Goal: Task Accomplishment & Management: Manage account settings

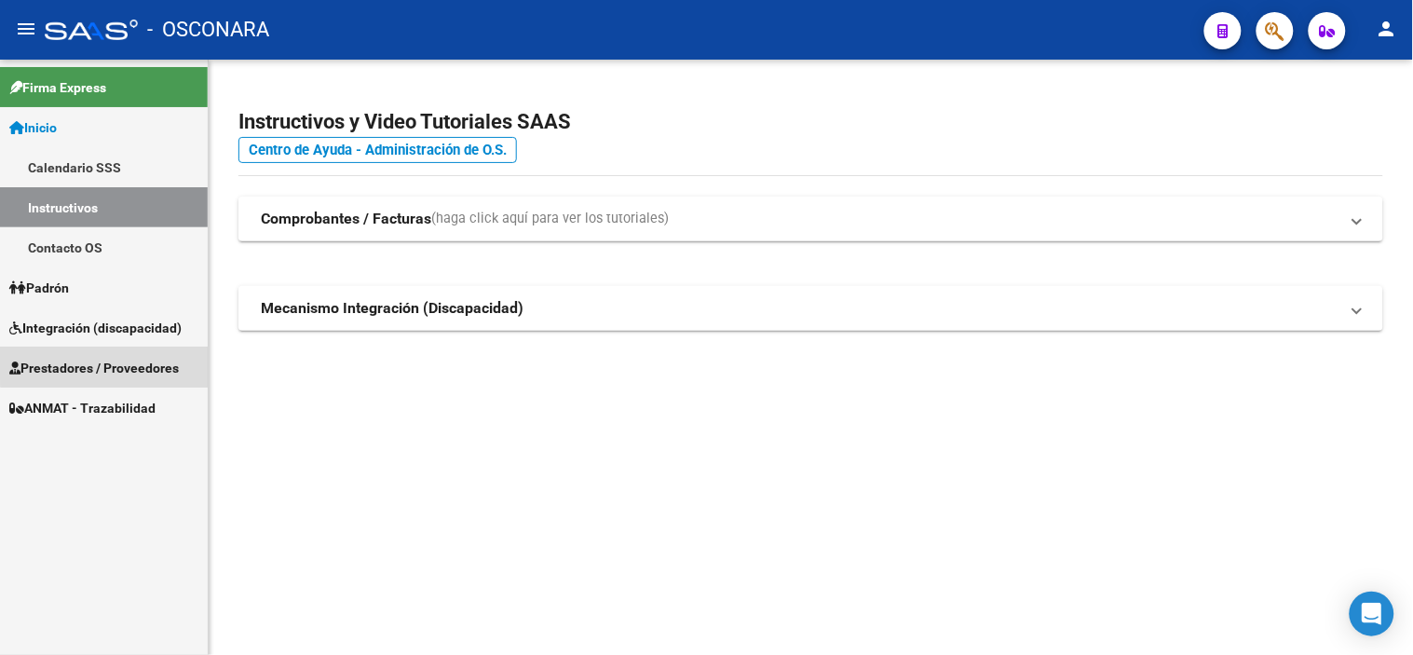
click at [130, 360] on span "Prestadores / Proveedores" at bounding box center [94, 368] width 170 height 20
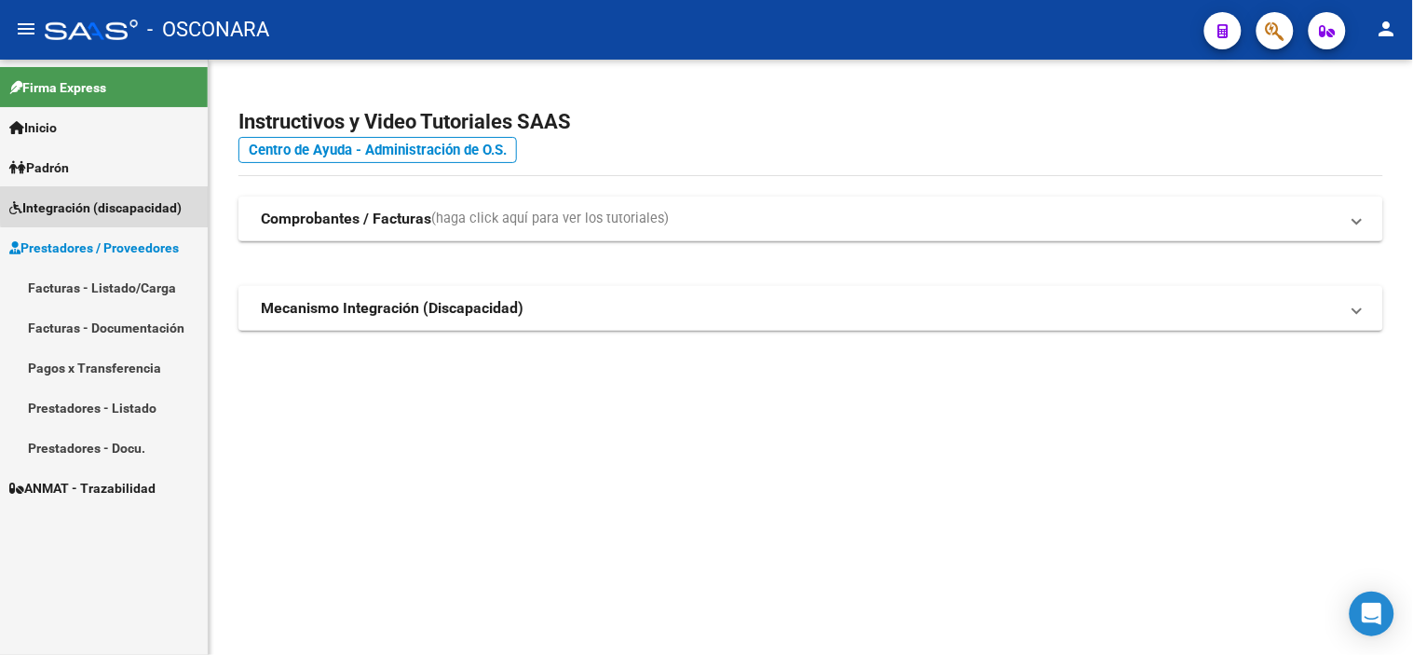
click at [145, 203] on span "Integración (discapacidad)" at bounding box center [95, 207] width 172 height 20
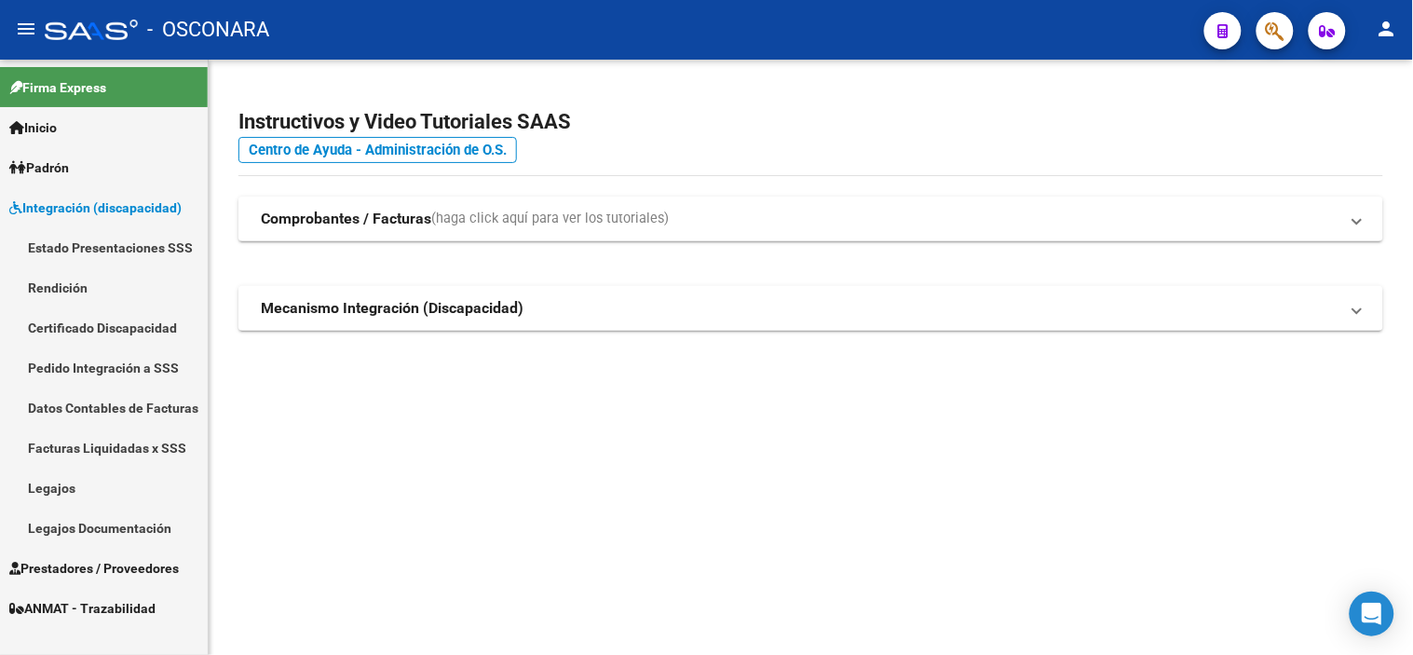
click at [88, 481] on link "Legajos" at bounding box center [104, 488] width 208 height 40
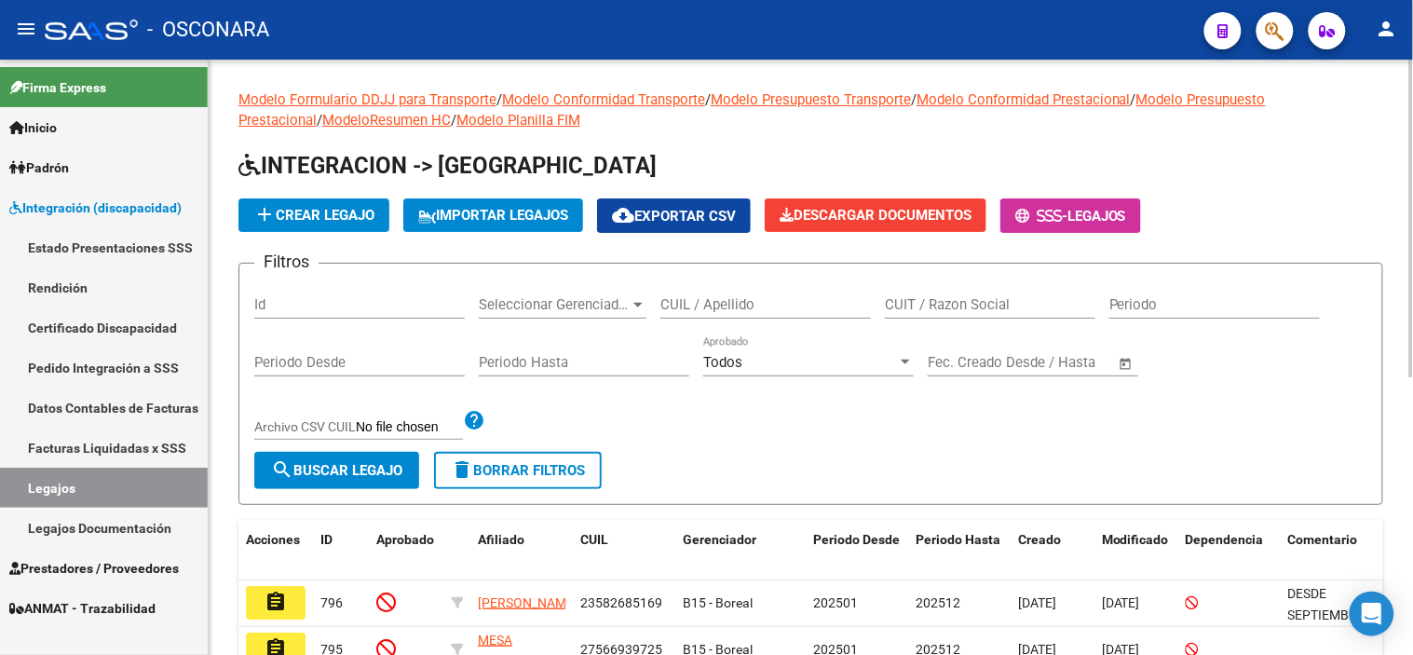
scroll to position [103, 0]
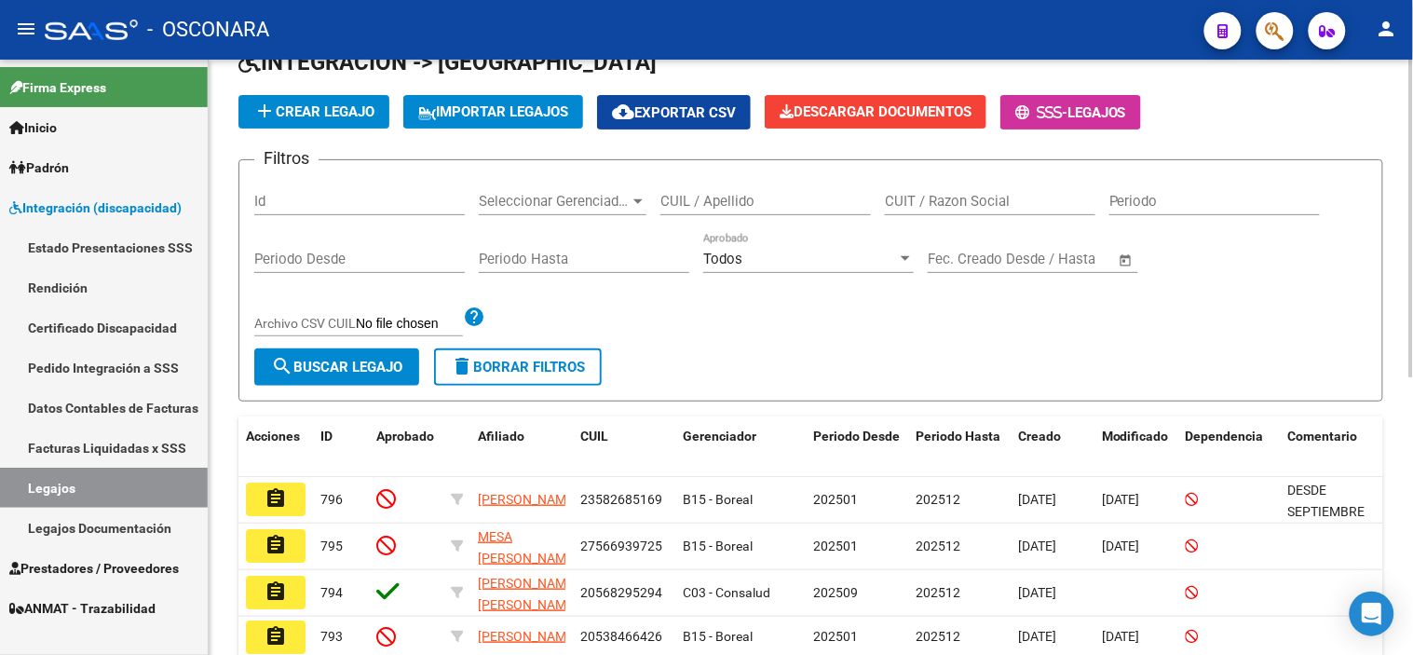
click at [305, 192] on div "Id" at bounding box center [359, 195] width 211 height 40
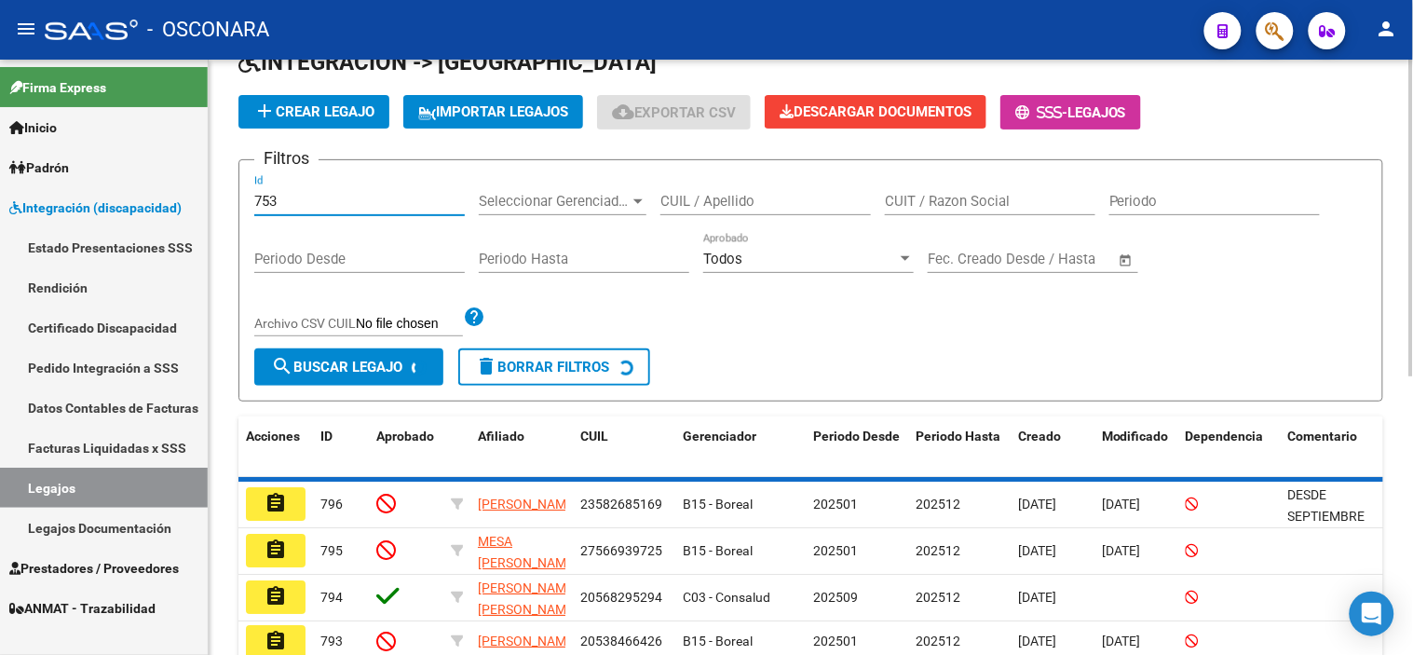
scroll to position [100, 0]
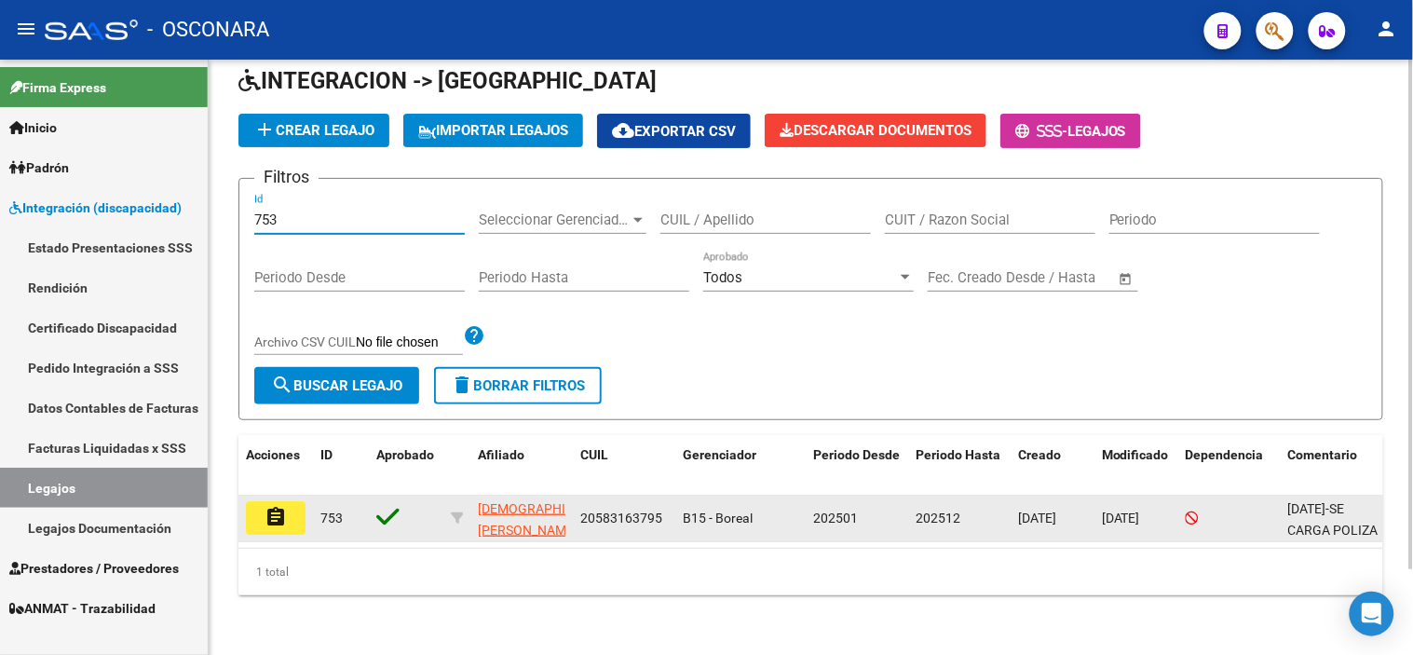
type input "753"
click at [258, 503] on button "assignment" at bounding box center [276, 518] width 60 height 34
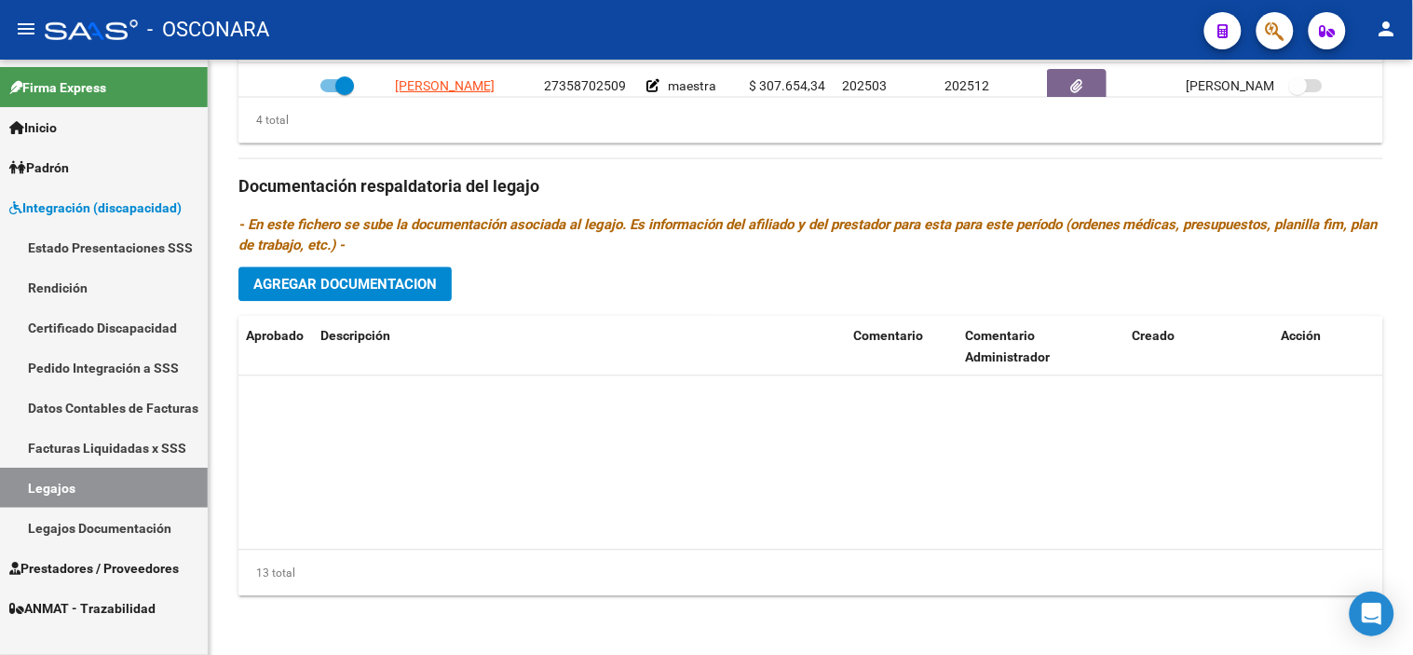
scroll to position [438, 0]
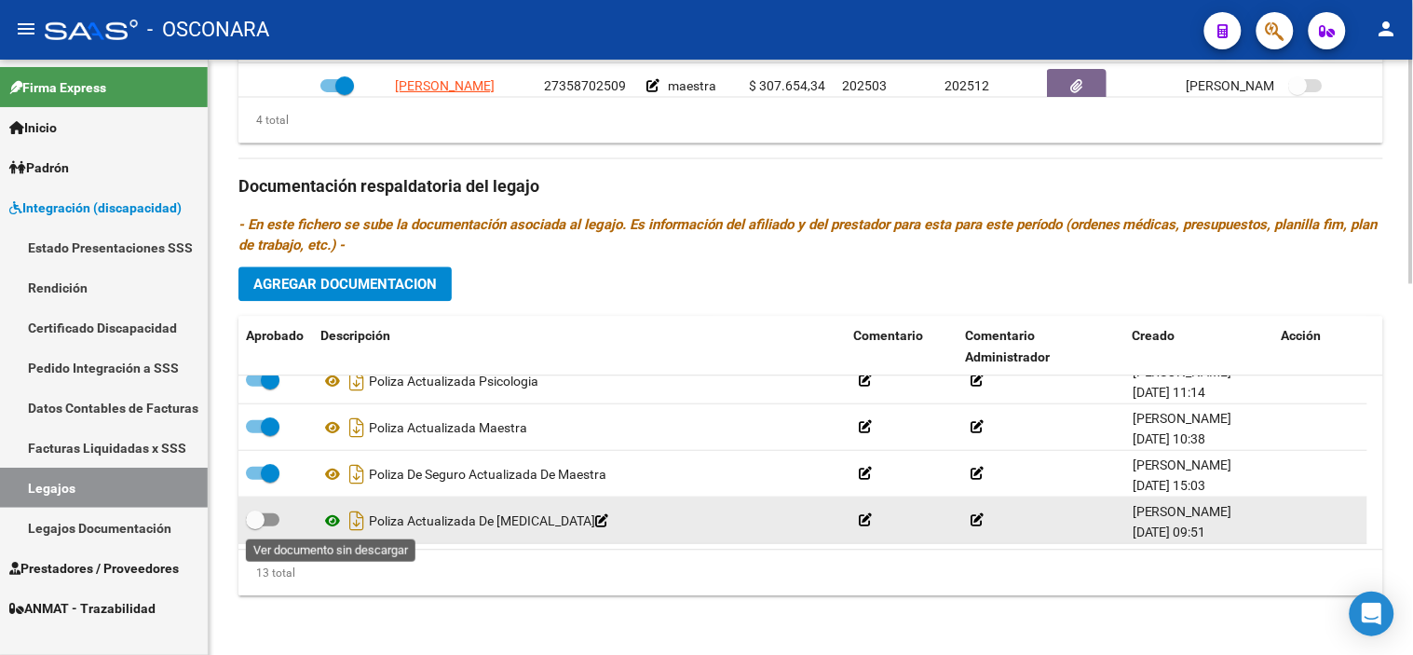
click at [332, 524] on icon at bounding box center [332, 520] width 24 height 22
click at [248, 516] on span at bounding box center [255, 519] width 19 height 19
click at [254, 525] on input "checkbox" at bounding box center [254, 525] width 1 height 1
checkbox input "true"
click at [360, 524] on icon "Descargar documento" at bounding box center [357, 520] width 24 height 30
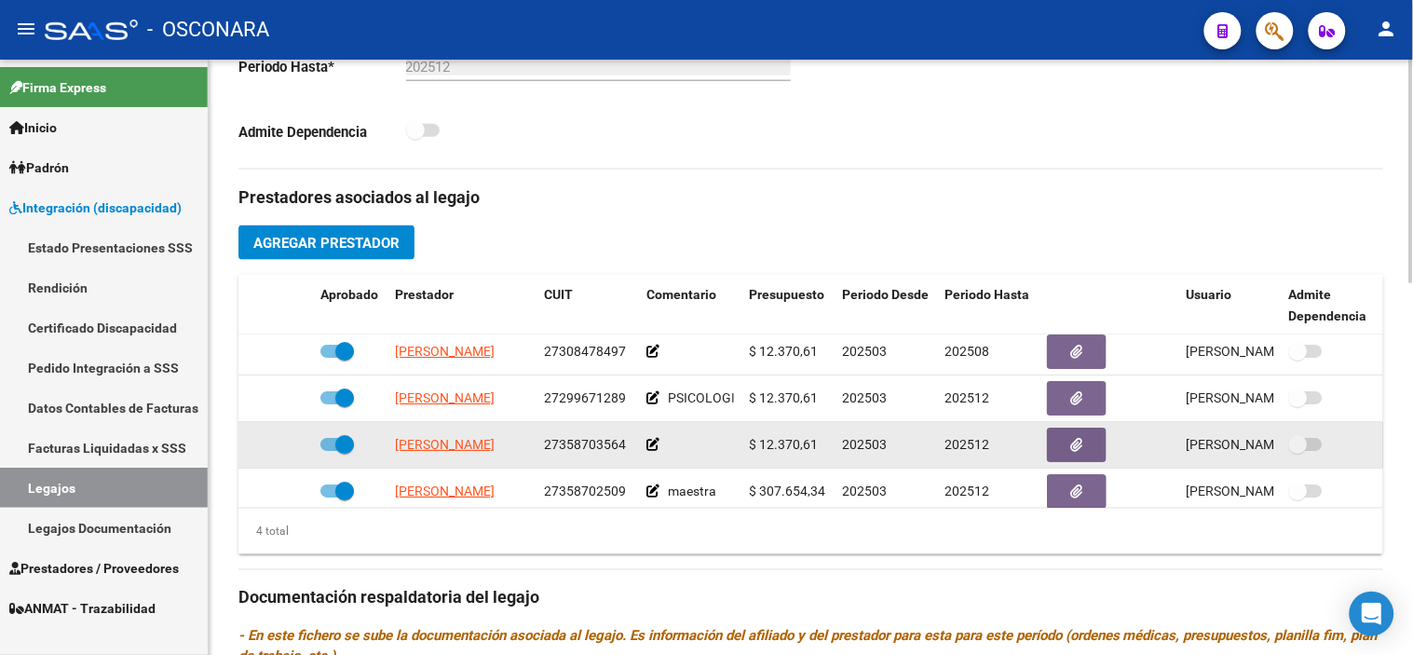
scroll to position [0, 0]
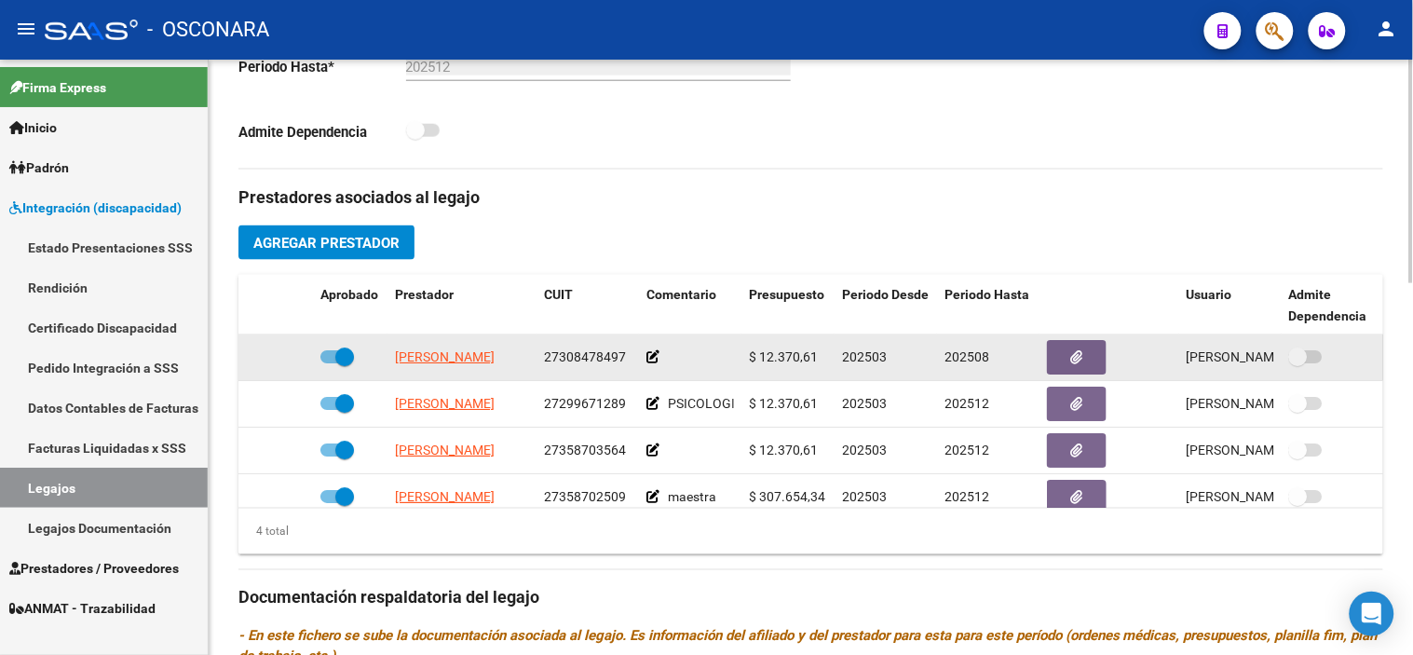
click at [345, 356] on span at bounding box center [344, 356] width 19 height 19
click at [330, 363] on input "checkbox" at bounding box center [329, 363] width 1 height 1
checkbox input "false"
click at [291, 357] on icon at bounding box center [285, 356] width 13 height 13
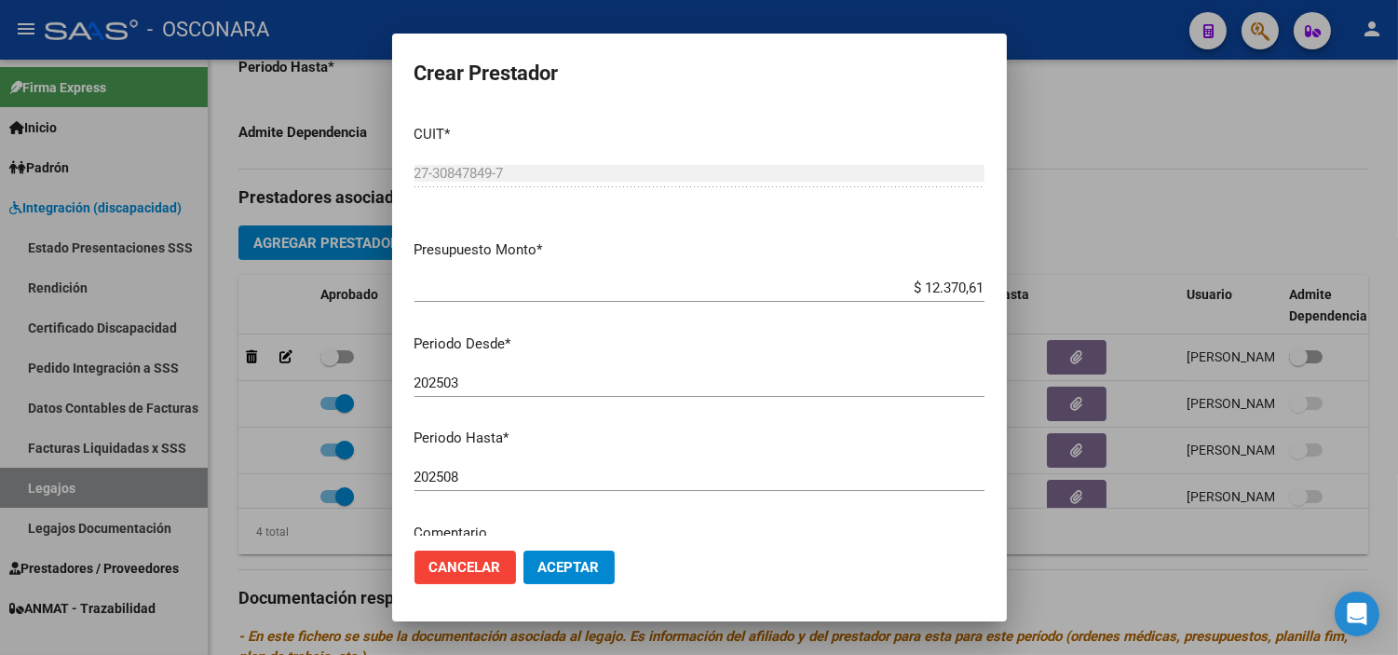
click at [611, 486] on div "202508 Ingresar el periodo" at bounding box center [700, 477] width 570 height 28
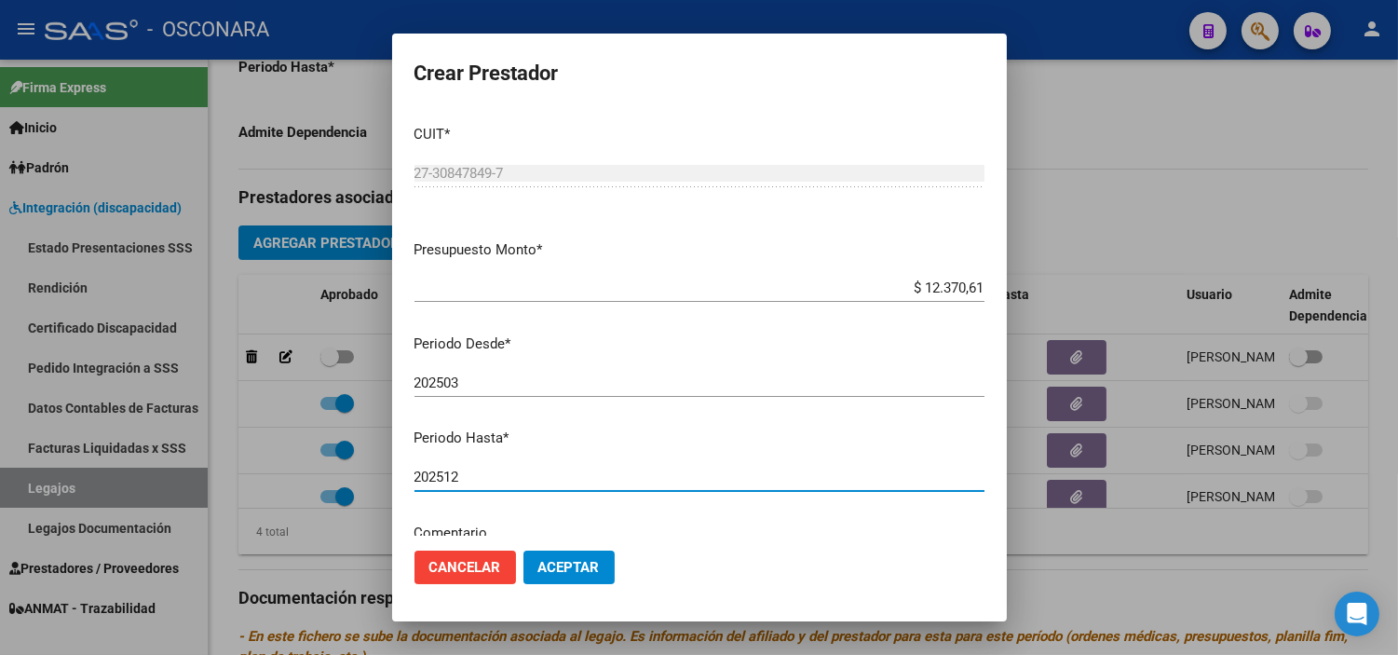
type input "202512"
click at [587, 556] on button "Aceptar" at bounding box center [569, 568] width 91 height 34
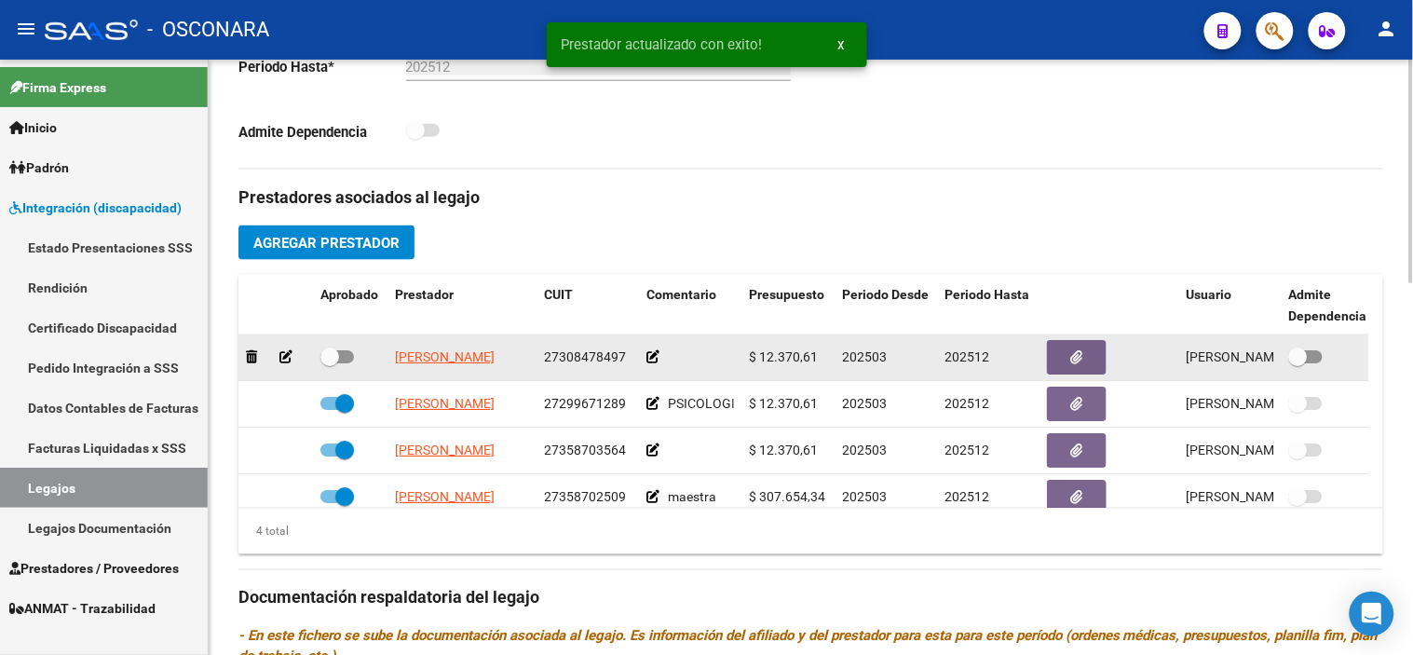
click at [324, 360] on span at bounding box center [329, 356] width 19 height 19
click at [329, 363] on input "checkbox" at bounding box center [329, 363] width 1 height 1
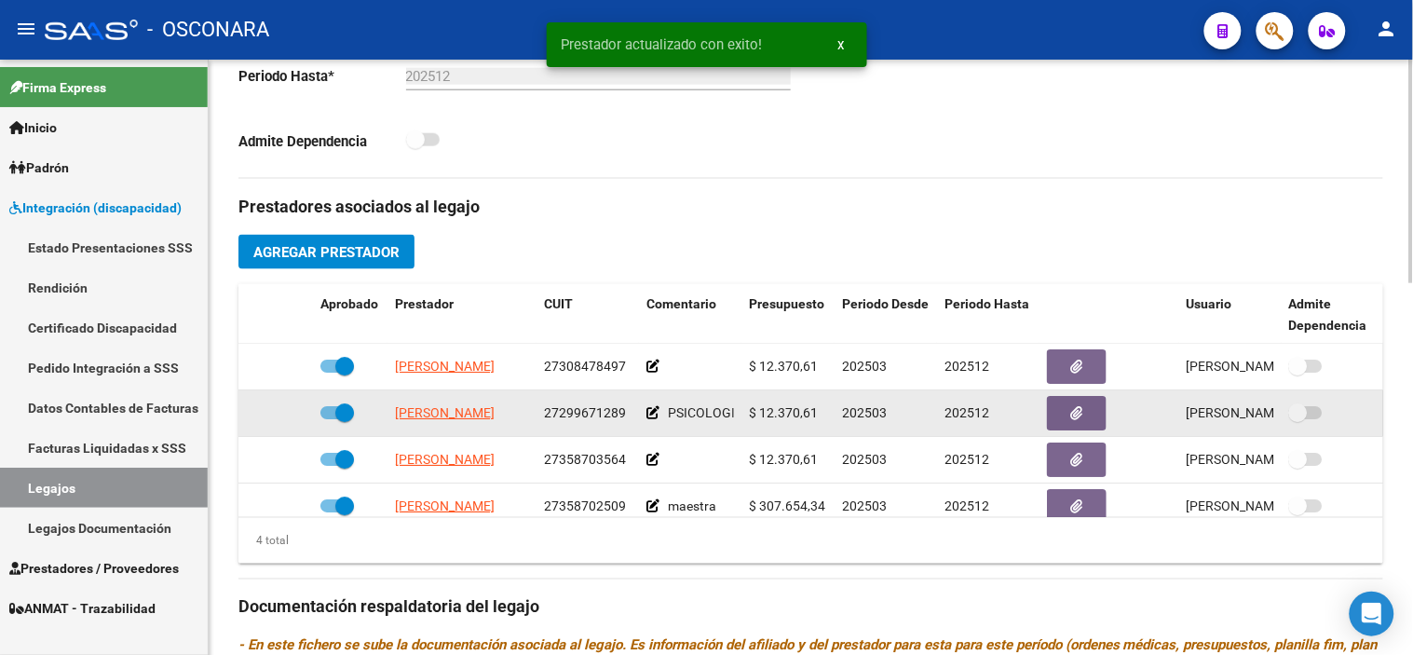
scroll to position [576, 0]
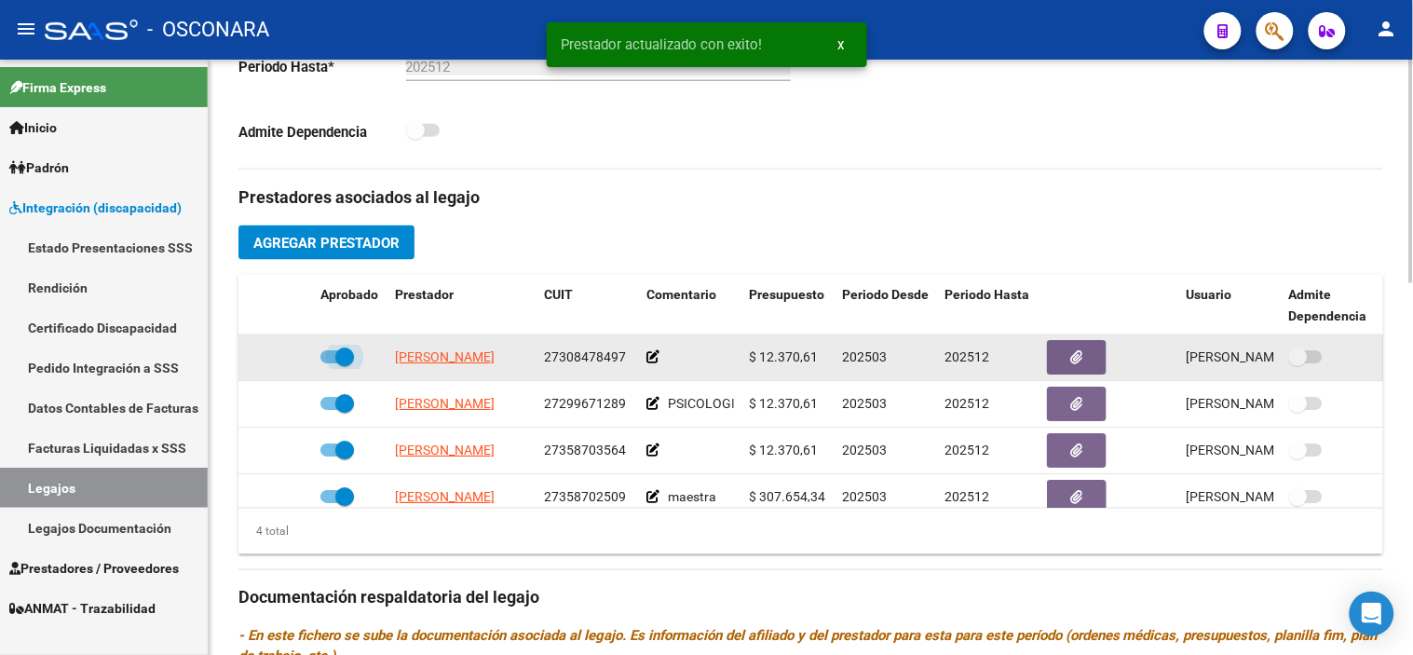
click at [347, 357] on span at bounding box center [344, 356] width 19 height 19
click at [330, 363] on input "checkbox" at bounding box center [329, 363] width 1 height 1
checkbox input "false"
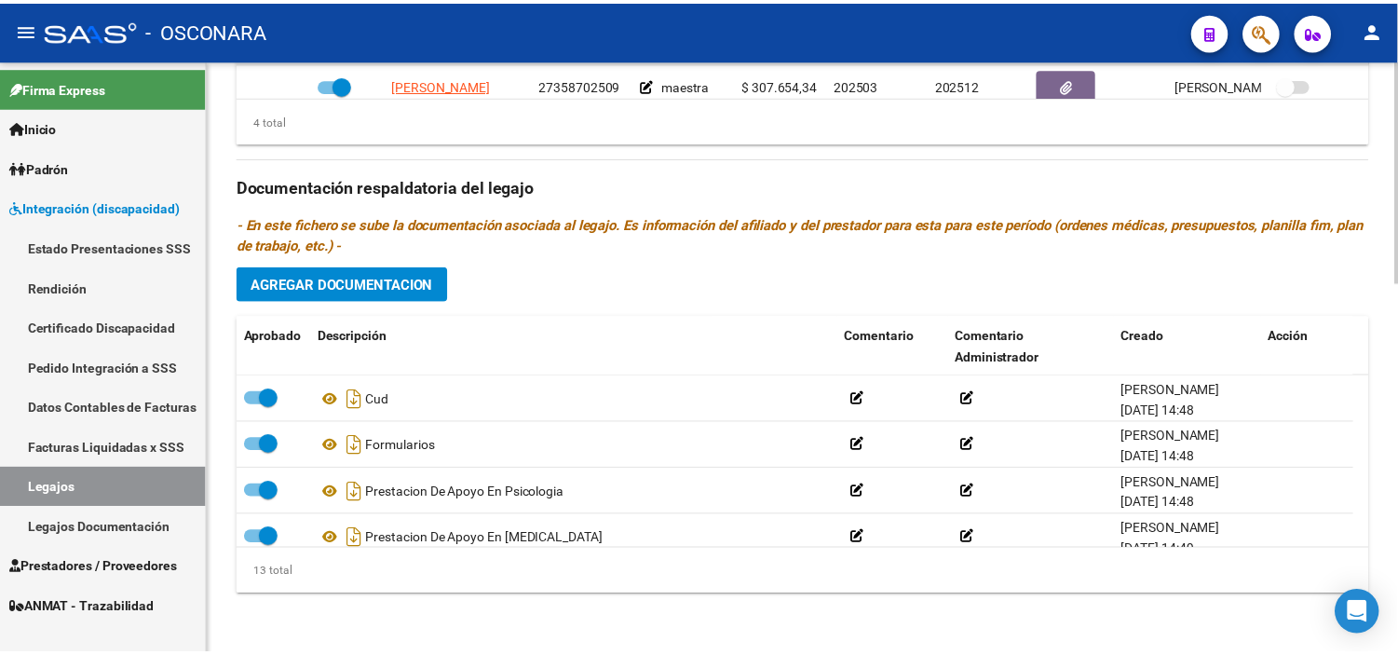
scroll to position [472, 0]
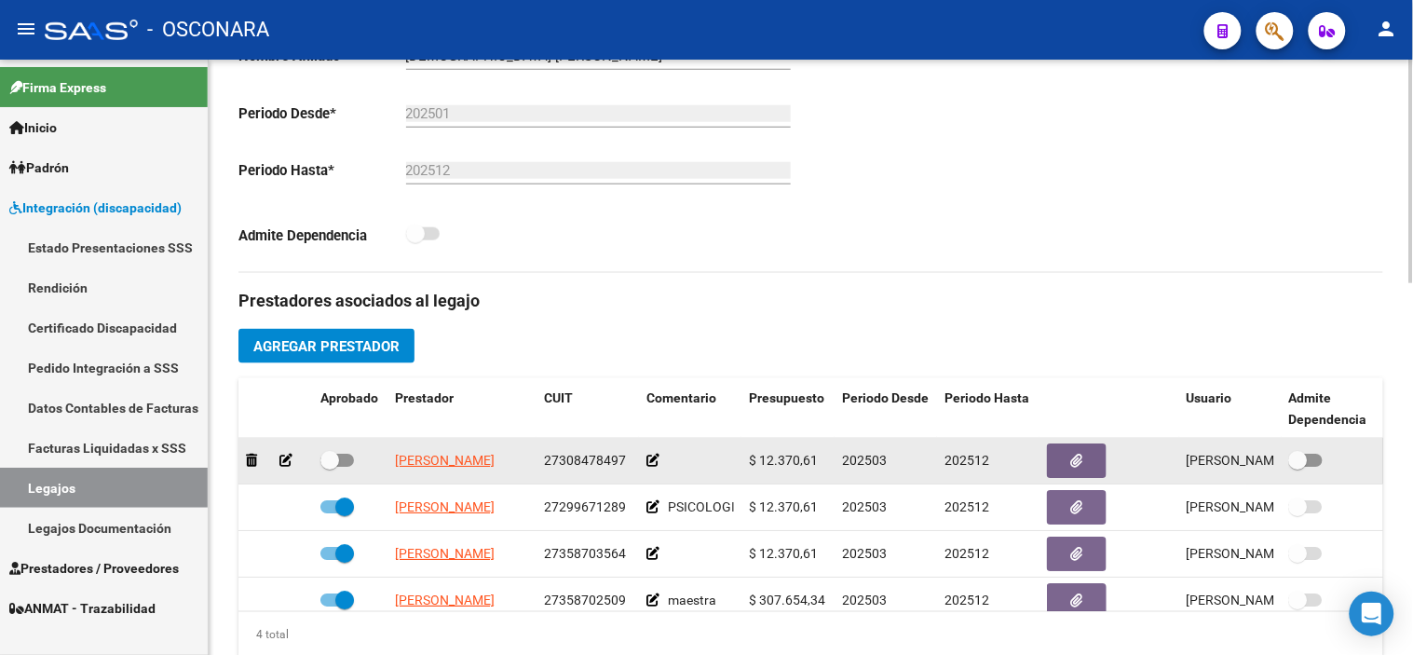
click at [282, 458] on icon at bounding box center [285, 460] width 13 height 13
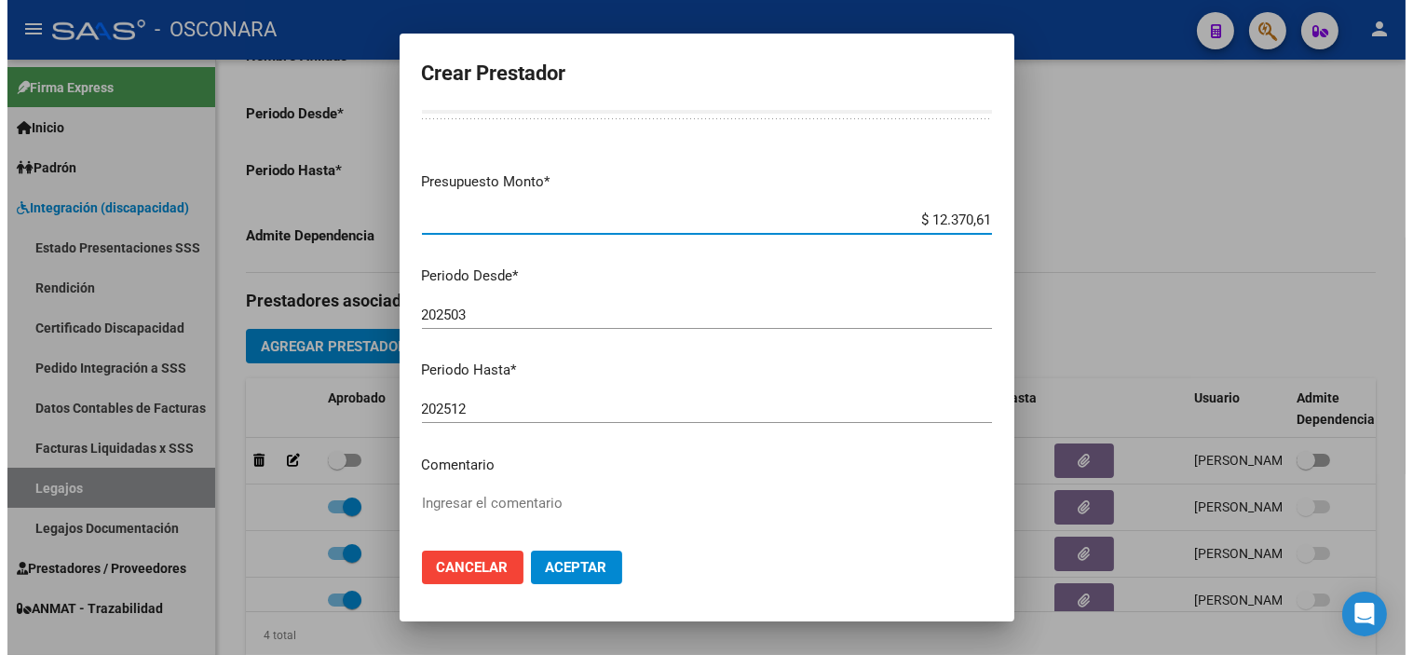
scroll to position [103, 0]
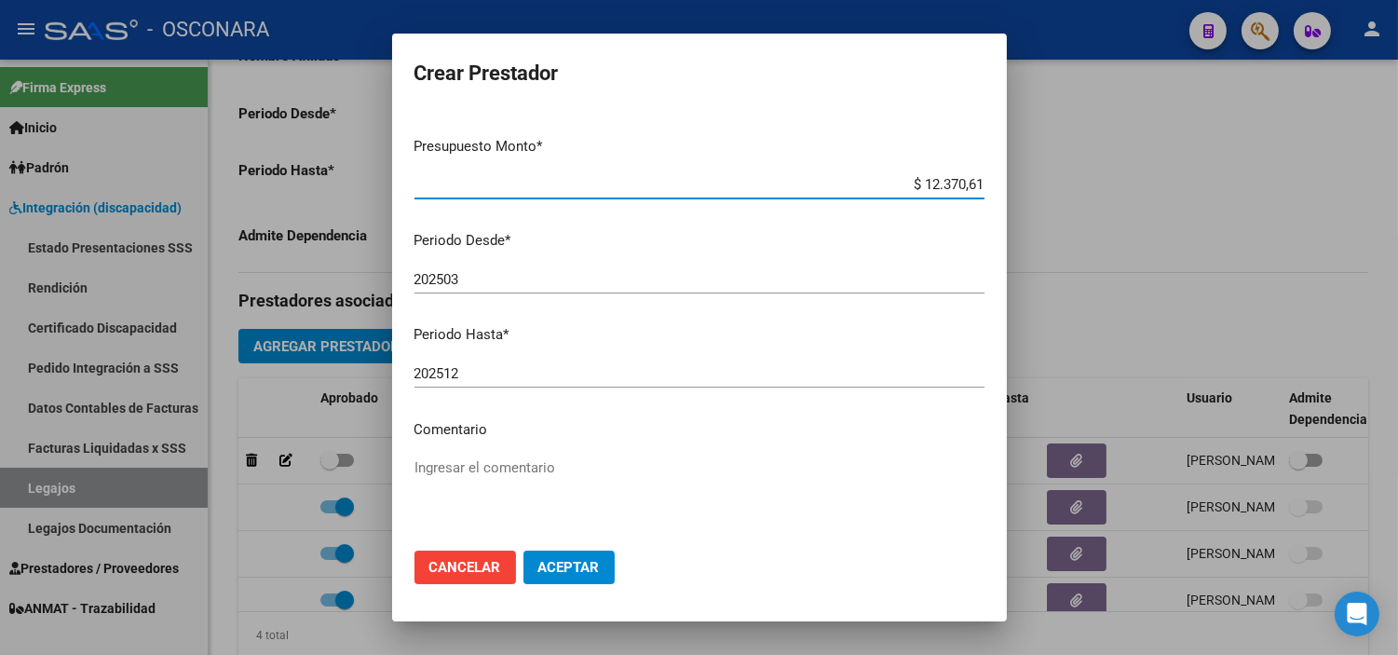
click at [518, 470] on textarea "Ingresar el comentario" at bounding box center [700, 501] width 570 height 88
type textarea "psicomot"
click at [574, 565] on span "Aceptar" at bounding box center [568, 567] width 61 height 17
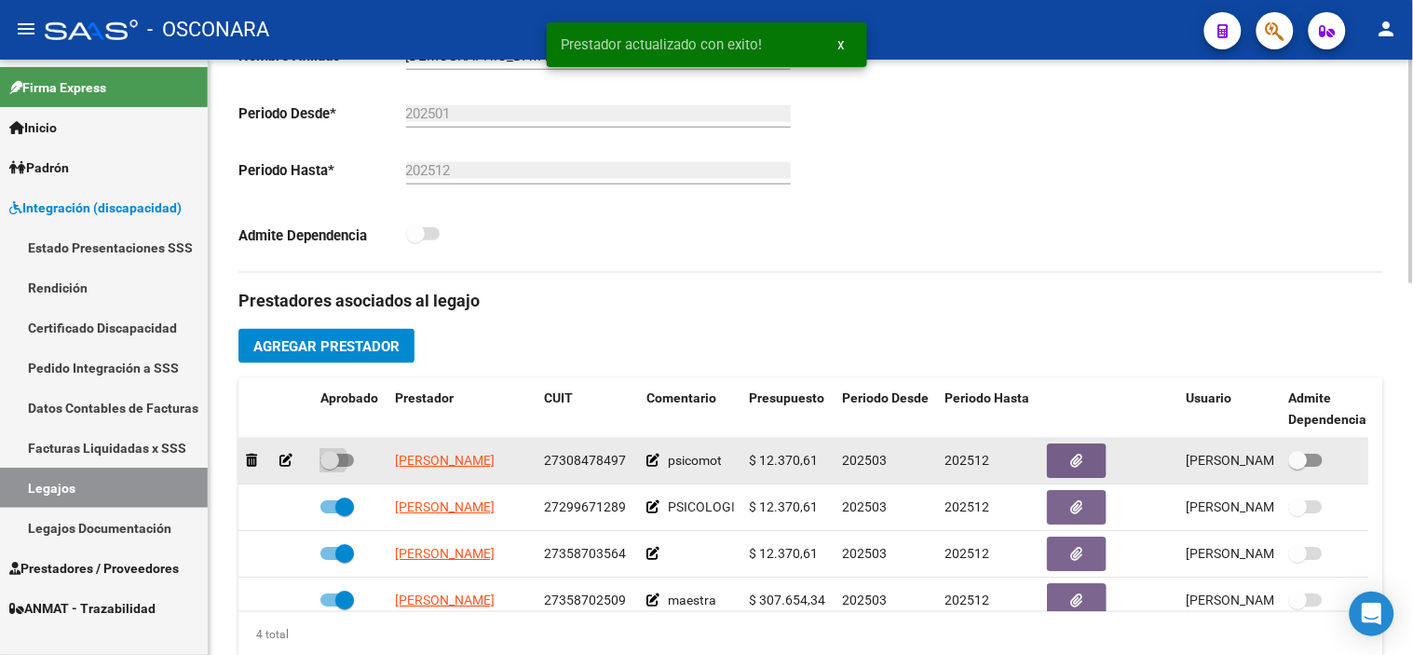
click at [323, 467] on span at bounding box center [329, 460] width 19 height 19
click at [329, 467] on input "checkbox" at bounding box center [329, 467] width 1 height 1
checkbox input "true"
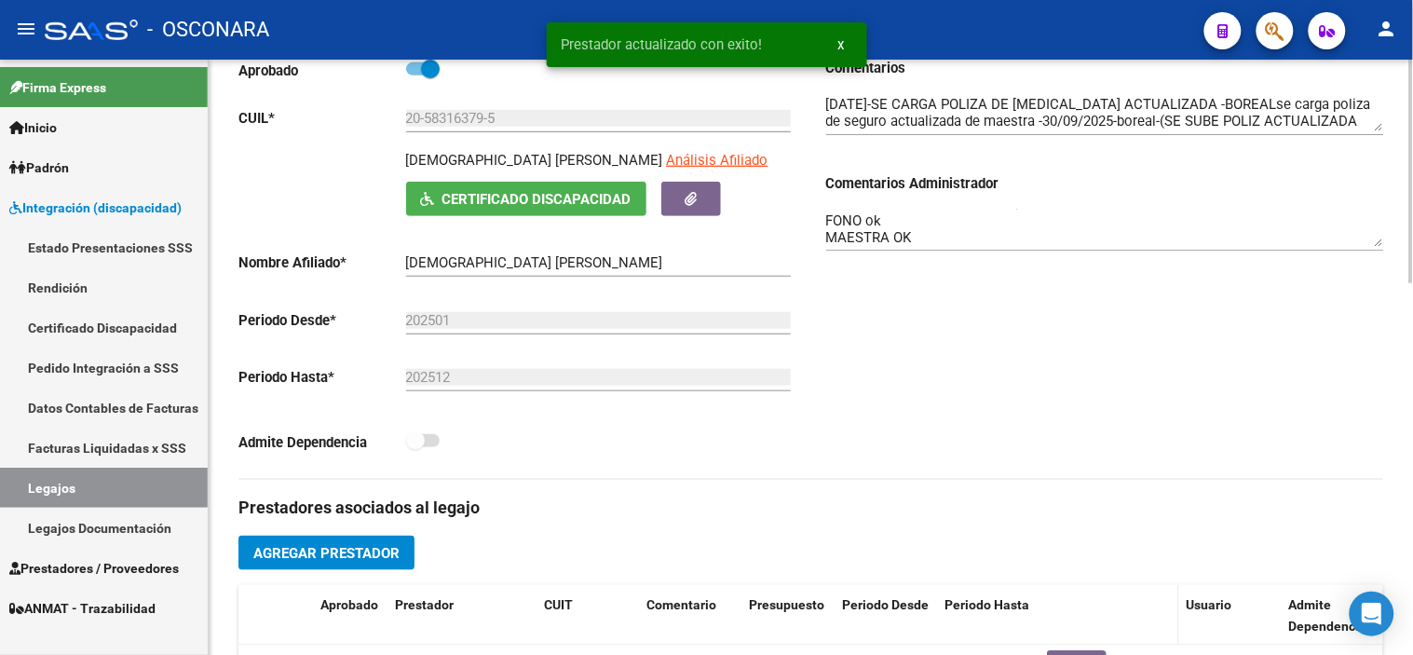
scroll to position [162, 0]
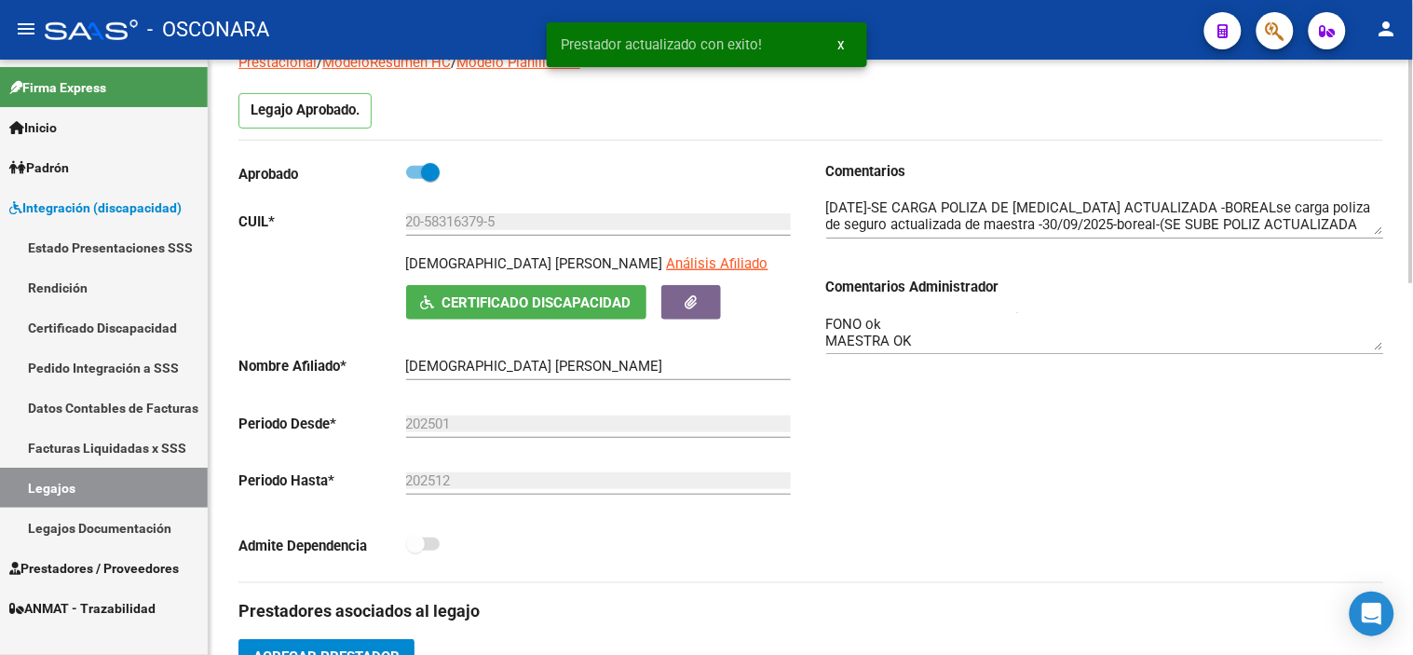
click at [962, 345] on textarea "PSICO OK PSICOMOT habilitado hasta 08/25 FONO ok MAESTRA OK" at bounding box center [1105, 331] width 558 height 37
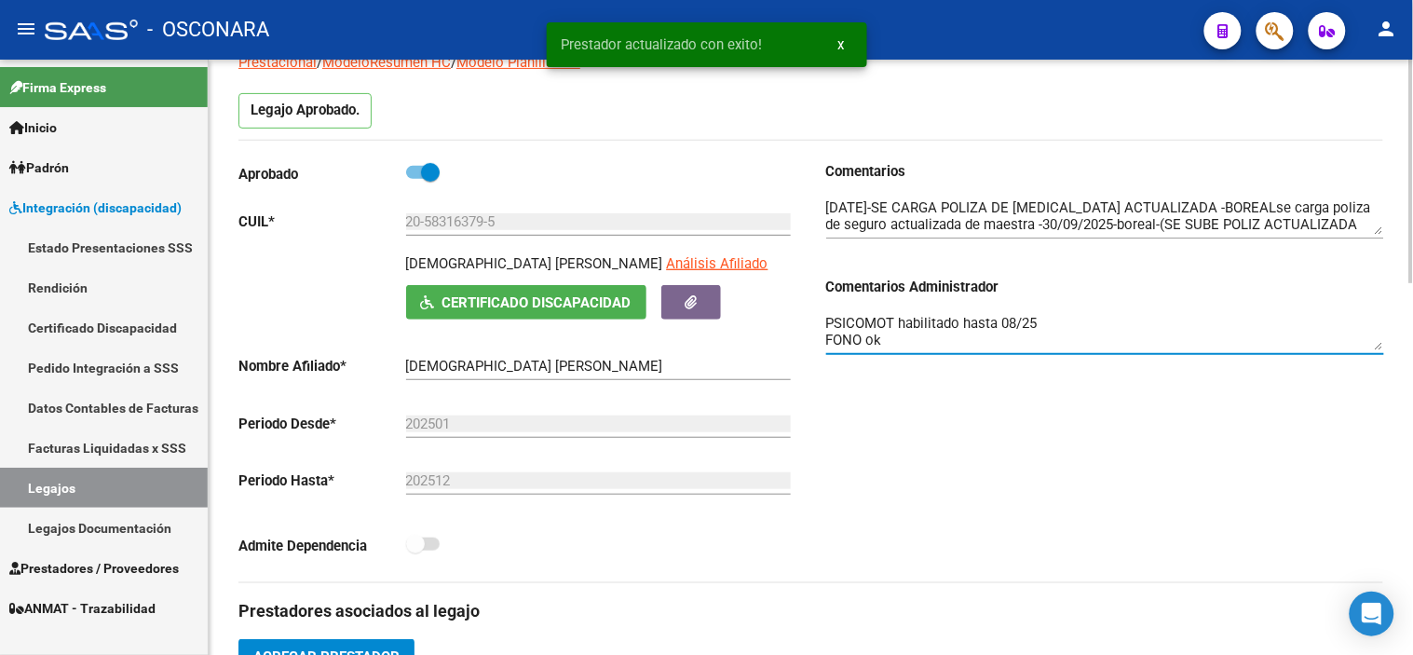
scroll to position [1, 0]
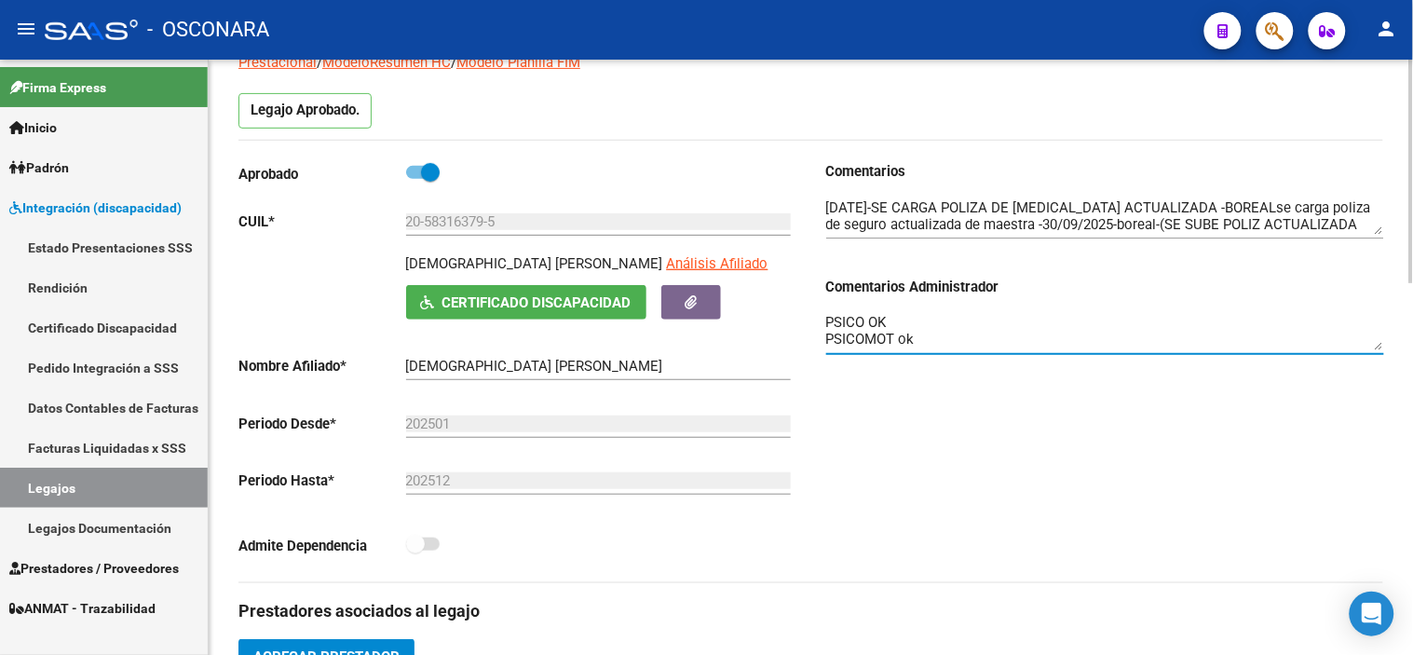
type textarea "PSICO OK PSICOMOT ok FONO ok MAESTRA OK"
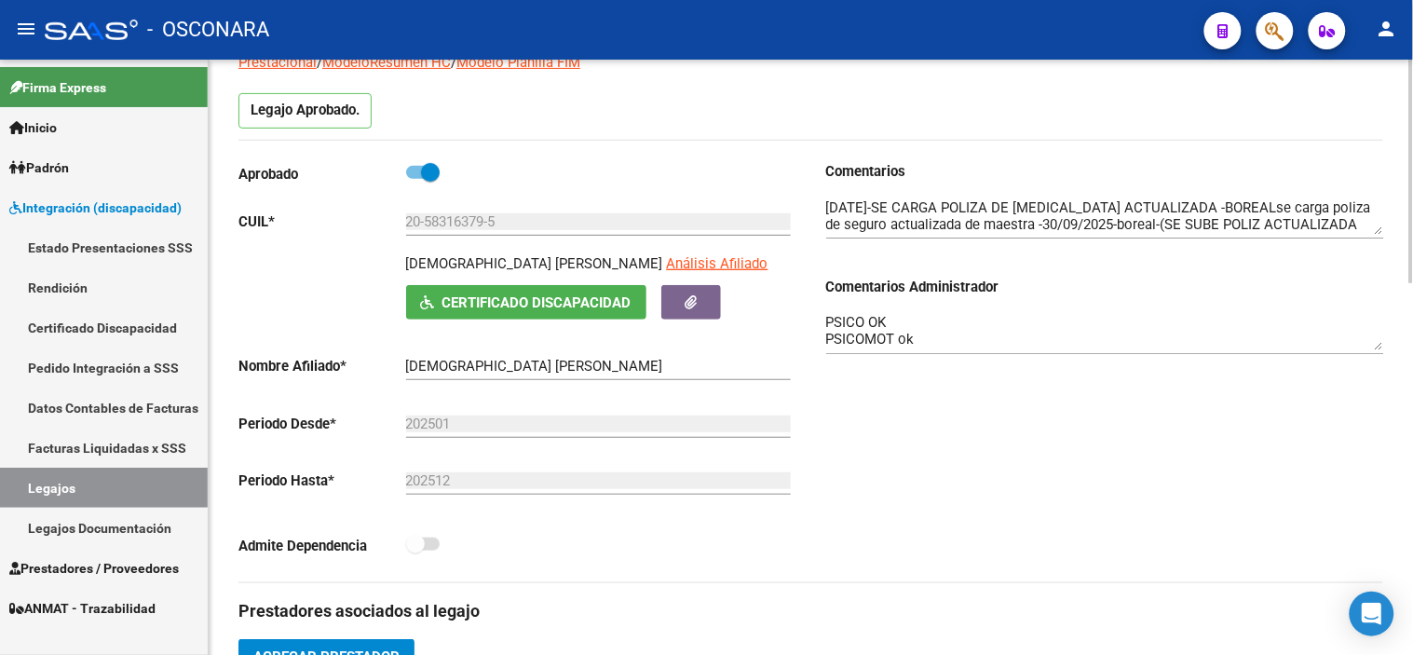
click at [1121, 492] on div "Comentarios Comentarios Administrador PSICO OK PSICOMOT ok FONO ok MAESTRA OK" at bounding box center [1097, 371] width 573 height 421
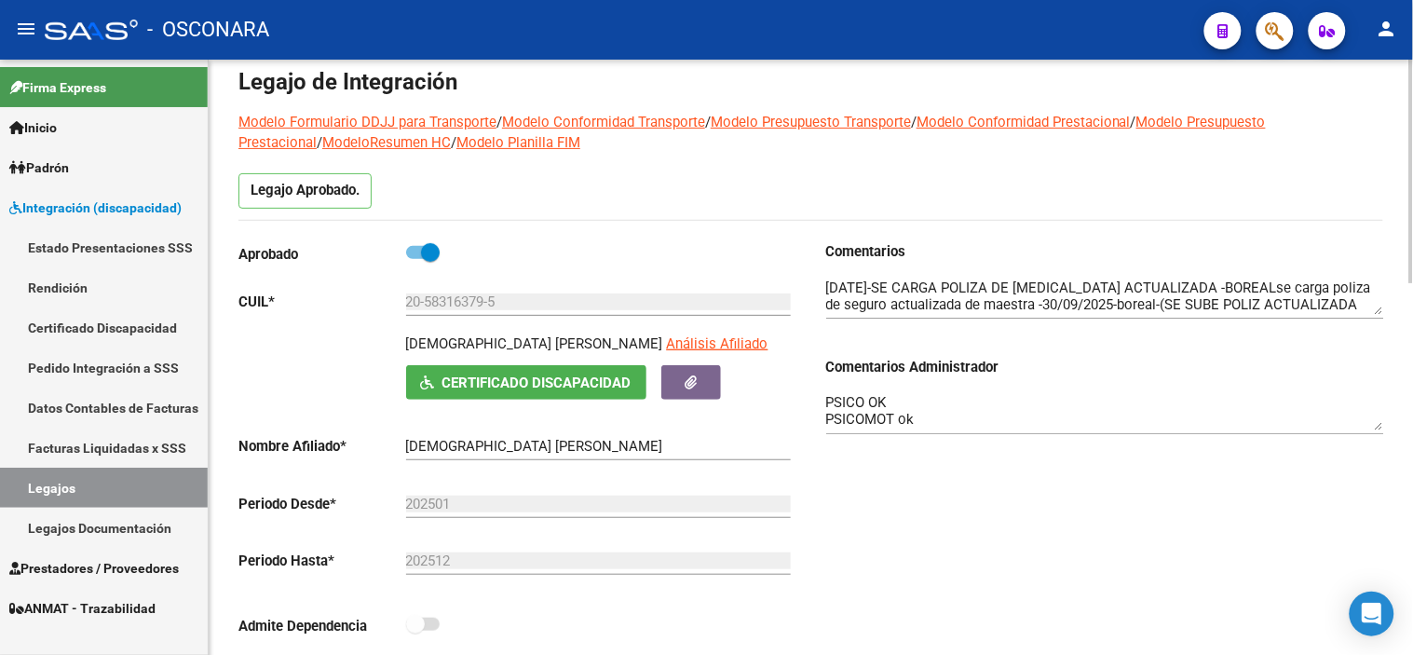
scroll to position [0, 0]
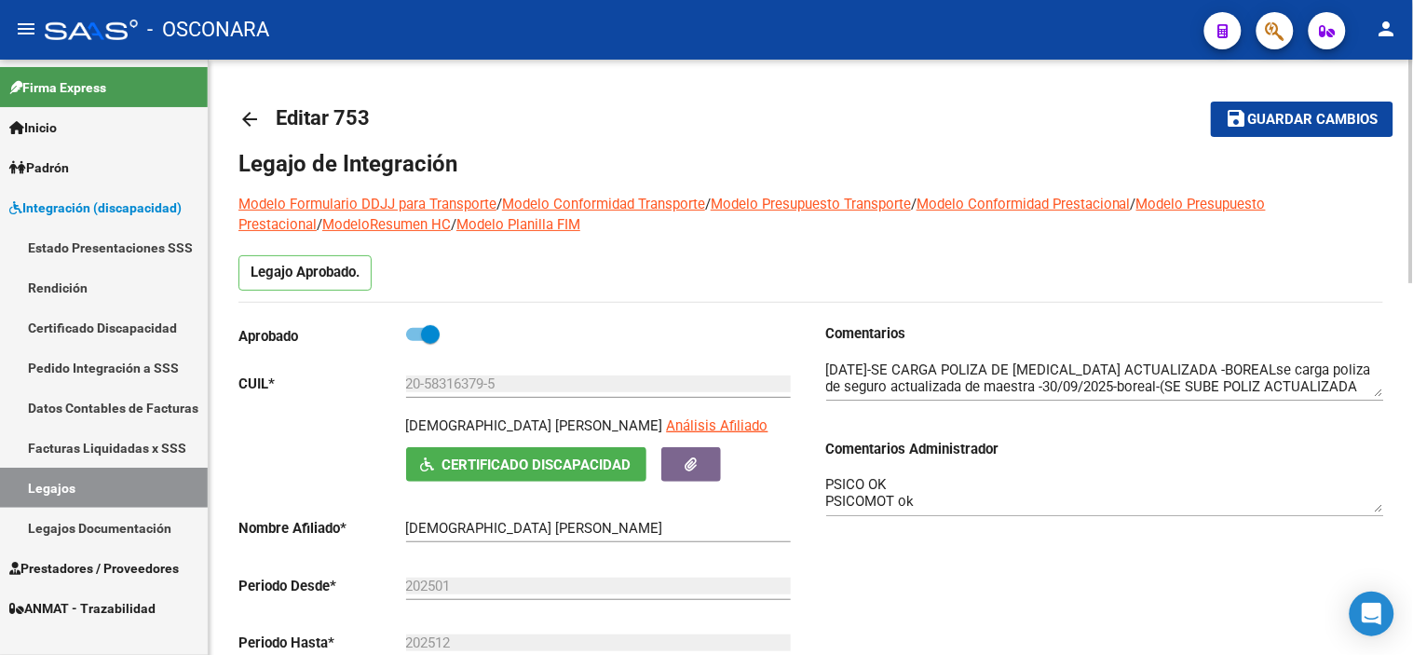
click at [1260, 123] on span "Guardar cambios" at bounding box center [1313, 120] width 130 height 17
drag, startPoint x: 1263, startPoint y: 124, endPoint x: 1253, endPoint y: 149, distance: 27.2
click at [1263, 124] on span "Guardar cambios" at bounding box center [1313, 120] width 130 height 17
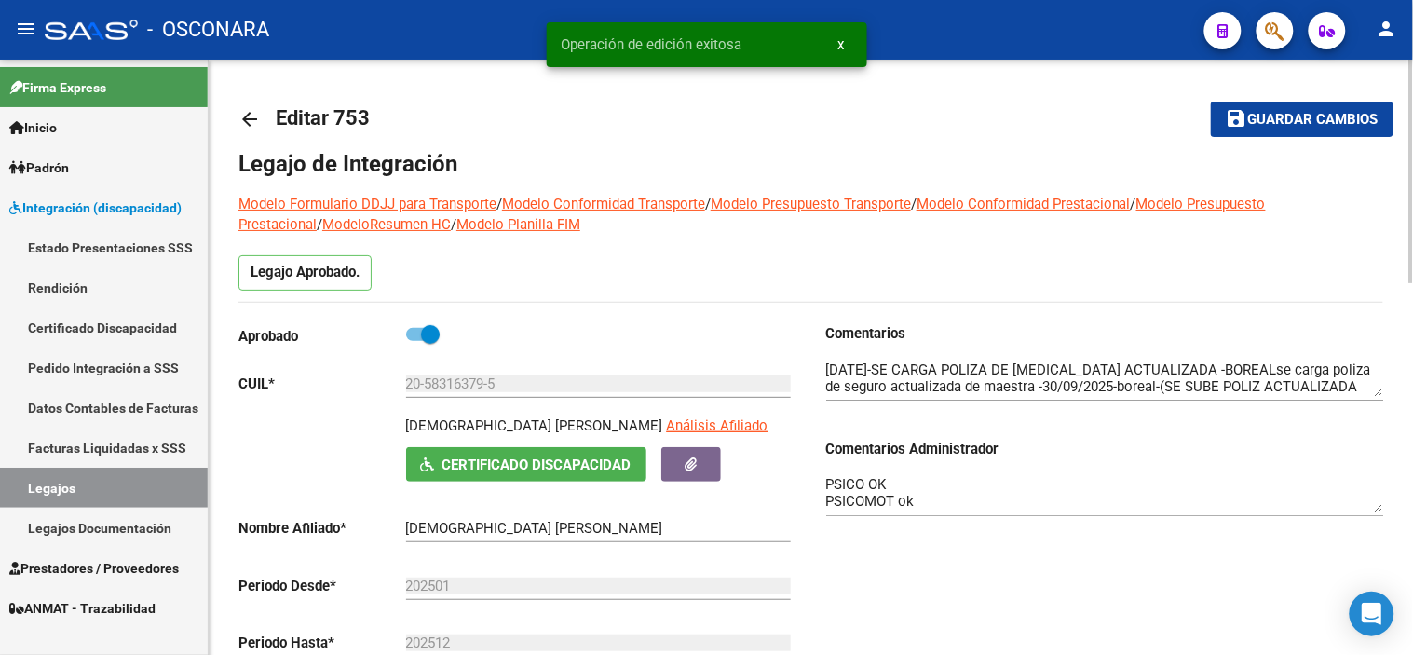
click at [245, 112] on mat-icon "arrow_back" at bounding box center [249, 119] width 22 height 22
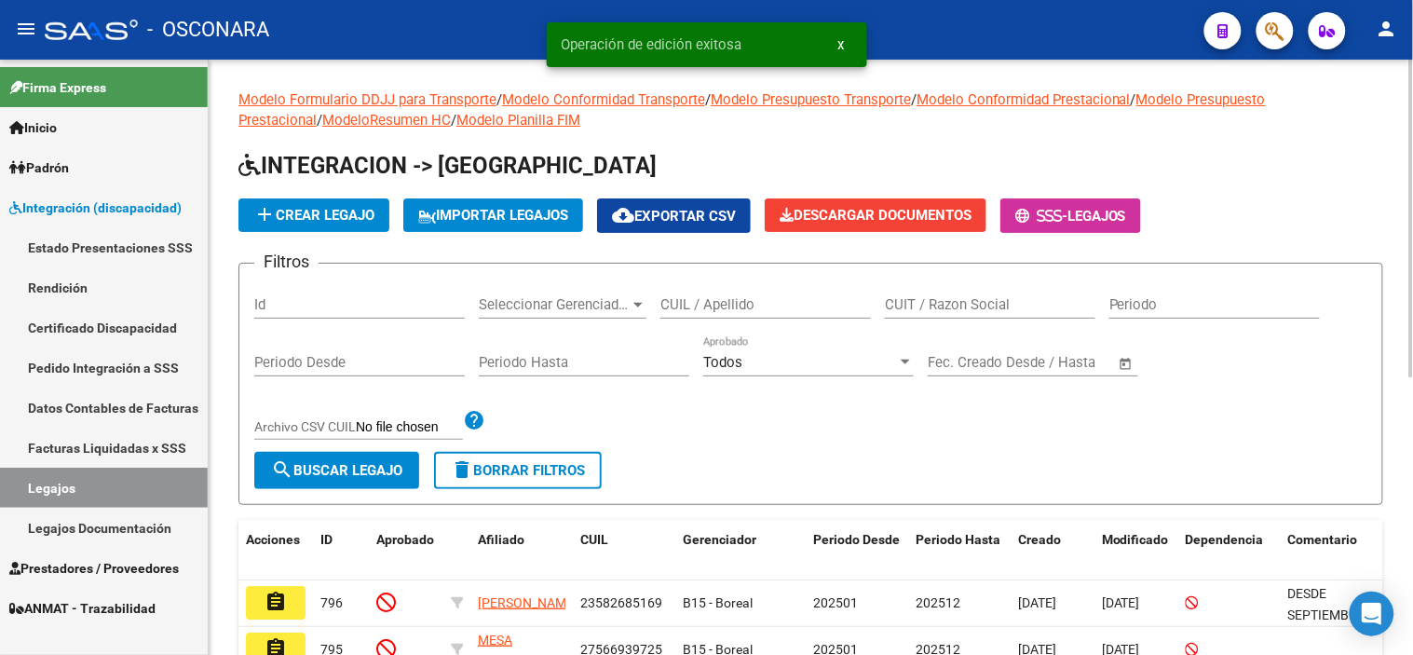
click at [373, 307] on input "Id" at bounding box center [359, 304] width 211 height 17
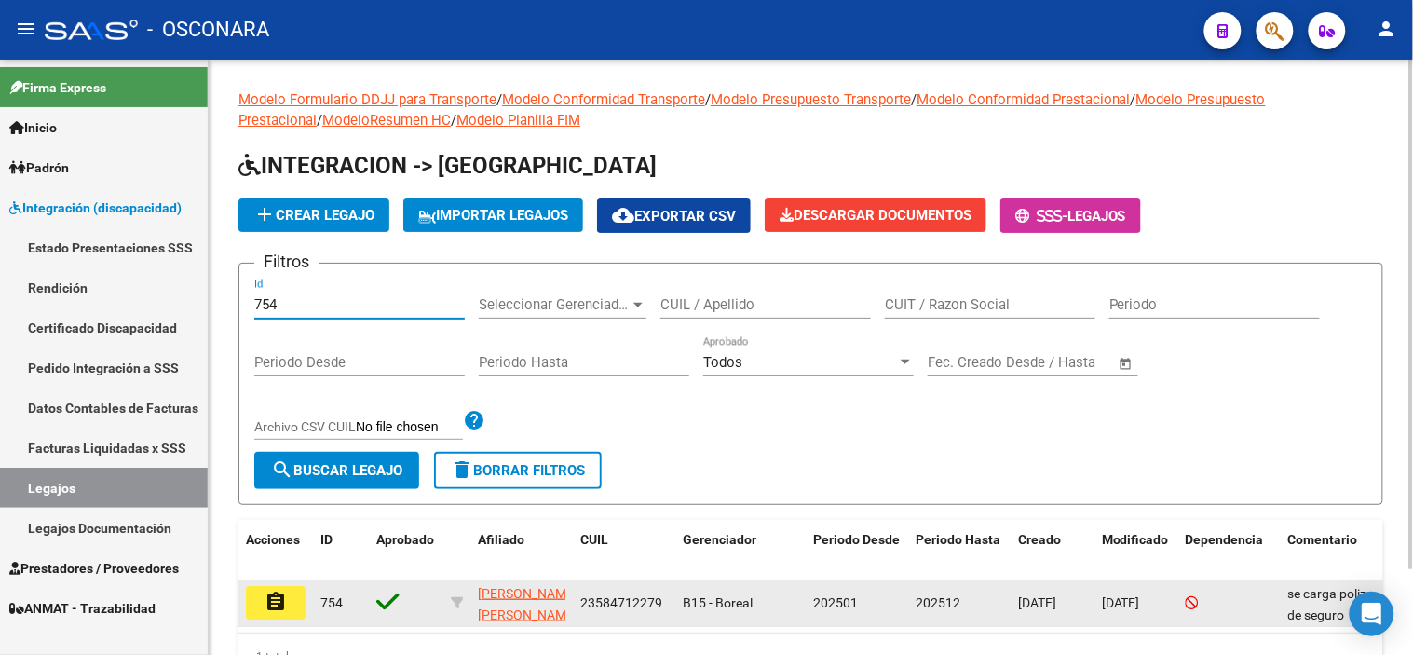
type input "754"
click at [287, 603] on button "assignment" at bounding box center [276, 603] width 60 height 34
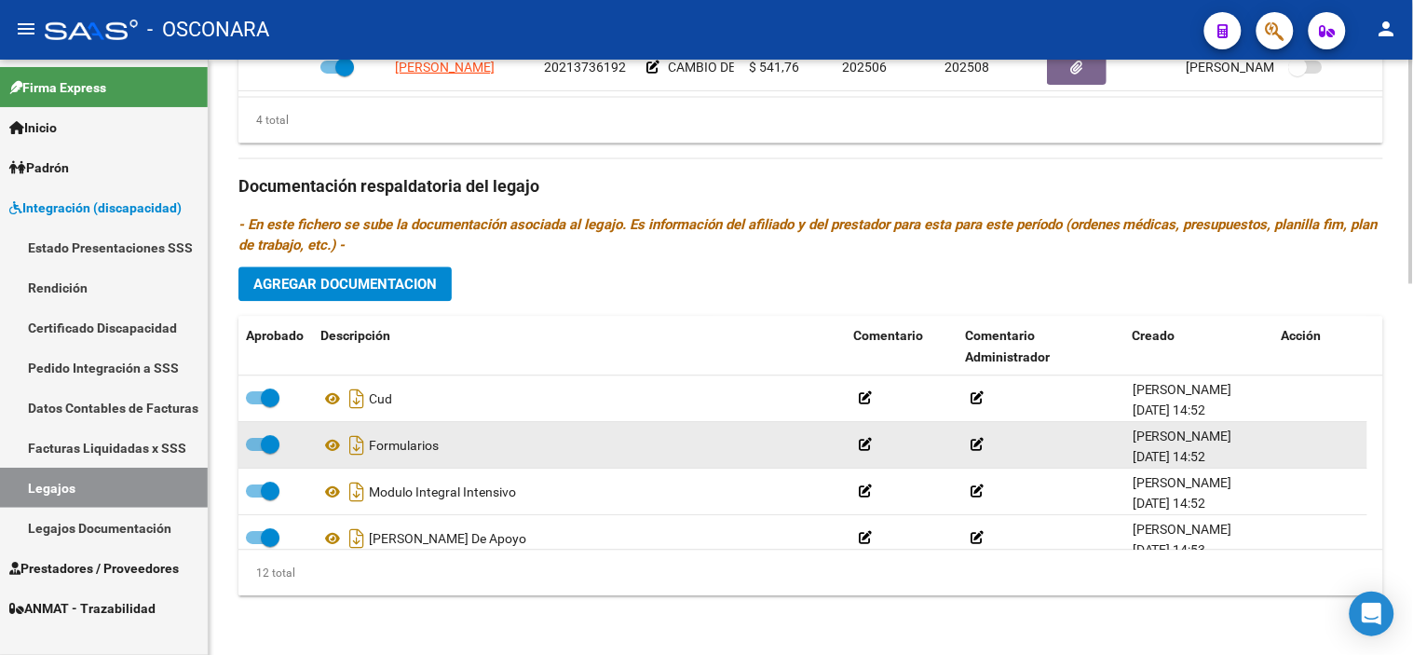
scroll to position [391, 0]
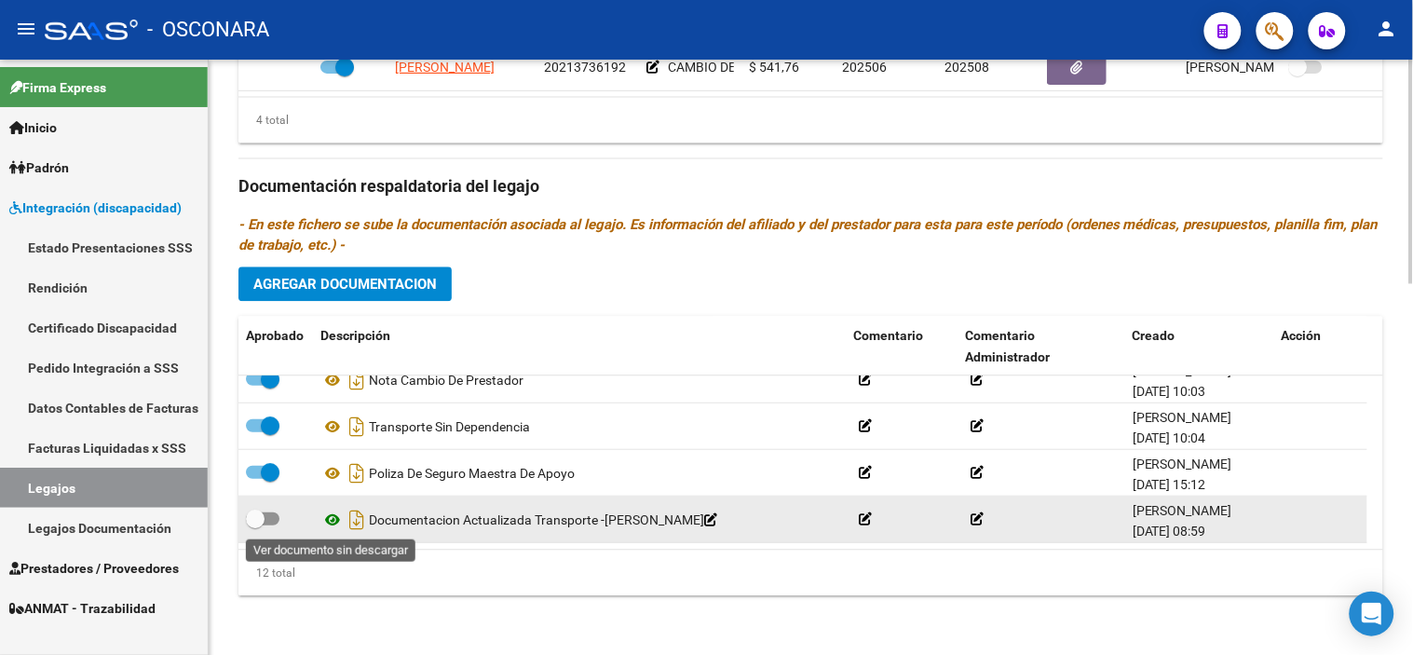
click at [339, 519] on icon at bounding box center [332, 520] width 24 height 22
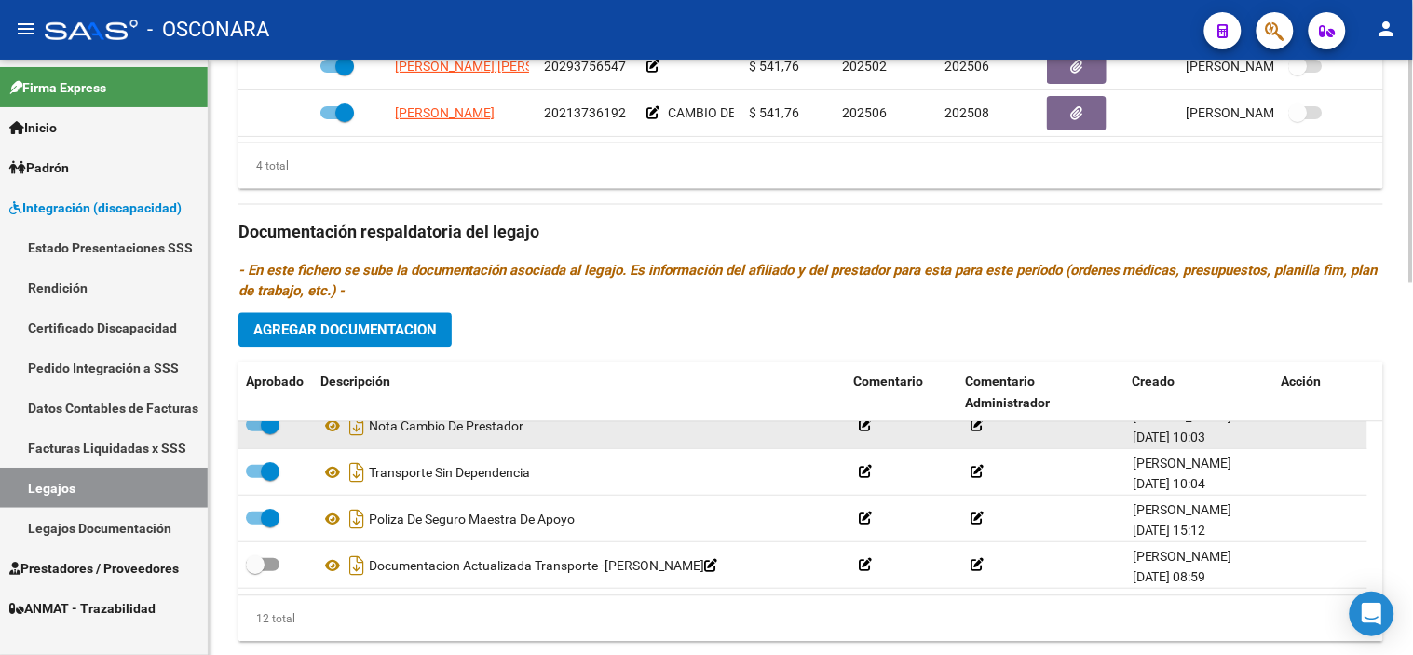
scroll to position [990, 0]
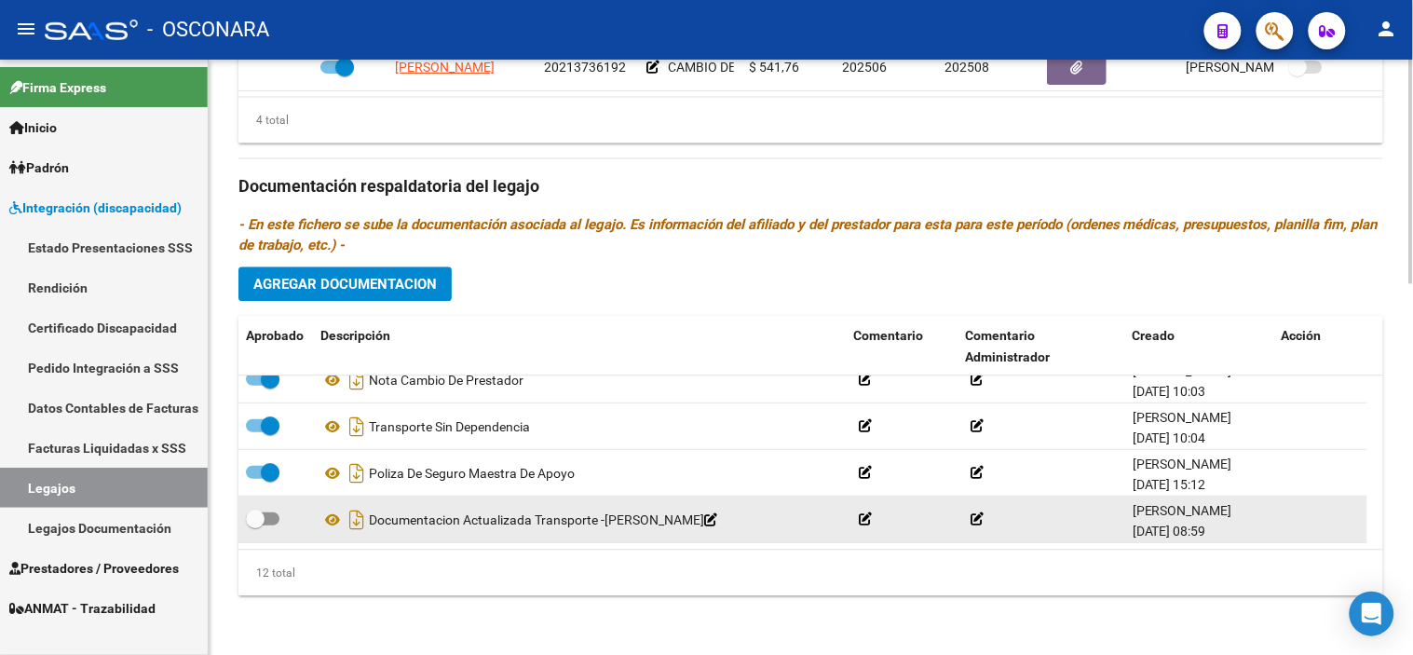
click at [247, 514] on span at bounding box center [255, 519] width 19 height 19
click at [254, 525] on input "checkbox" at bounding box center [254, 525] width 1 height 1
checkbox input "true"
click at [360, 520] on icon "Descargar documento" at bounding box center [357, 520] width 24 height 30
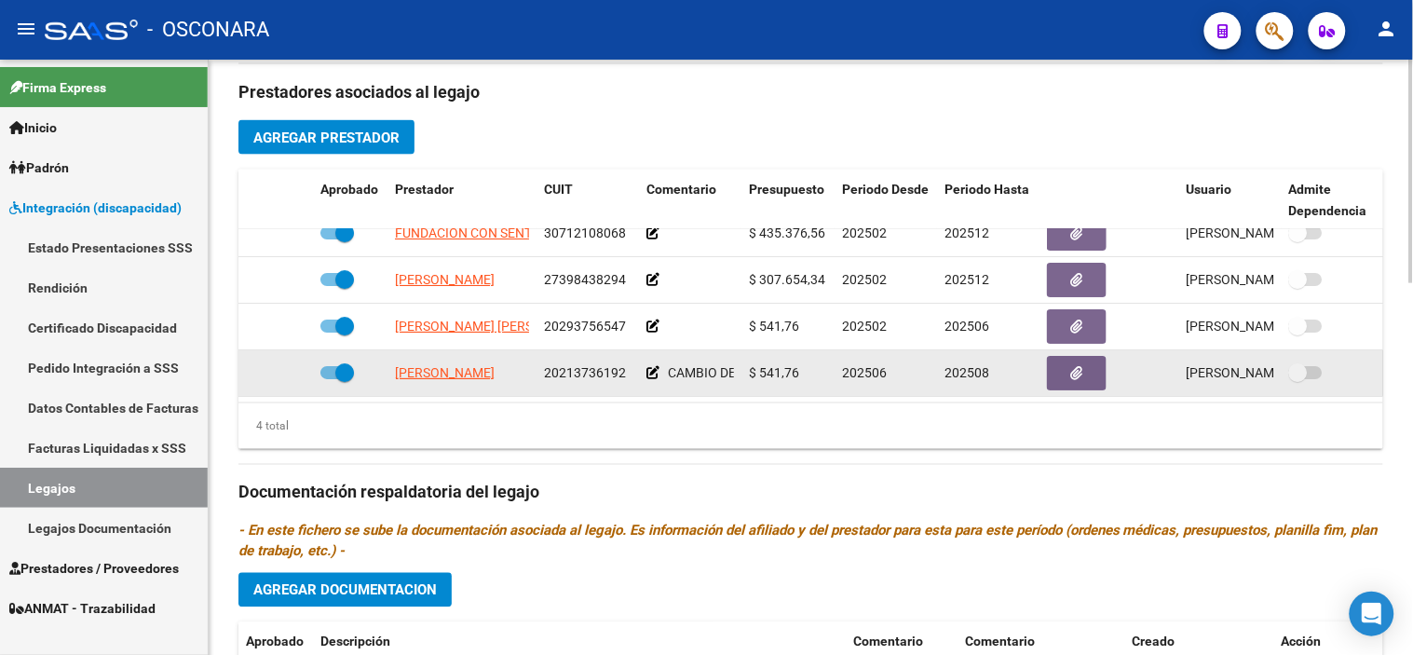
scroll to position [680, 0]
click at [348, 365] on span at bounding box center [344, 373] width 19 height 19
click at [330, 380] on input "checkbox" at bounding box center [329, 380] width 1 height 1
checkbox input "false"
click at [290, 367] on icon at bounding box center [285, 373] width 13 height 13
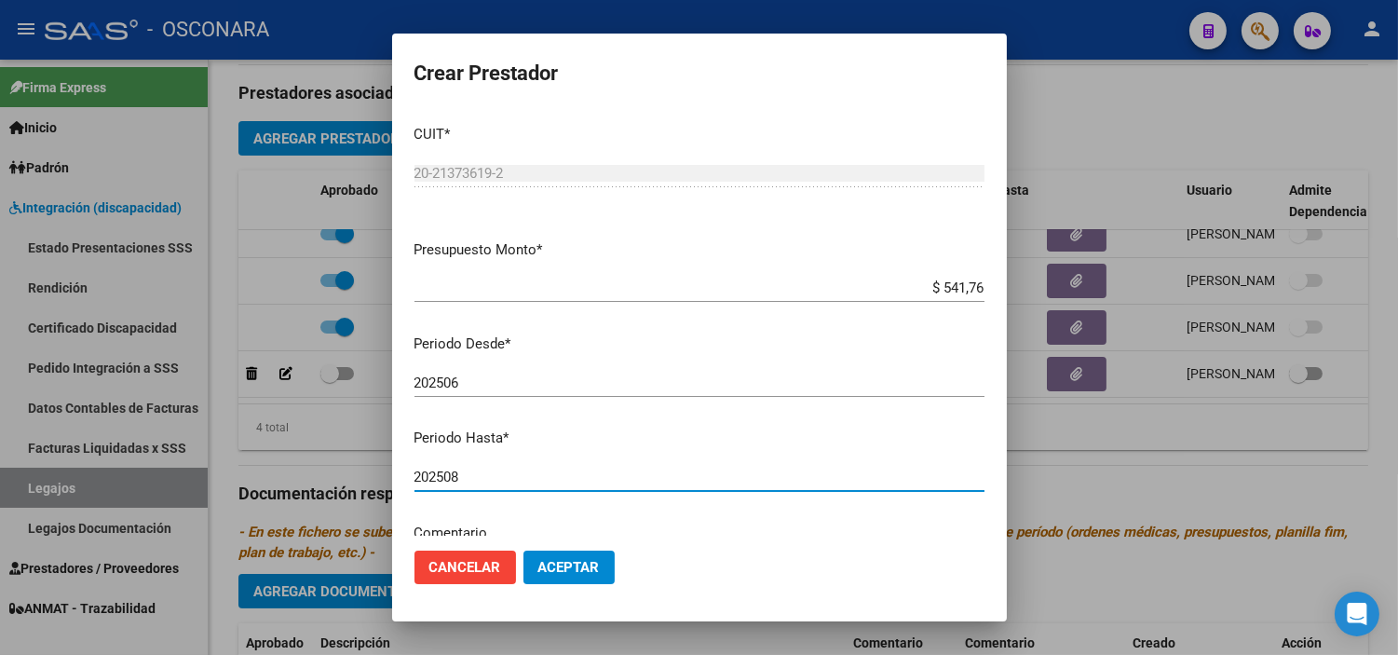
click at [491, 479] on input "202508" at bounding box center [700, 477] width 570 height 17
type input "202512"
click at [564, 566] on span "Aceptar" at bounding box center [568, 567] width 61 height 17
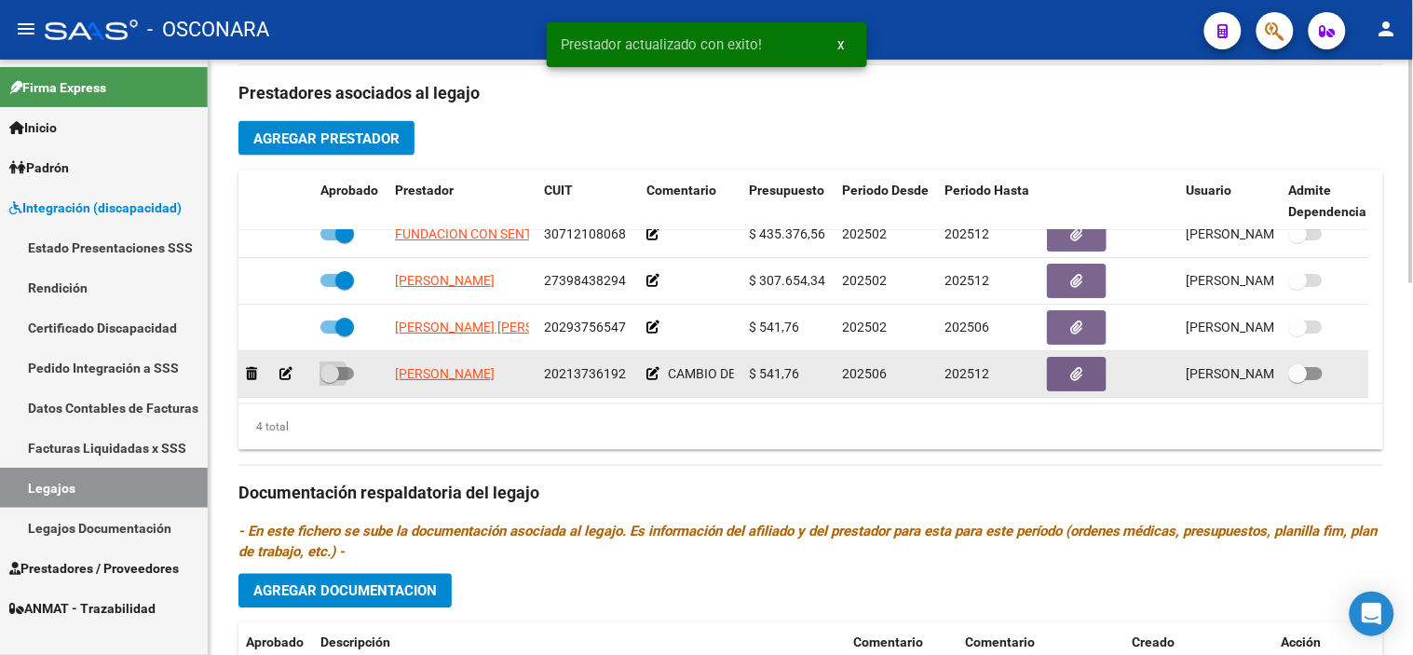
click at [331, 364] on span at bounding box center [329, 373] width 19 height 19
click at [330, 380] on input "checkbox" at bounding box center [329, 380] width 1 height 1
checkbox input "true"
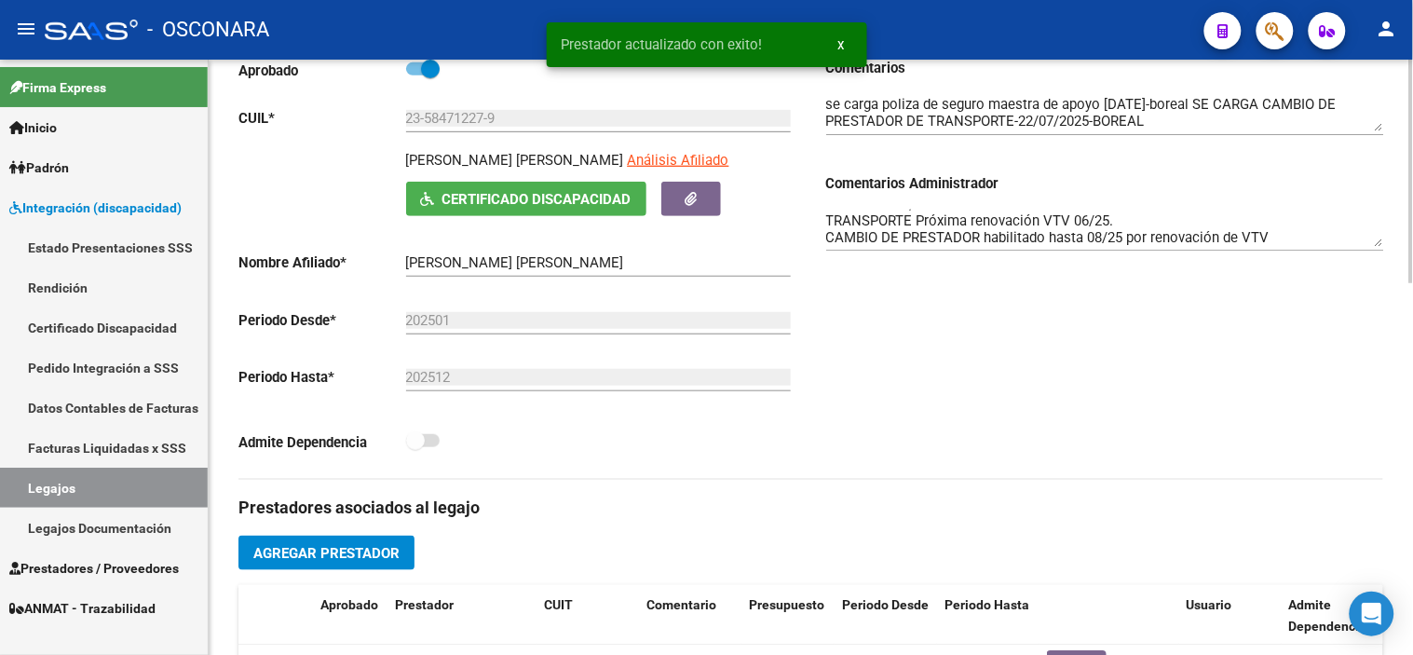
scroll to position [162, 0]
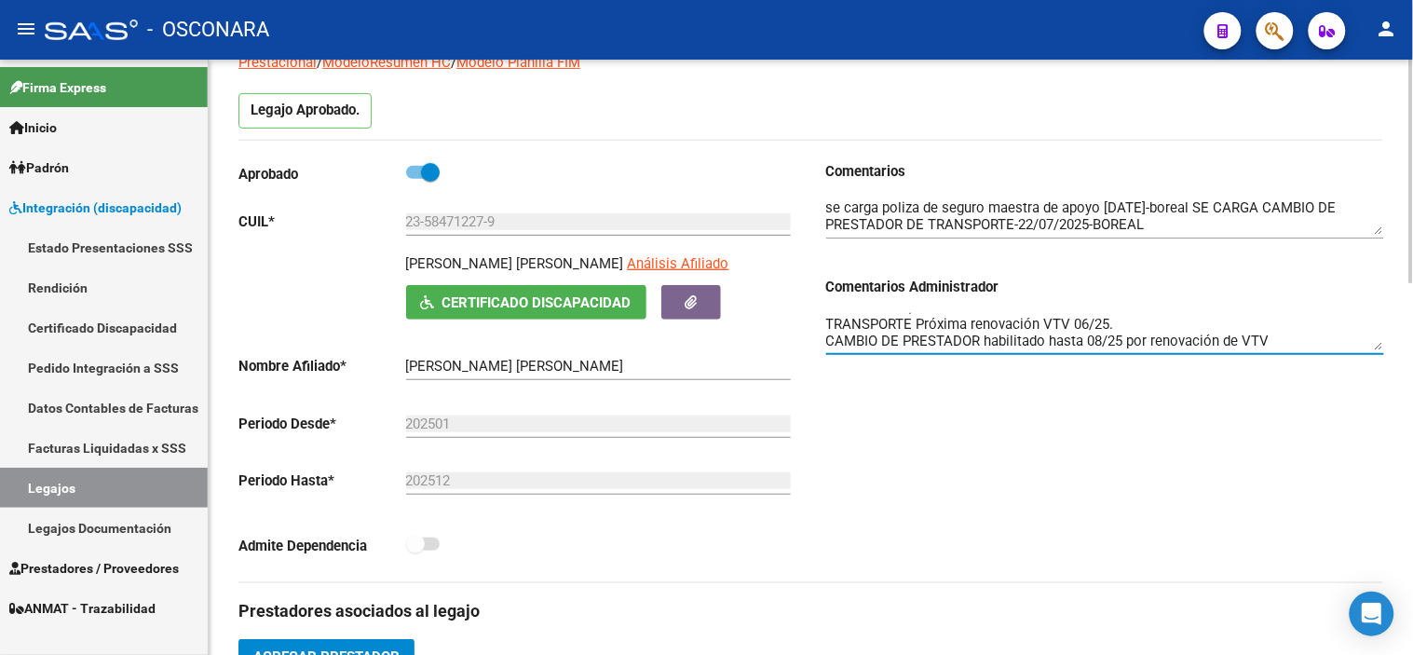
drag, startPoint x: 1302, startPoint y: 336, endPoint x: 985, endPoint y: 341, distance: 317.7
click at [985, 341] on textarea "MII ok, habilitado MAESTRA ok, habilitado TRANSPORTE Próxima renovación VTV 06/…" at bounding box center [1105, 331] width 558 height 37
type textarea "MII ok, habilitado MAESTRA ok, habilitado TRANSPORTE Próxima renovación VTV 06/…"
click at [1038, 452] on div "Comentarios Comentarios Administrador MII ok, habilitado MAESTRA ok, habilitado…" at bounding box center [1097, 371] width 573 height 421
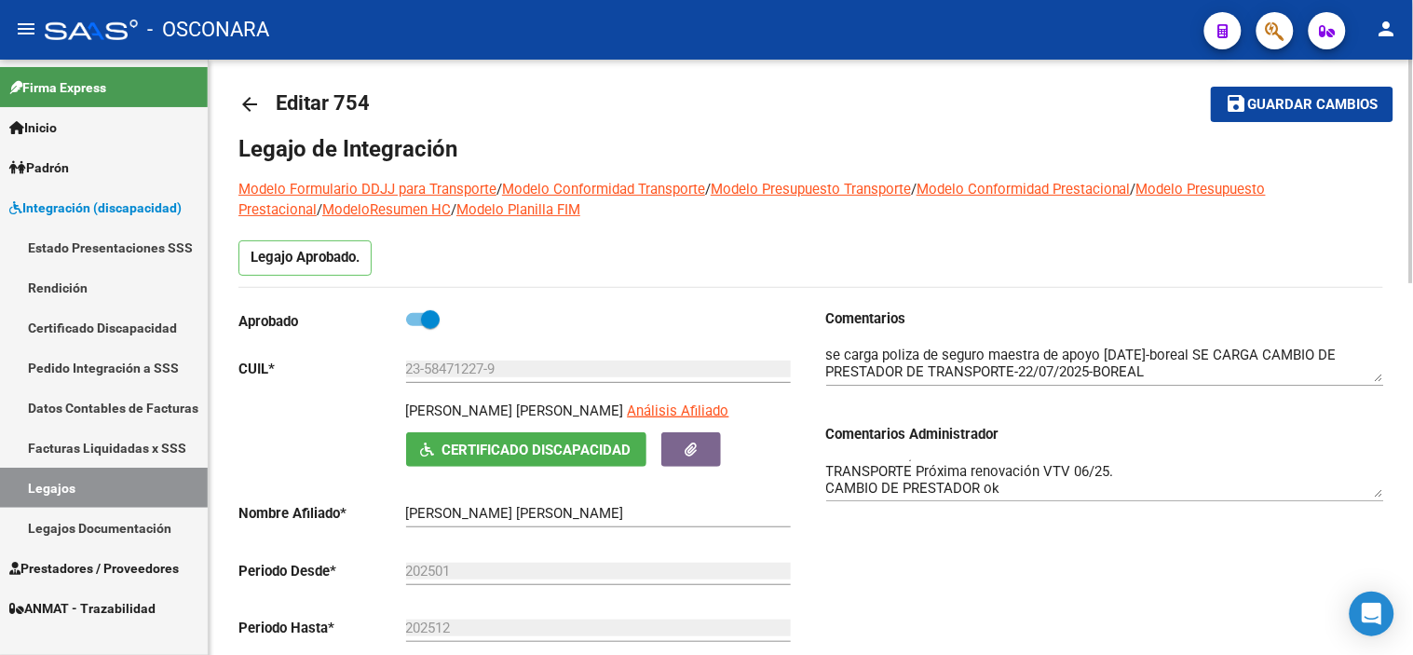
scroll to position [0, 0]
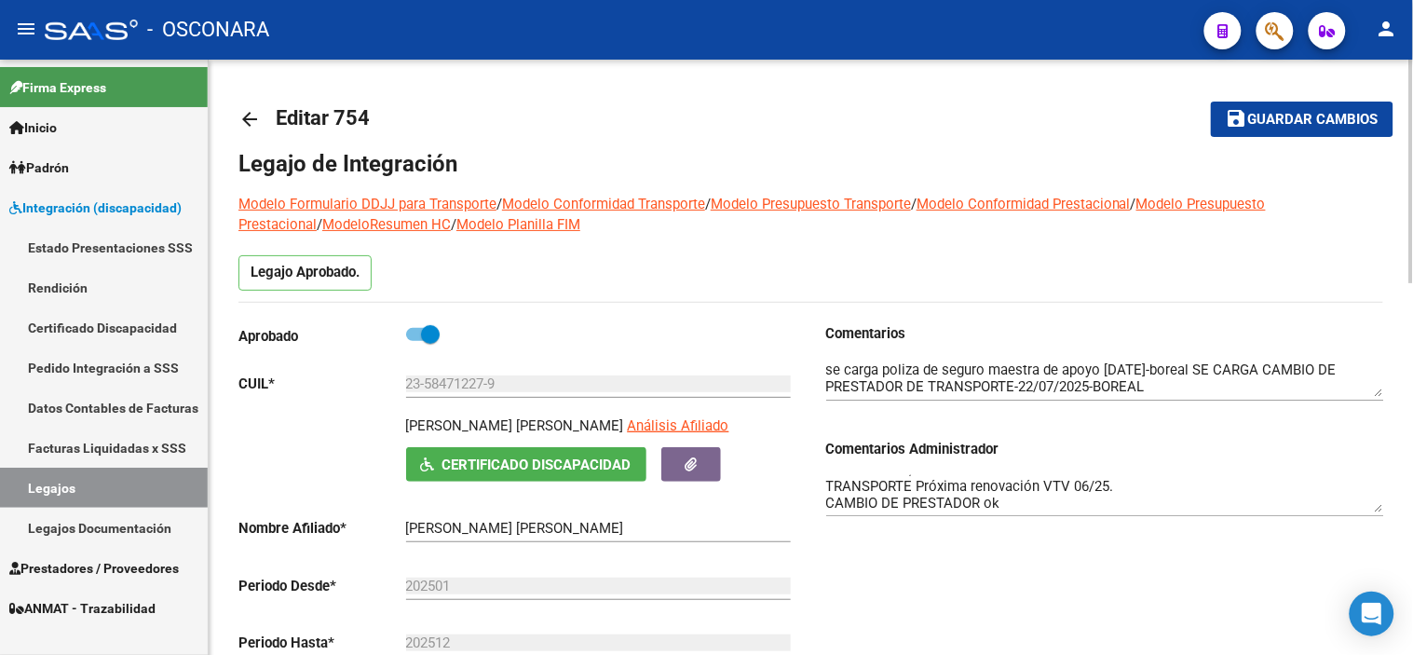
click at [1234, 132] on button "save Guardar cambios" at bounding box center [1302, 119] width 183 height 34
click at [1327, 126] on span "Guardar cambios" at bounding box center [1313, 120] width 130 height 17
click at [1232, 125] on mat-icon "save" at bounding box center [1237, 118] width 22 height 22
click at [1300, 116] on span "Guardar cambios" at bounding box center [1313, 120] width 130 height 17
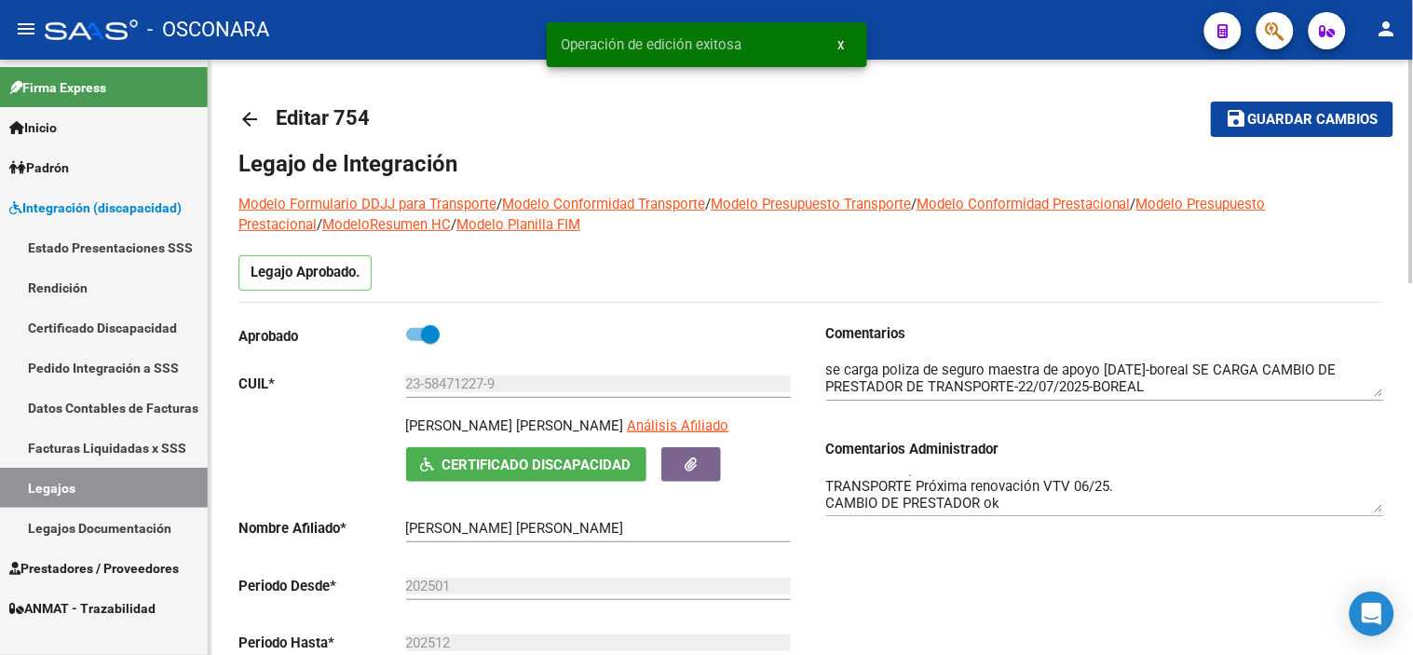
click at [259, 116] on mat-icon "arrow_back" at bounding box center [249, 119] width 22 height 22
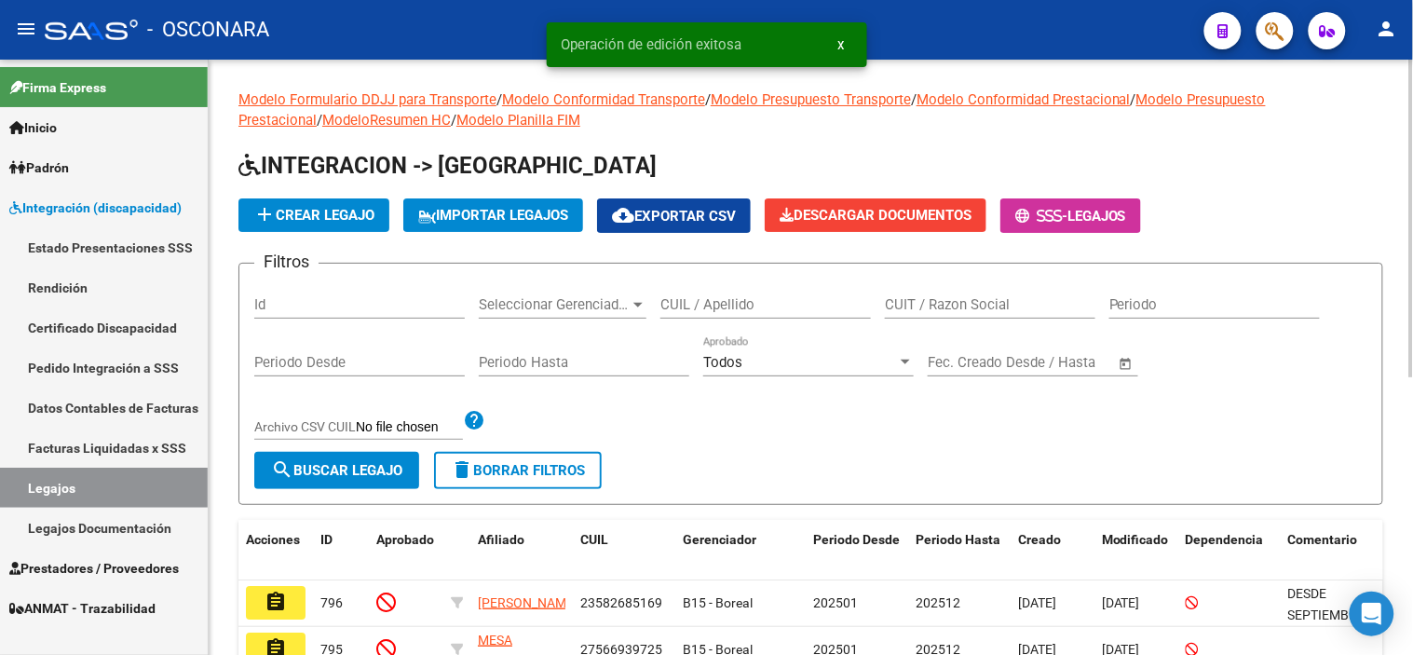
click at [387, 294] on div "Id" at bounding box center [359, 299] width 211 height 40
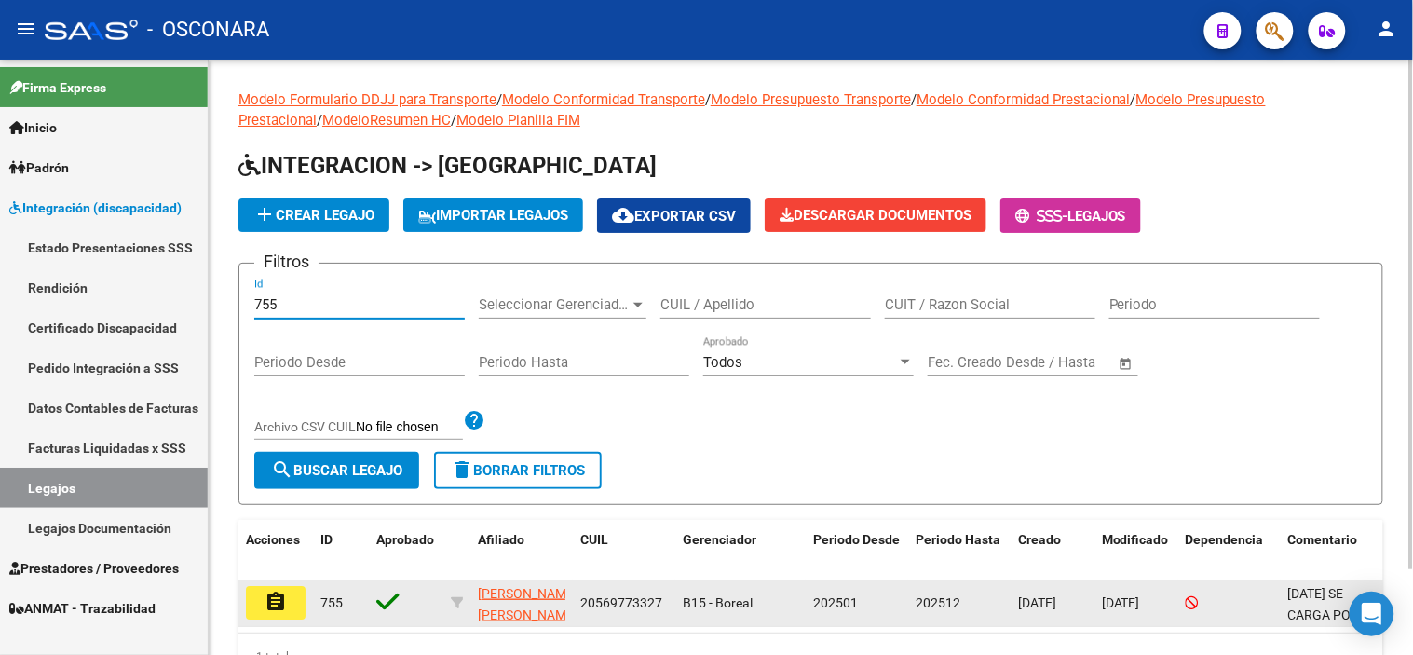
type input "755"
click at [274, 607] on mat-icon "assignment" at bounding box center [276, 602] width 22 height 22
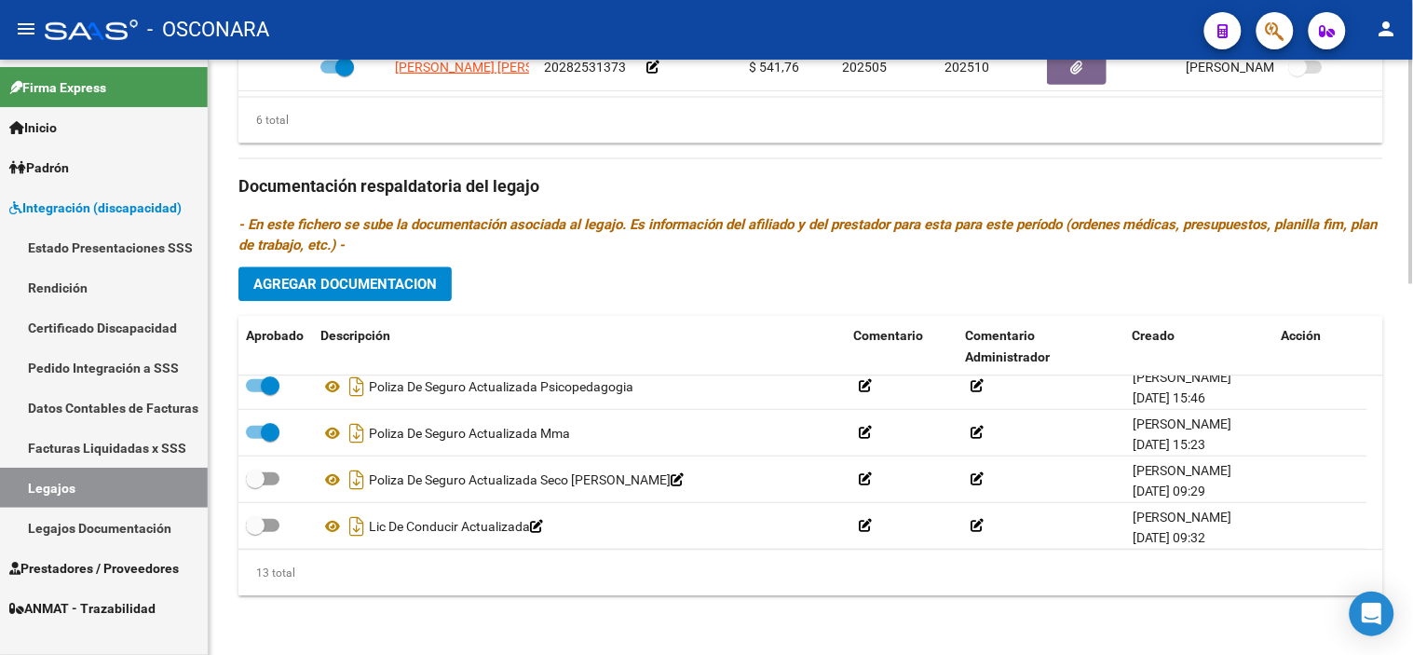
scroll to position [438, 0]
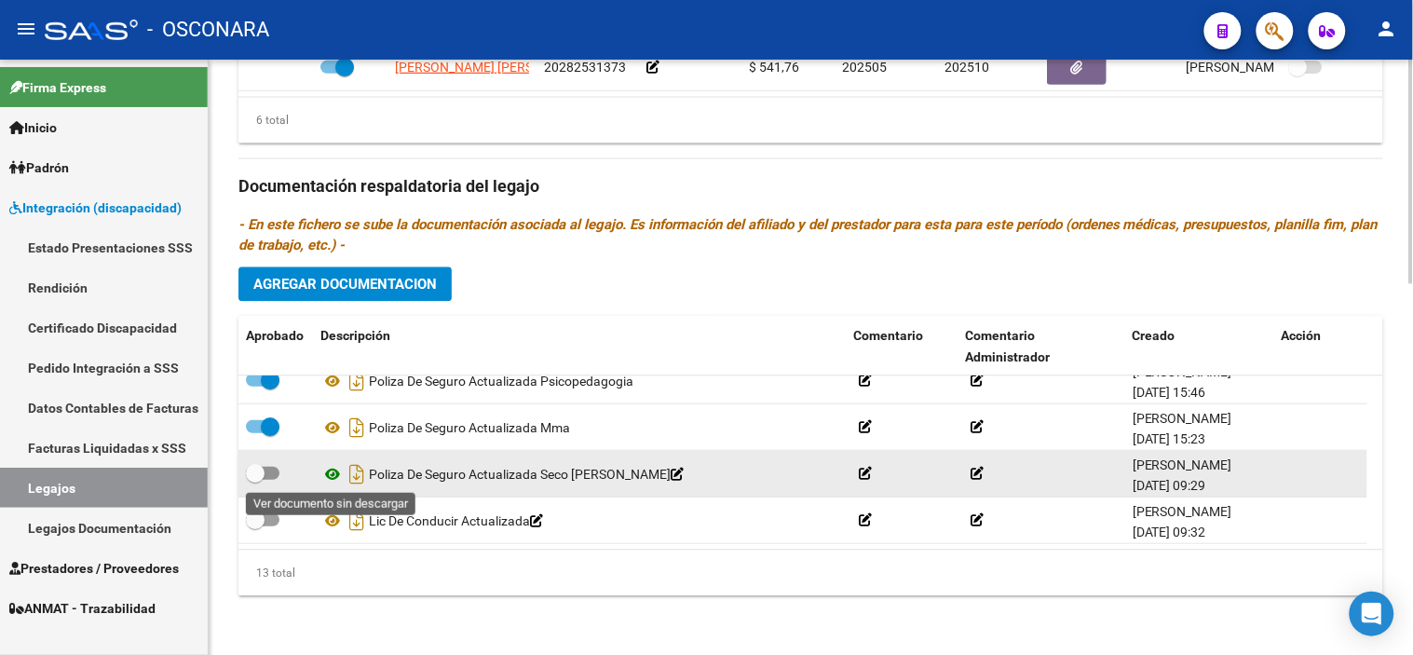
click at [333, 471] on icon at bounding box center [332, 473] width 24 height 22
click at [265, 473] on span at bounding box center [263, 472] width 34 height 13
click at [255, 479] on input "checkbox" at bounding box center [254, 479] width 1 height 1
checkbox input "true"
click at [361, 473] on icon "Descargar documento" at bounding box center [357, 473] width 24 height 30
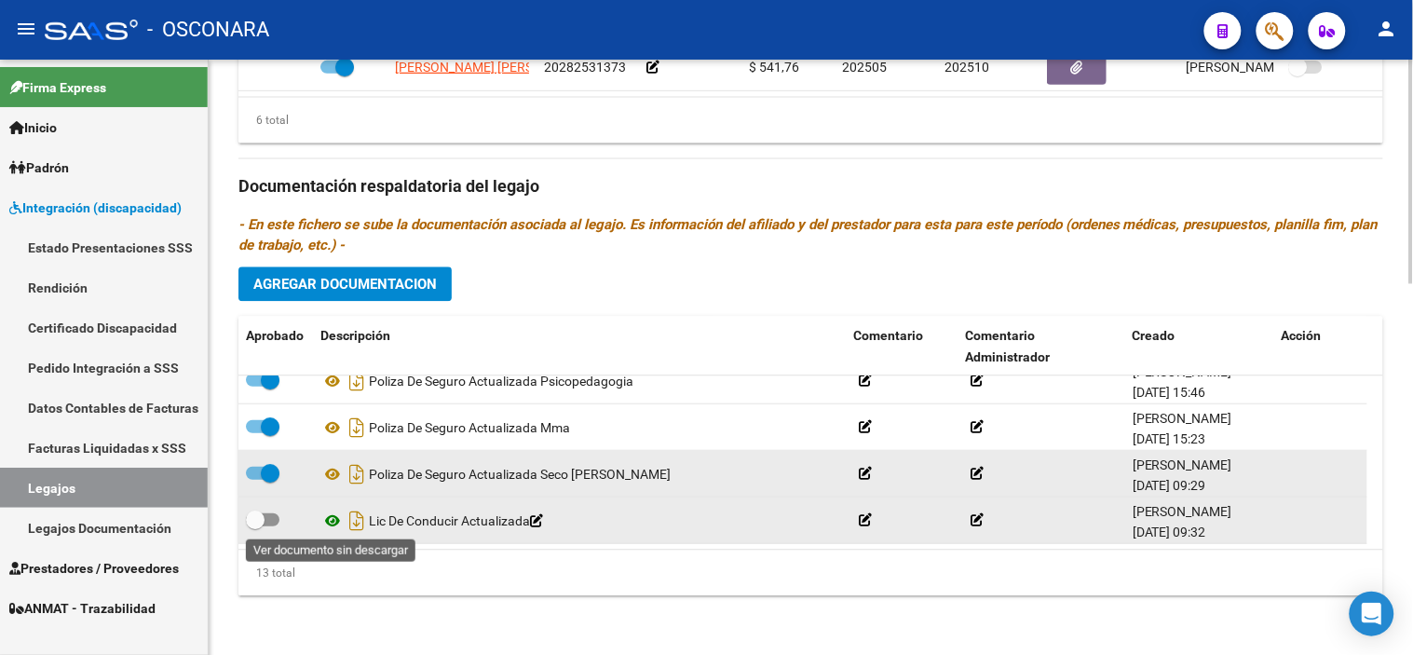
click at [332, 523] on icon at bounding box center [332, 520] width 24 height 22
click at [249, 513] on span at bounding box center [255, 519] width 19 height 19
click at [254, 525] on input "checkbox" at bounding box center [254, 525] width 1 height 1
checkbox input "true"
click at [360, 525] on icon "Descargar documento" at bounding box center [357, 520] width 24 height 30
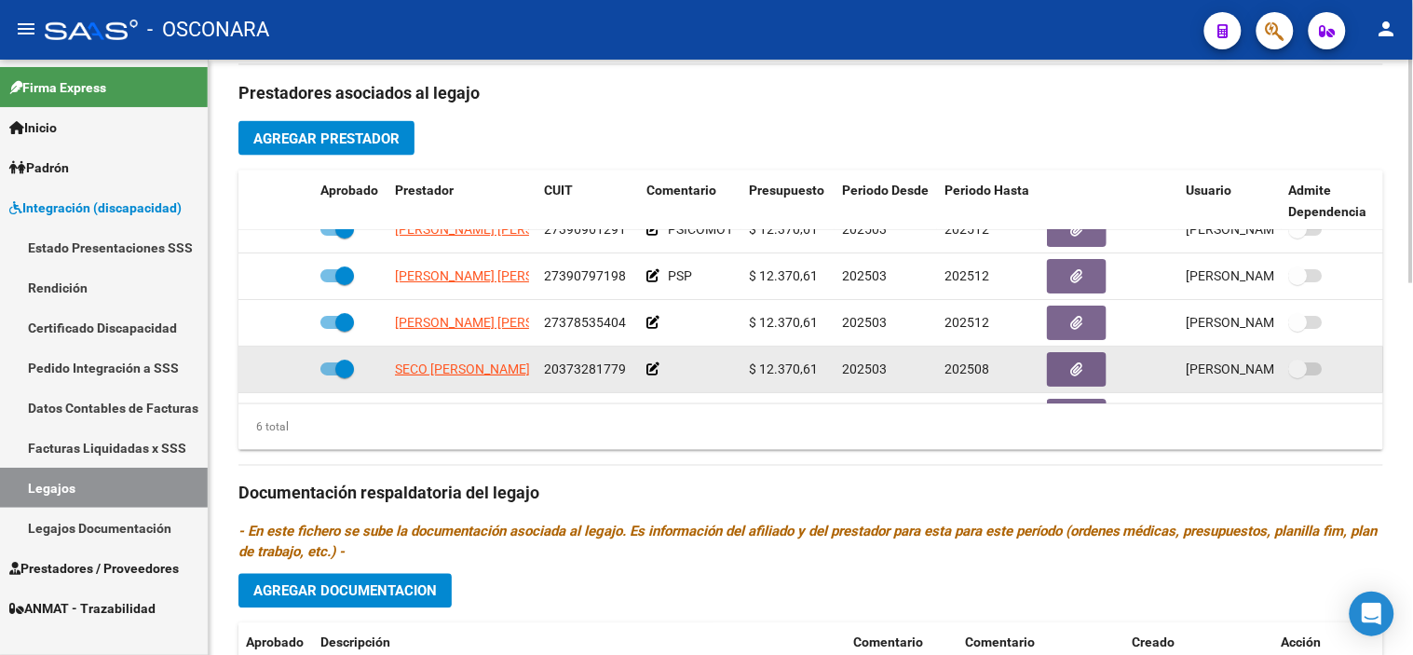
scroll to position [127, 0]
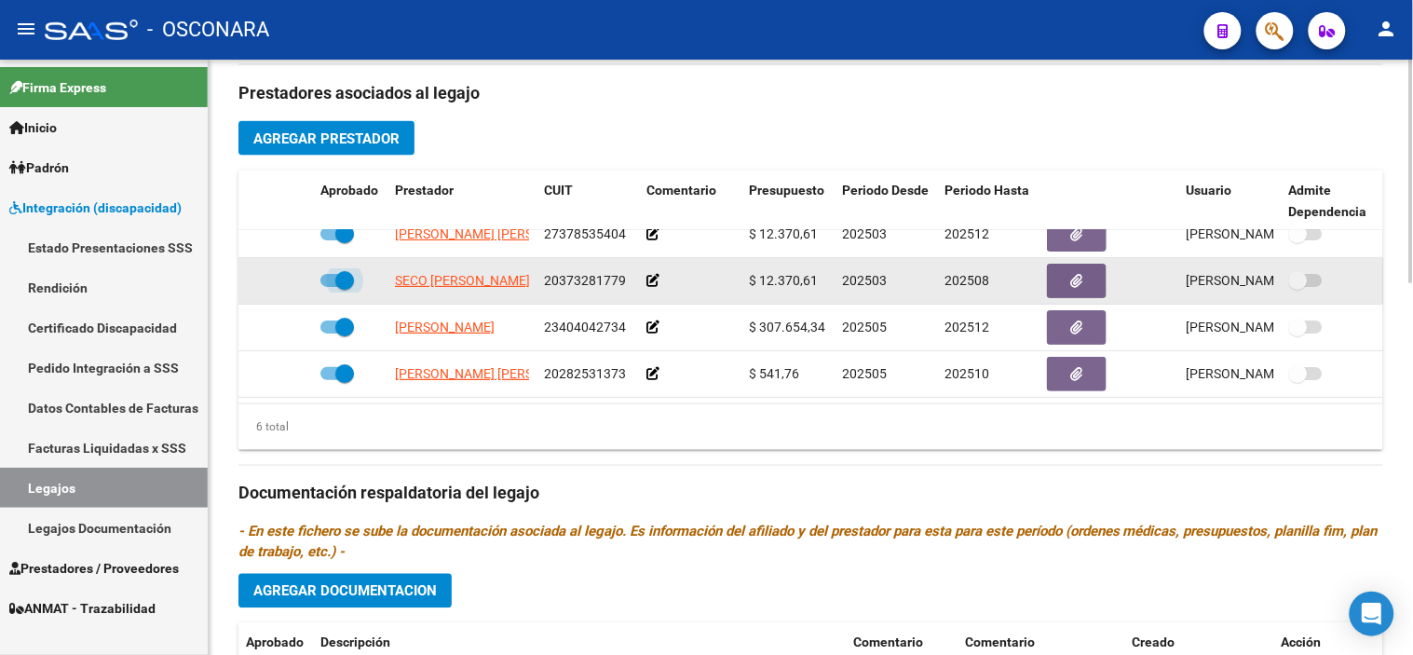
click at [343, 271] on span at bounding box center [344, 280] width 19 height 19
click at [330, 287] on input "checkbox" at bounding box center [329, 287] width 1 height 1
checkbox input "false"
click at [289, 274] on icon at bounding box center [285, 280] width 13 height 13
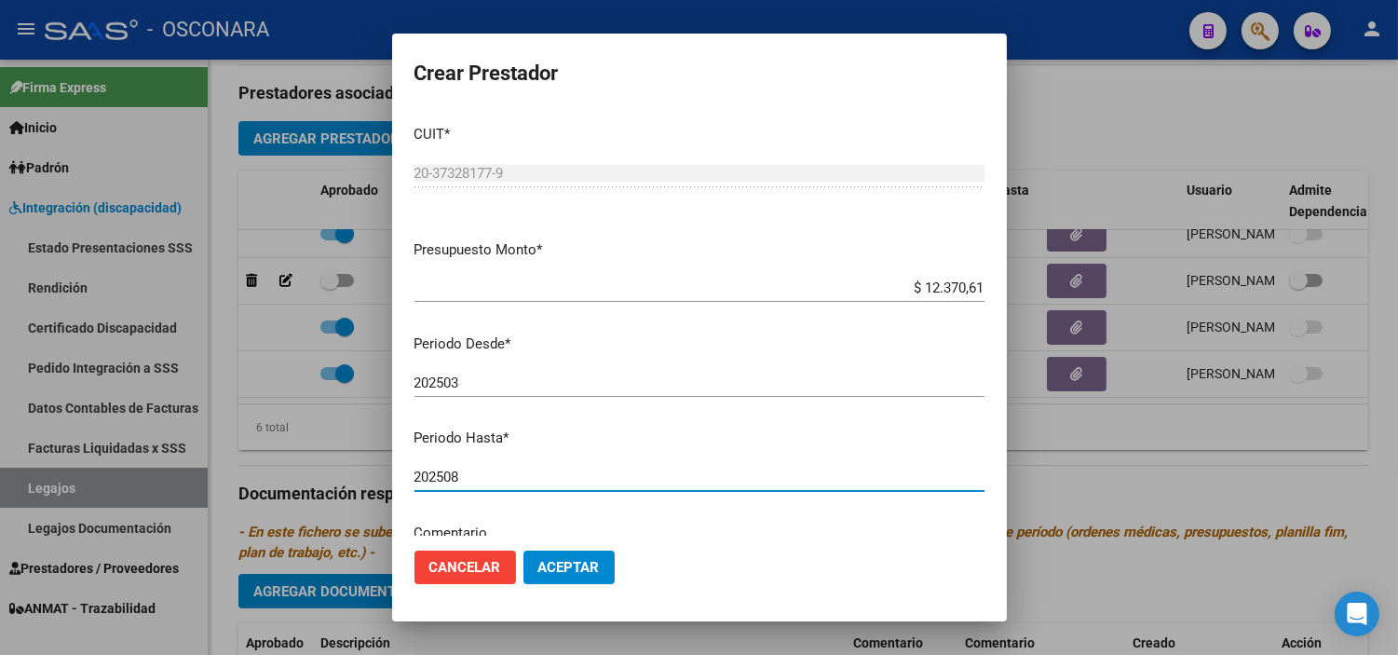
click at [553, 475] on input "202508" at bounding box center [700, 477] width 570 height 17
type input "202512"
click at [588, 568] on span "Aceptar" at bounding box center [568, 567] width 61 height 17
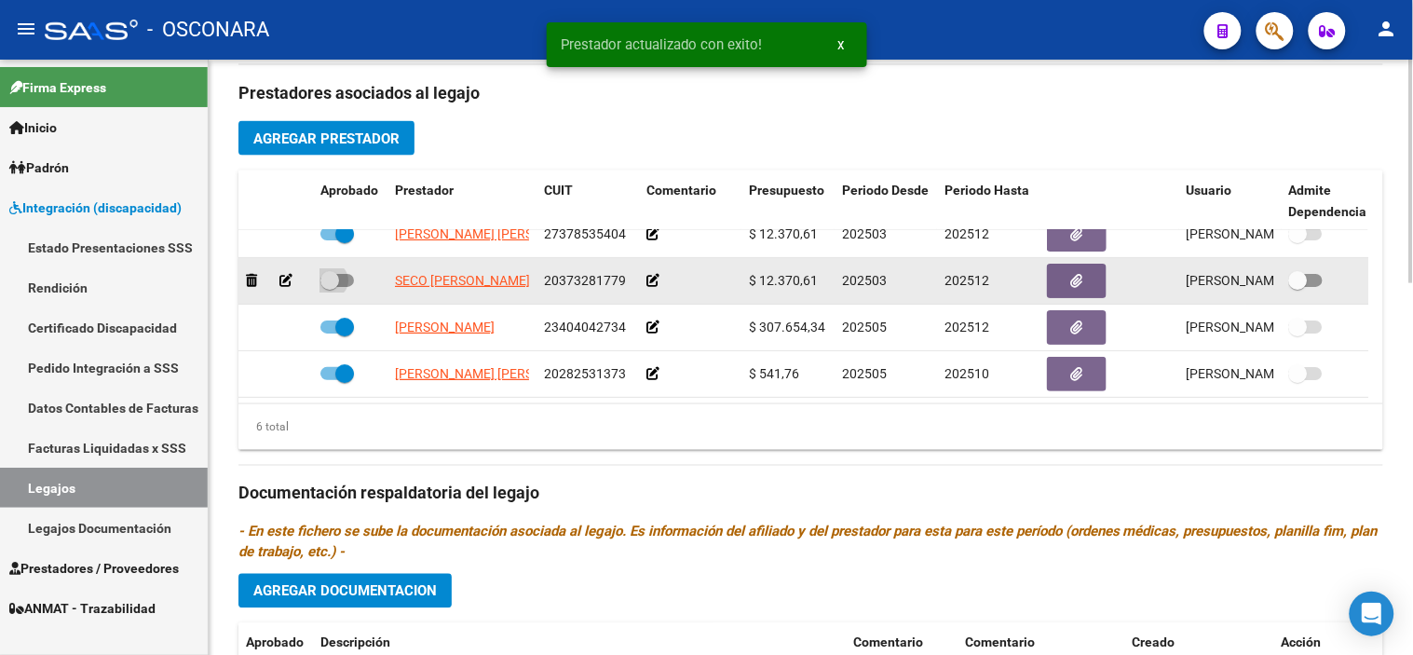
click at [331, 271] on span at bounding box center [329, 280] width 19 height 19
click at [330, 287] on input "checkbox" at bounding box center [329, 287] width 1 height 1
checkbox input "true"
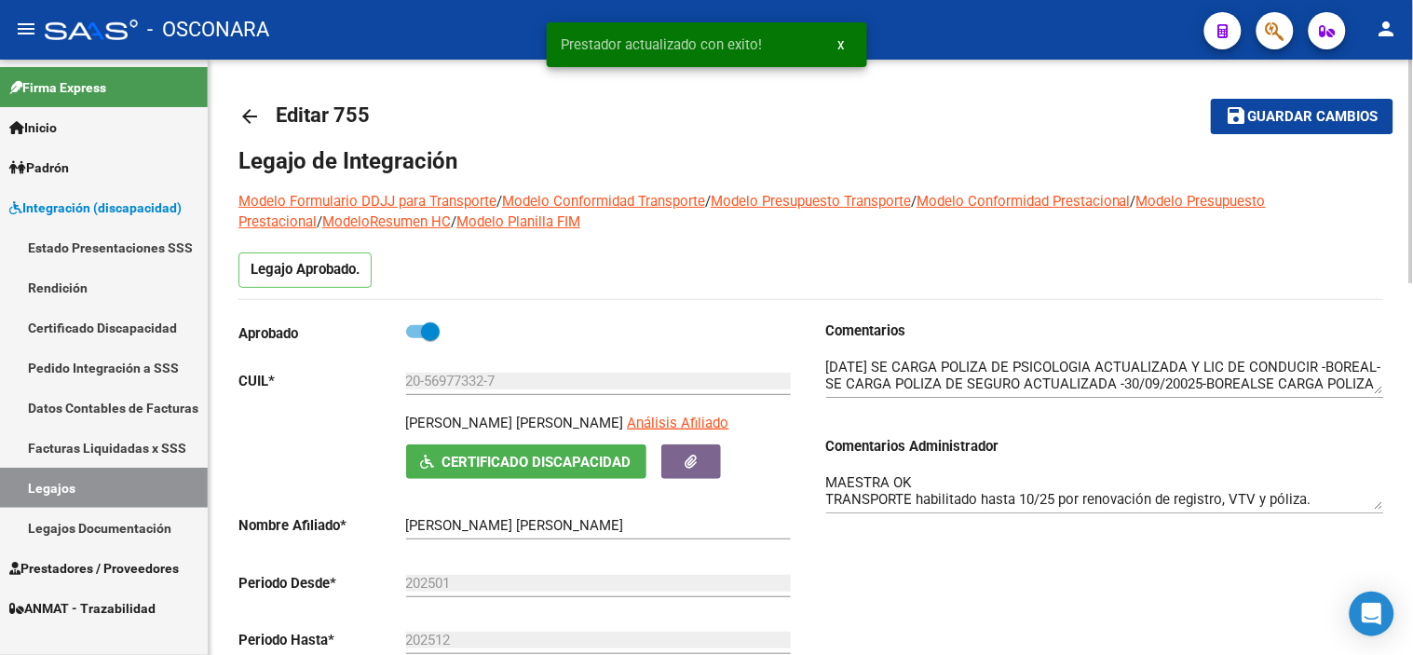
scroll to position [0, 0]
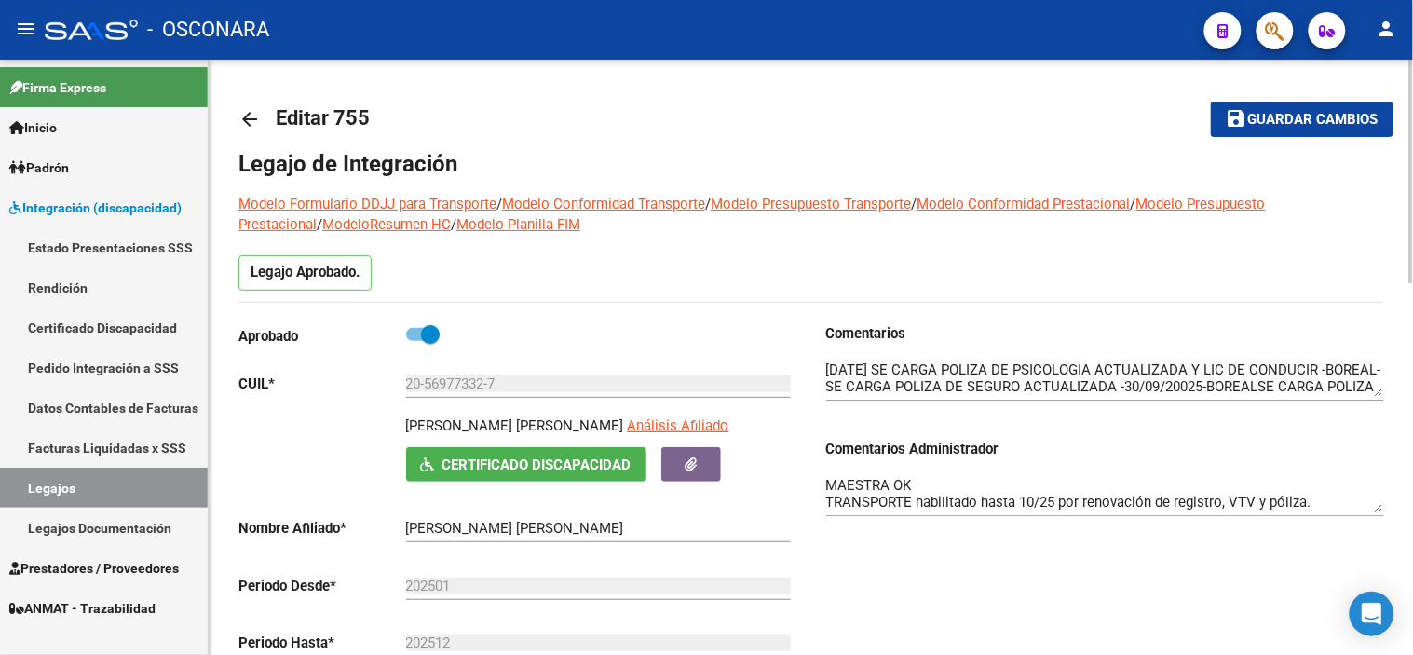
click at [1230, 122] on mat-icon "save" at bounding box center [1237, 118] width 22 height 22
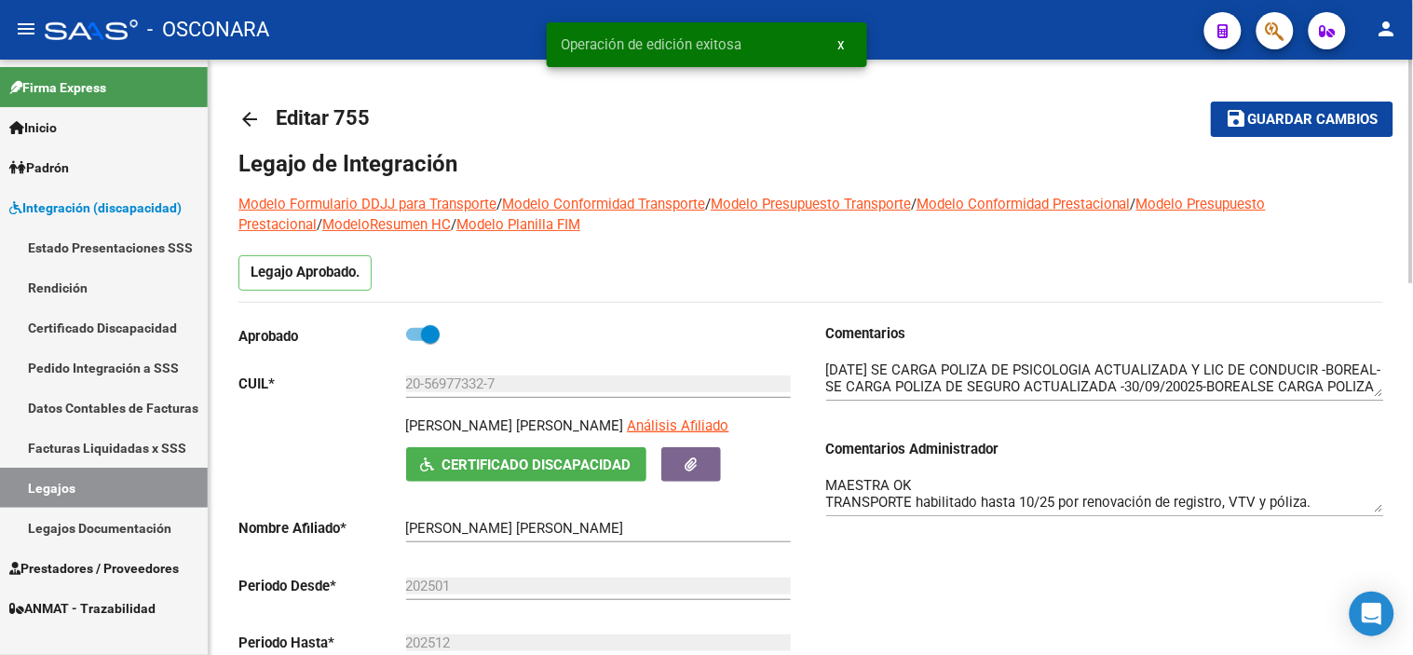
click at [252, 122] on mat-icon "arrow_back" at bounding box center [249, 119] width 22 height 22
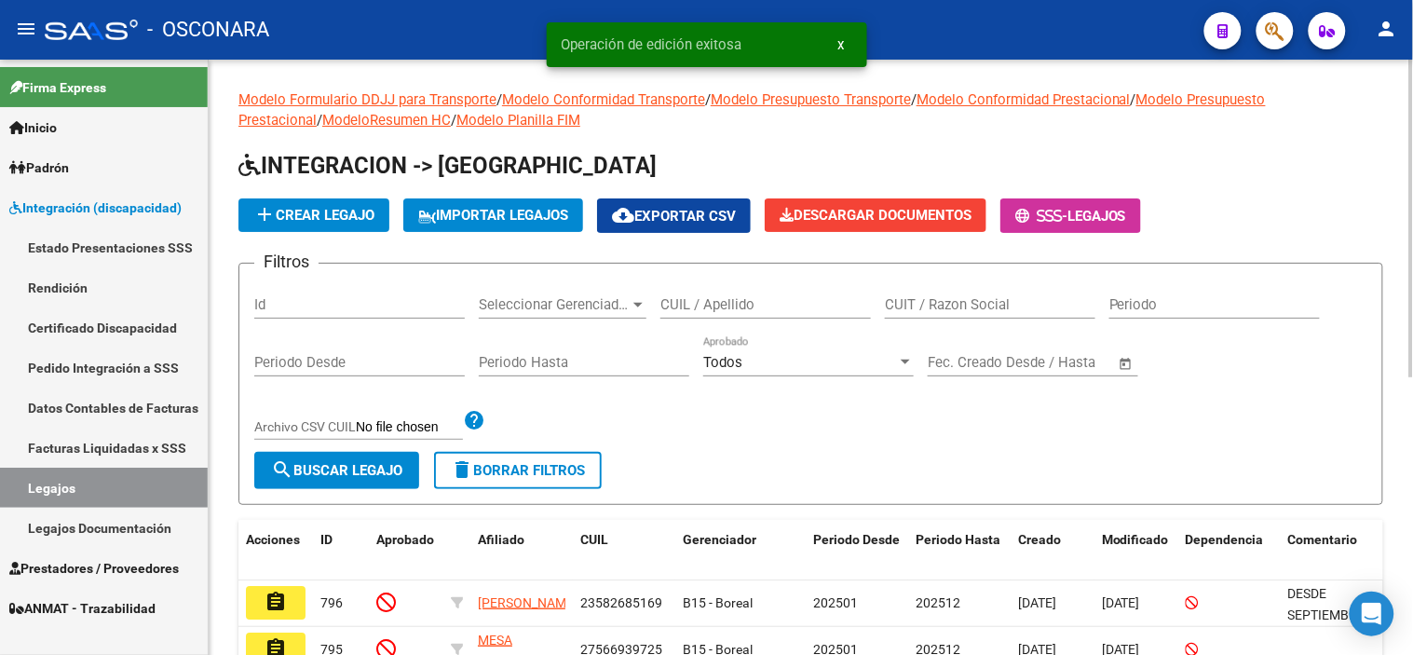
click at [314, 311] on input "Id" at bounding box center [359, 304] width 211 height 17
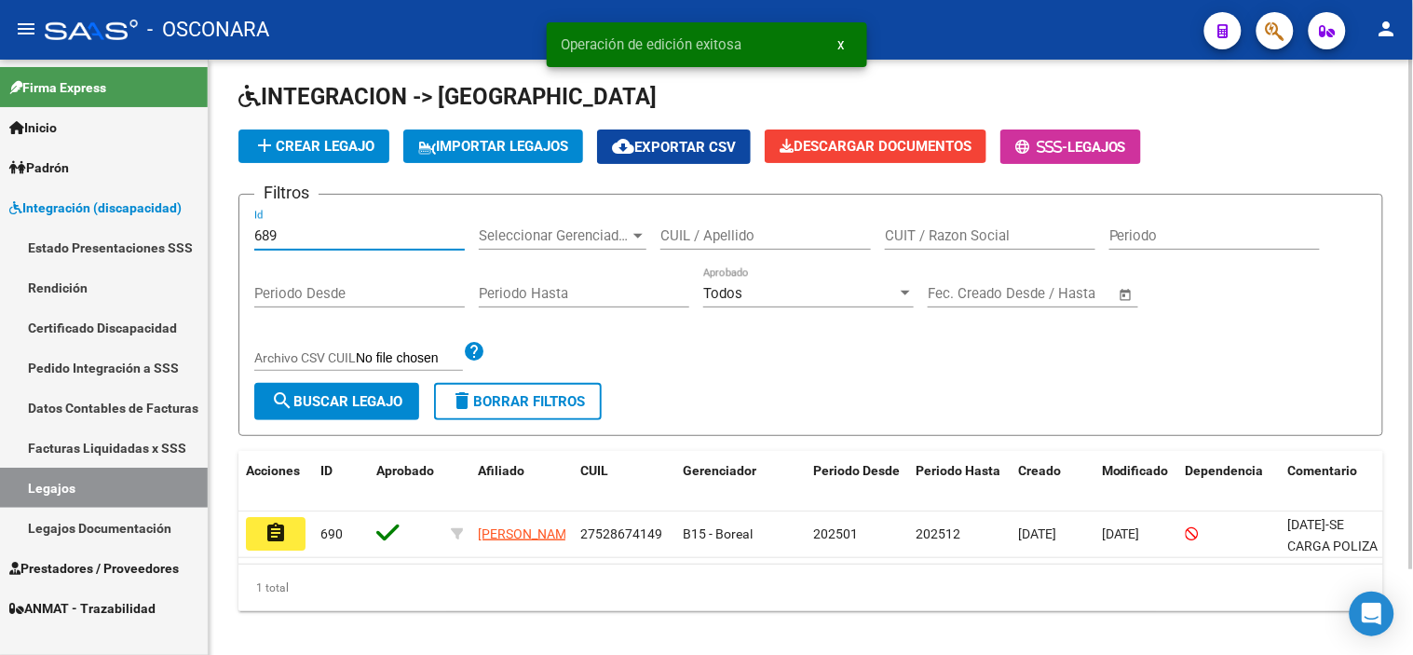
scroll to position [100, 0]
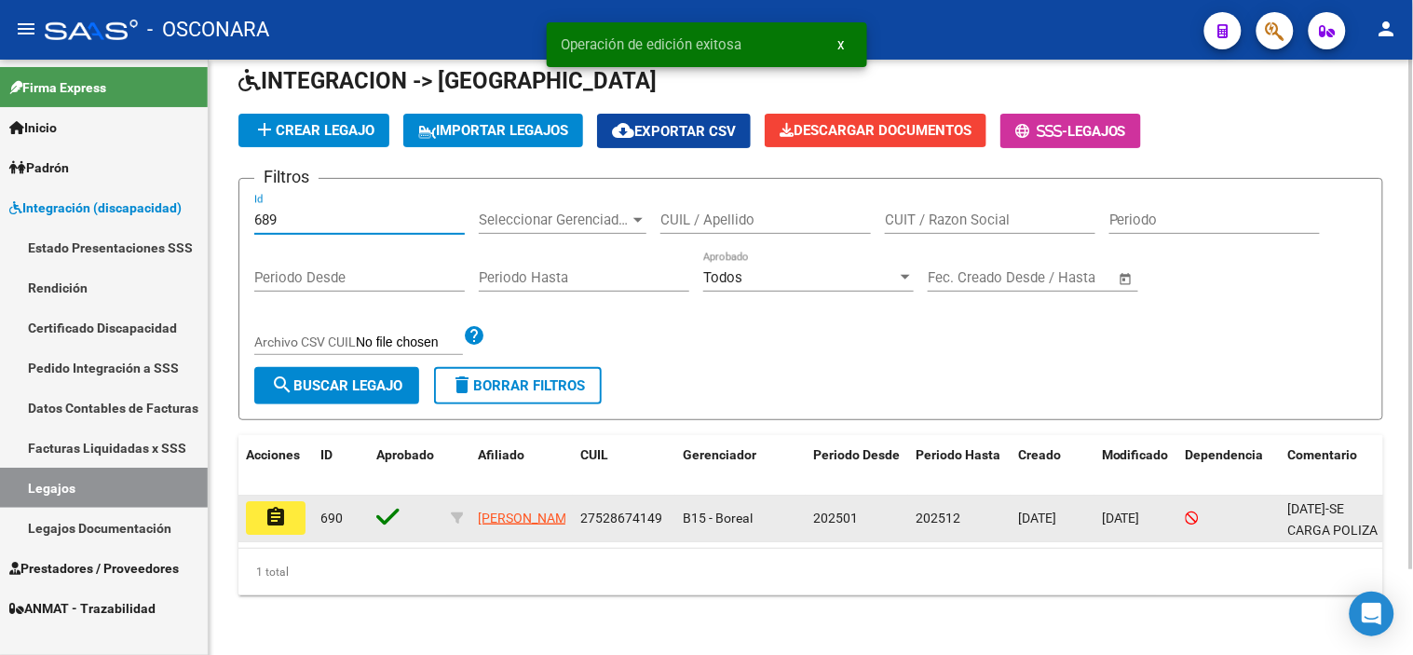
type input "689"
click at [267, 506] on mat-icon "assignment" at bounding box center [276, 517] width 22 height 22
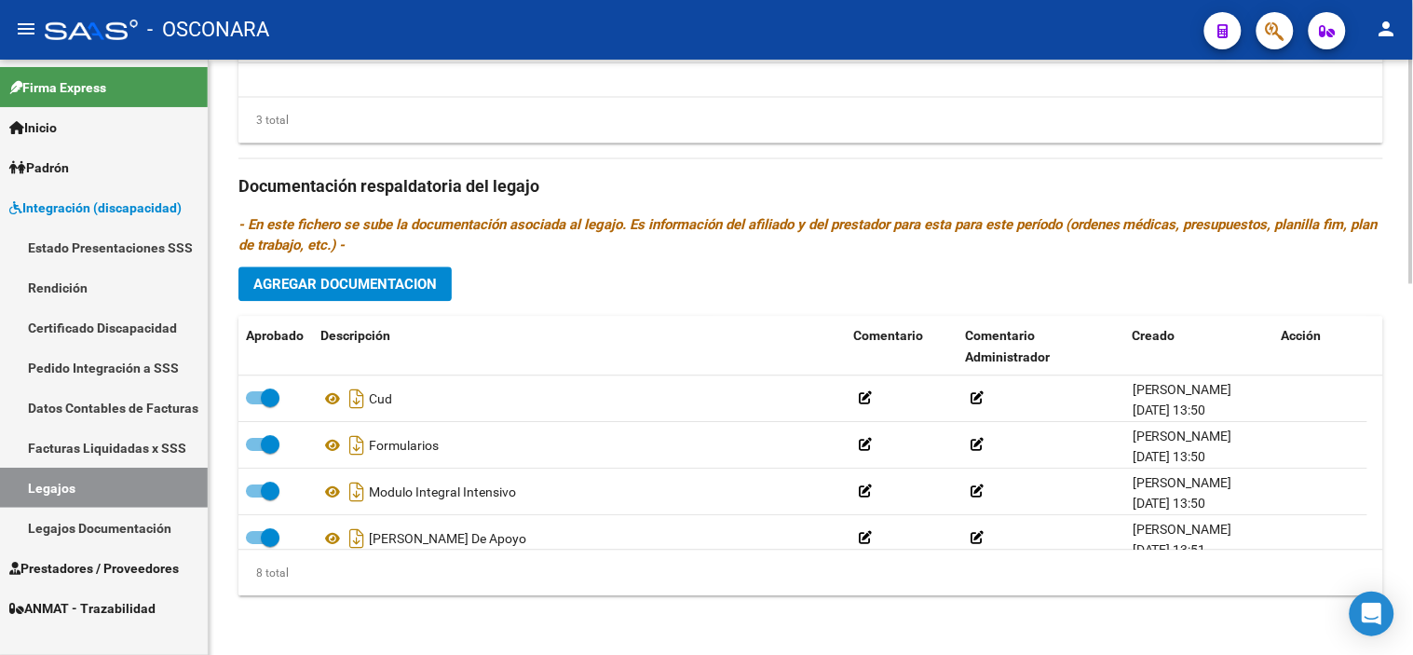
scroll to position [205, 0]
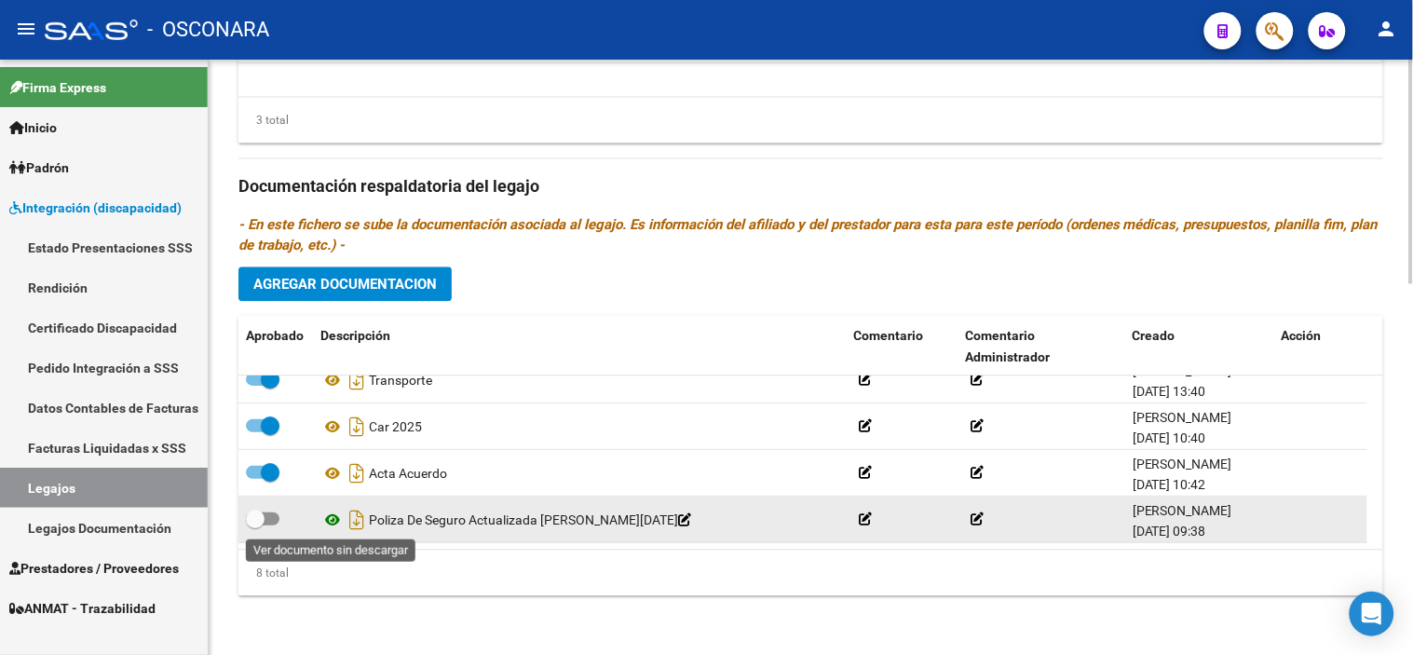
click at [329, 525] on icon at bounding box center [332, 520] width 24 height 22
click at [255, 525] on span at bounding box center [255, 519] width 19 height 19
click at [255, 525] on input "checkbox" at bounding box center [254, 525] width 1 height 1
checkbox input "true"
click at [357, 525] on icon "Descargar documento" at bounding box center [357, 520] width 24 height 30
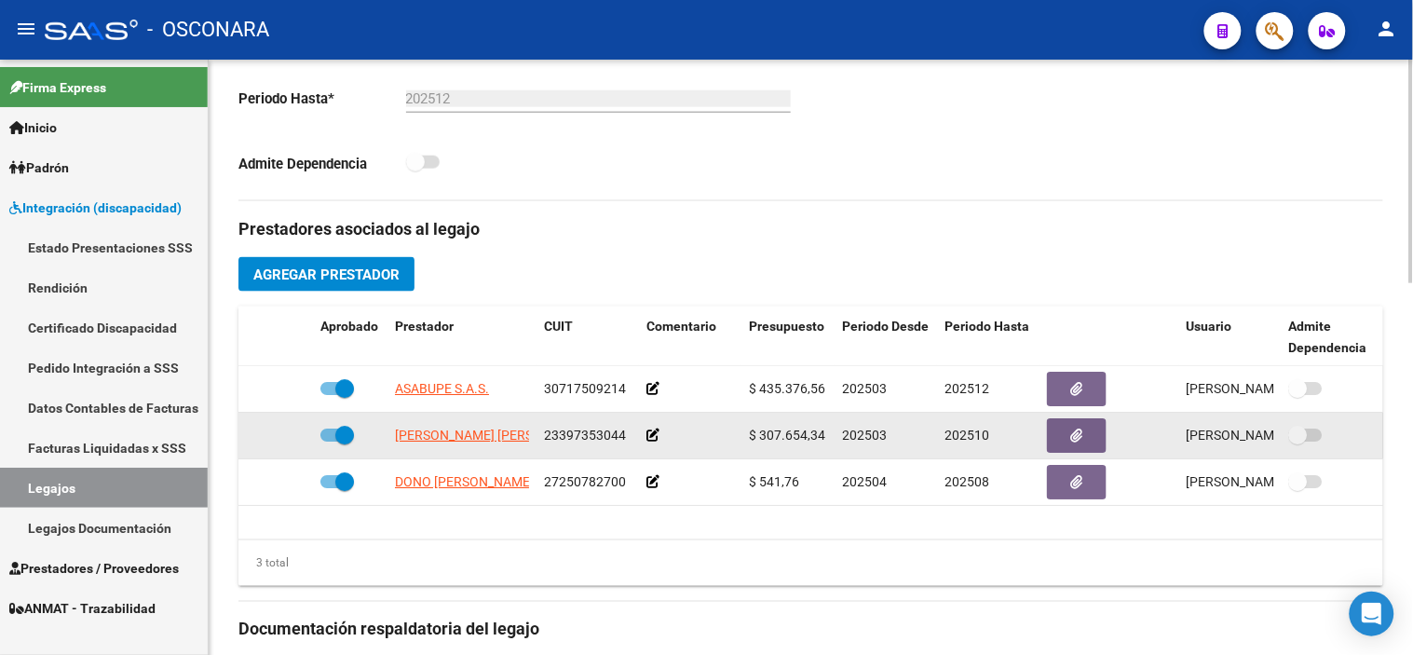
scroll to position [576, 0]
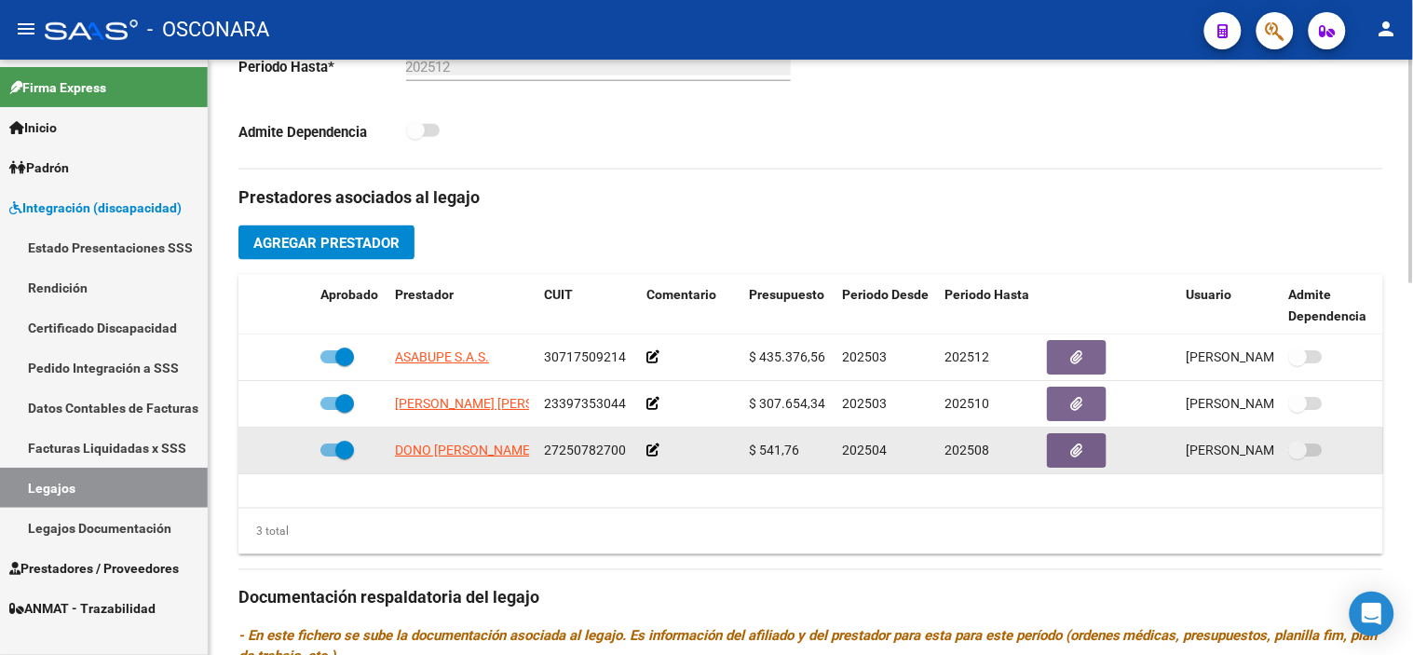
click at [345, 456] on span at bounding box center [344, 450] width 19 height 19
click at [330, 456] on input "checkbox" at bounding box center [329, 456] width 1 height 1
checkbox input "false"
click at [287, 450] on icon at bounding box center [285, 449] width 13 height 13
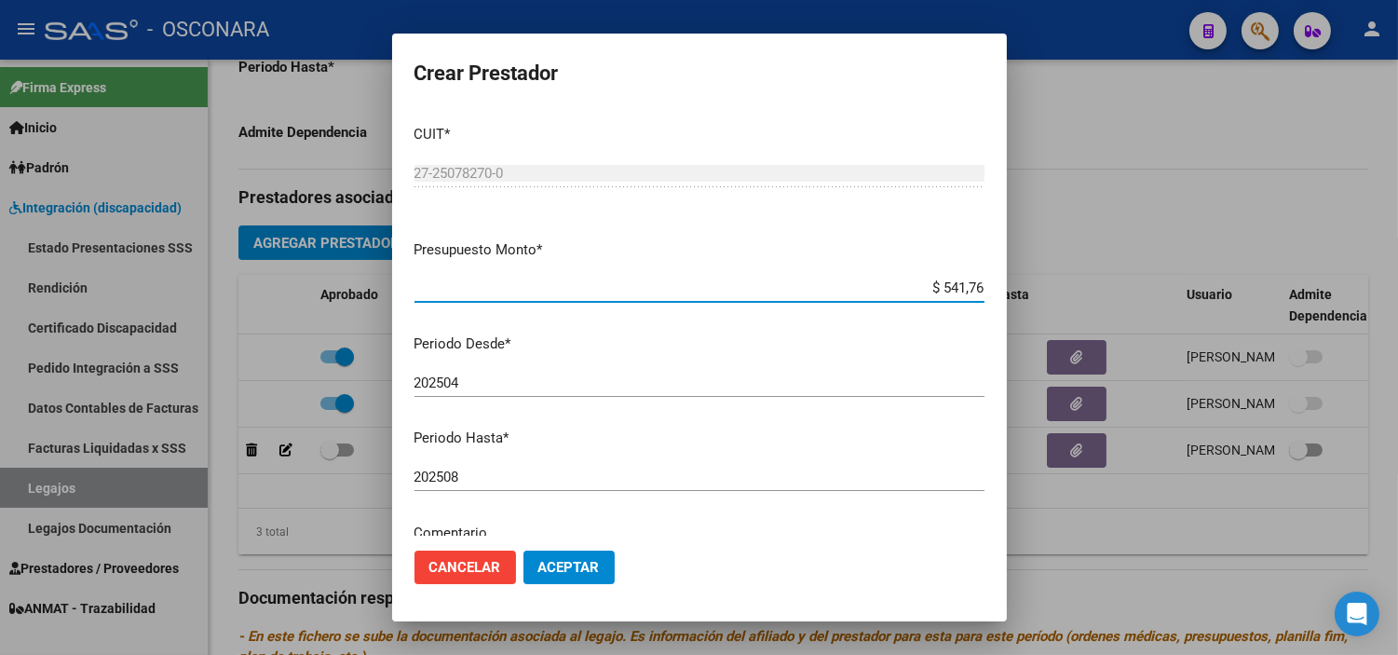
click at [649, 480] on input "202508" at bounding box center [700, 477] width 570 height 17
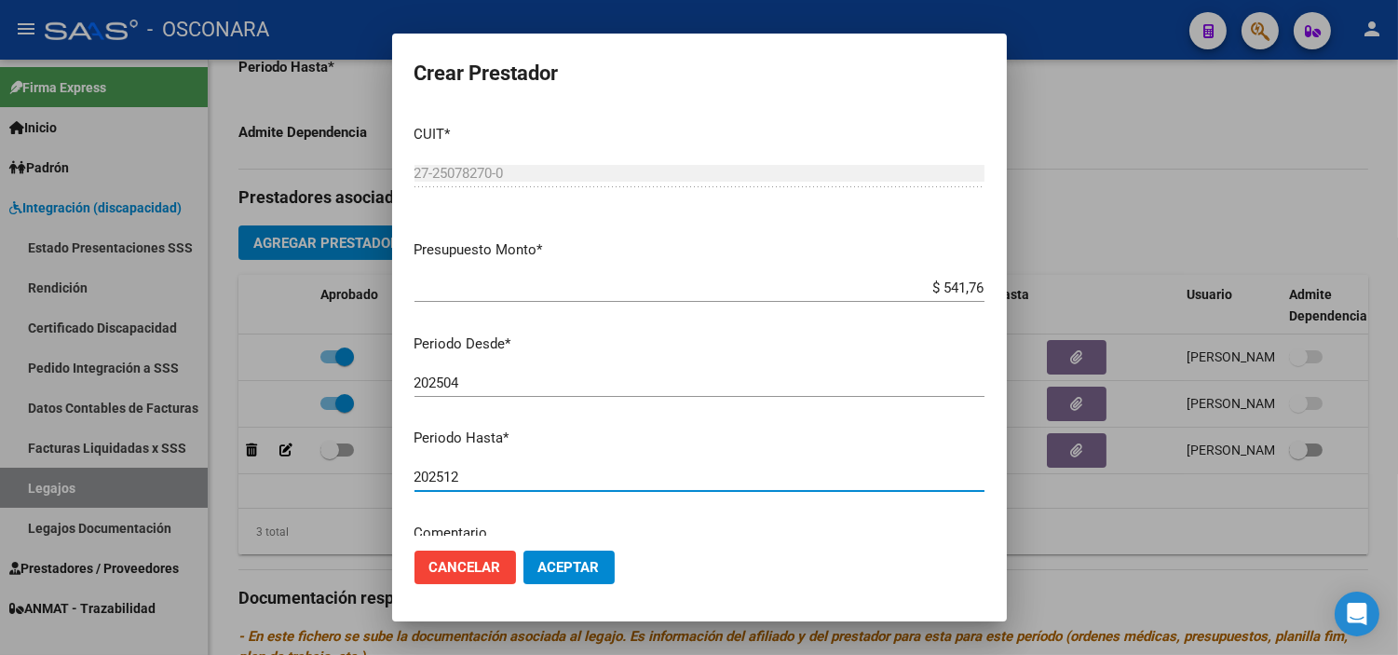
type input "202512"
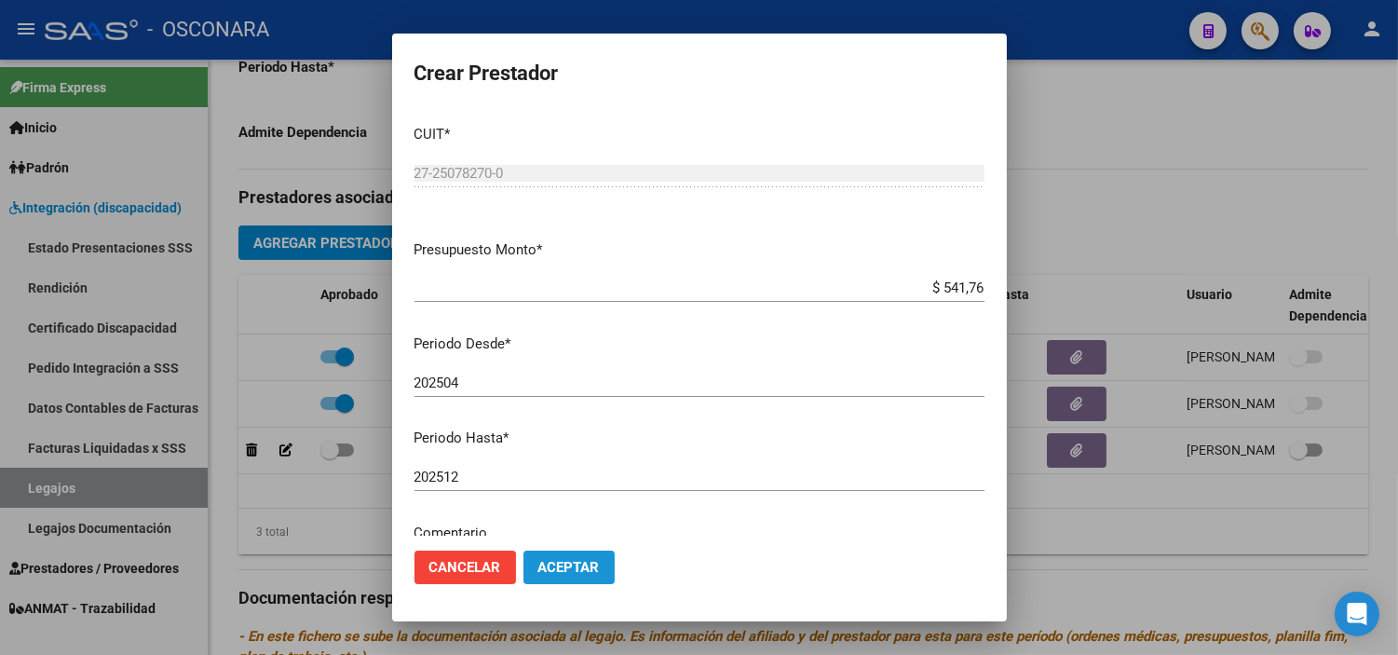
click at [560, 566] on span "Aceptar" at bounding box center [568, 567] width 61 height 17
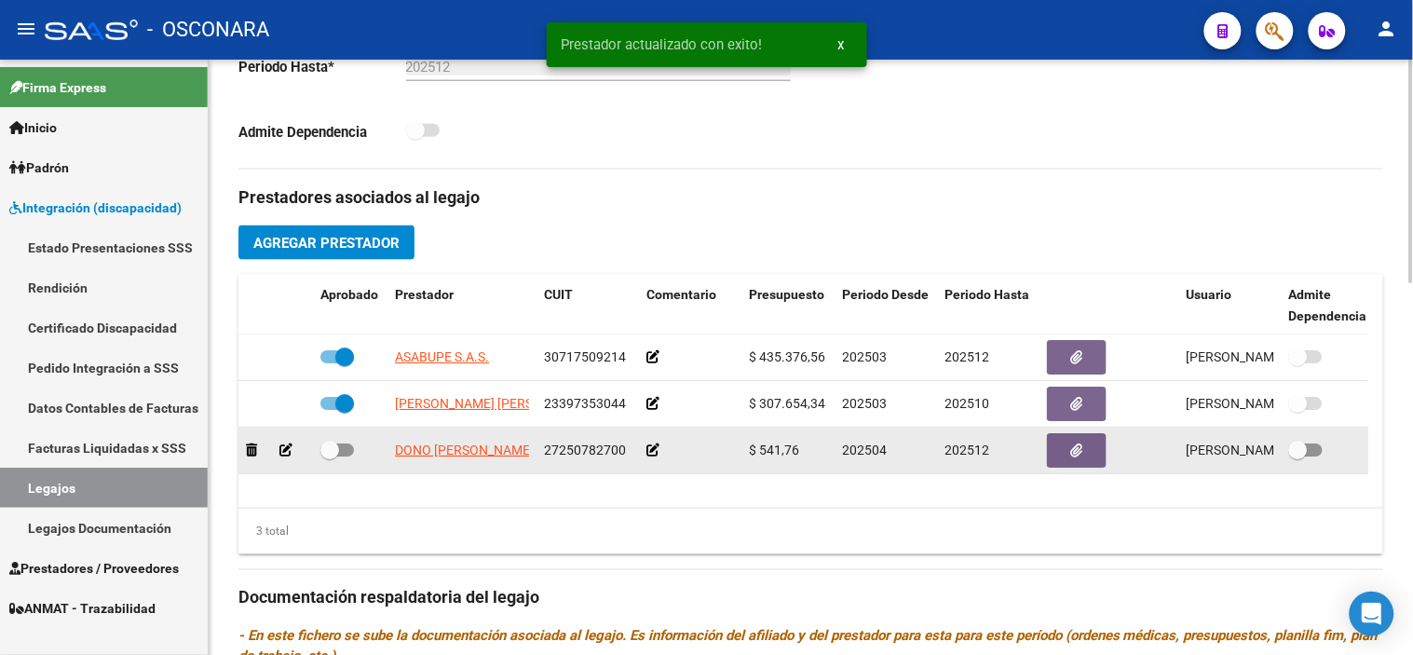
click at [315, 453] on datatable-body-cell at bounding box center [350, 451] width 75 height 46
click at [328, 450] on span at bounding box center [329, 450] width 19 height 19
click at [329, 456] on input "checkbox" at bounding box center [329, 456] width 1 height 1
checkbox input "true"
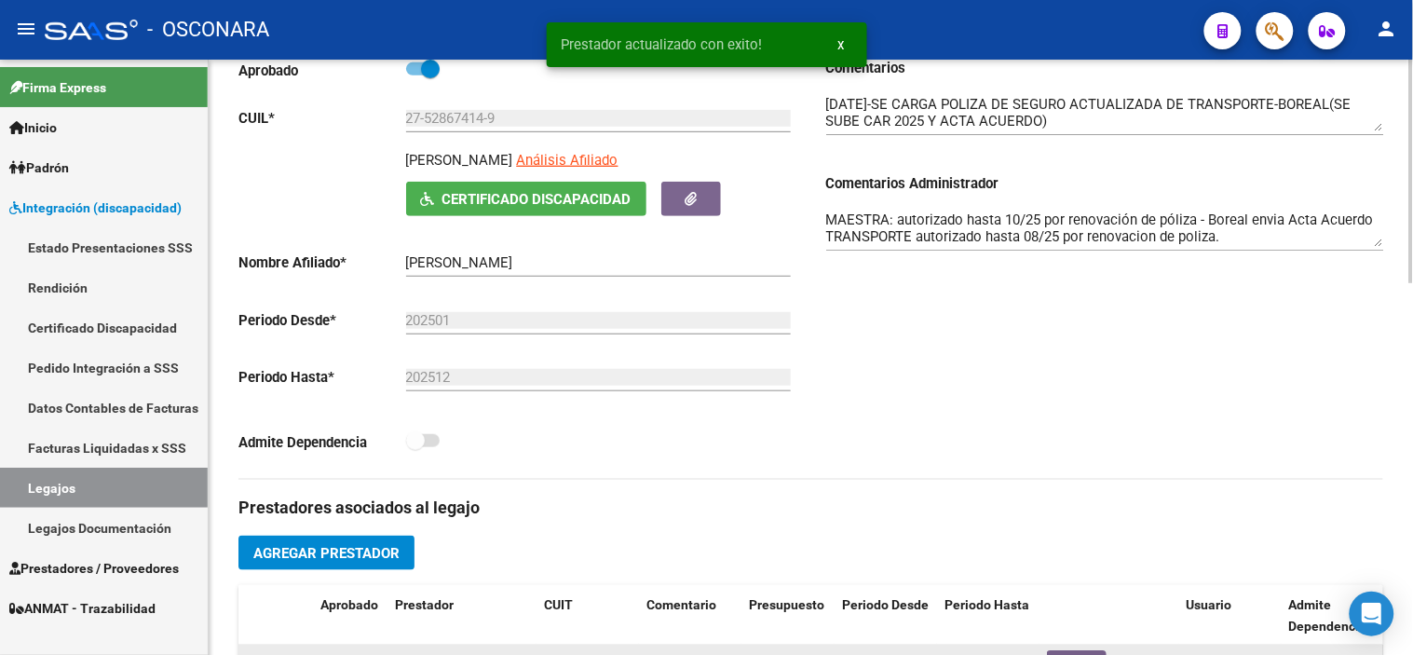
scroll to position [162, 0]
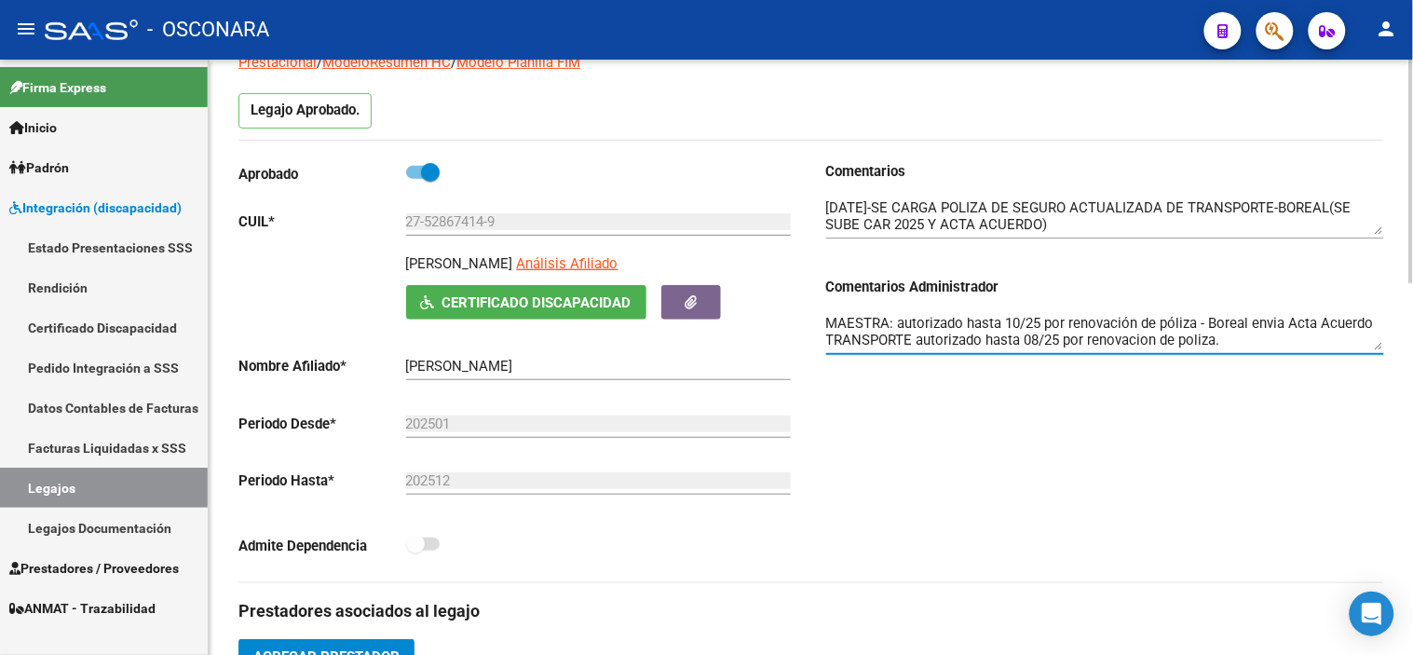
drag, startPoint x: 1225, startPoint y: 342, endPoint x: 919, endPoint y: 343, distance: 306.5
click at [919, 343] on textarea "MAESTRA: autorizado hasta 10/25 por renovación de póliza - Boreal envia Acta Ac…" at bounding box center [1105, 331] width 558 height 37
type textarea "MAESTRA: autorizado hasta 10/25 por renovación de póliza - Boreal envia Acta Ac…"
click at [961, 432] on div "Comentarios Comentarios Administrador MAESTRA: autorizado hasta 10/25 por renov…" at bounding box center [1097, 371] width 573 height 421
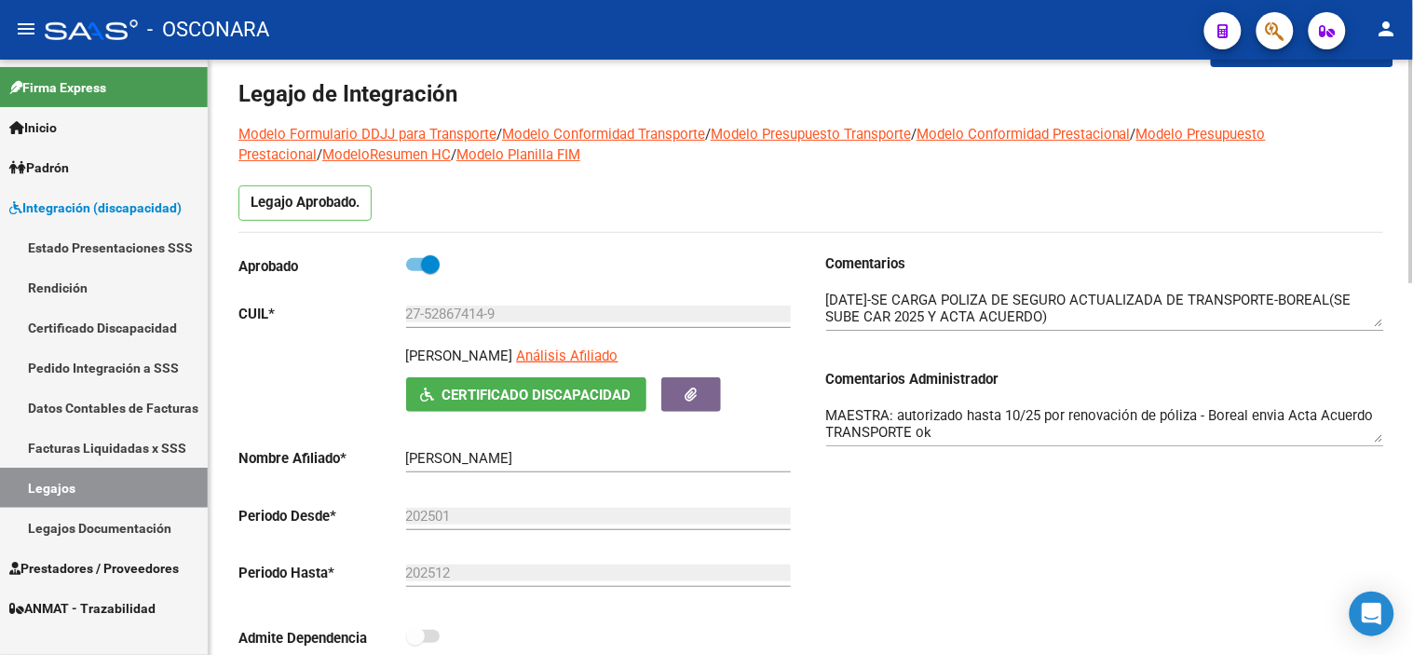
scroll to position [0, 0]
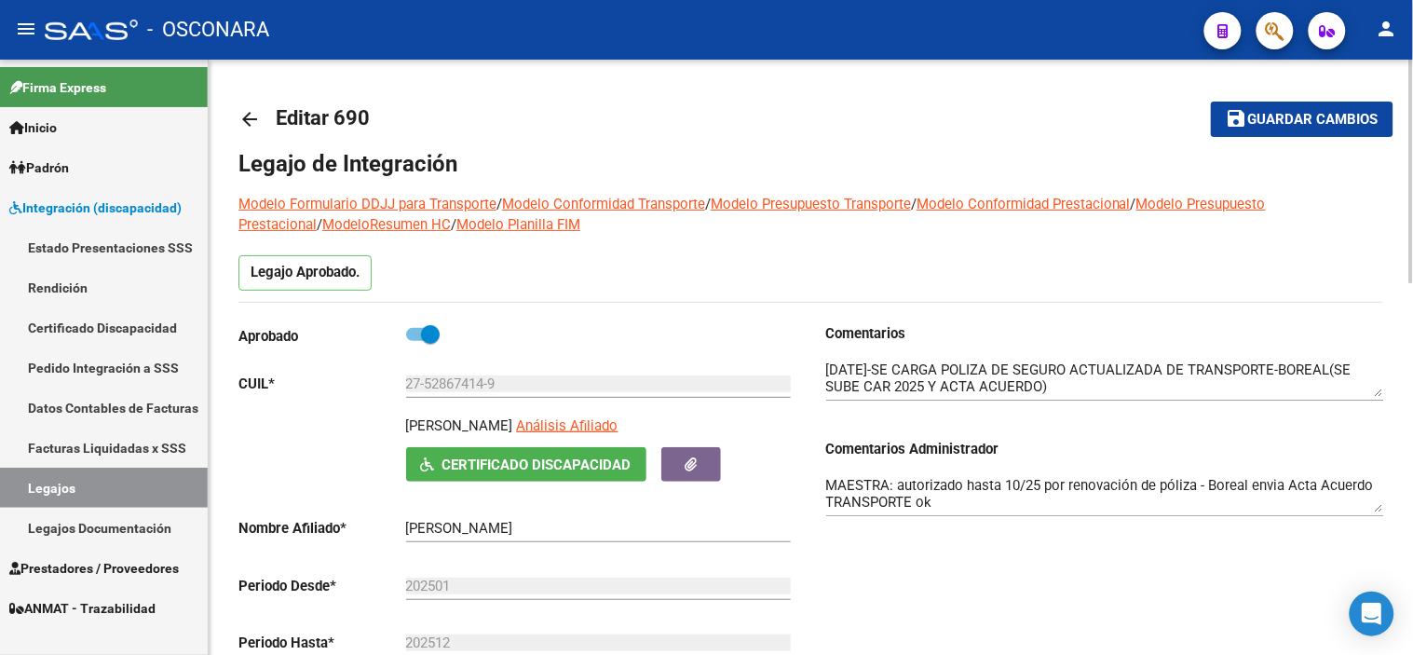
drag, startPoint x: 1312, startPoint y: 125, endPoint x: 1198, endPoint y: 160, distance: 119.0
click at [1312, 125] on span "Guardar cambios" at bounding box center [1313, 120] width 130 height 17
click at [1295, 127] on span "Guardar cambios" at bounding box center [1313, 120] width 130 height 17
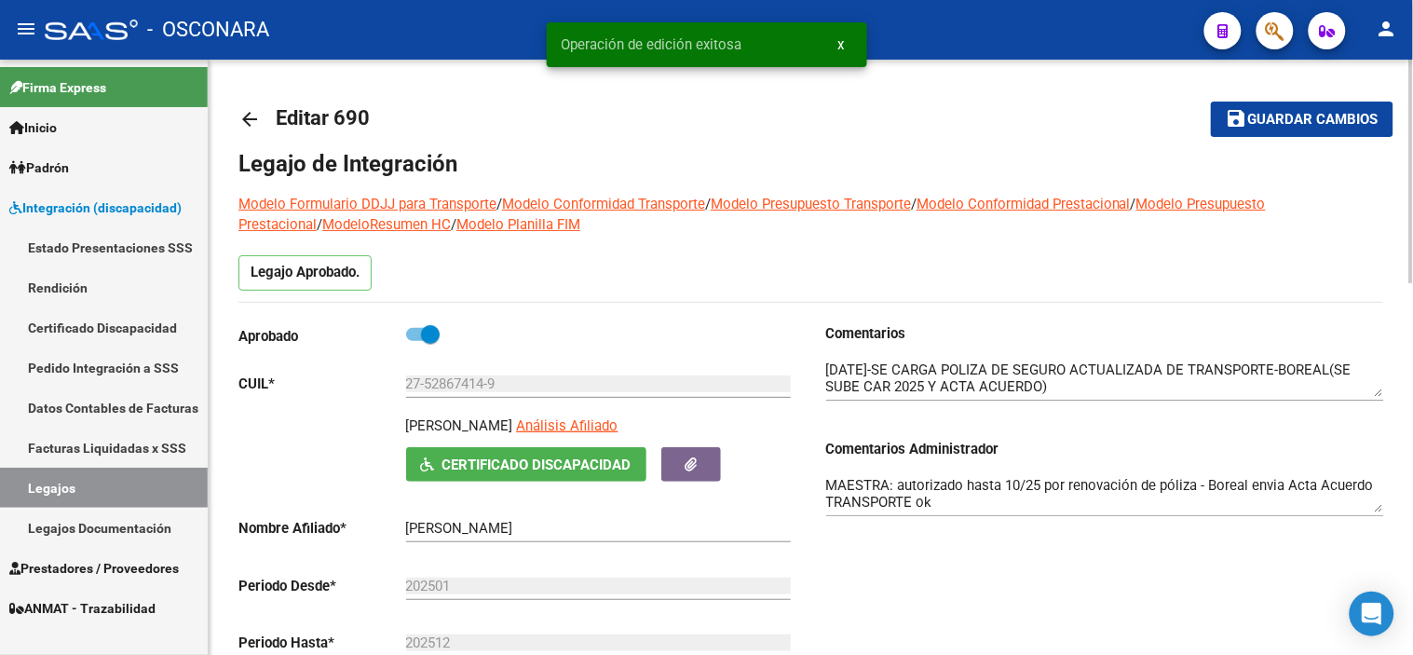
click at [243, 116] on mat-icon "arrow_back" at bounding box center [249, 119] width 22 height 22
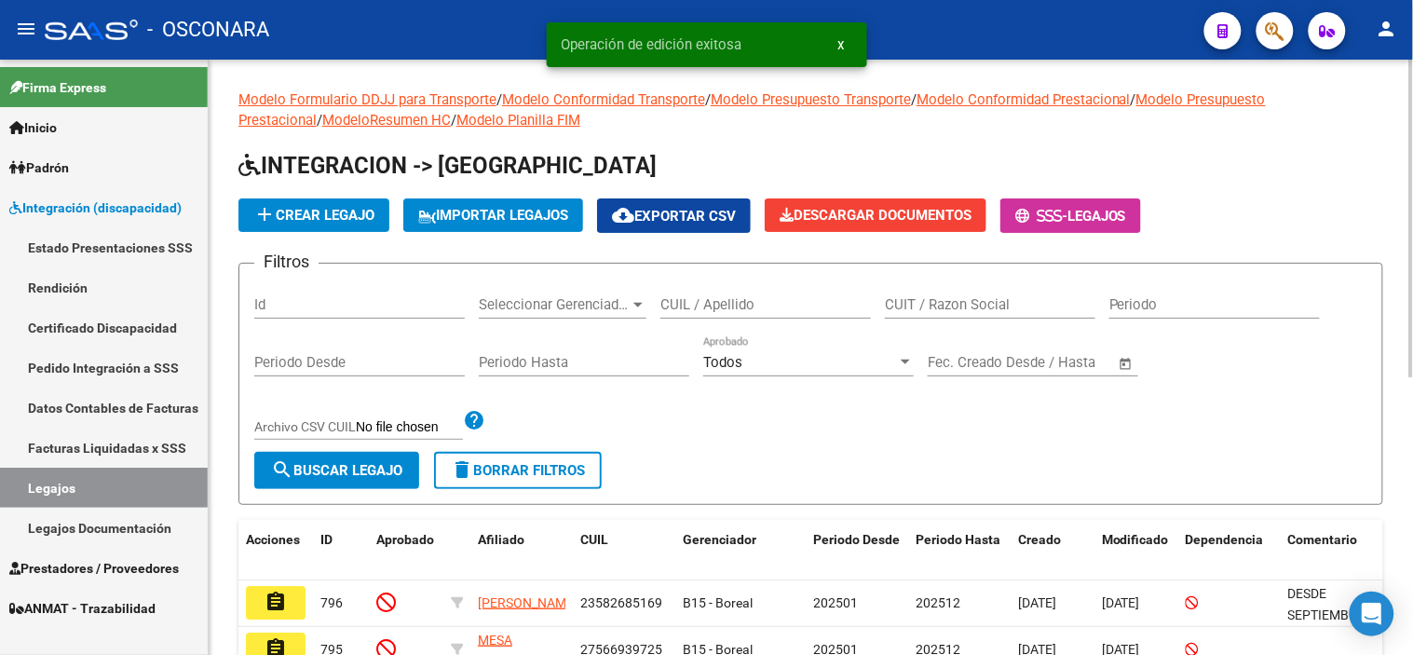
click at [347, 315] on div "Id" at bounding box center [359, 299] width 211 height 40
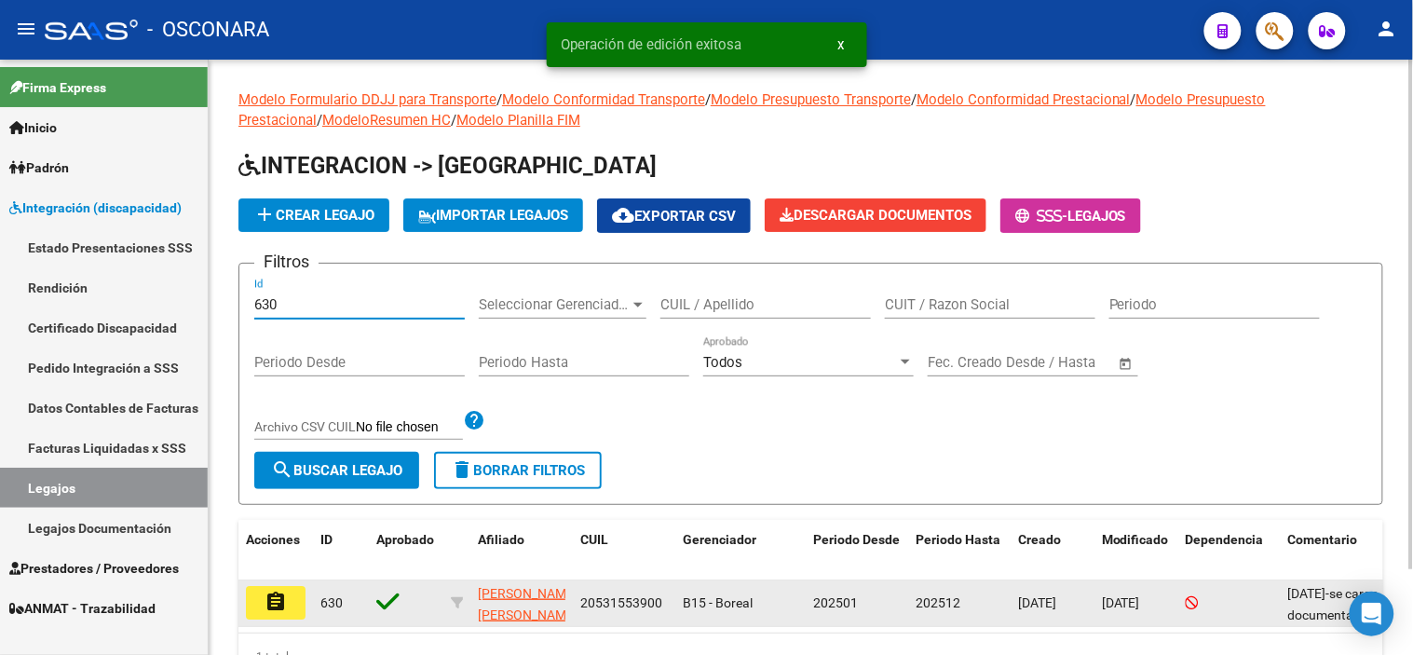
type input "630"
click at [270, 603] on mat-icon "assignment" at bounding box center [276, 602] width 22 height 22
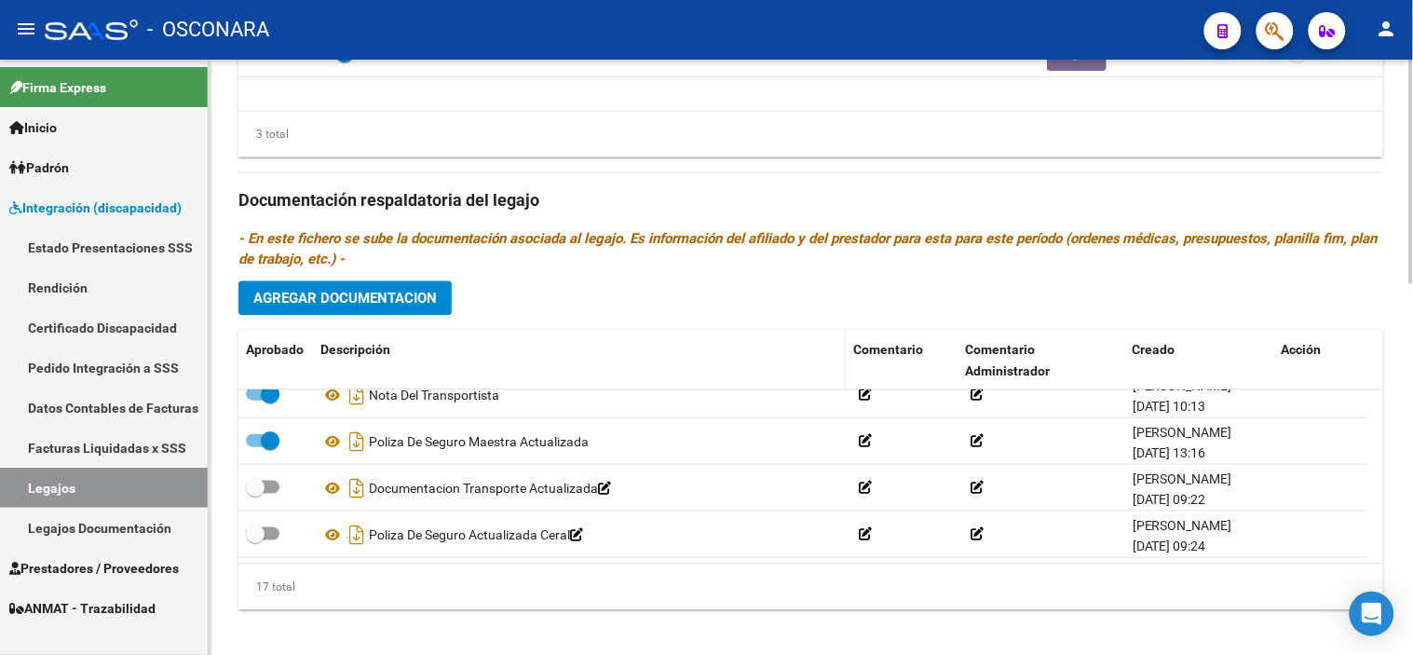
scroll to position [990, 0]
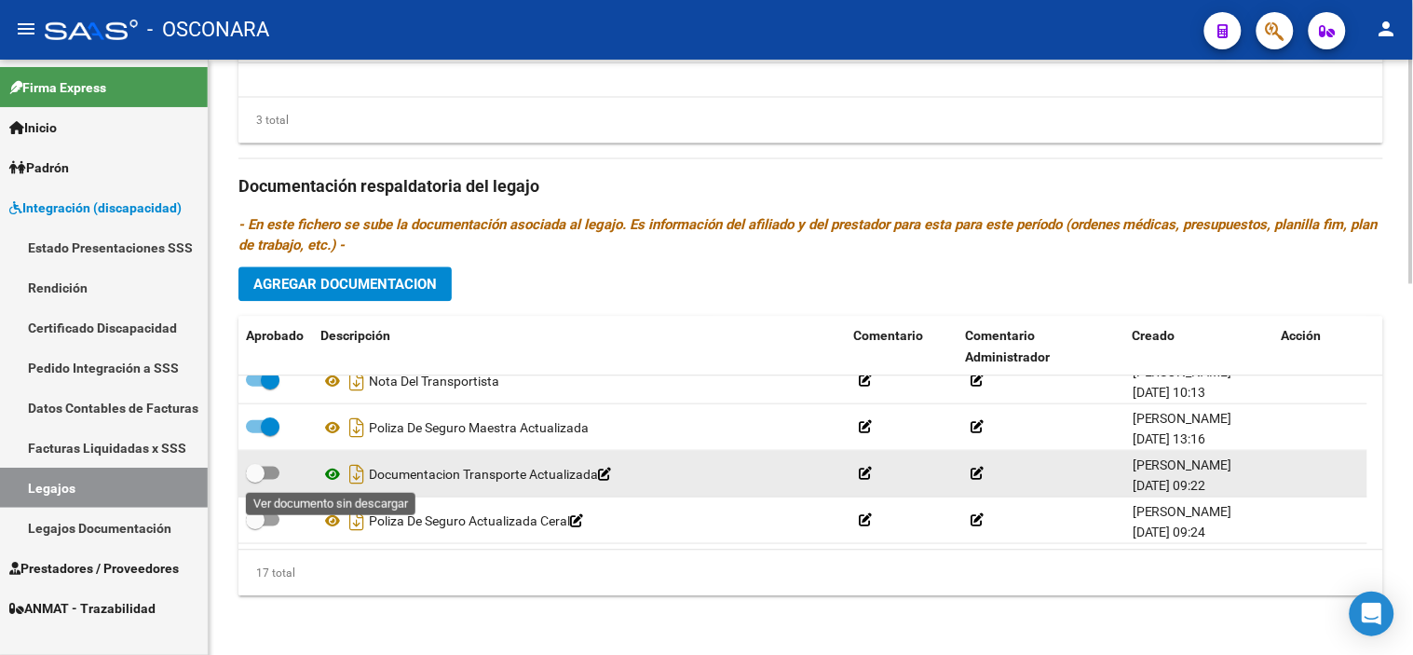
click at [327, 473] on icon at bounding box center [332, 473] width 24 height 22
click at [254, 470] on span at bounding box center [255, 472] width 19 height 19
click at [254, 479] on input "checkbox" at bounding box center [254, 479] width 1 height 1
checkbox input "true"
click at [361, 479] on icon "Descargar documento" at bounding box center [357, 473] width 24 height 30
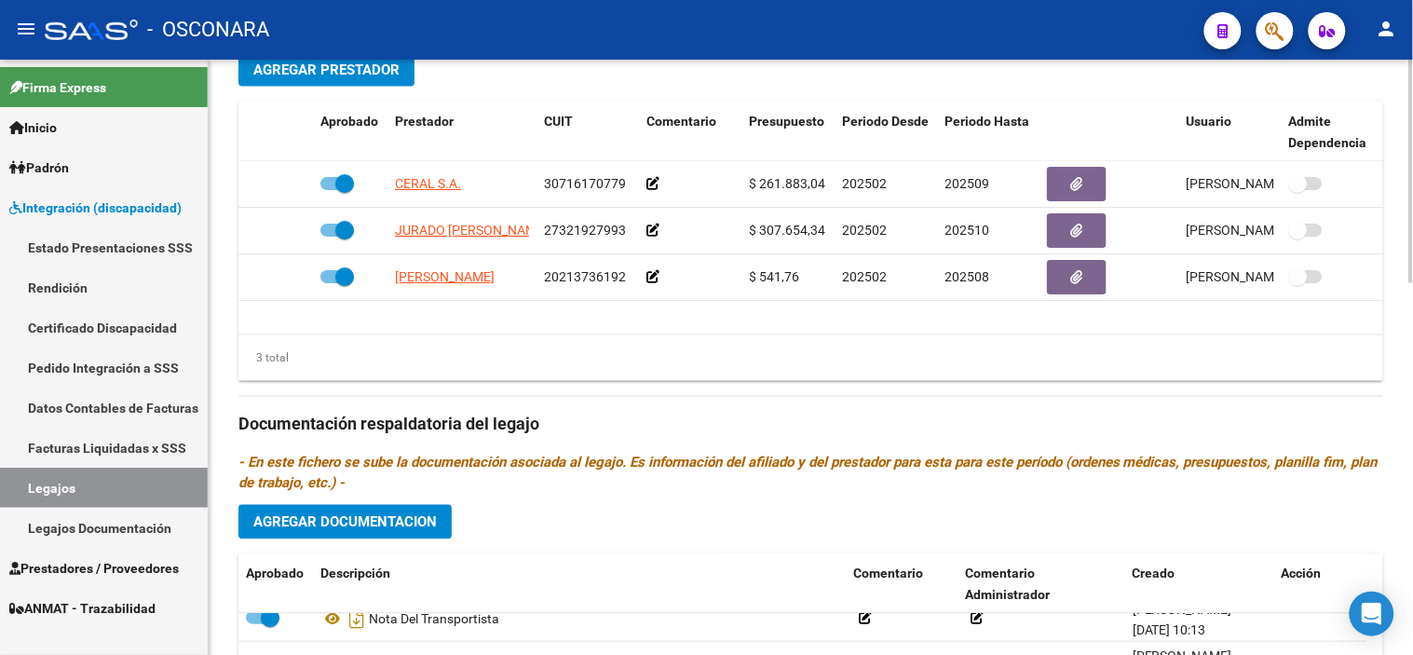
scroll to position [680, 0]
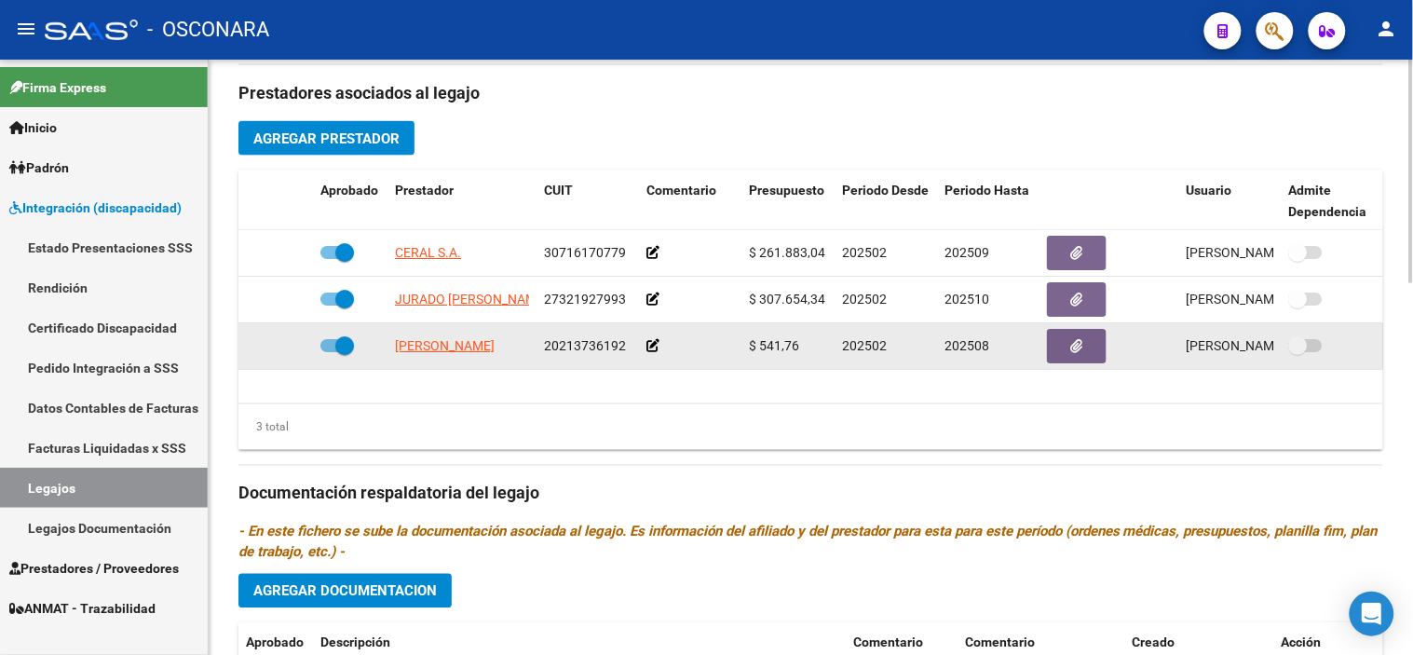
click at [338, 350] on span at bounding box center [344, 345] width 19 height 19
click at [330, 352] on input "checkbox" at bounding box center [329, 352] width 1 height 1
checkbox input "false"
click at [287, 343] on icon at bounding box center [285, 345] width 13 height 13
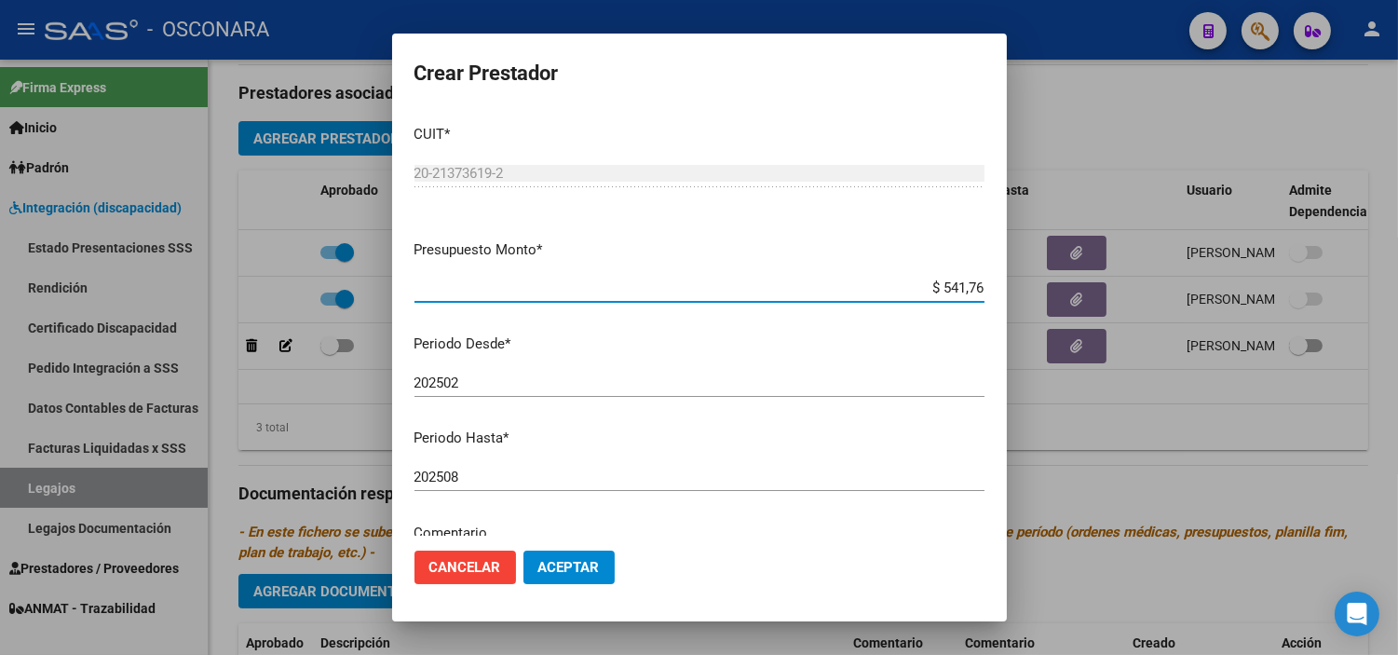
click at [524, 473] on input "202508" at bounding box center [700, 477] width 570 height 17
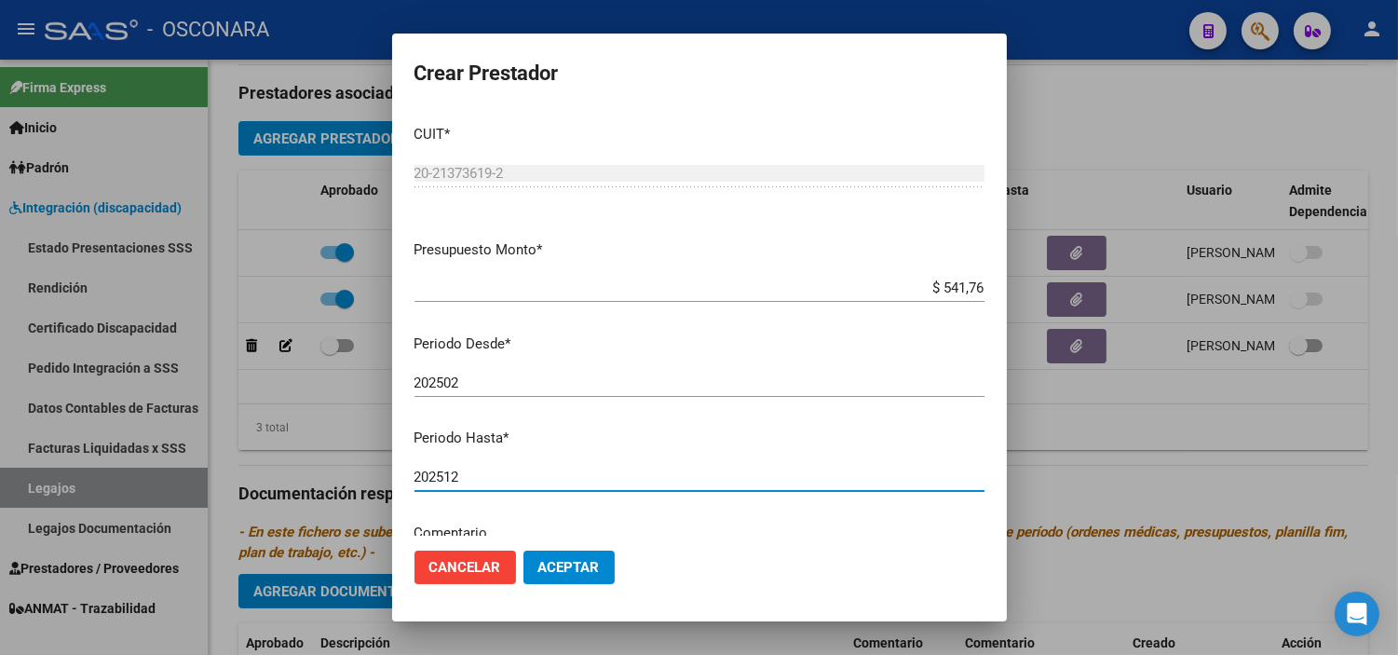
type input "202512"
click at [544, 575] on span "Aceptar" at bounding box center [568, 567] width 61 height 17
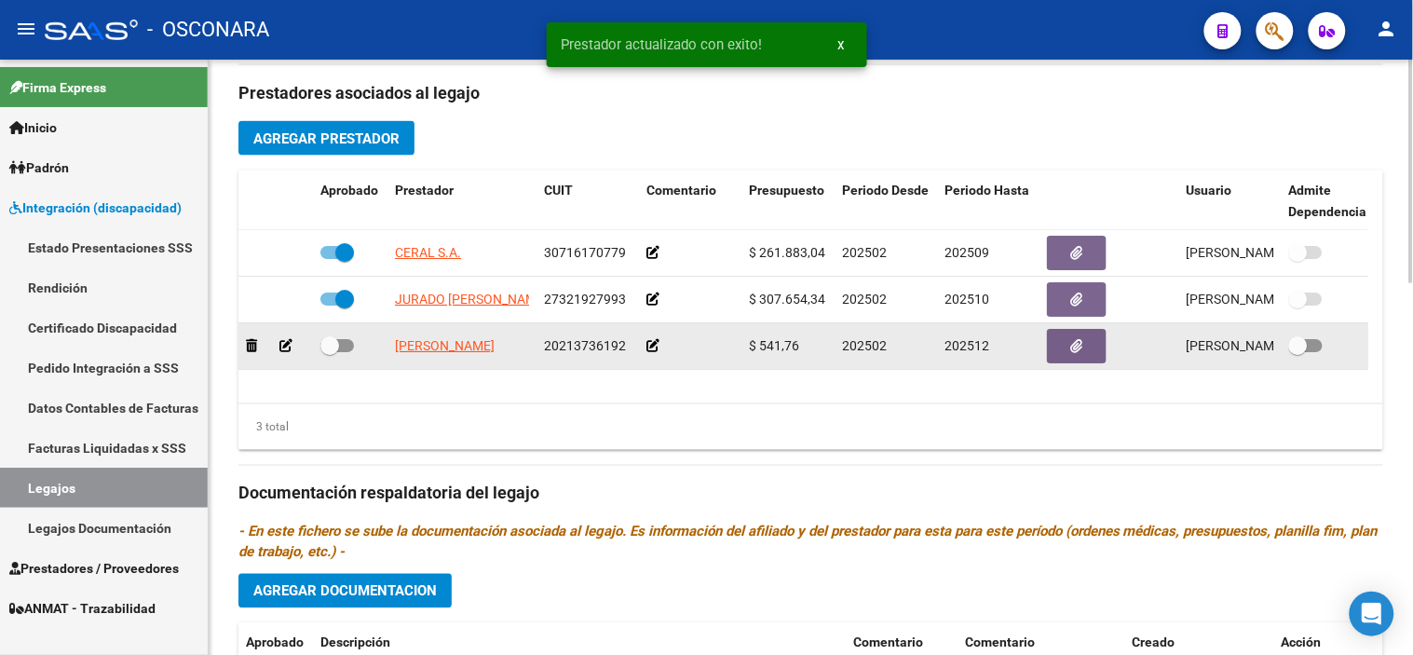
click at [340, 355] on label at bounding box center [337, 345] width 34 height 22
click at [330, 353] on input "checkbox" at bounding box center [329, 352] width 1 height 1
checkbox input "true"
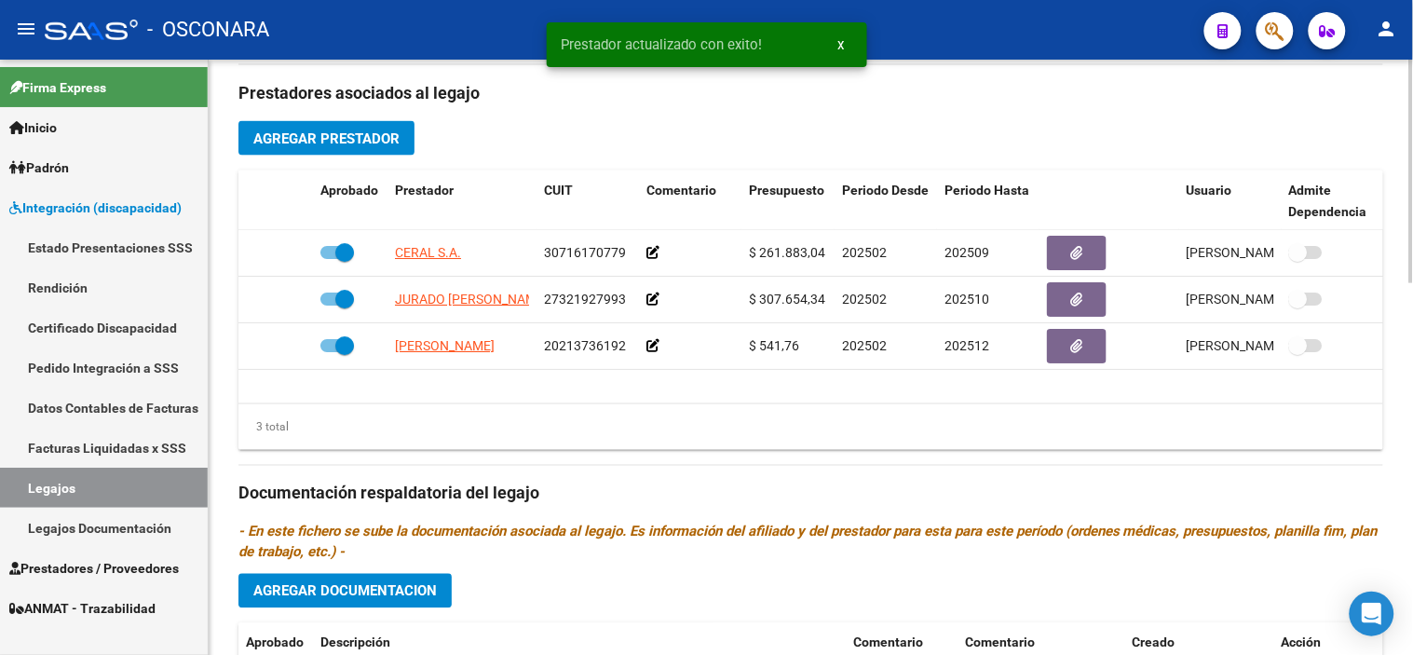
click at [681, 438] on div "3 total" at bounding box center [810, 427] width 1145 height 47
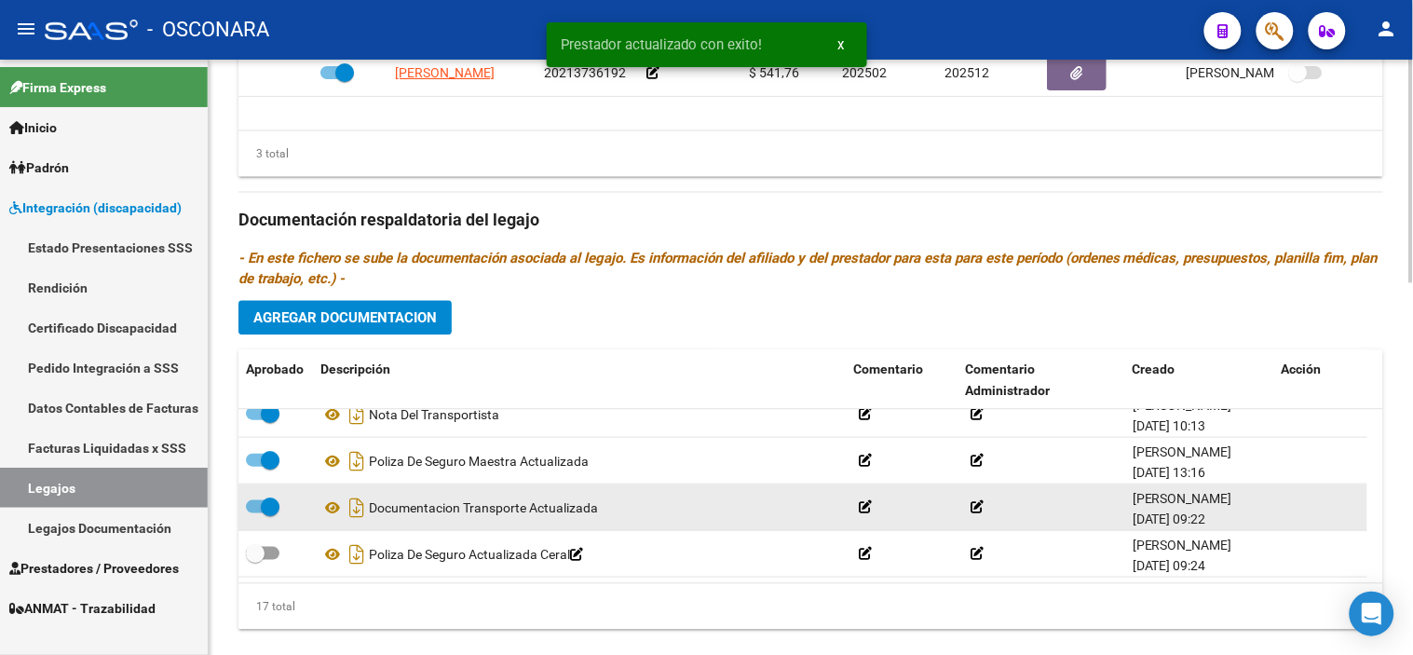
scroll to position [990, 0]
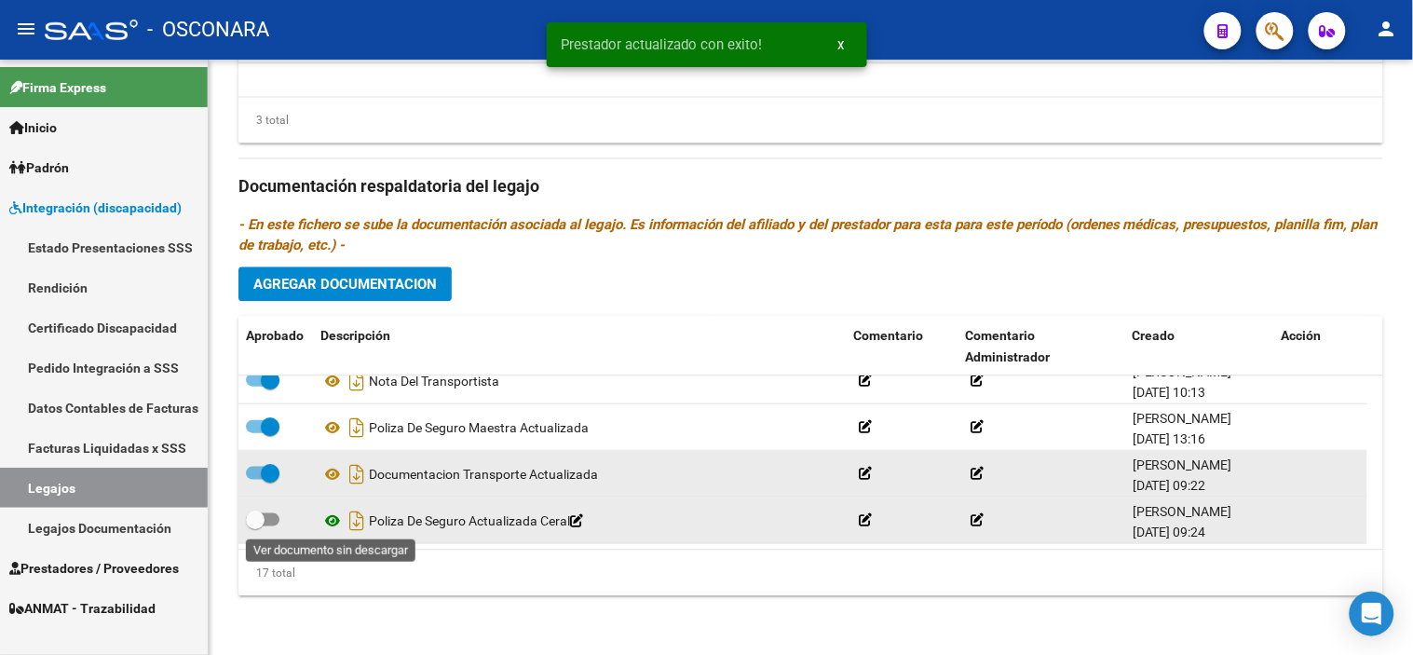
click at [333, 519] on icon at bounding box center [332, 520] width 24 height 22
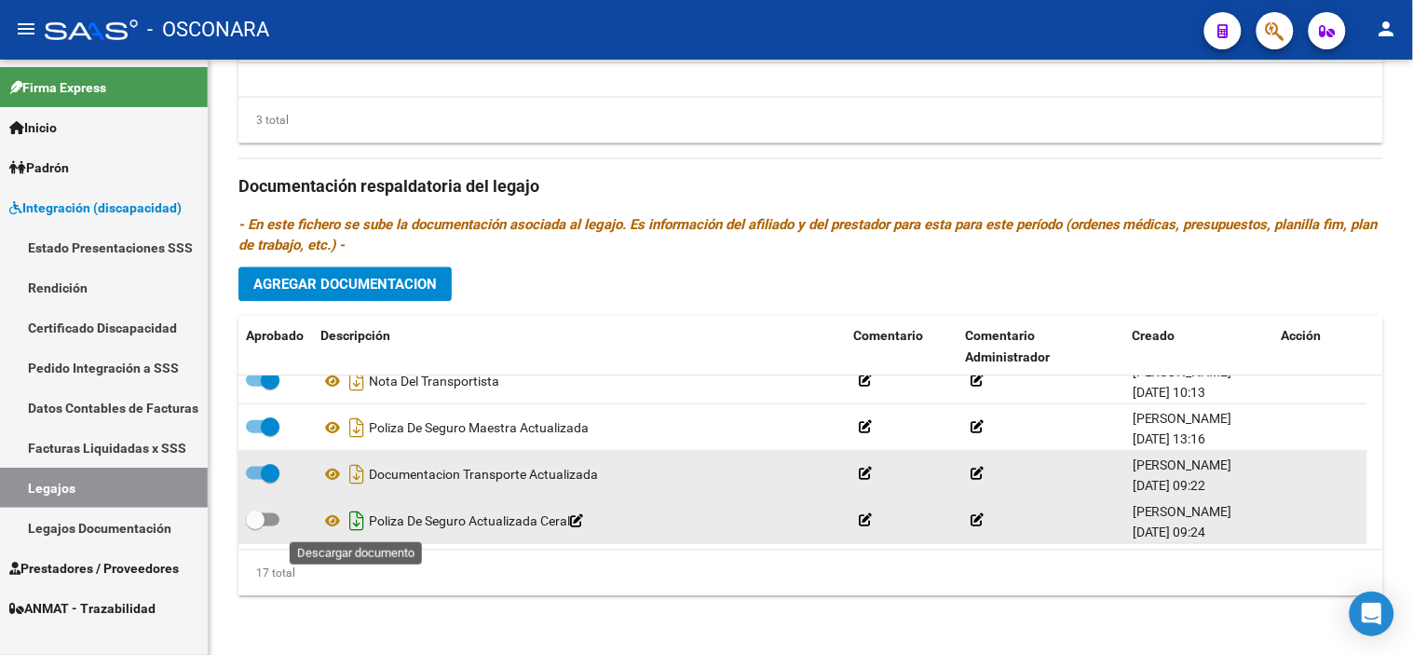
click at [357, 518] on icon "Descargar documento" at bounding box center [357, 520] width 24 height 30
click at [257, 516] on span at bounding box center [255, 519] width 19 height 19
click at [255, 525] on input "checkbox" at bounding box center [254, 525] width 1 height 1
checkbox input "true"
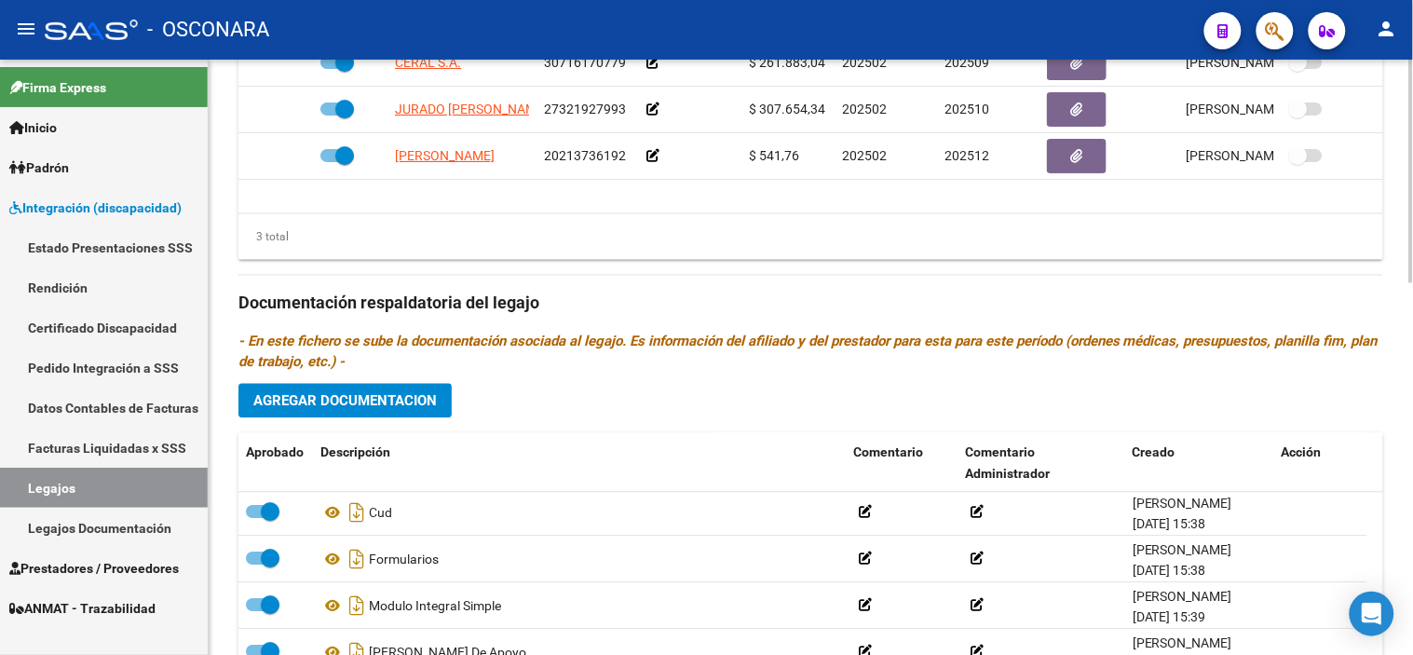
scroll to position [680, 0]
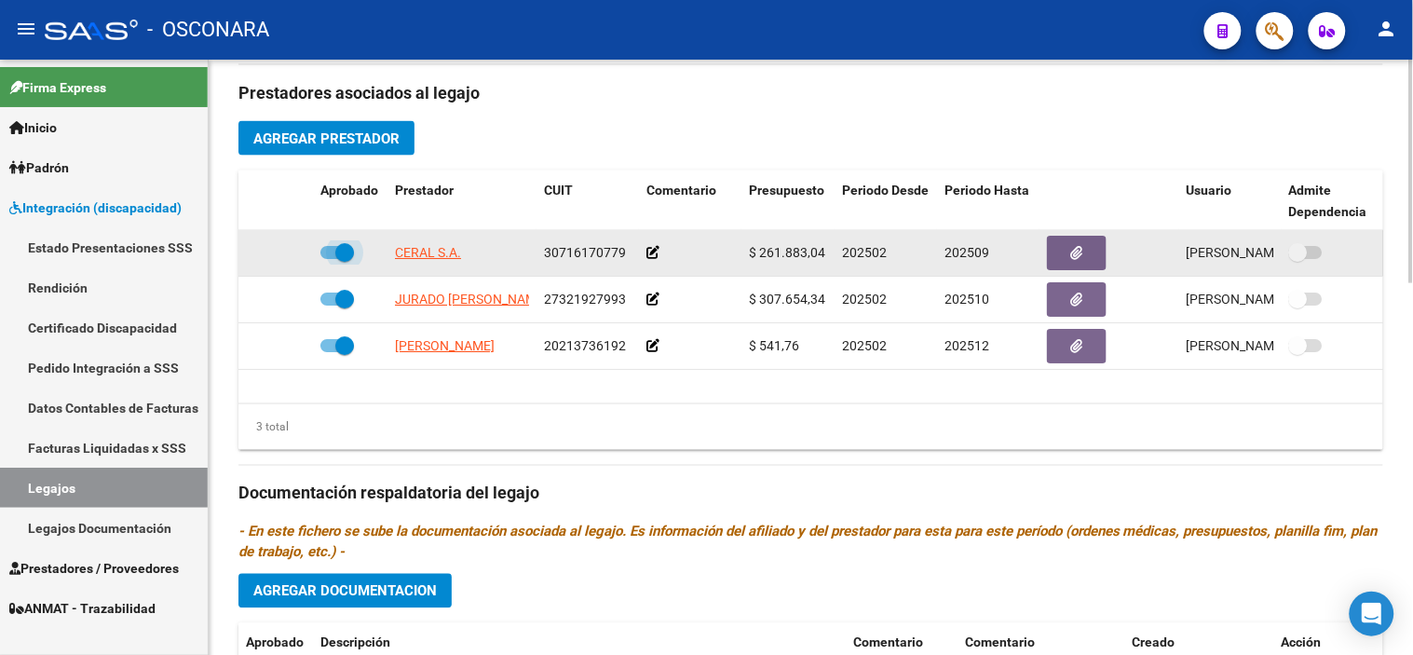
click at [335, 258] on span at bounding box center [344, 252] width 19 height 19
click at [330, 259] on input "checkbox" at bounding box center [329, 259] width 1 height 1
checkbox input "false"
click at [284, 253] on icon at bounding box center [285, 252] width 13 height 13
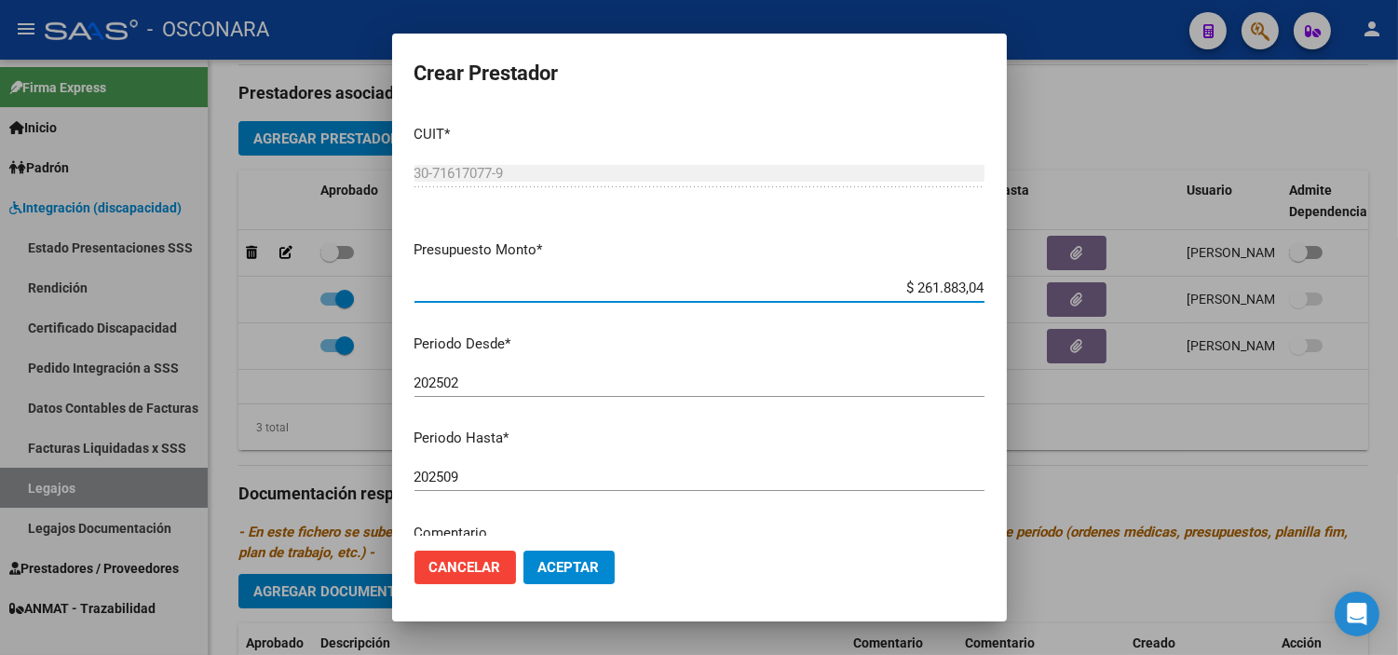
click at [527, 477] on input "202509" at bounding box center [700, 477] width 570 height 17
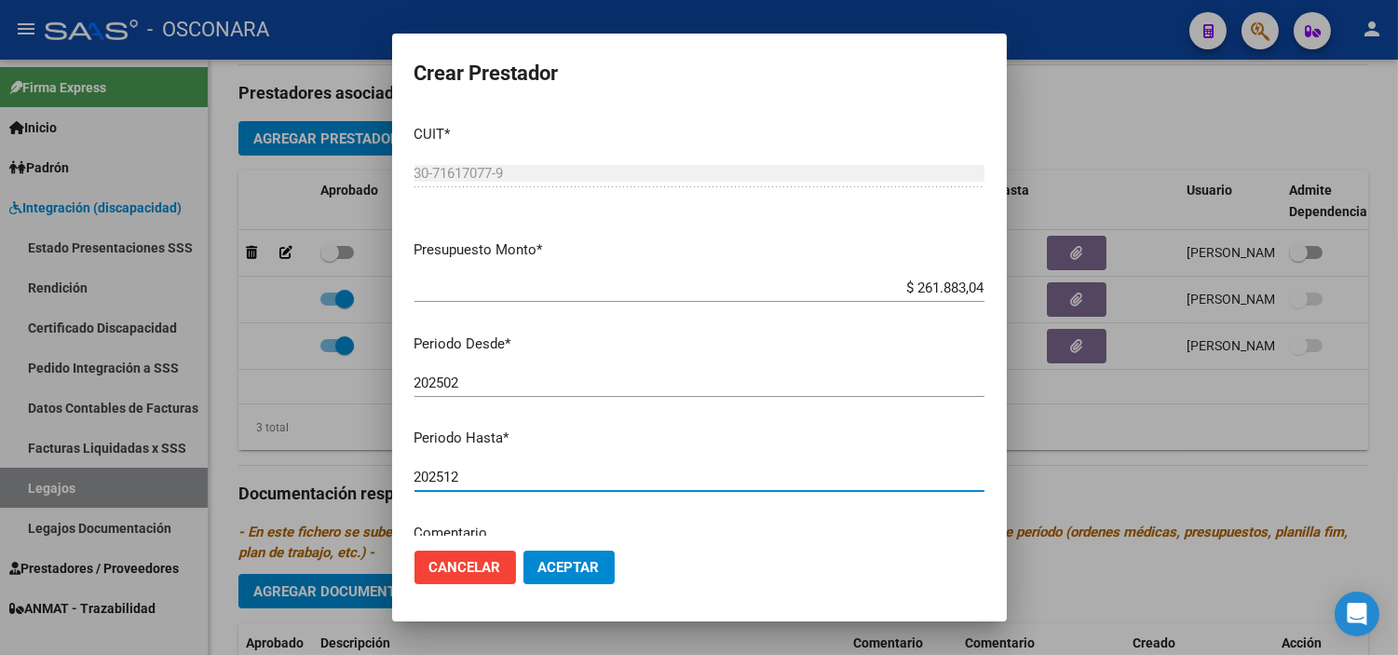
type input "202512"
click at [559, 568] on span "Aceptar" at bounding box center [568, 567] width 61 height 17
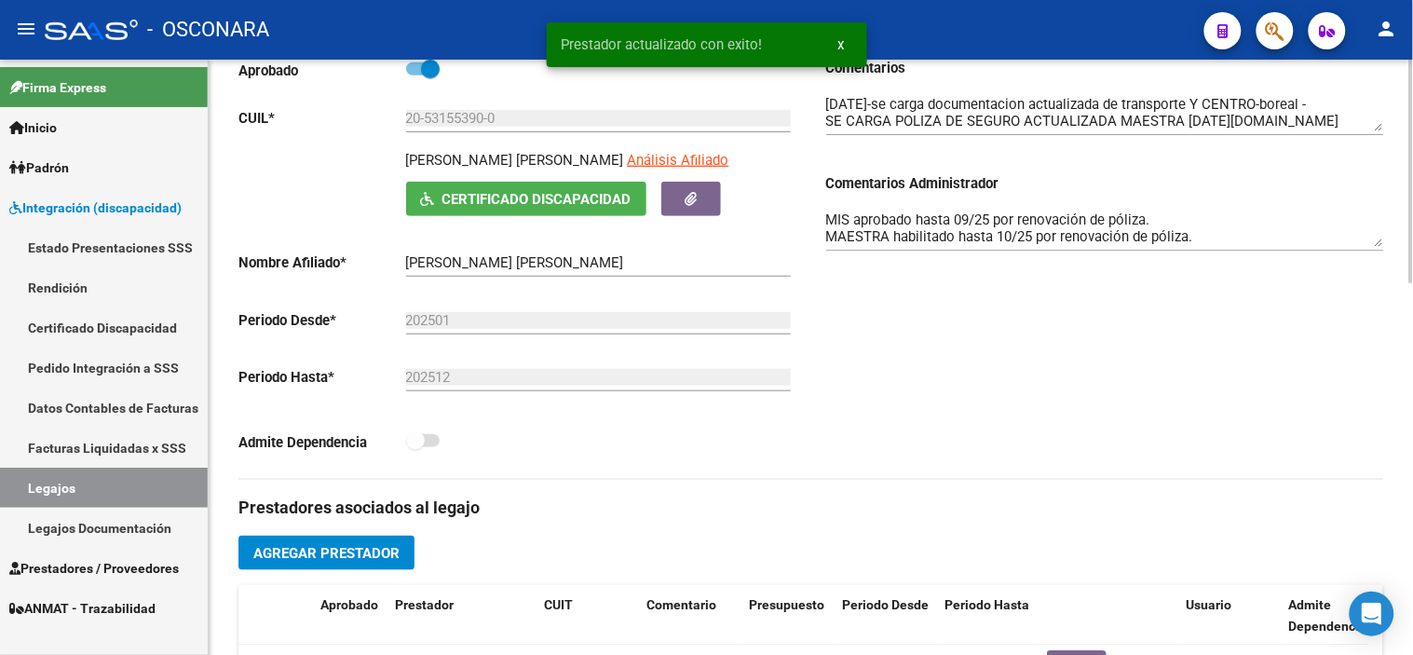
scroll to position [162, 0]
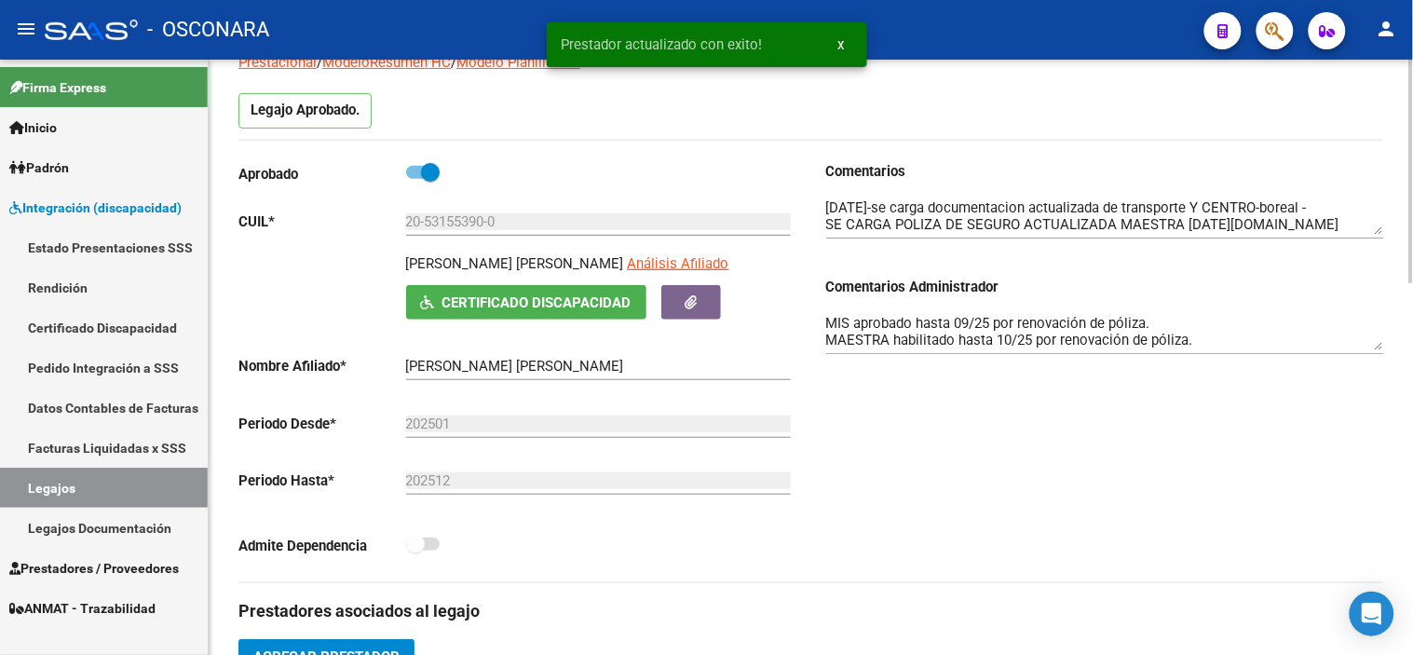
click at [1156, 314] on textarea "MIS aprobado hasta 09/25 por renovación de póliza. MAESTRA habilitado hasta 10/…" at bounding box center [1105, 331] width 558 height 37
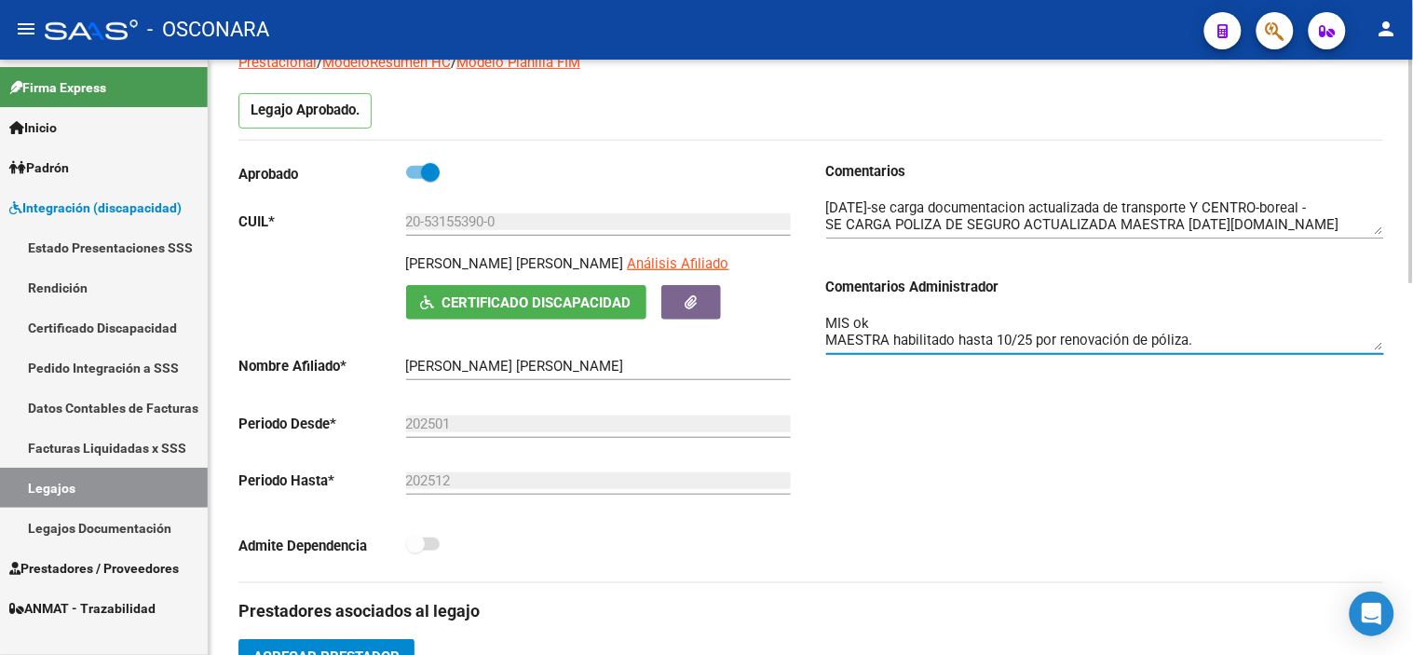
scroll to position [16, 0]
drag, startPoint x: 1208, startPoint y: 341, endPoint x: 904, endPoint y: 333, distance: 304.7
click at [904, 333] on textarea "MIS ok MAESTRA habilitado hasta 10/25 por renovación de póliza. TRANSPORTE VTV …" at bounding box center [1105, 331] width 558 height 37
click at [1047, 341] on textarea "MIS ok MAESTRA habilitado hasta 10/25 por renovación de póliza. TRANSPORTE VTV …" at bounding box center [1105, 331] width 558 height 37
type textarea "MIS ok MAESTRA habilitado hasta 10/25 por renovación de póliza. TRANSPORTE ok"
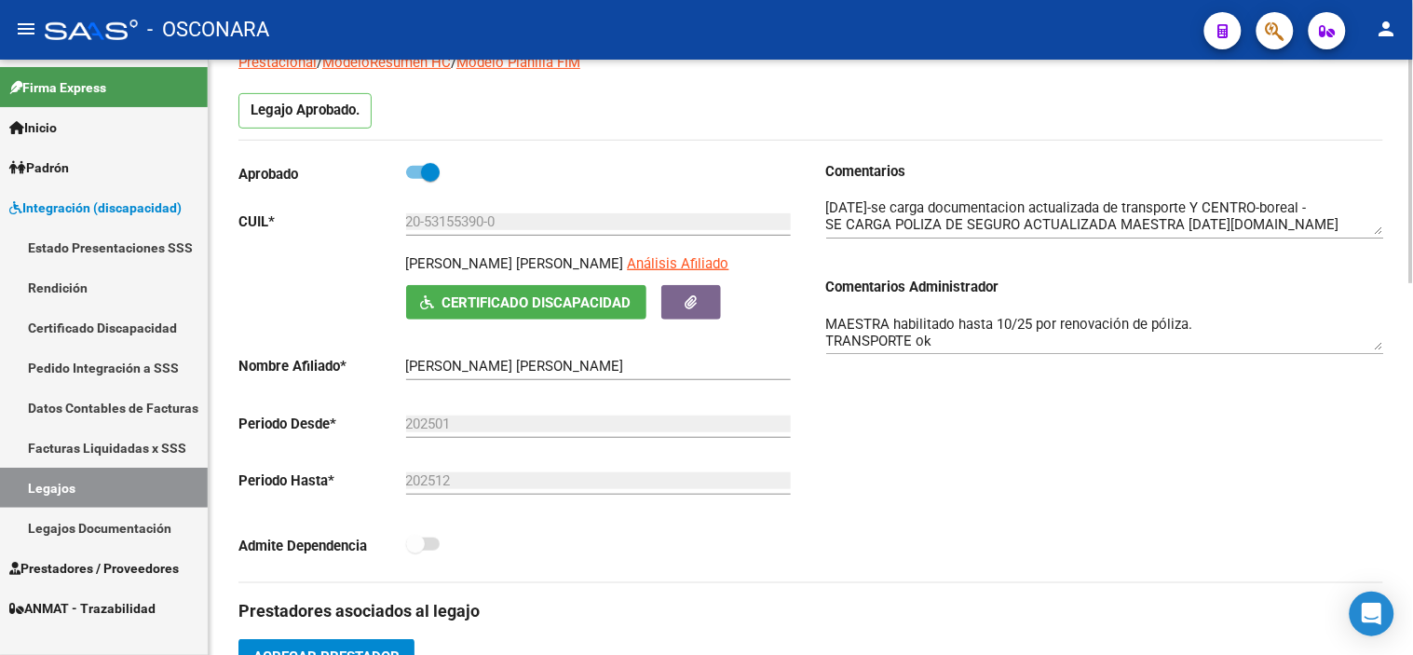
click at [1171, 361] on div "MIS ok MAESTRA habilitado hasta 10/25 por renovación de póliza. TRANSPORTE ok" at bounding box center [1105, 334] width 558 height 75
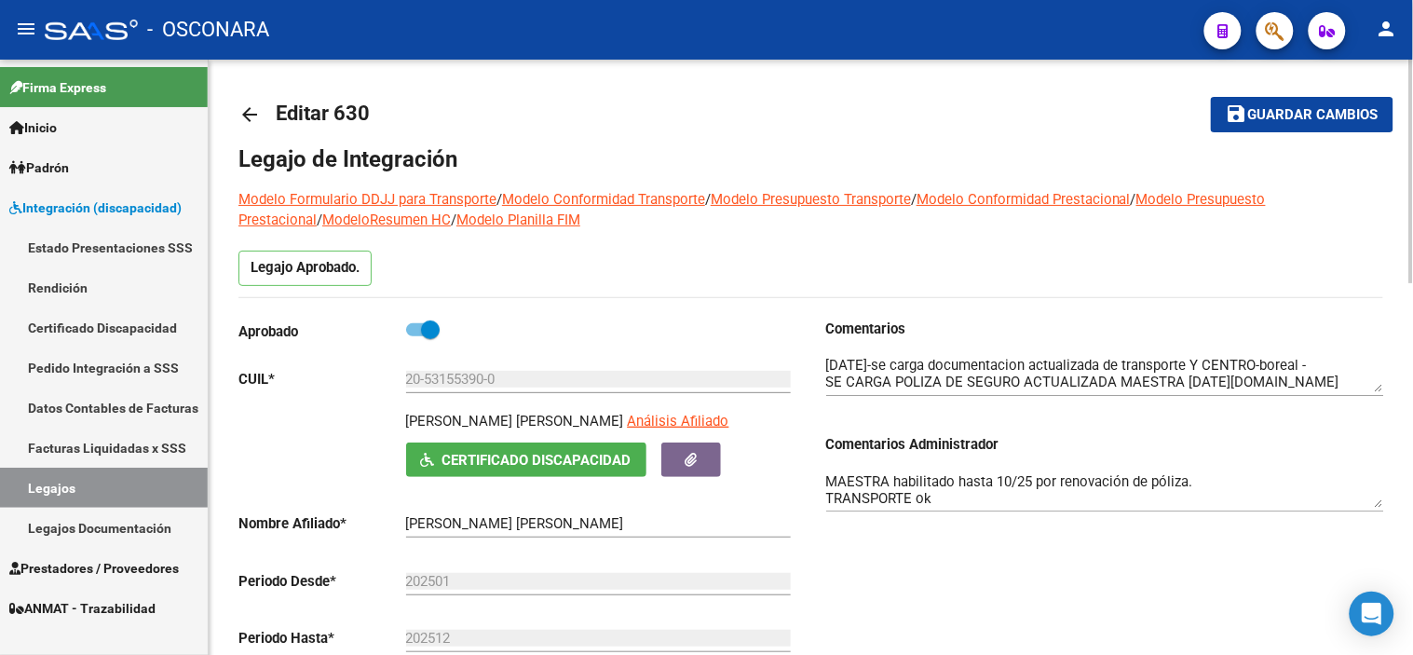
scroll to position [0, 0]
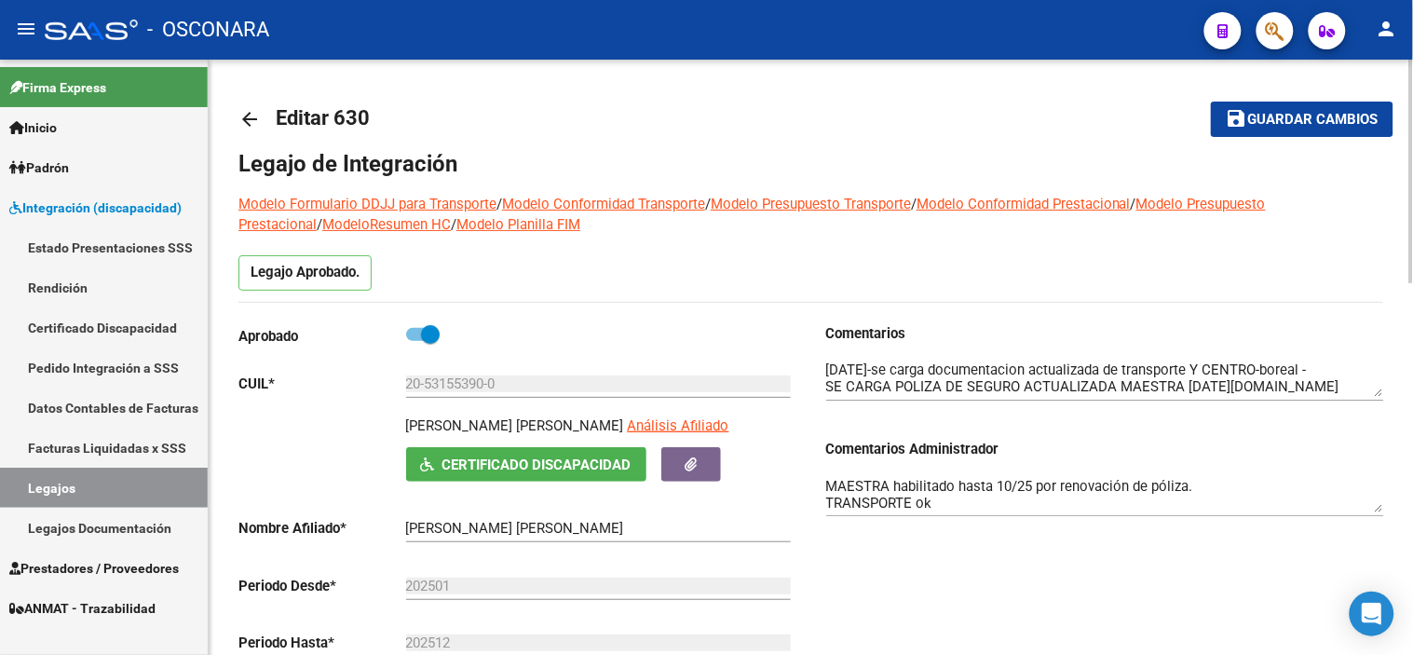
click at [1279, 105] on button "save Guardar cambios" at bounding box center [1302, 119] width 183 height 34
click at [824, 483] on div "Comentarios Comentarios Administrador MIS ok MAESTRA habilitado hasta 10/25 por…" at bounding box center [1097, 533] width 573 height 421
click at [835, 479] on textarea "MIS ok MAESTRA habilitado hasta 10/25 por renovación de póliza. TRANSPORTE ok" at bounding box center [1105, 493] width 558 height 37
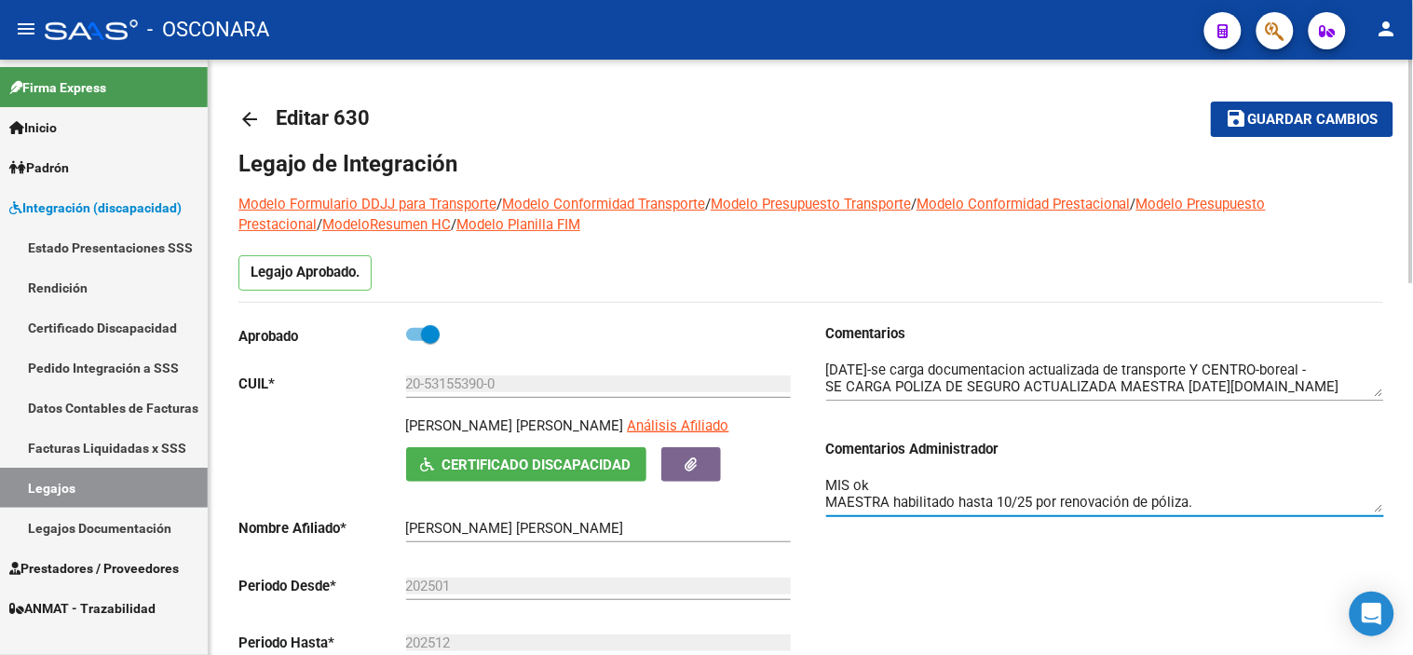
scroll to position [16, 0]
drag, startPoint x: 825, startPoint y: 486, endPoint x: 1304, endPoint y: 534, distance: 481.2
click at [1304, 534] on div "MIS ok MAESTRA habilitado hasta 10/25 por renovación de póliza. TRANSPORTE ok" at bounding box center [1105, 496] width 558 height 75
click at [1314, 117] on span "Guardar cambios" at bounding box center [1313, 120] width 130 height 17
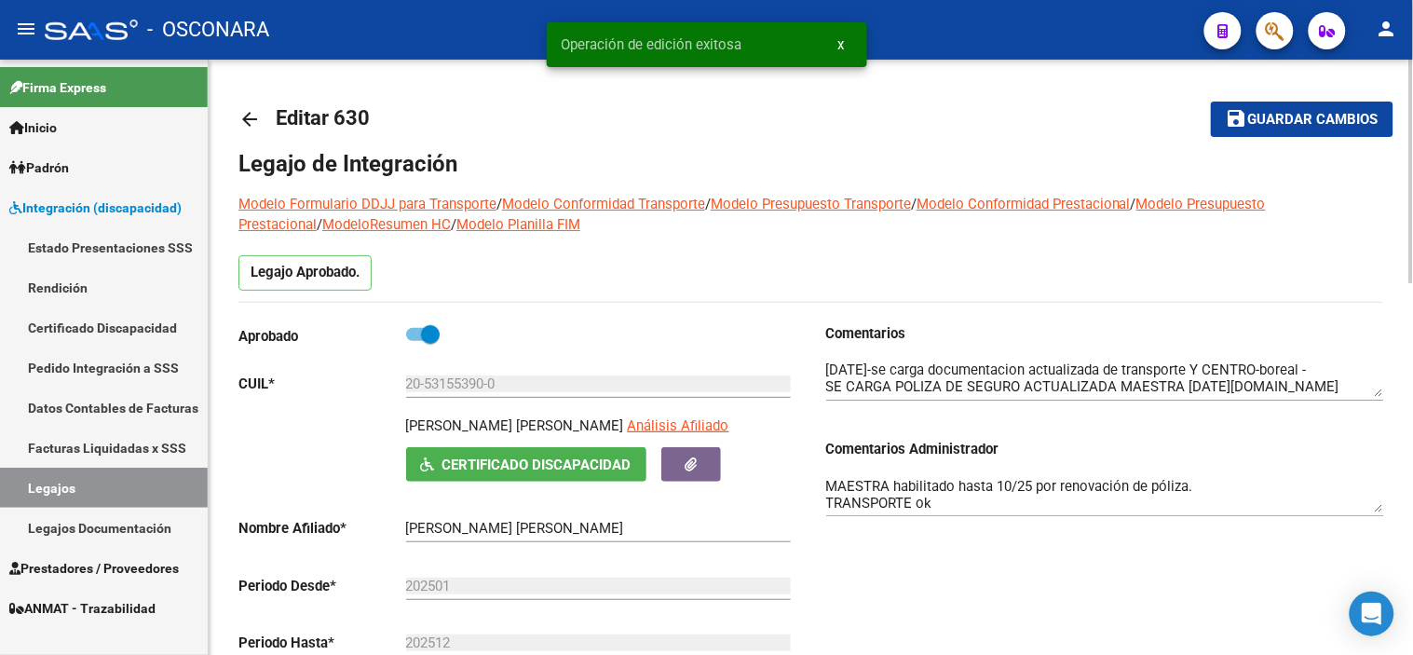
click at [253, 127] on mat-icon "arrow_back" at bounding box center [249, 119] width 22 height 22
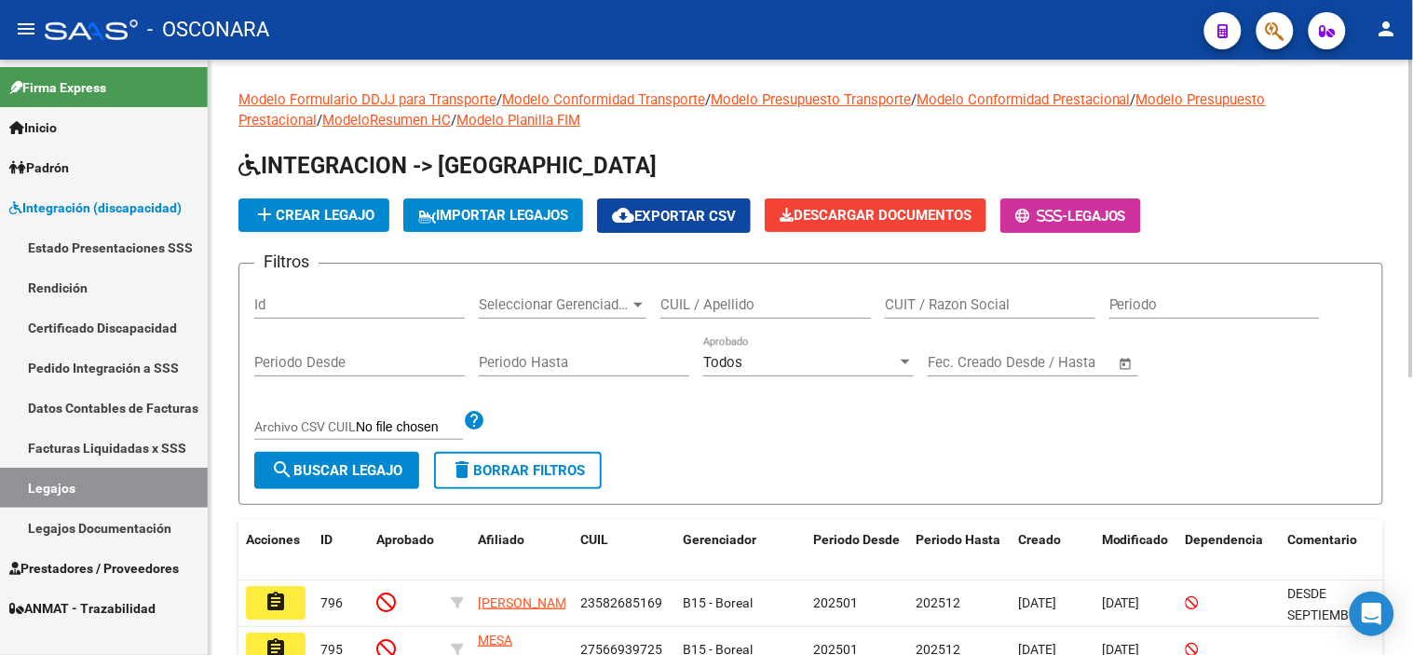
click at [309, 309] on input "Id" at bounding box center [359, 304] width 211 height 17
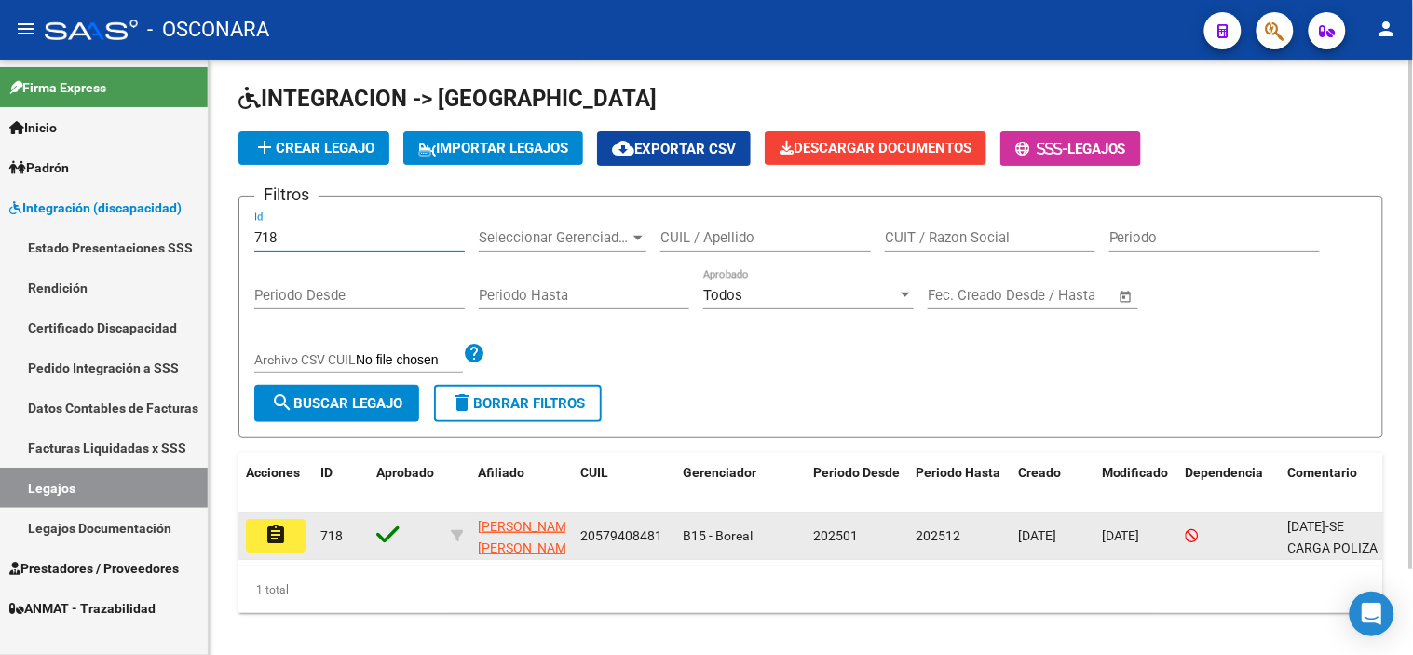
scroll to position [100, 0]
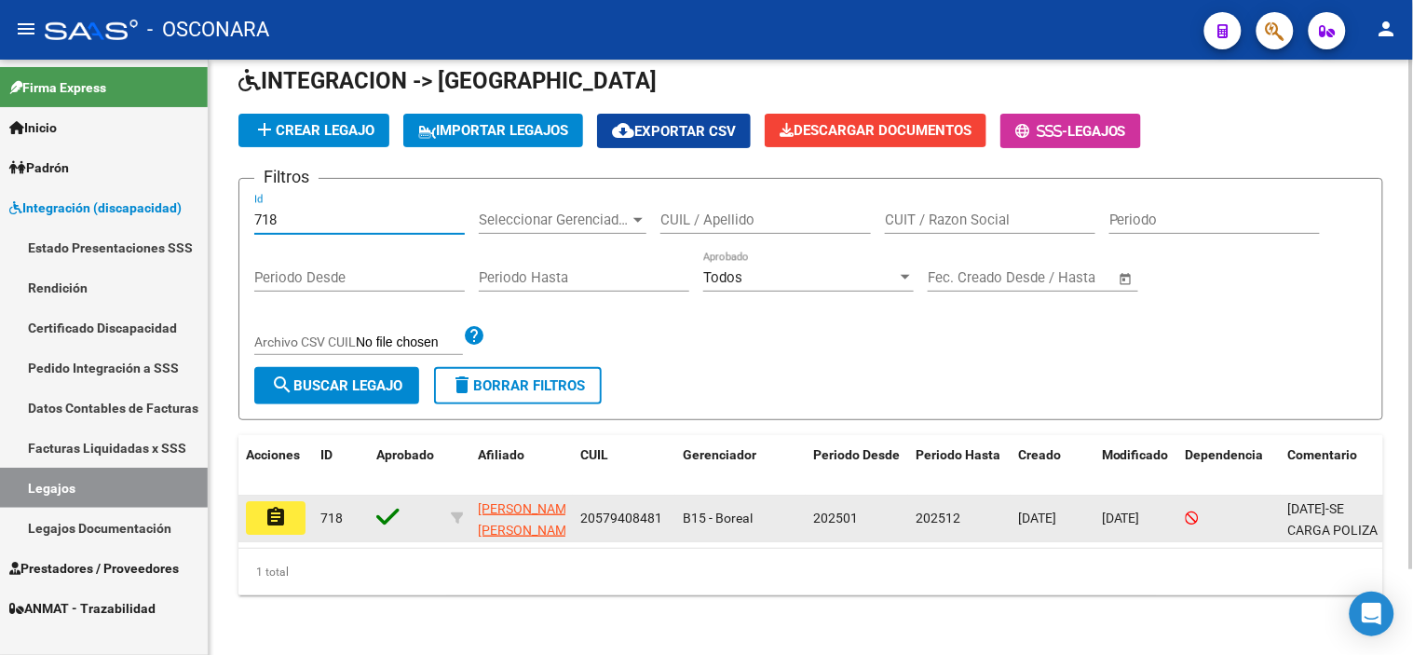
type input "718"
click at [277, 506] on mat-icon "assignment" at bounding box center [276, 517] width 22 height 22
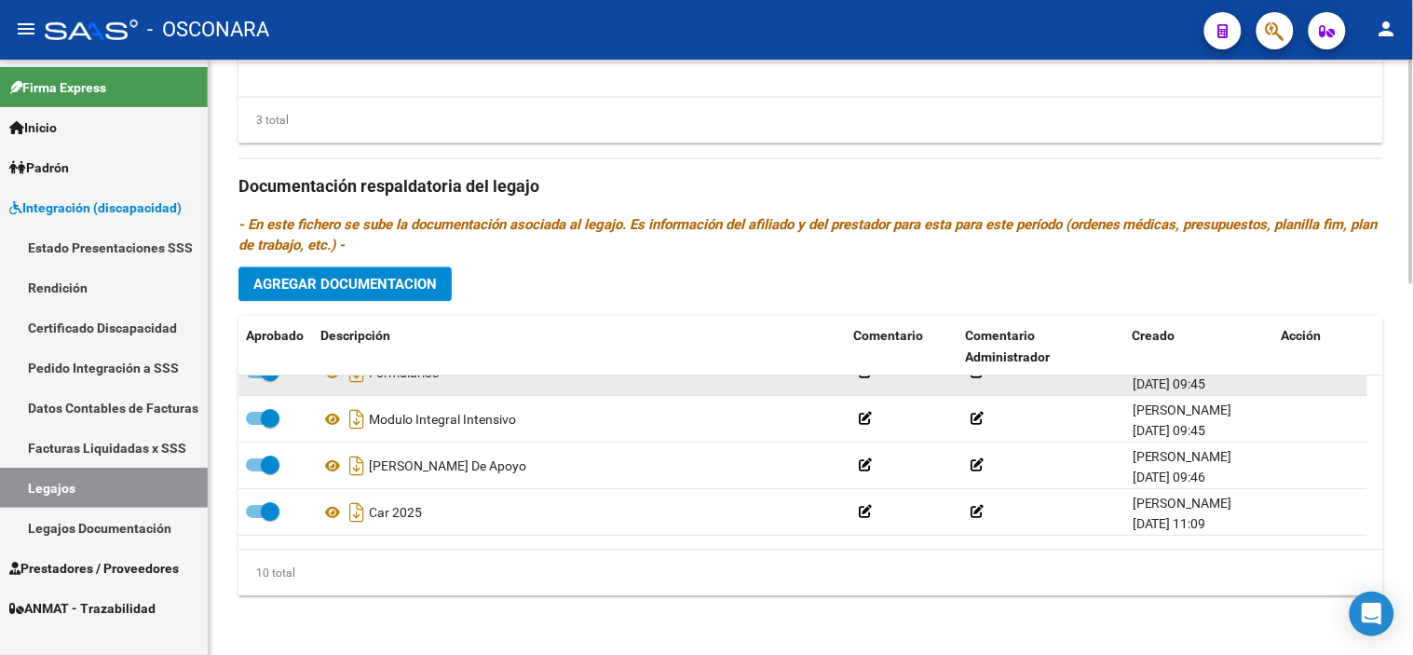
scroll to position [298, 0]
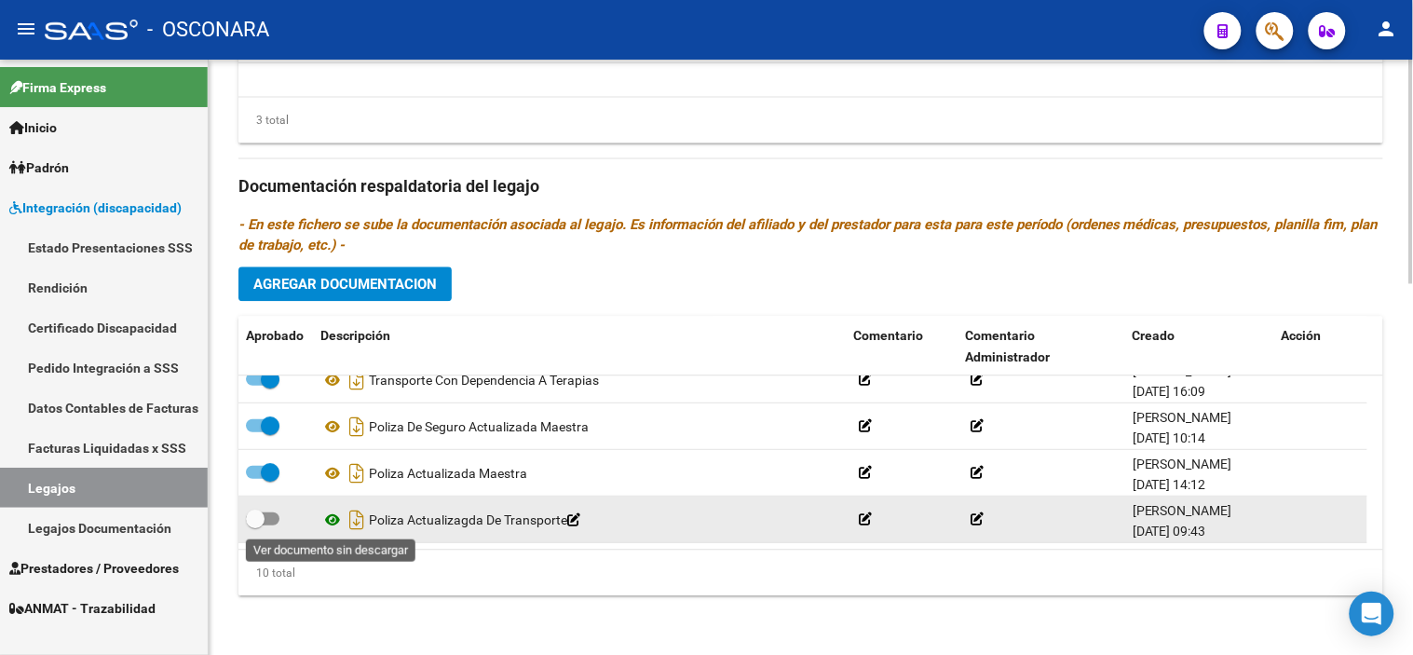
click at [328, 525] on icon at bounding box center [332, 520] width 24 height 22
click at [259, 519] on span at bounding box center [255, 519] width 19 height 19
click at [255, 525] on input "checkbox" at bounding box center [254, 525] width 1 height 1
checkbox input "true"
click at [357, 518] on icon "Descargar documento" at bounding box center [357, 520] width 24 height 30
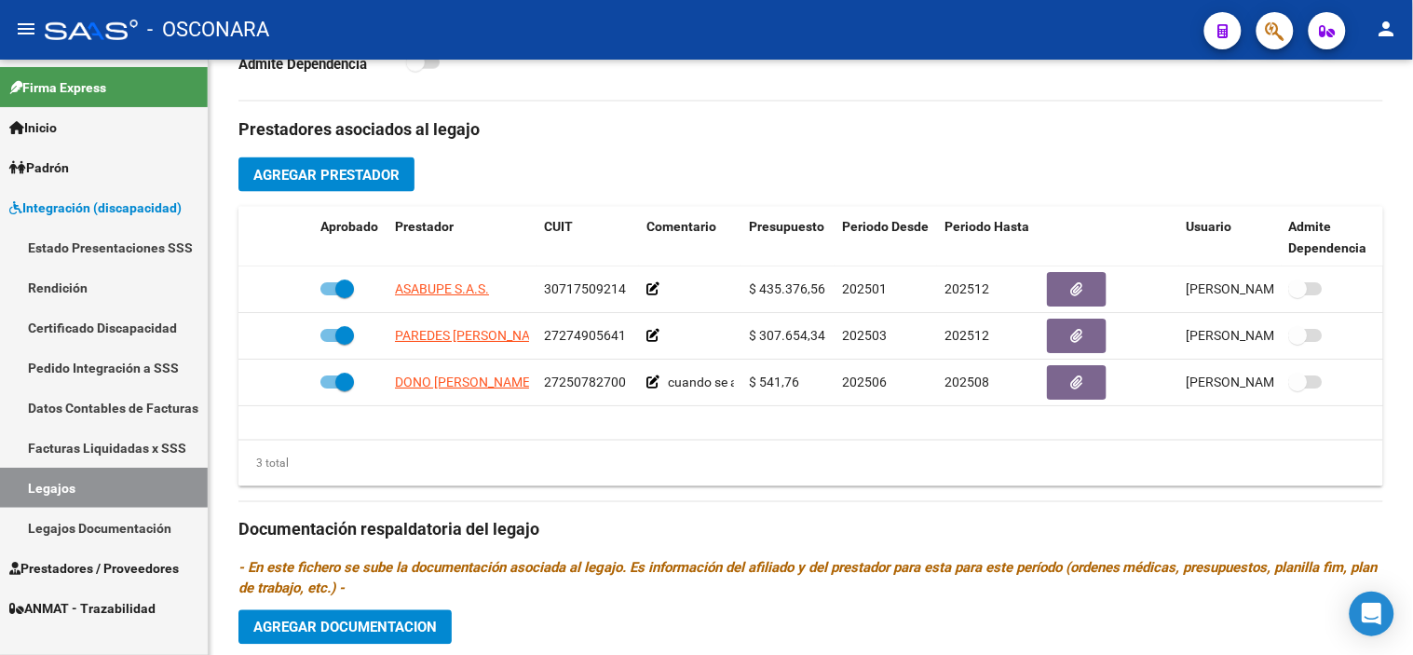
scroll to position [680, 0]
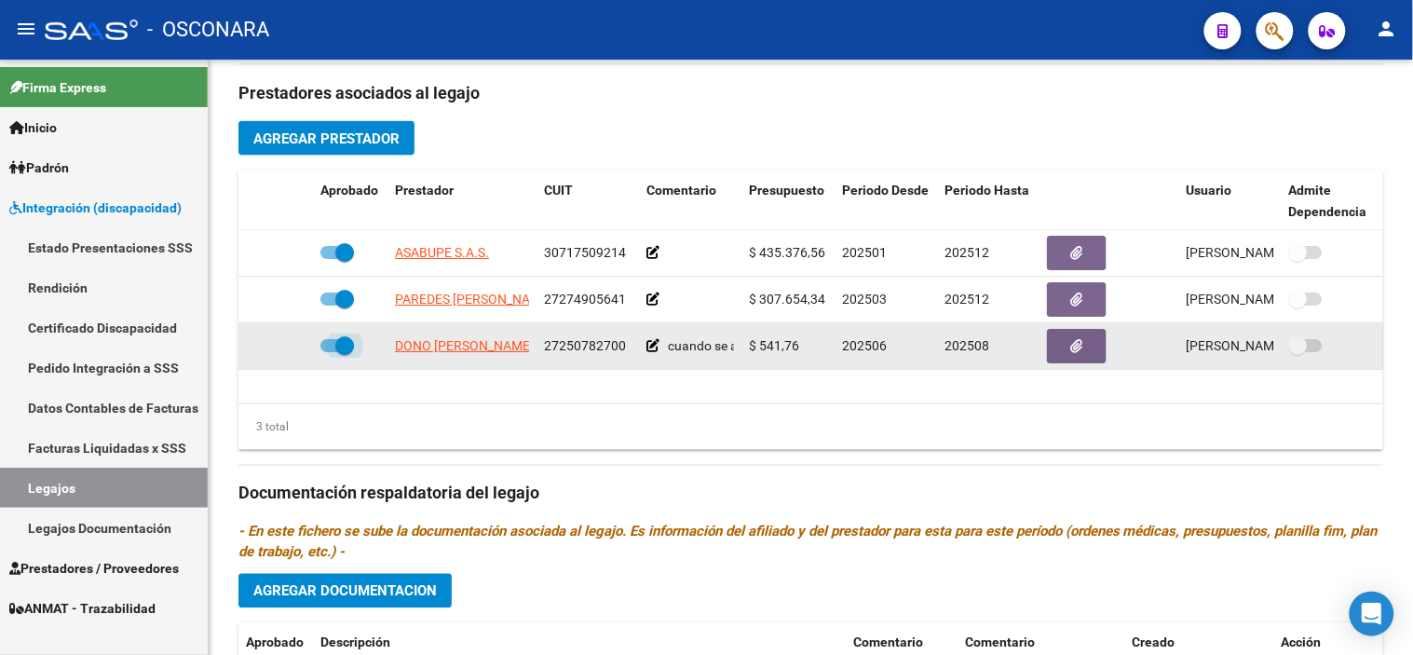
click at [345, 345] on span at bounding box center [344, 345] width 19 height 19
click at [330, 352] on input "checkbox" at bounding box center [329, 352] width 1 height 1
checkbox input "false"
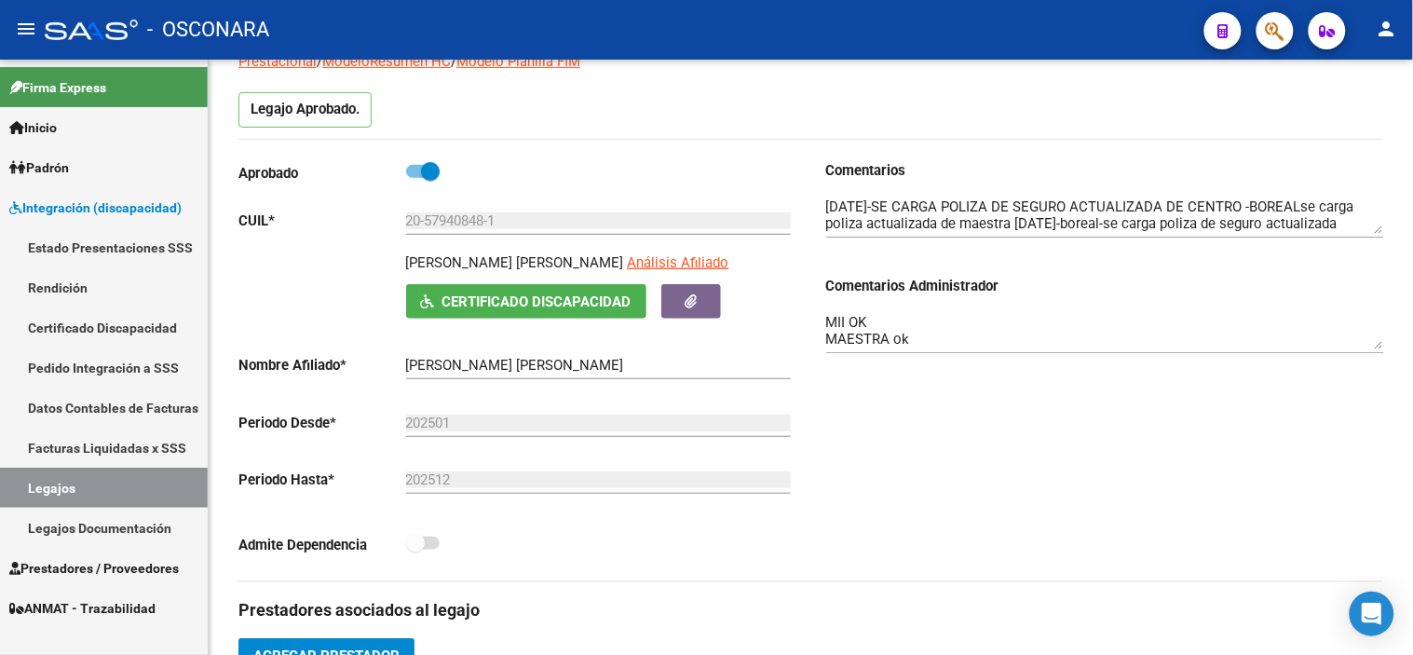
scroll to position [162, 0]
click at [974, 322] on textarea "MII OK MAESTRA ok TRANSPORTE habilitado hasta 08/25 por renovación de póliza. s…" at bounding box center [1105, 331] width 558 height 37
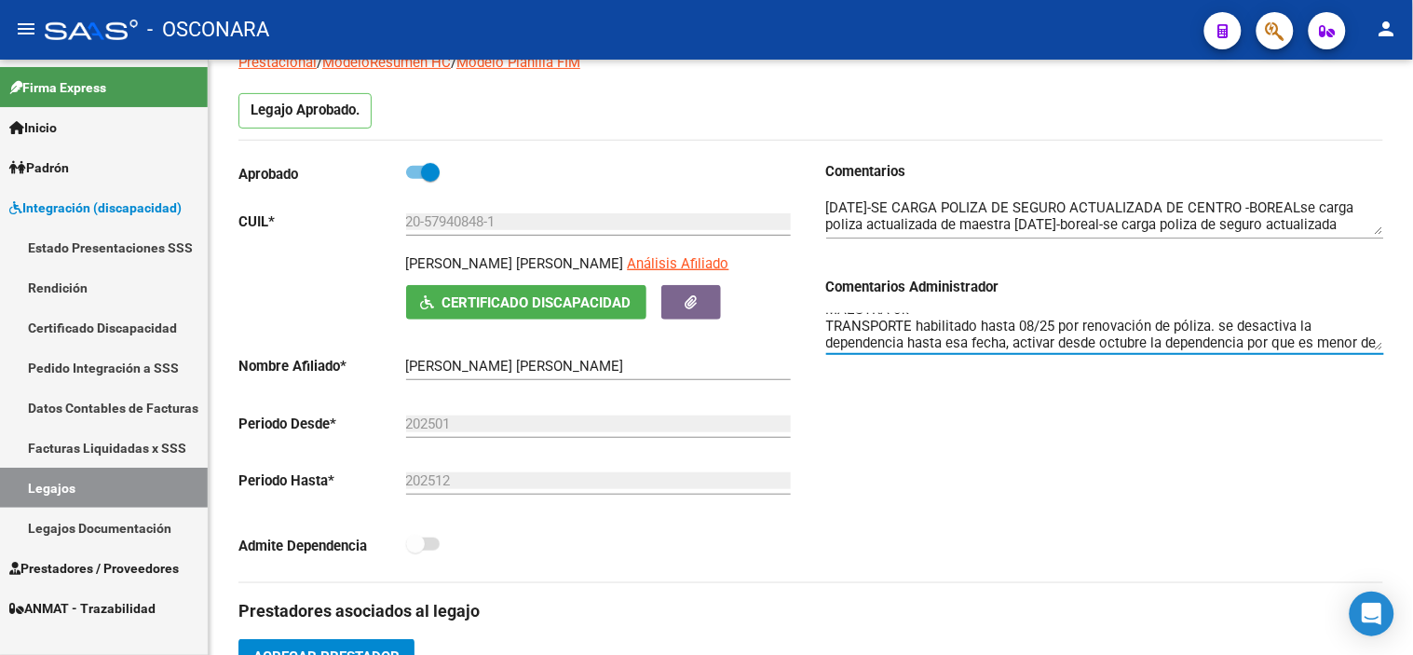
scroll to position [48, 0]
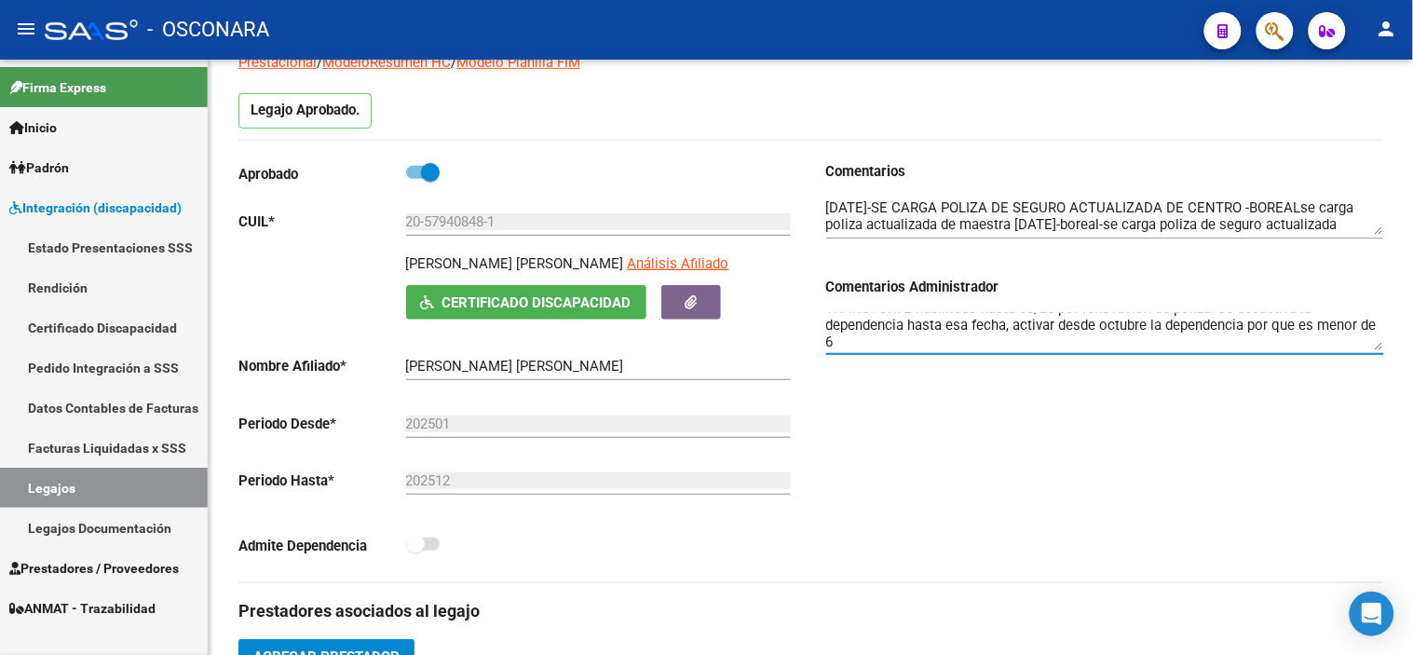
click at [876, 538] on div "Comentarios Comentarios Administrador MII OK MAESTRA ok TRANSPORTE habilitado h…" at bounding box center [1097, 371] width 573 height 421
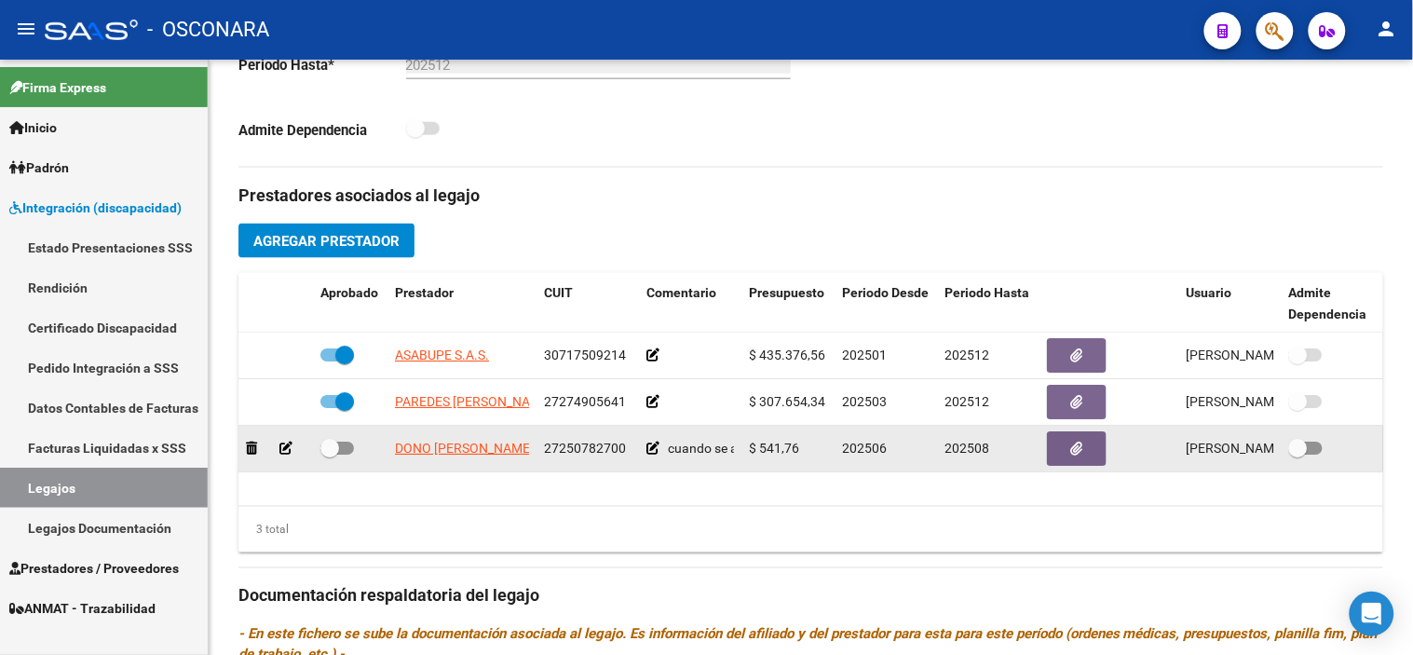
scroll to position [576, 0]
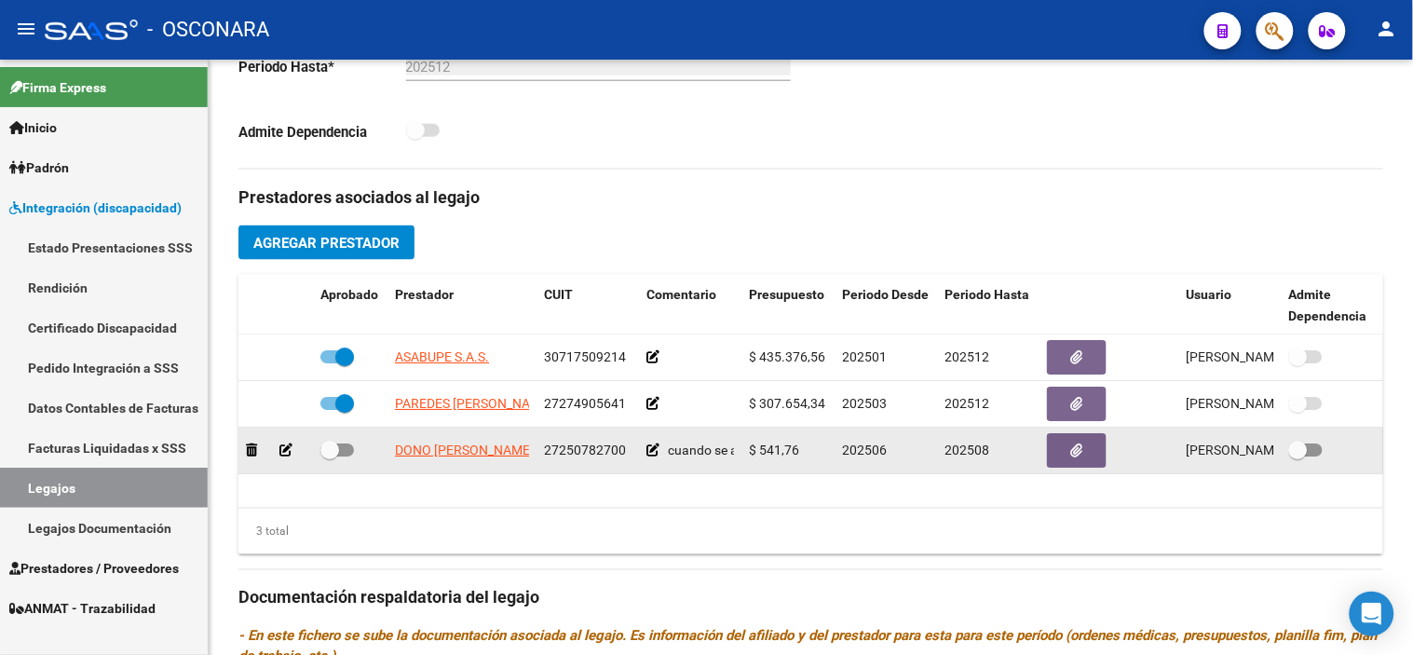
click at [289, 445] on icon at bounding box center [285, 449] width 13 height 13
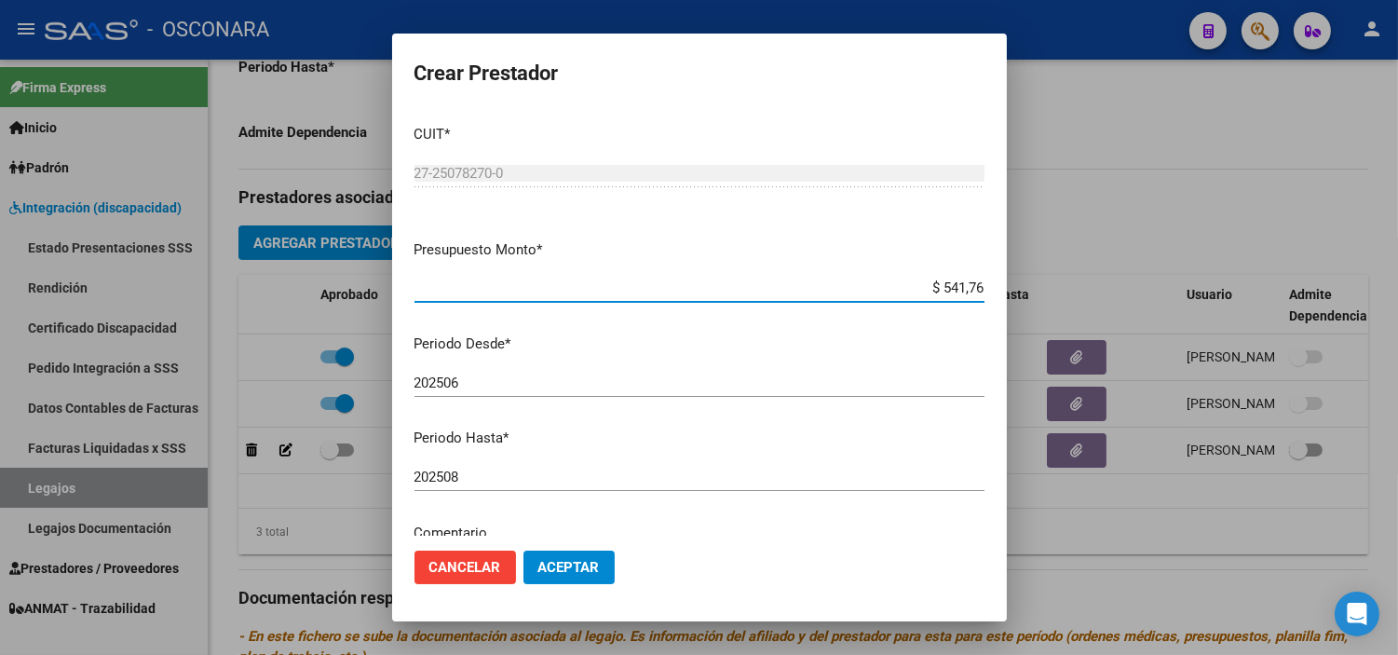
click at [578, 478] on input "202508" at bounding box center [700, 477] width 570 height 17
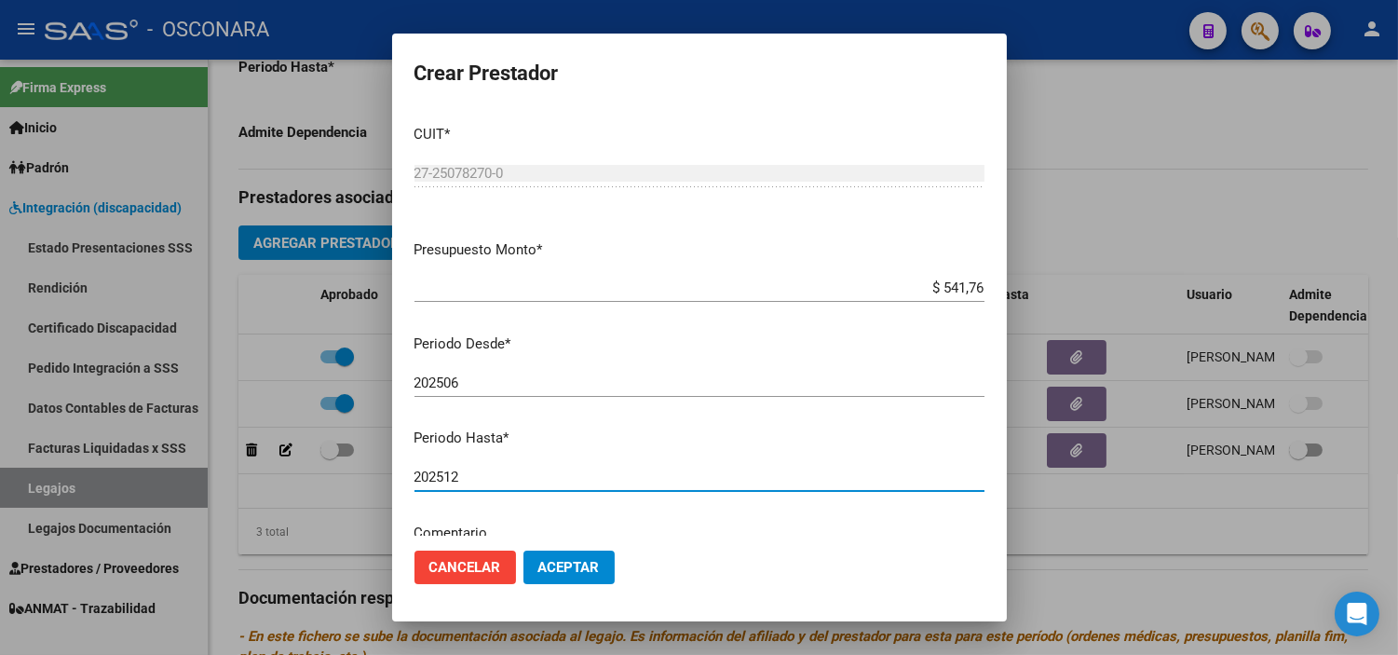
type input "202512"
click at [608, 561] on button "Aceptar" at bounding box center [569, 568] width 91 height 34
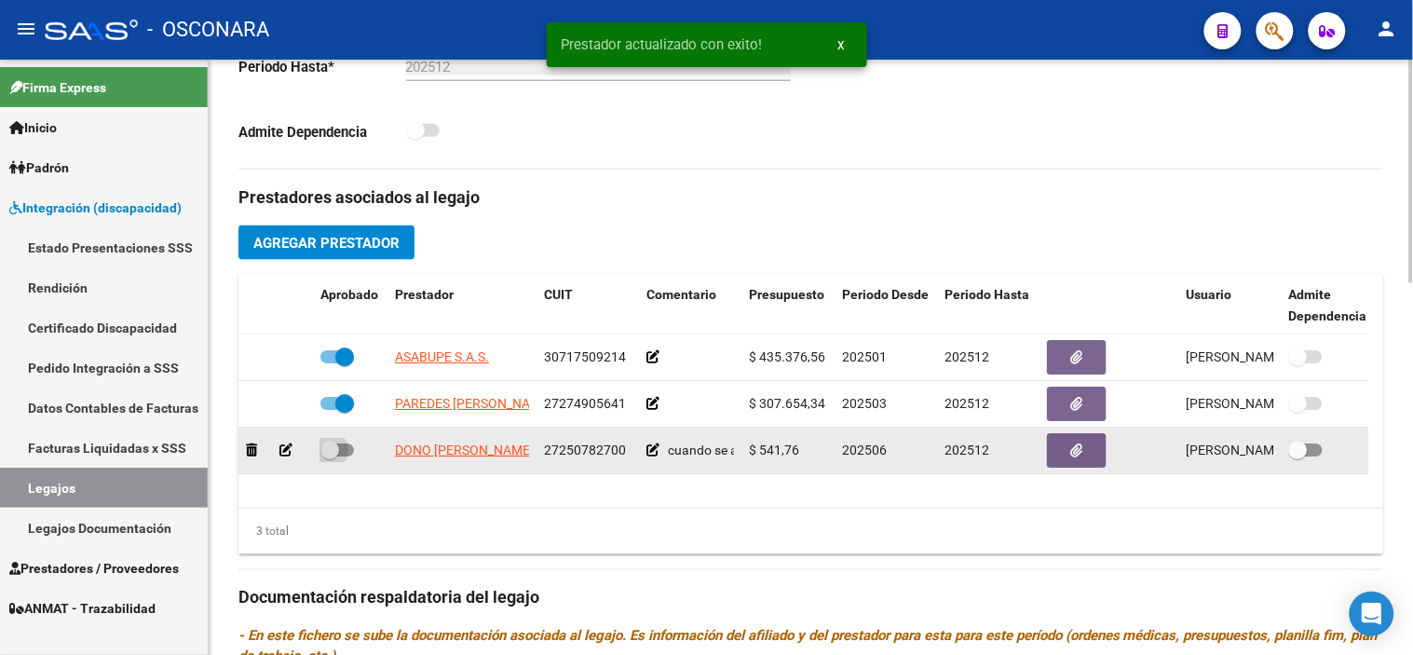
click at [329, 453] on span at bounding box center [329, 450] width 19 height 19
click at [329, 456] on input "checkbox" at bounding box center [329, 456] width 1 height 1
checkbox input "true"
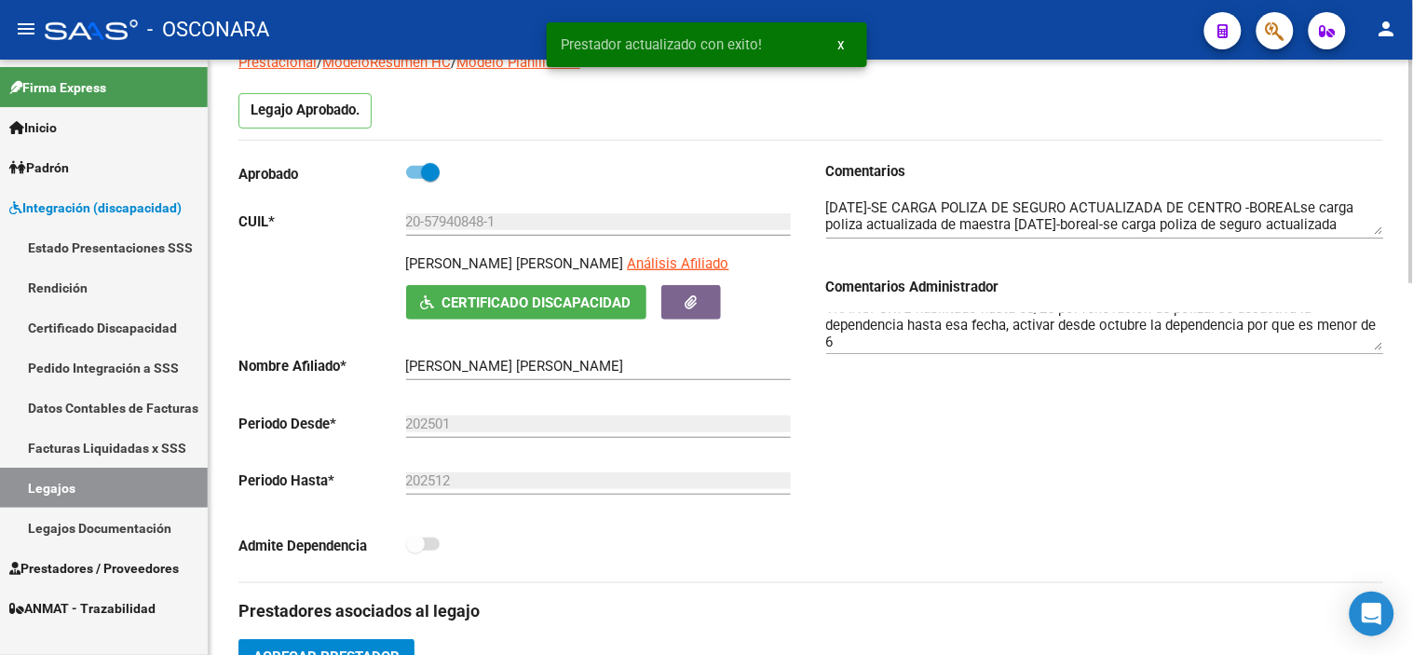
scroll to position [59, 0]
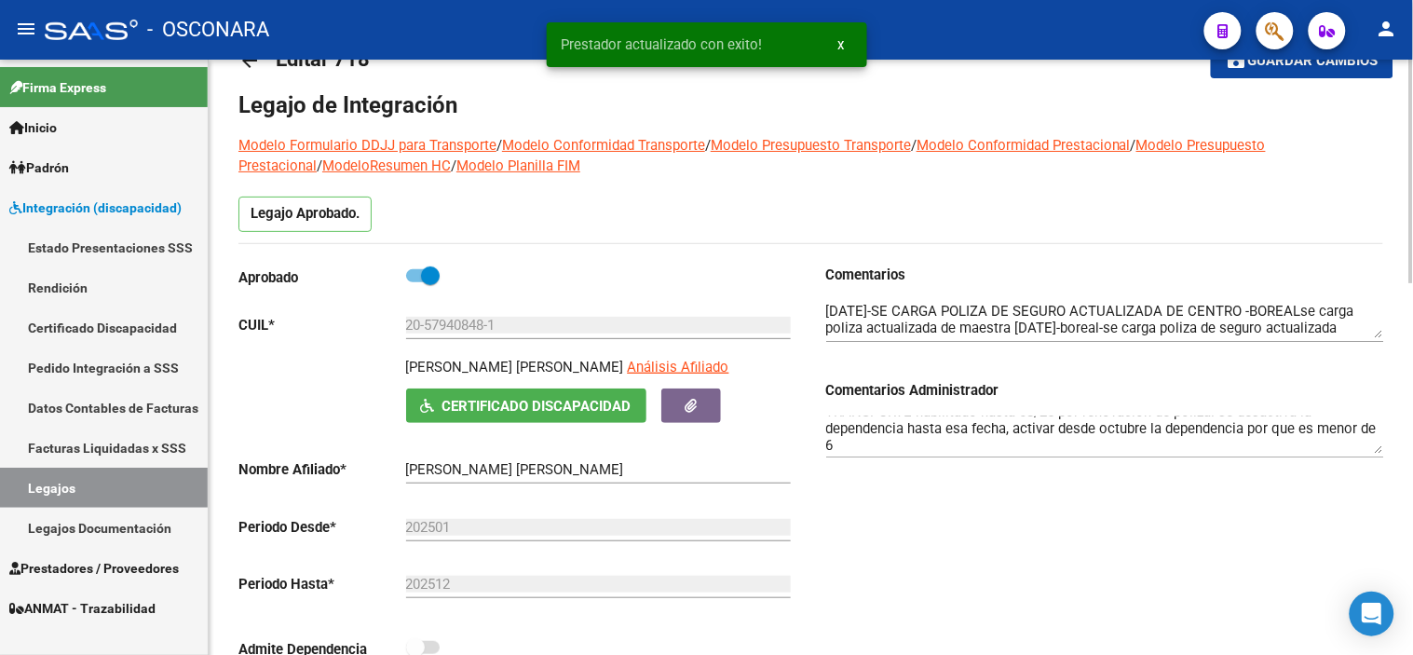
click at [936, 453] on textarea "MII OK MAESTRA ok TRANSPORTE habilitado hasta 08/25 por renovación de póliza. s…" at bounding box center [1105, 434] width 558 height 37
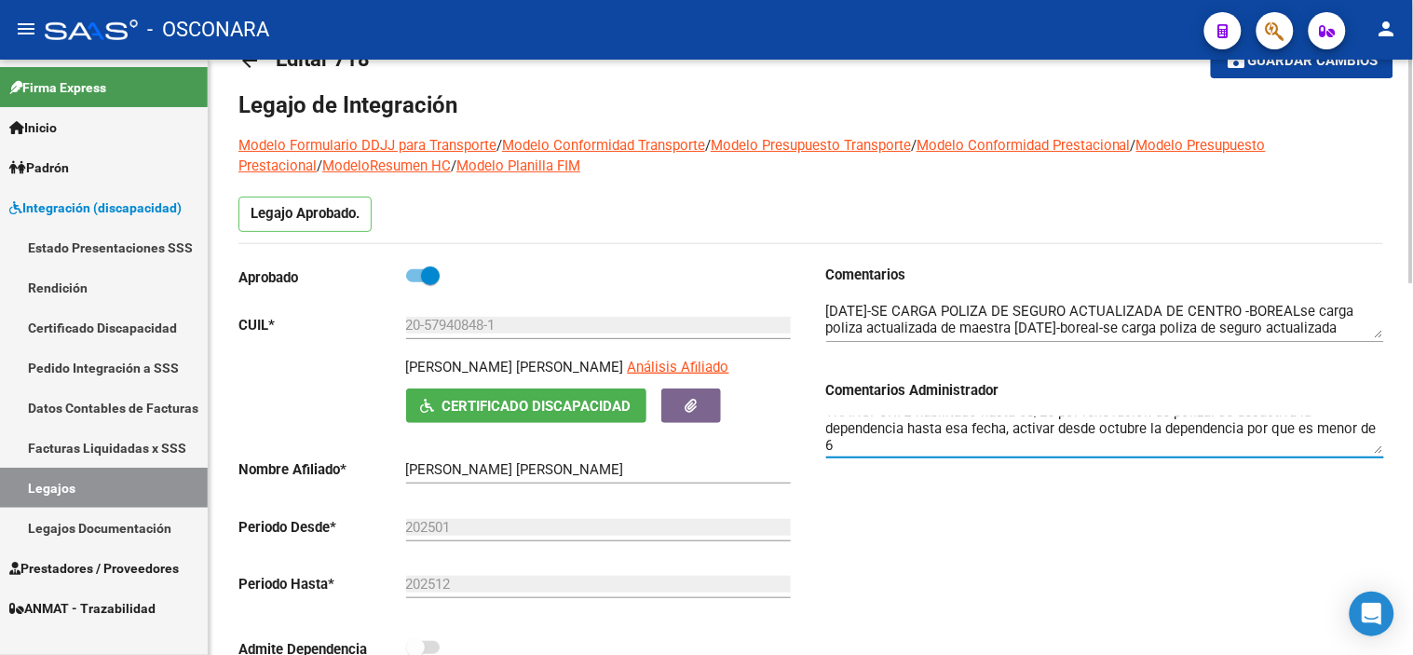
scroll to position [34, 0]
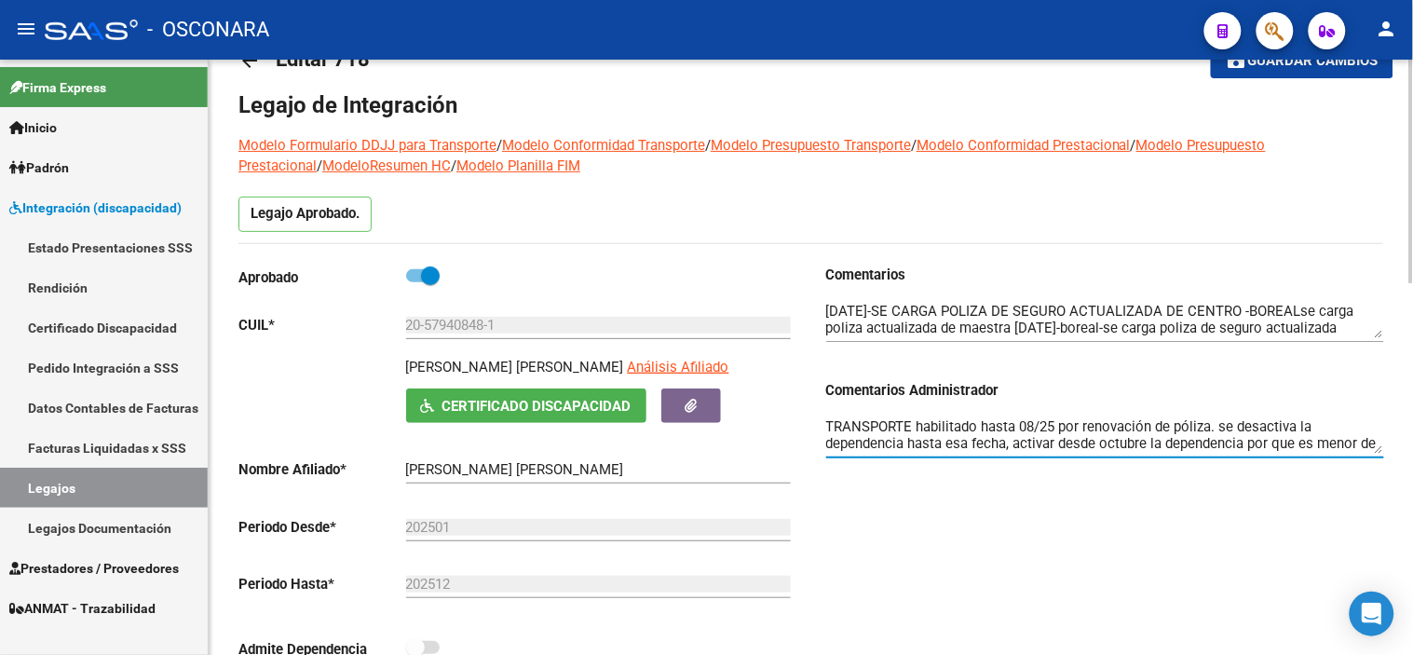
click at [1220, 429] on textarea "MII OK MAESTRA ok TRANSPORTE habilitado hasta 08/25 por renovación de póliza. s…" at bounding box center [1105, 434] width 558 height 37
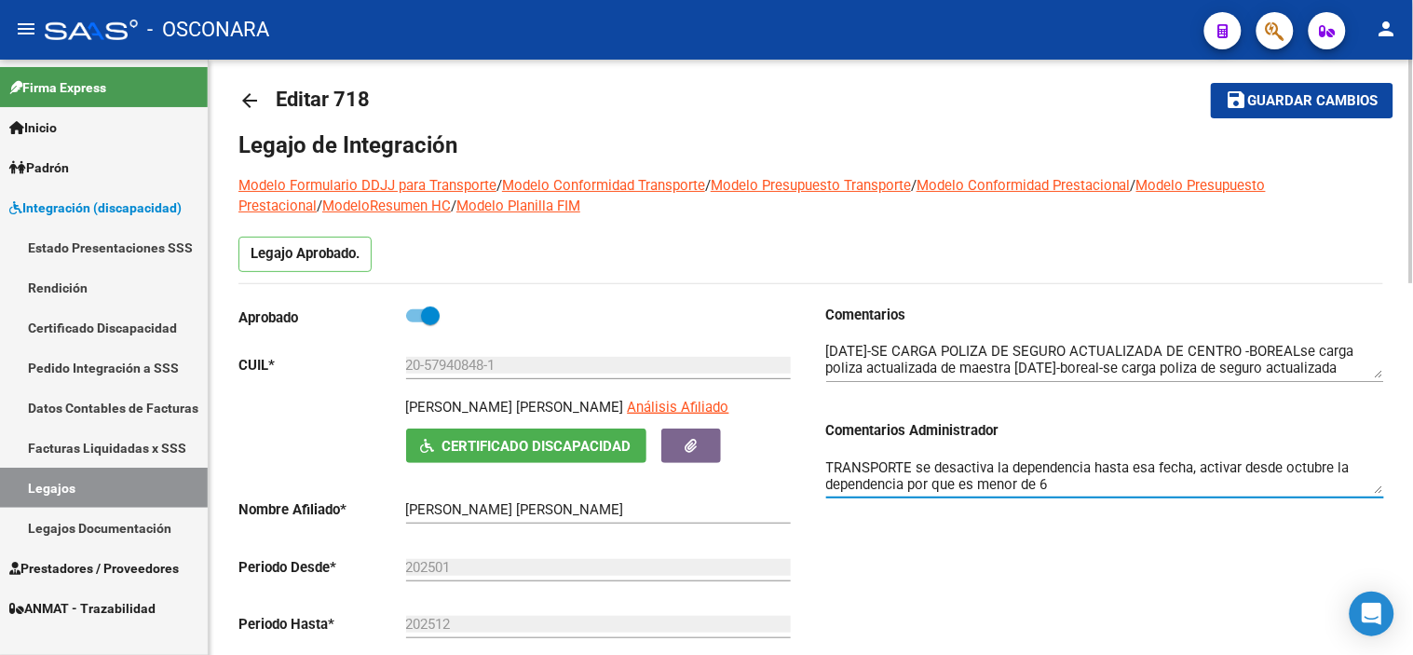
scroll to position [0, 0]
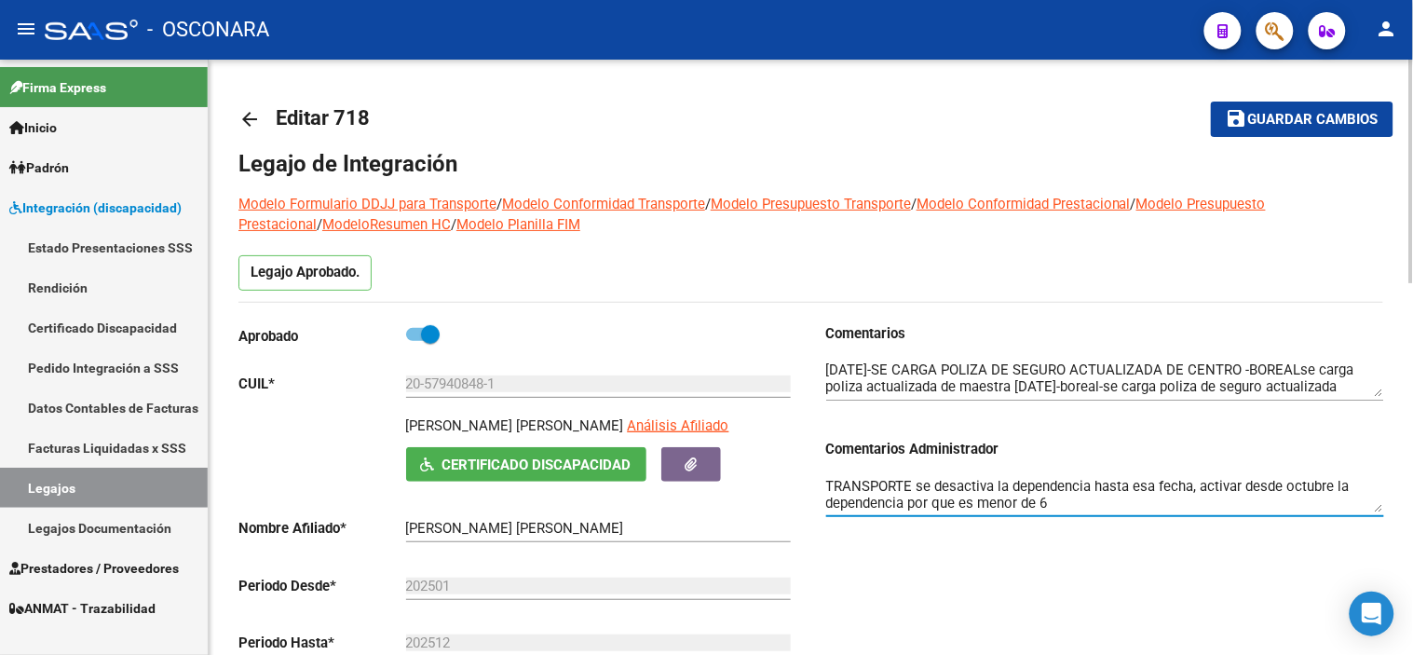
type textarea "MII OK MAESTRA ok TRANSPORTE se desactiva la dependencia hasta esa fecha, activ…"
click at [1309, 135] on button "save Guardar cambios" at bounding box center [1302, 119] width 183 height 34
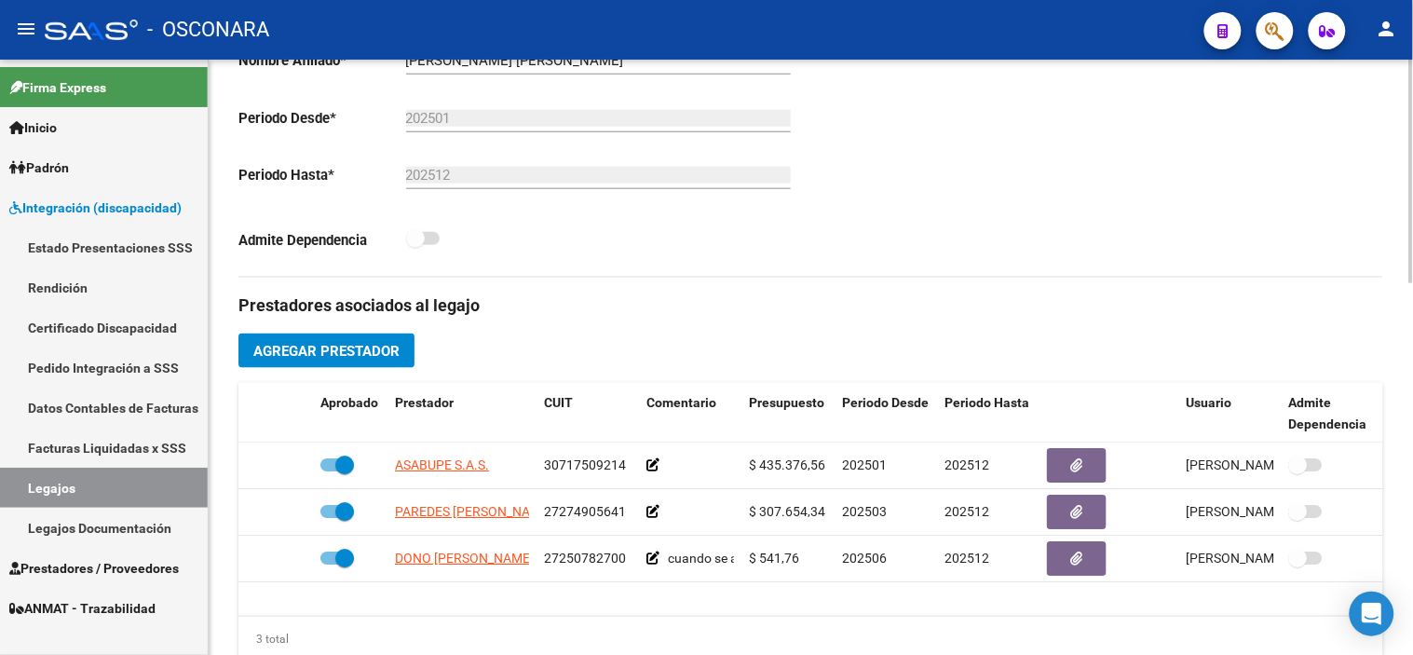
scroll to position [517, 0]
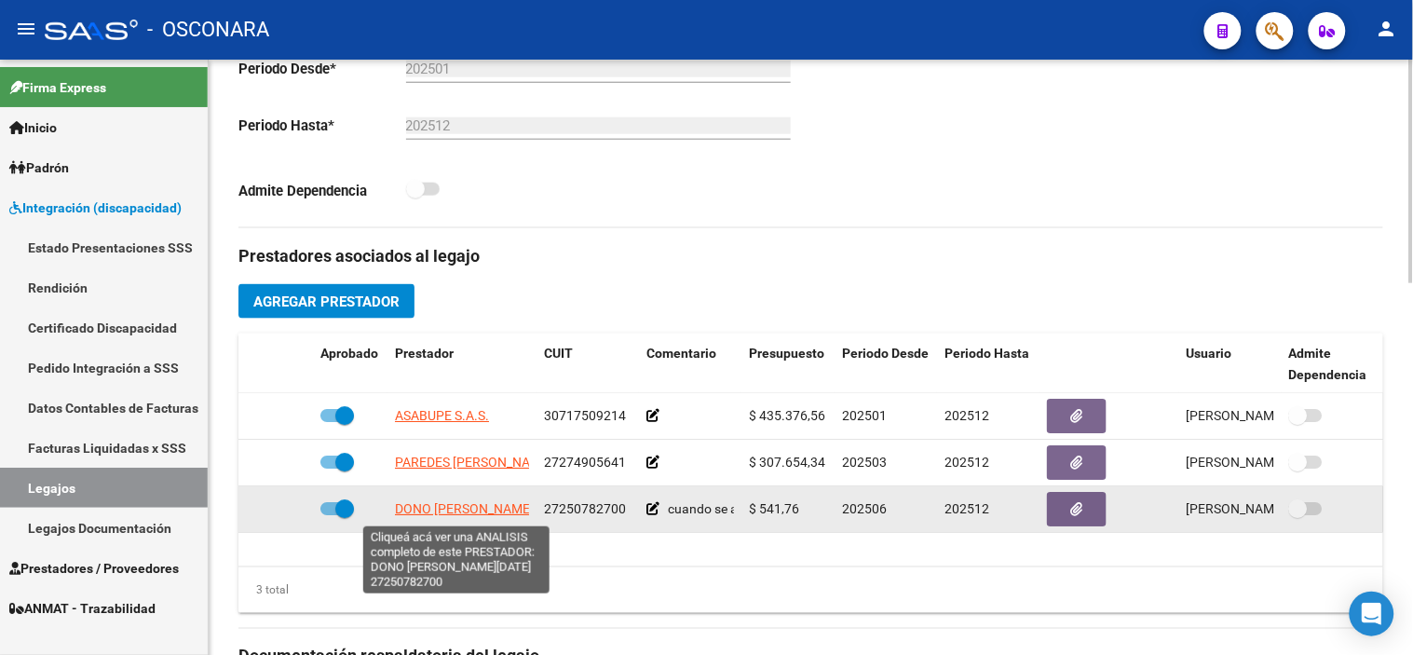
drag, startPoint x: 533, startPoint y: 508, endPoint x: 395, endPoint y: 509, distance: 137.9
click at [395, 509] on datatable-body-cell "DONO [PERSON_NAME][DATE]" at bounding box center [462, 509] width 149 height 46
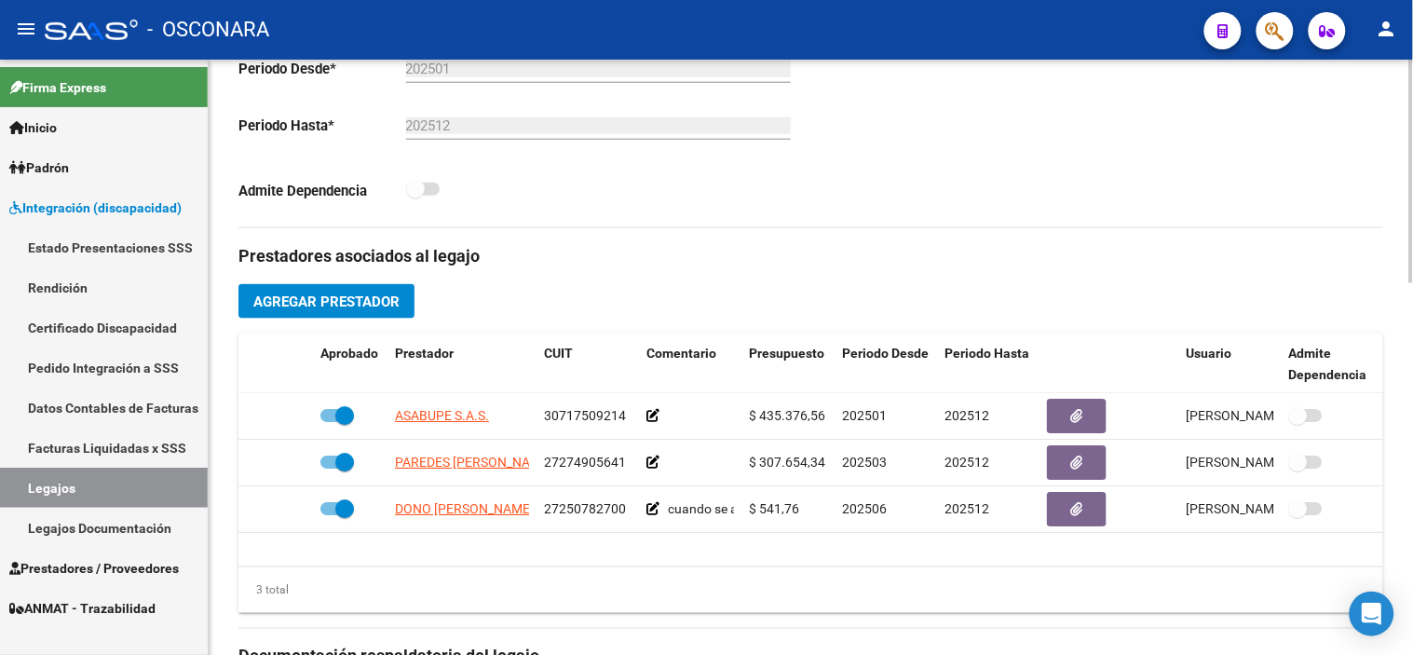
copy span "DONO [PERSON_NAME][DATE]"
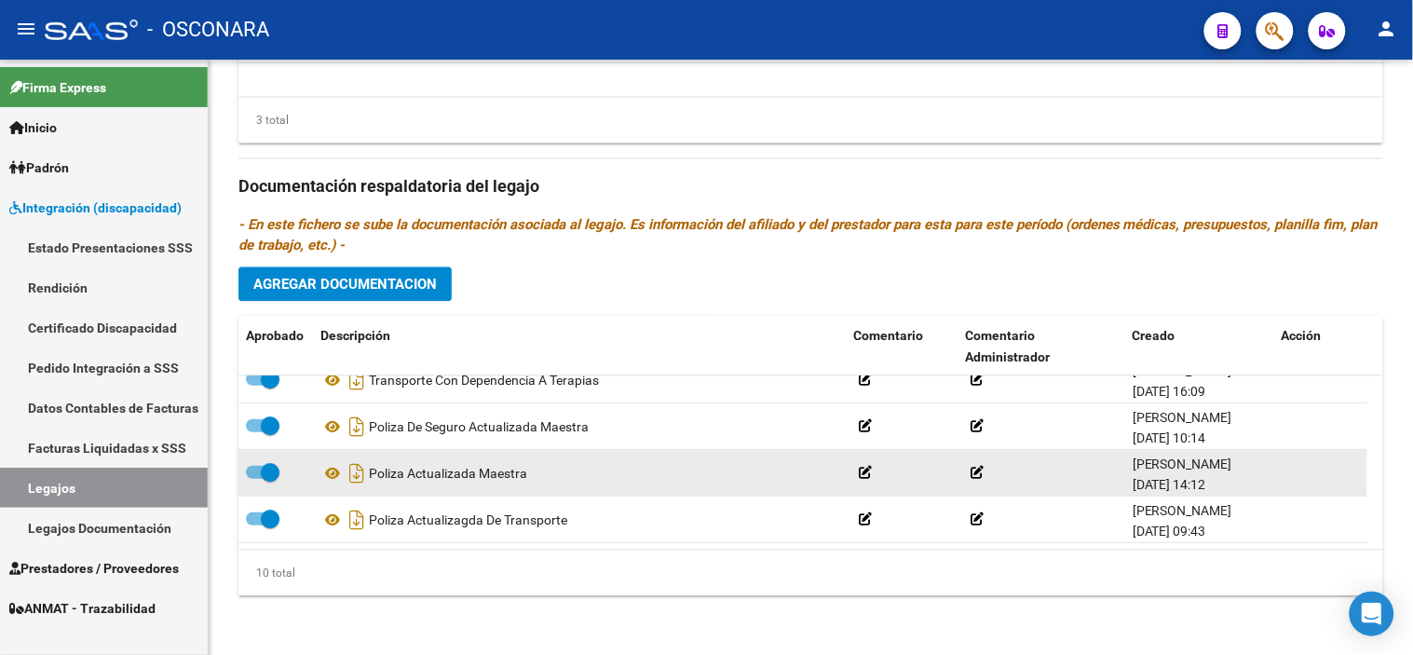
scroll to position [194, 0]
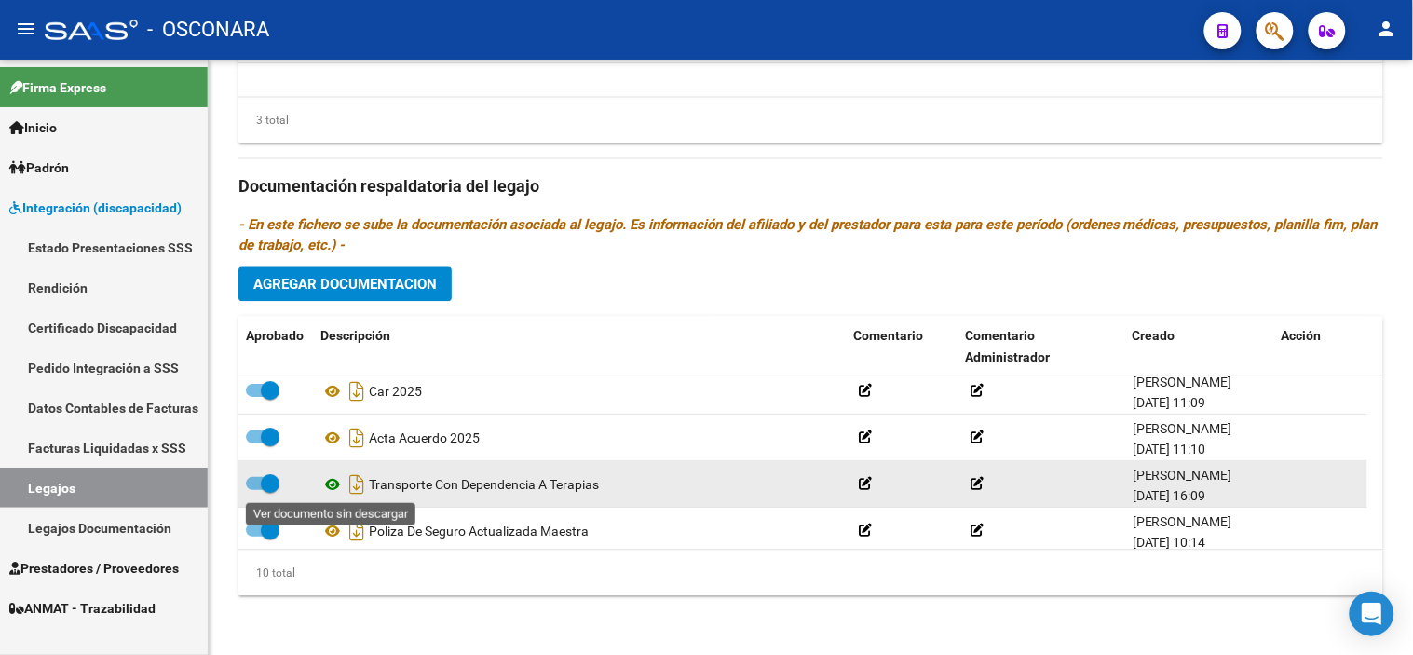
click at [337, 481] on icon at bounding box center [332, 484] width 24 height 22
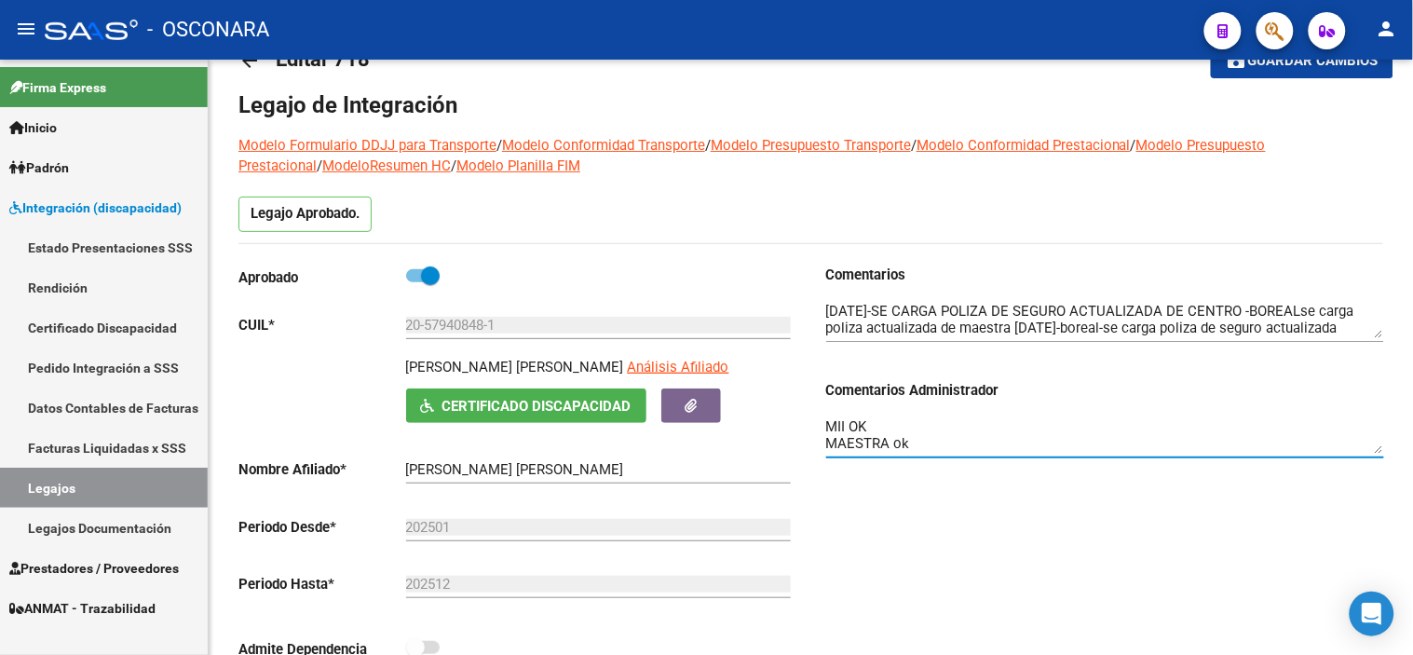
scroll to position [33, 0]
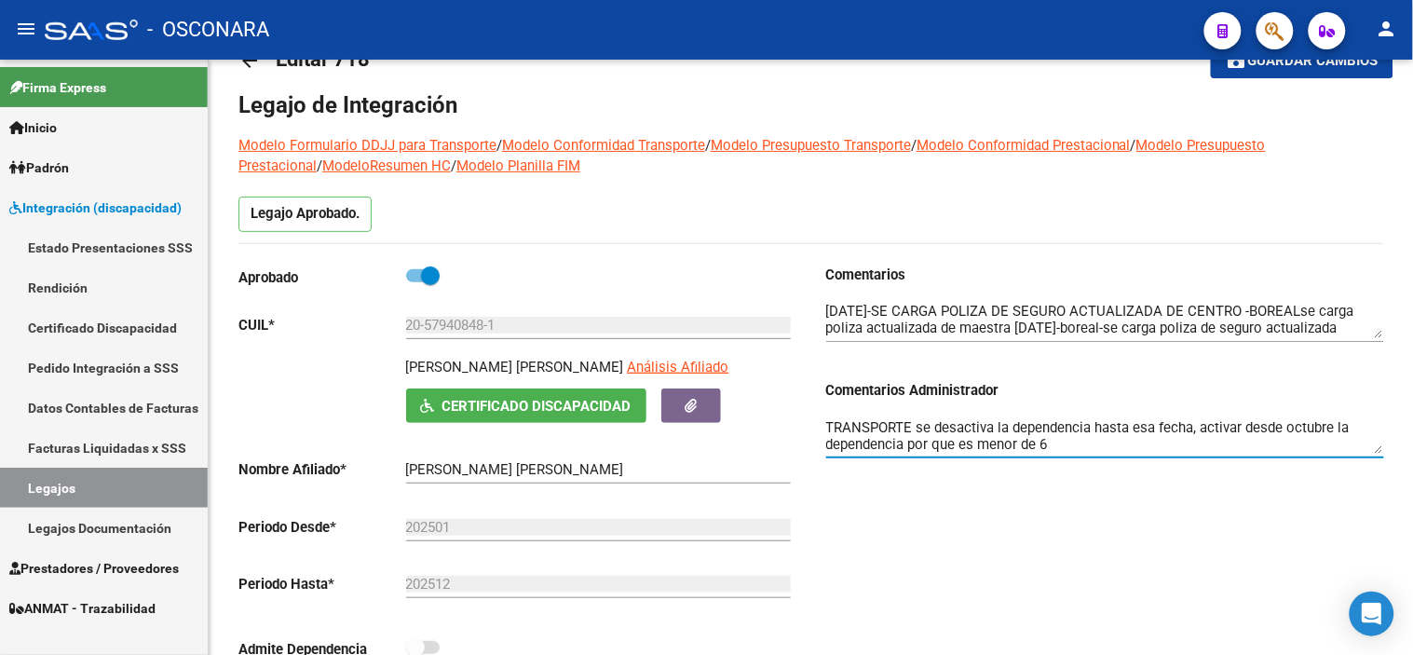
drag, startPoint x: 915, startPoint y: 426, endPoint x: 1102, endPoint y: 455, distance: 189.5
click at [1102, 455] on div "MII OK MAESTRA ok TRANSPORTE se desactiva la dependencia hasta esa fecha, activ…" at bounding box center [1105, 429] width 558 height 57
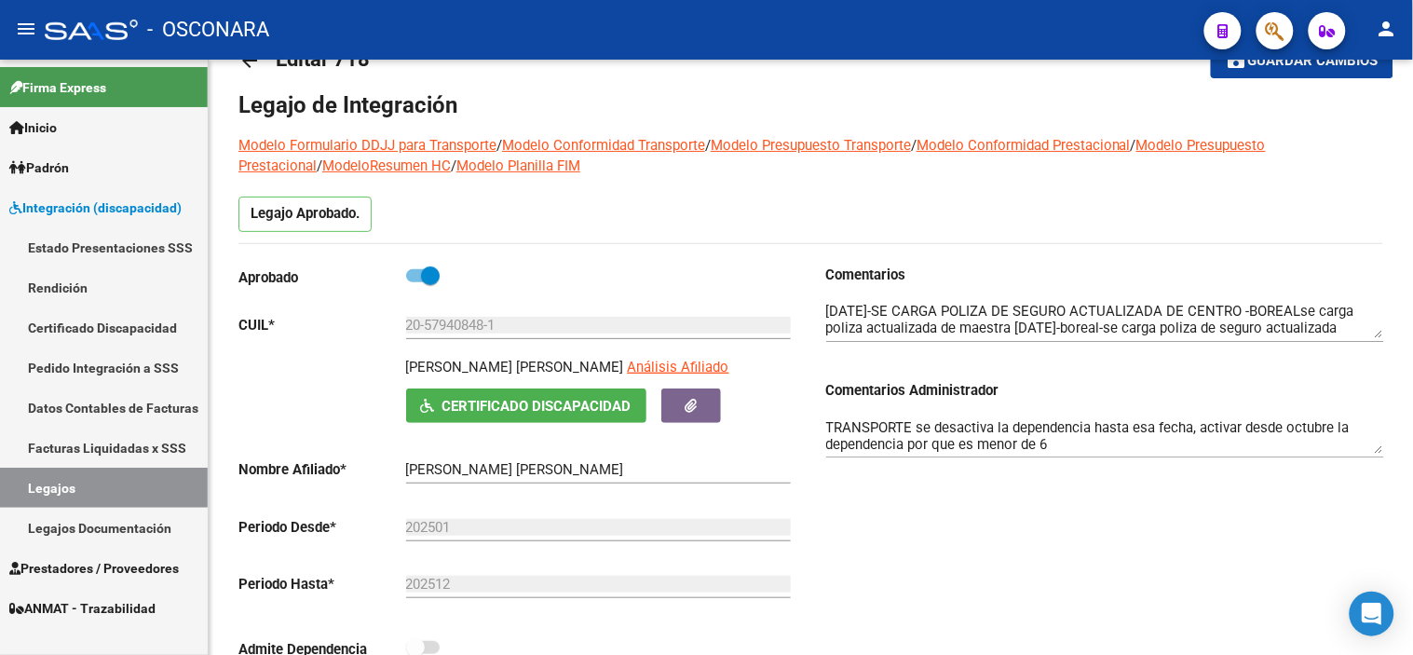
click at [853, 506] on div "Comentarios Comentarios Administrador MII OK MAESTRA ok TRANSPORTE se desactiva…" at bounding box center [1097, 475] width 573 height 421
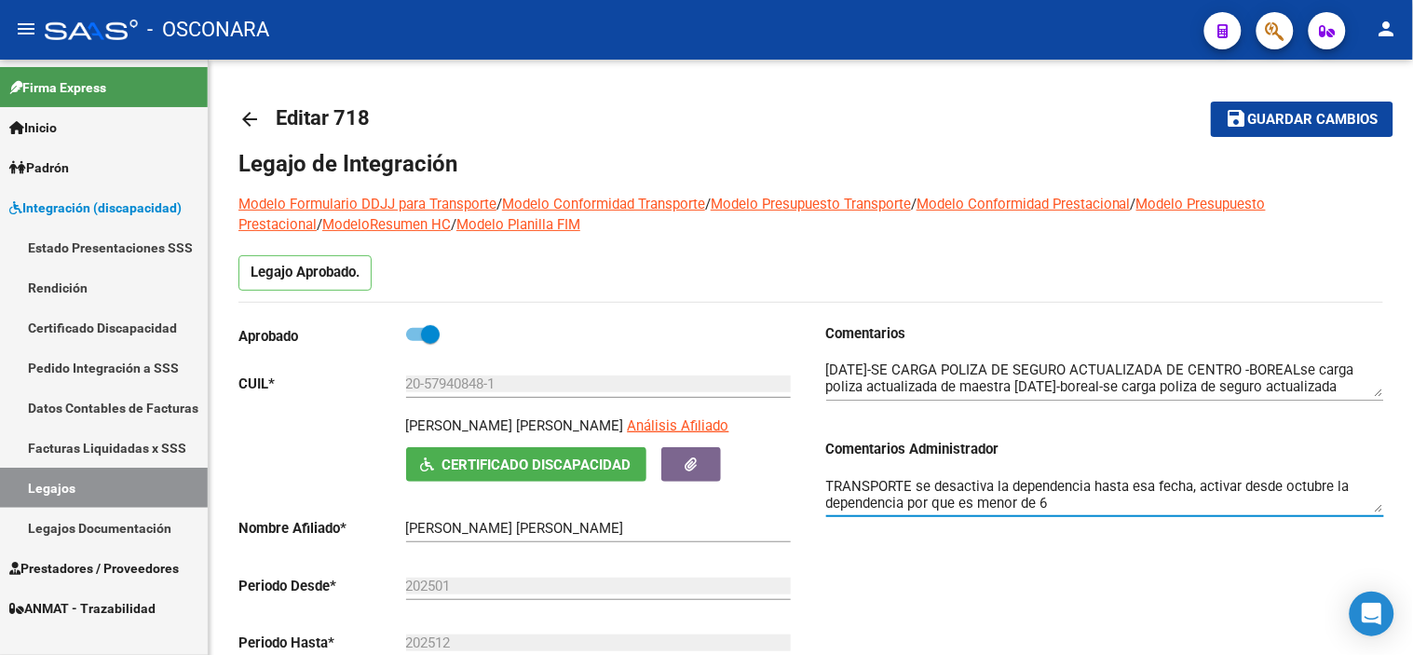
drag, startPoint x: 825, startPoint y: 484, endPoint x: 1092, endPoint y: 514, distance: 268.1
click at [1092, 514] on div "MII OK MAESTRA ok TRANSPORTE se desactiva la dependencia hasta esa fecha, activ…" at bounding box center [1105, 487] width 558 height 57
click at [1269, 114] on span "Guardar cambios" at bounding box center [1313, 120] width 130 height 17
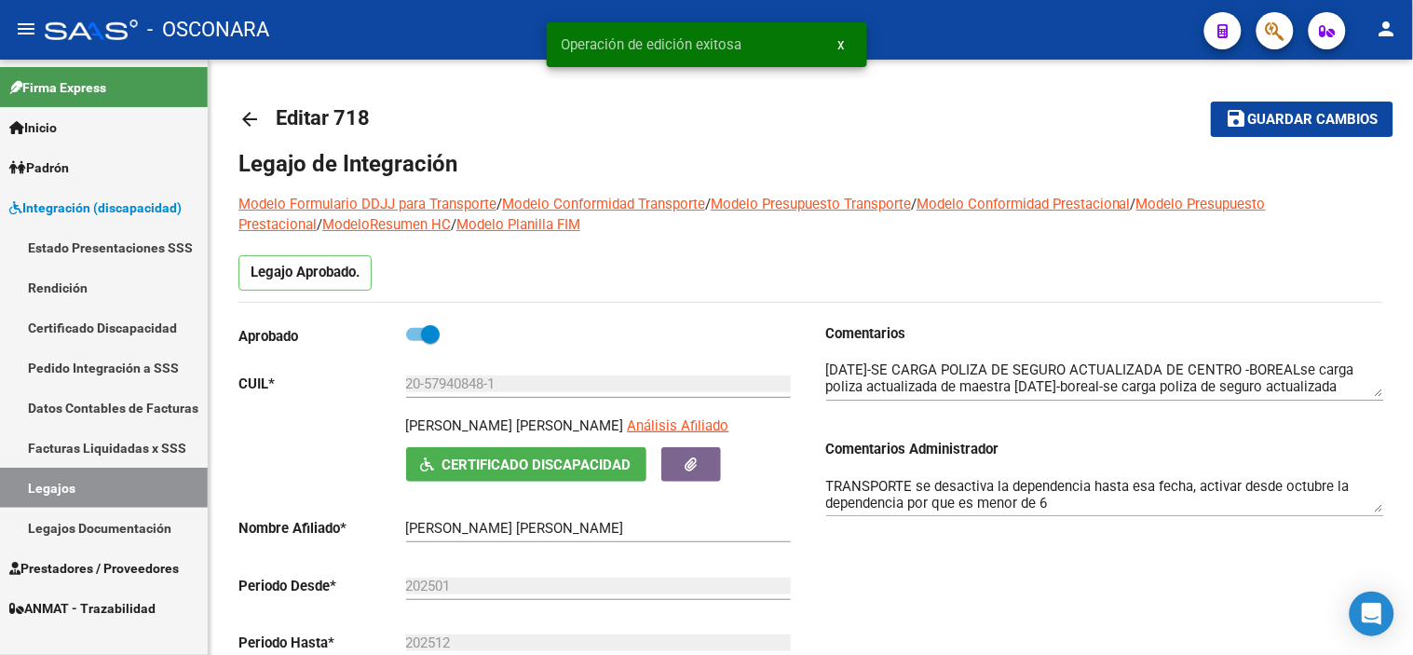
click at [1221, 142] on mat-toolbar-row "save Guardar cambios" at bounding box center [1272, 119] width 242 height 60
click at [1224, 133] on button "save Guardar cambios" at bounding box center [1302, 119] width 183 height 34
click at [252, 119] on mat-icon "arrow_back" at bounding box center [249, 119] width 22 height 22
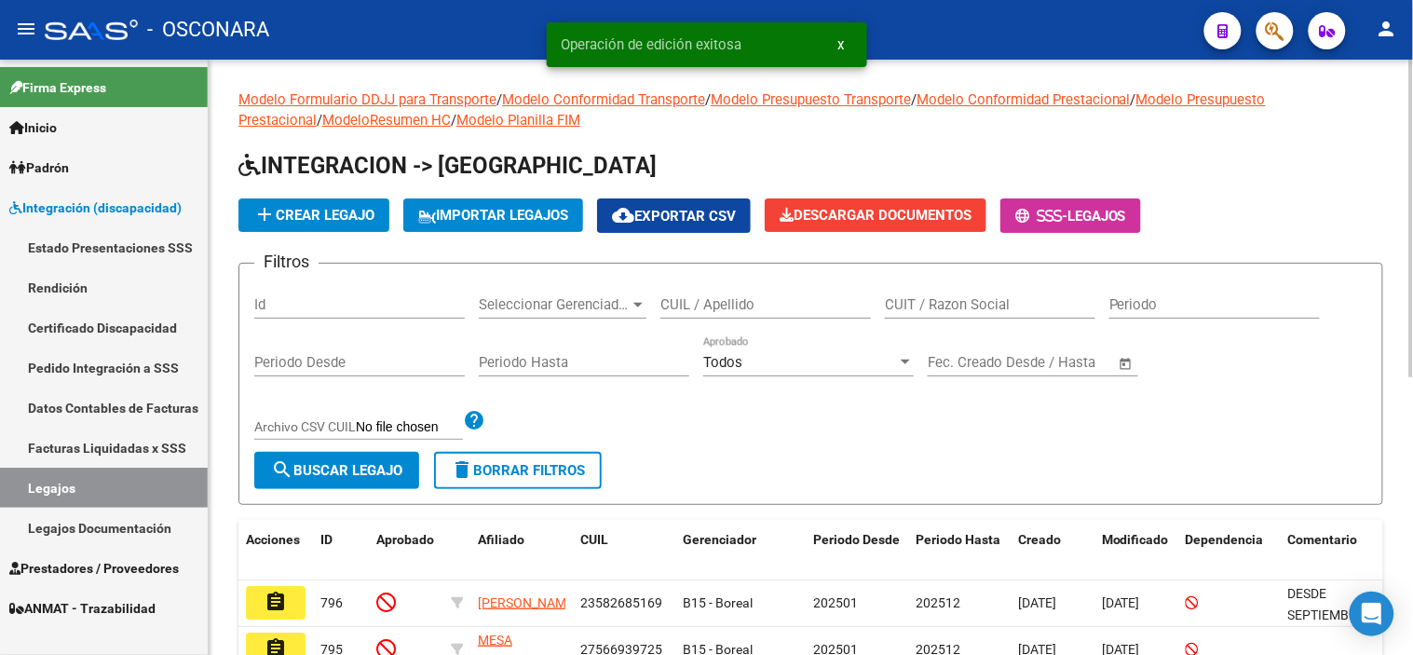
click at [330, 305] on input "Id" at bounding box center [359, 304] width 211 height 17
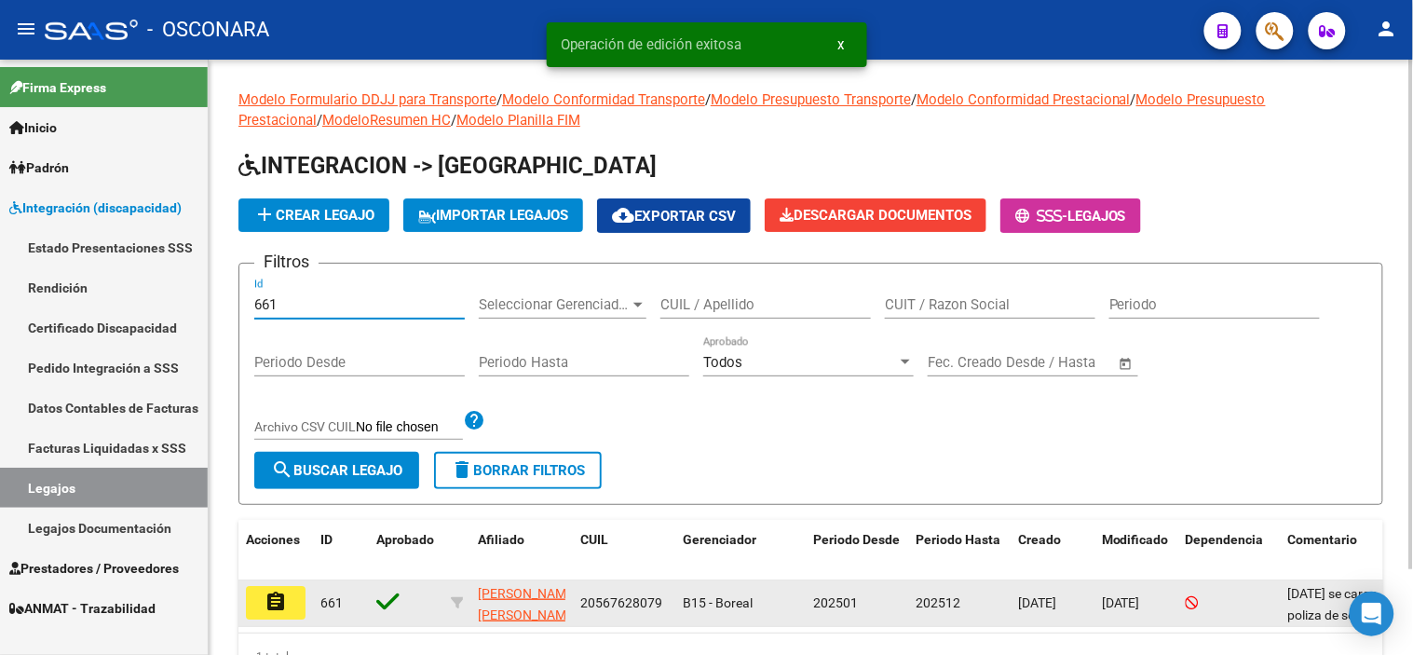
type input "661"
click at [290, 606] on button "assignment" at bounding box center [276, 603] width 60 height 34
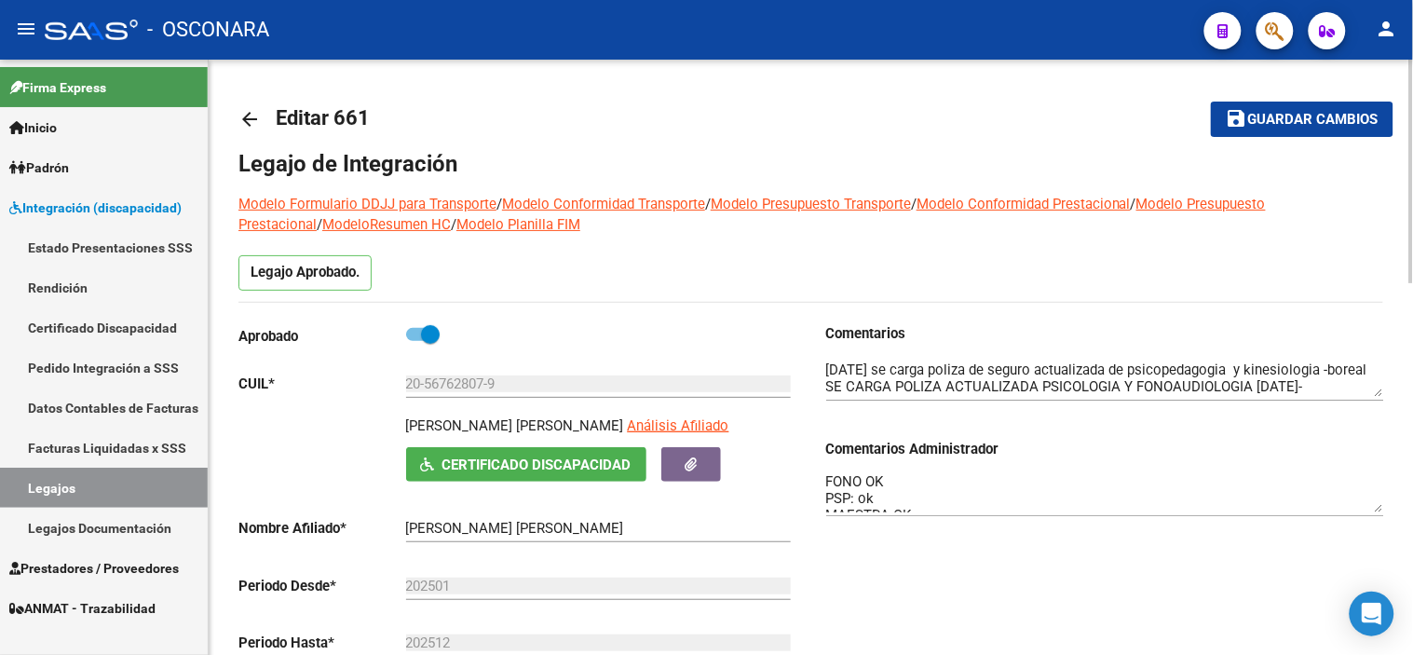
scroll to position [49, 0]
click at [892, 584] on div "Comentarios Comentarios Administrador KINESIO OK PSICO OK FONO OK PSP: ok MAEST…" at bounding box center [1097, 533] width 573 height 421
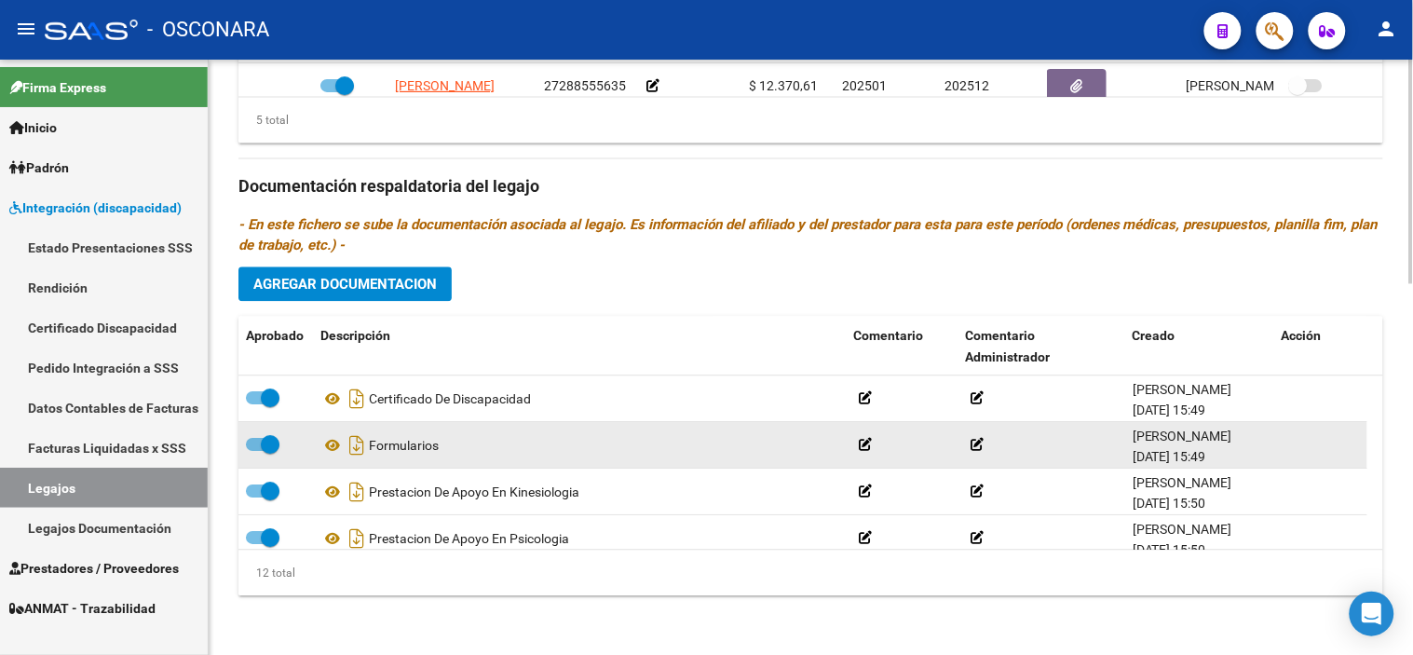
scroll to position [391, 0]
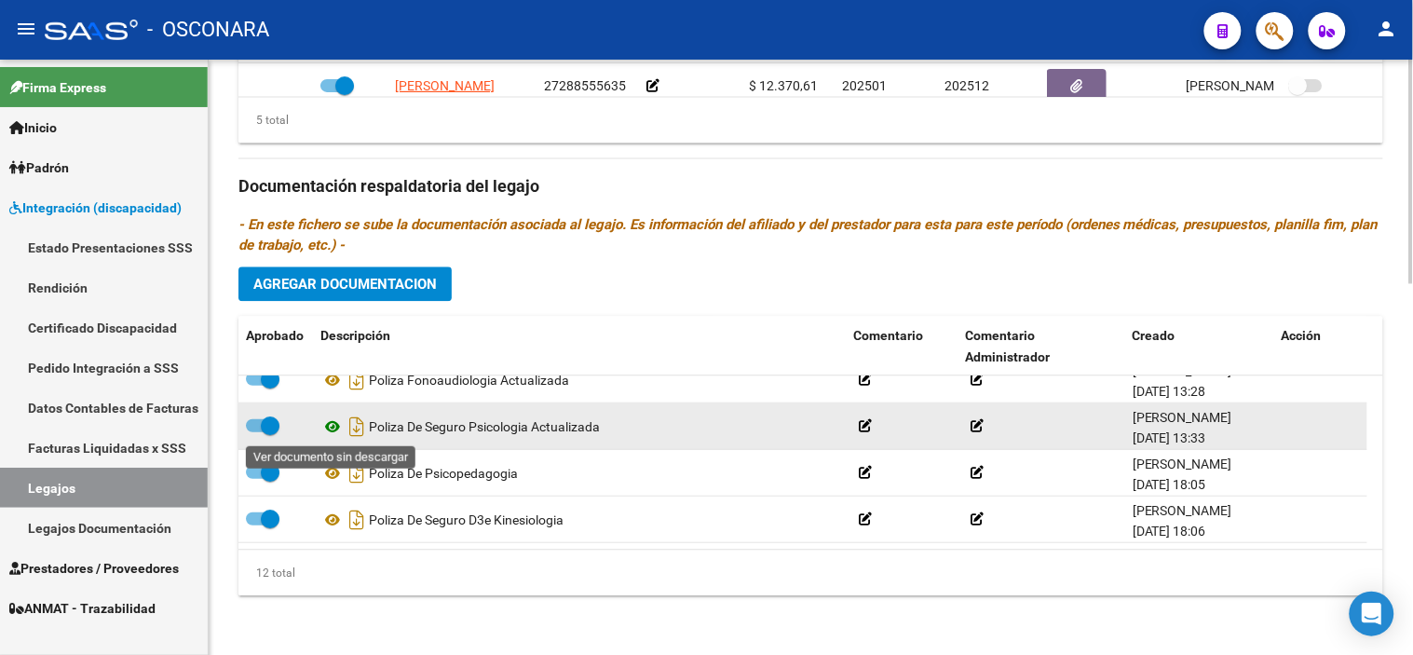
click at [333, 429] on icon at bounding box center [332, 426] width 24 height 22
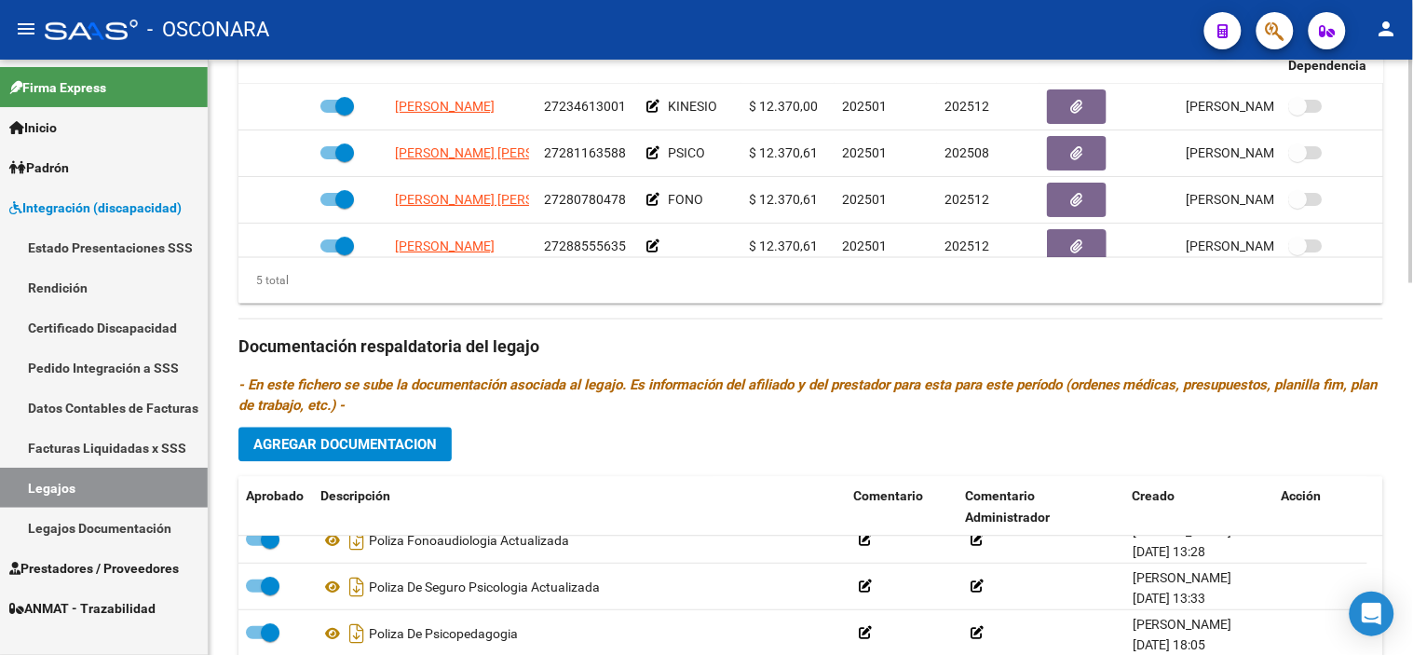
scroll to position [680, 0]
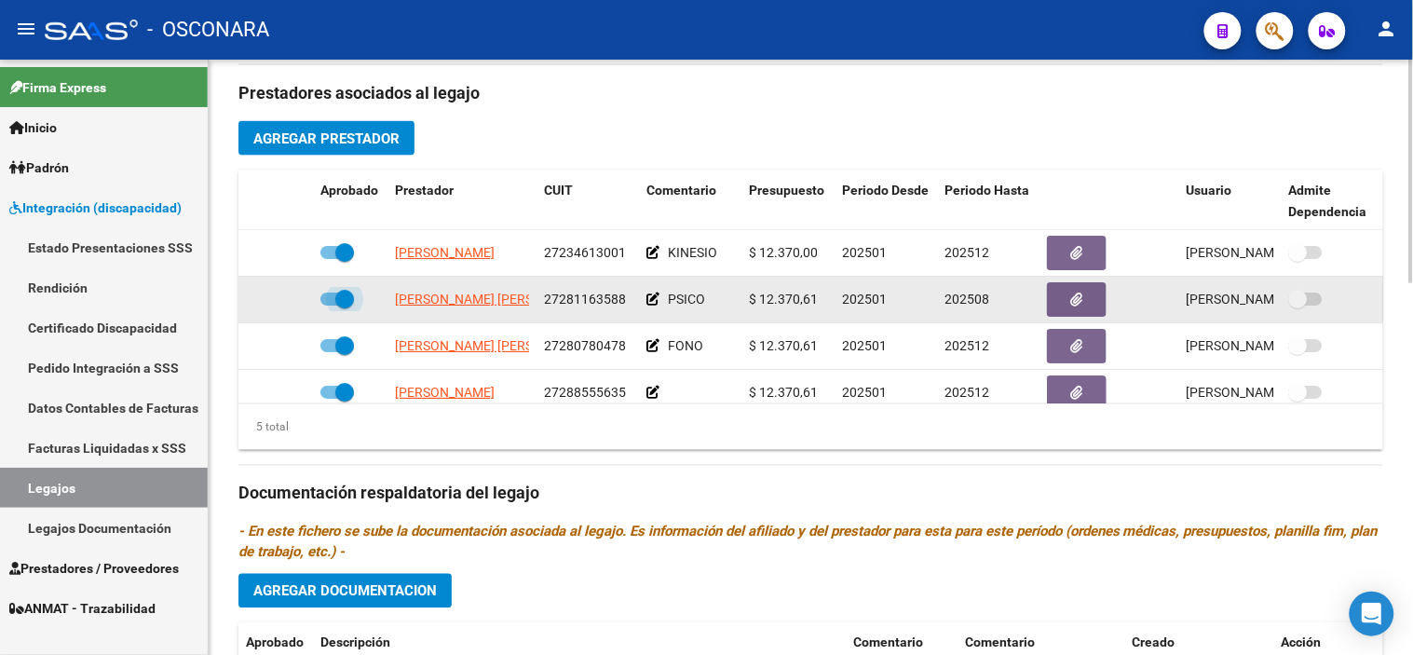
click at [342, 299] on span at bounding box center [344, 299] width 19 height 19
click at [330, 306] on input "checkbox" at bounding box center [329, 306] width 1 height 1
checkbox input "false"
click at [283, 304] on icon at bounding box center [285, 299] width 13 height 13
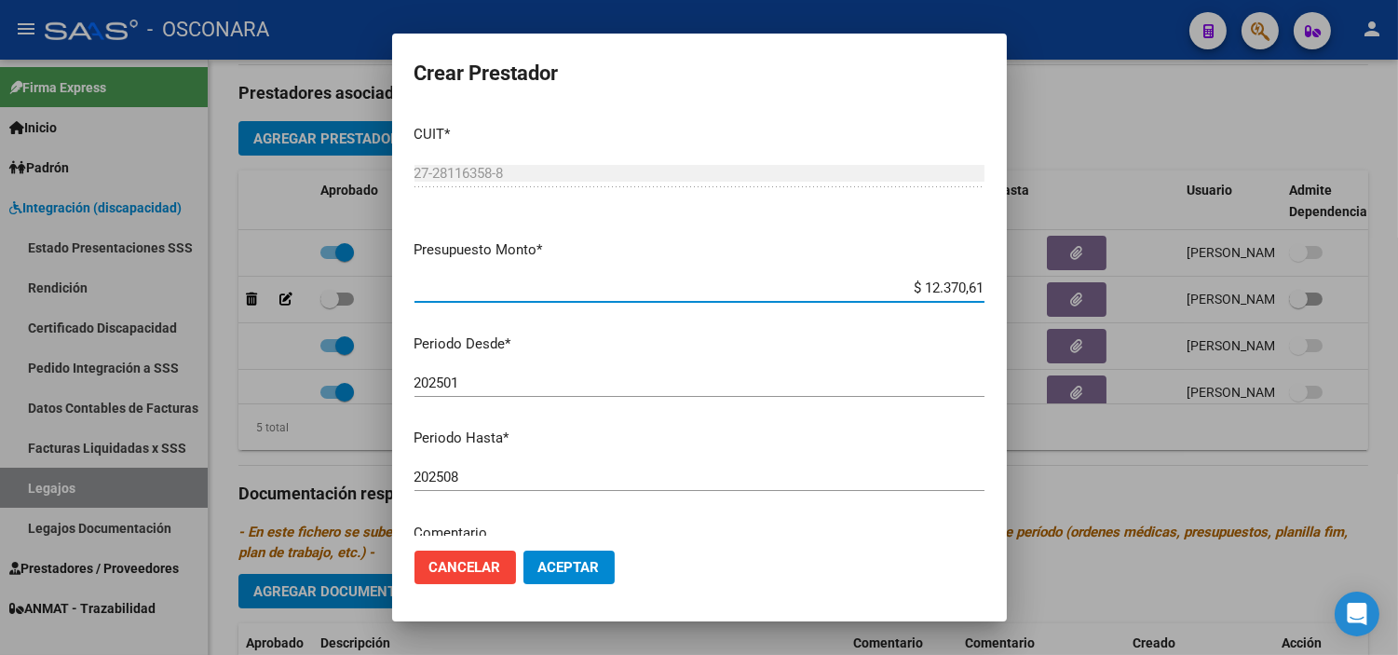
click at [538, 475] on input "202508" at bounding box center [700, 477] width 570 height 17
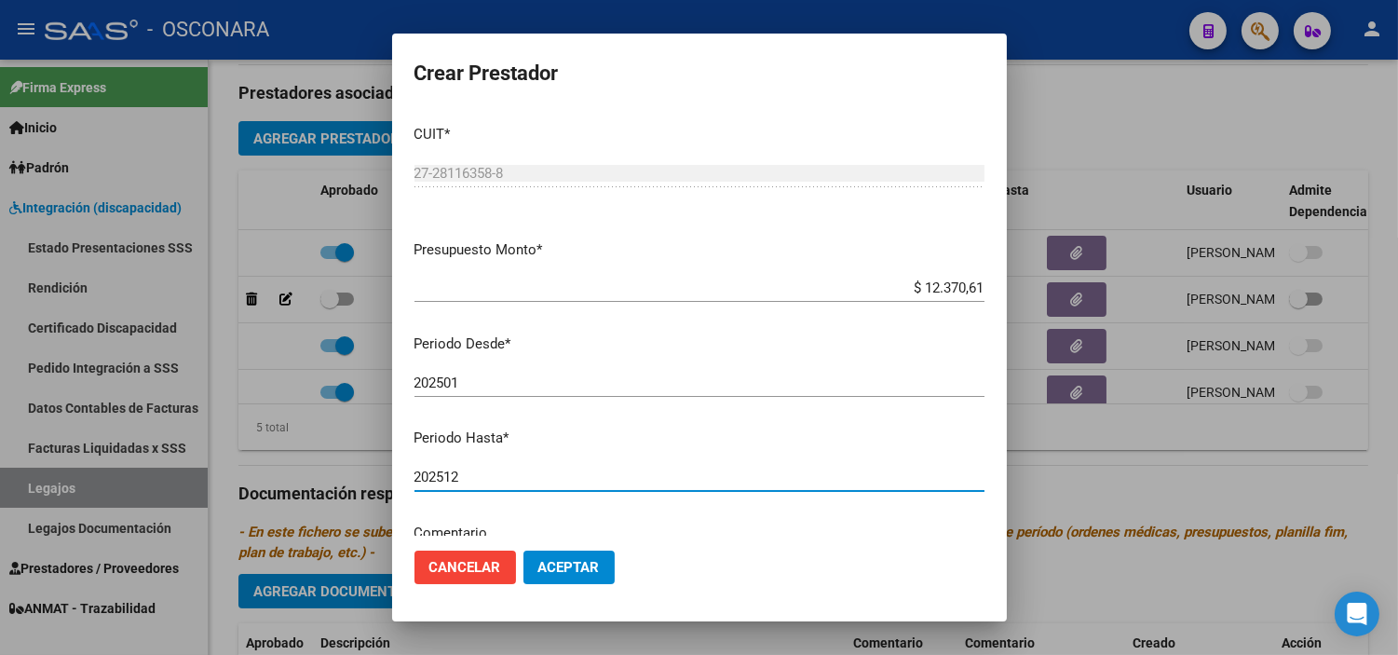
type input "202512"
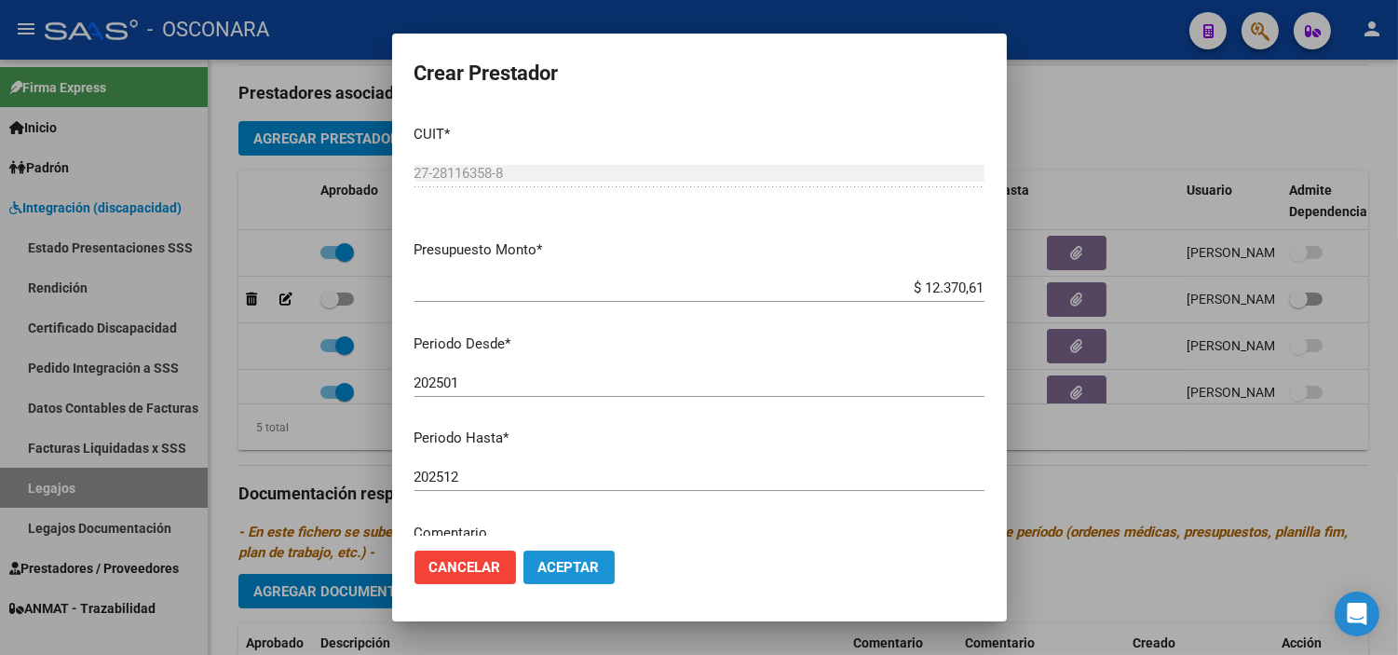
click at [564, 569] on span "Aceptar" at bounding box center [568, 567] width 61 height 17
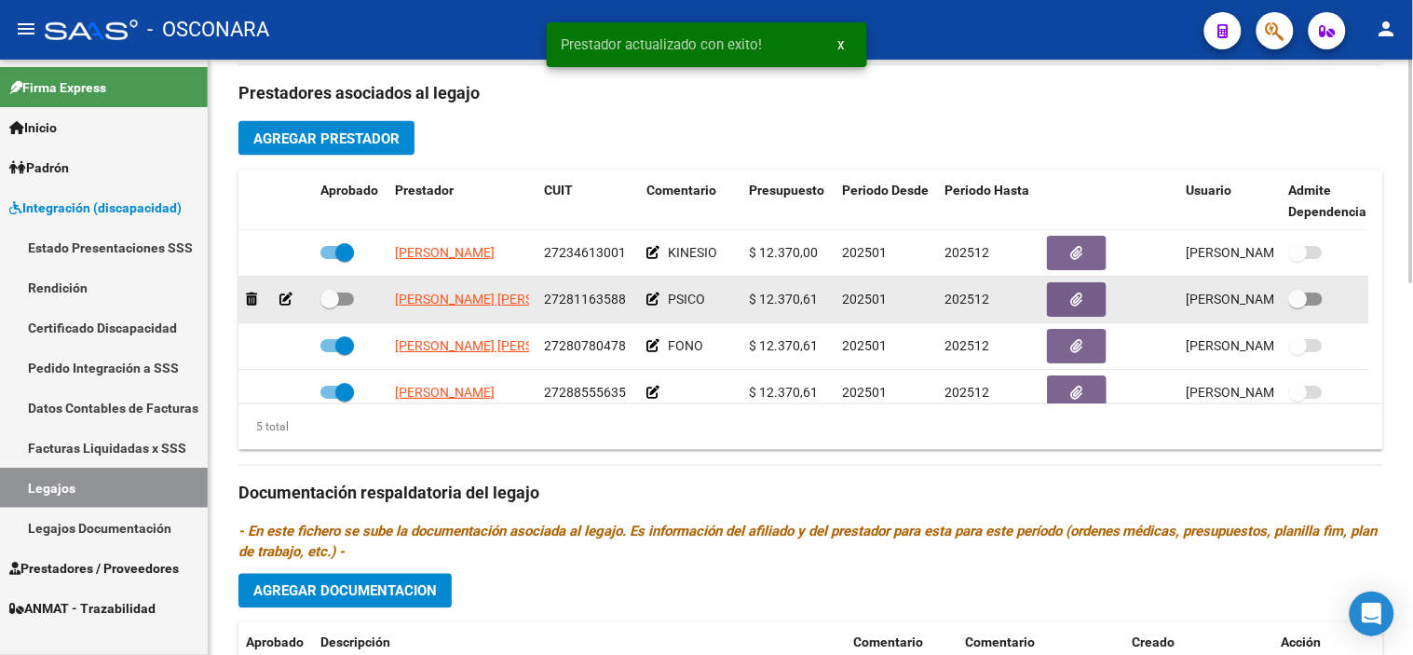
click at [333, 302] on span at bounding box center [329, 299] width 19 height 19
click at [330, 306] on input "checkbox" at bounding box center [329, 306] width 1 height 1
checkbox input "true"
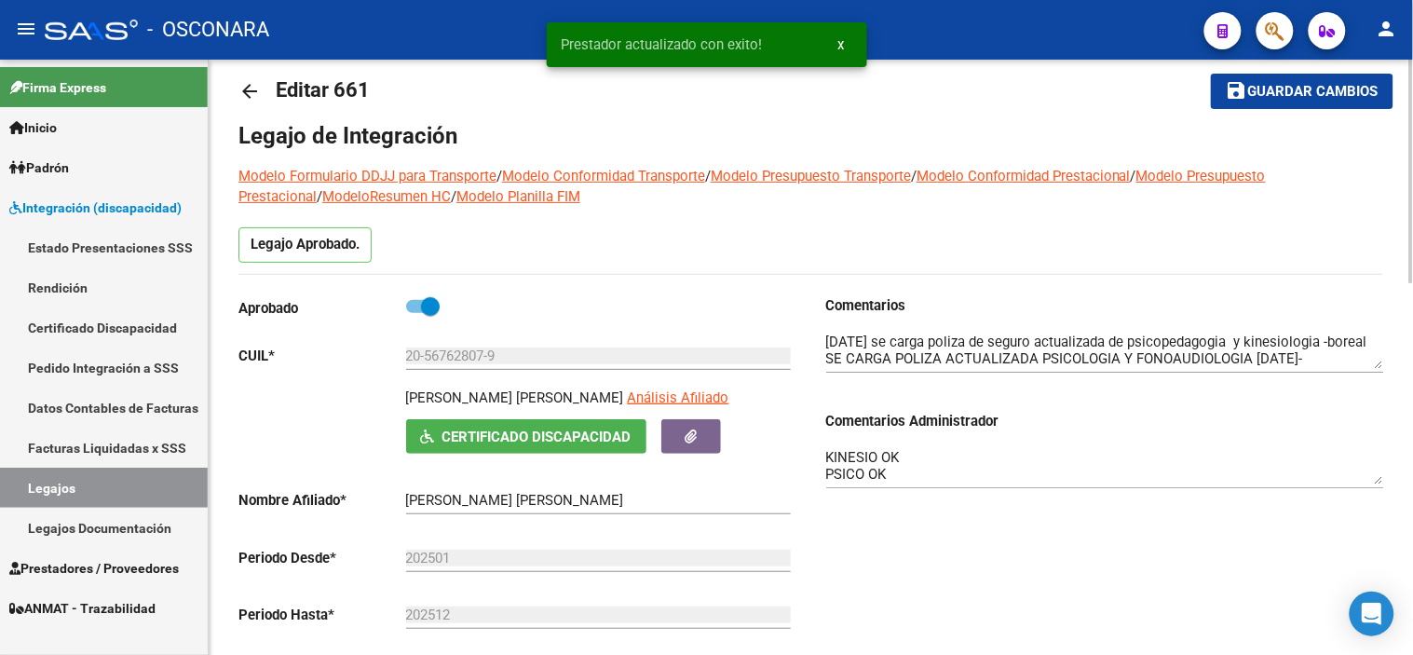
scroll to position [0, 0]
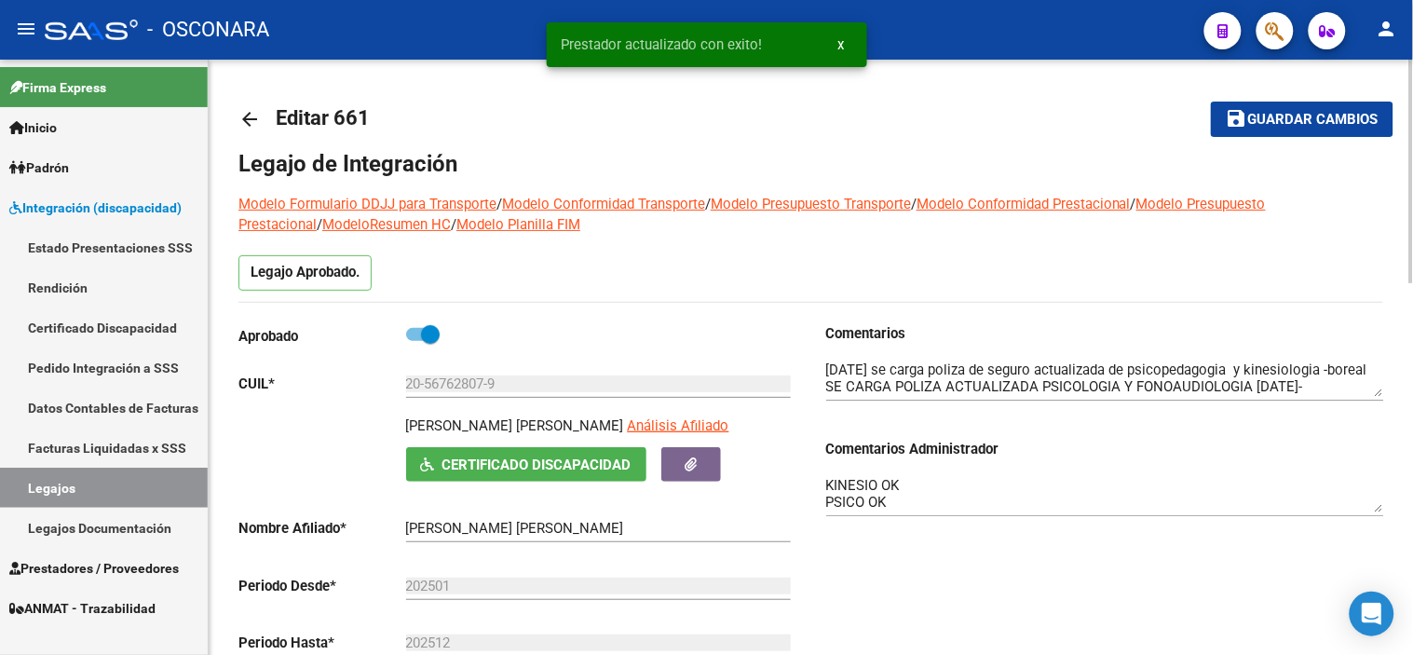
click at [1311, 138] on mat-toolbar-row "save Guardar cambios" at bounding box center [1272, 119] width 242 height 60
click at [1311, 119] on span "Guardar cambios" at bounding box center [1313, 120] width 130 height 17
click at [245, 115] on mat-icon "arrow_back" at bounding box center [249, 119] width 22 height 22
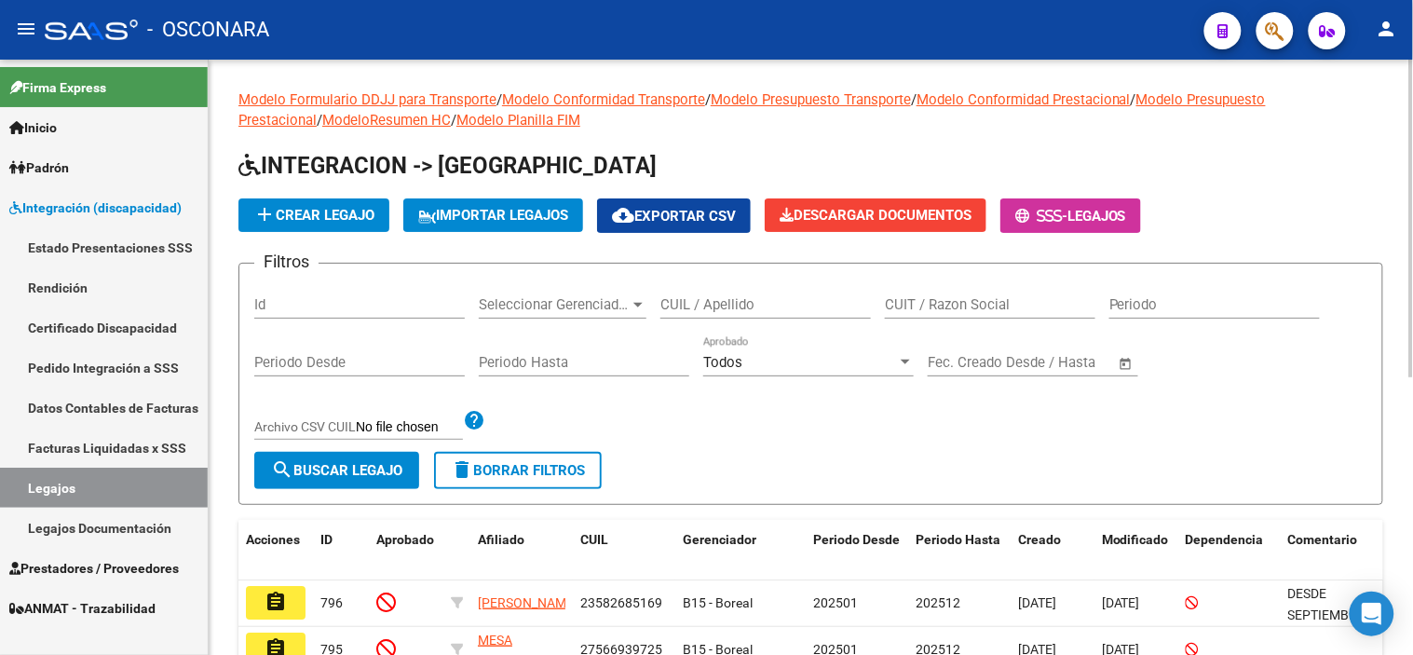
click at [293, 303] on input "Id" at bounding box center [359, 304] width 211 height 17
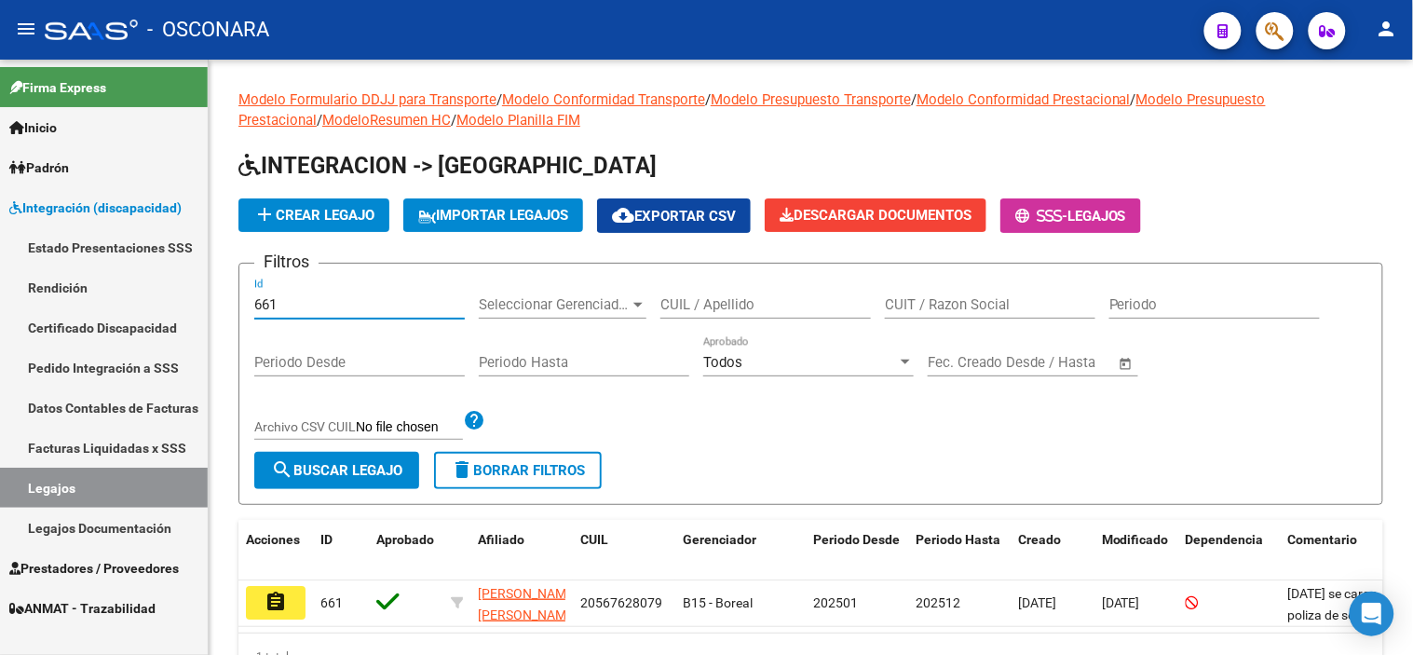
type input "661"
click at [274, 608] on mat-icon "assignment" at bounding box center [276, 602] width 22 height 22
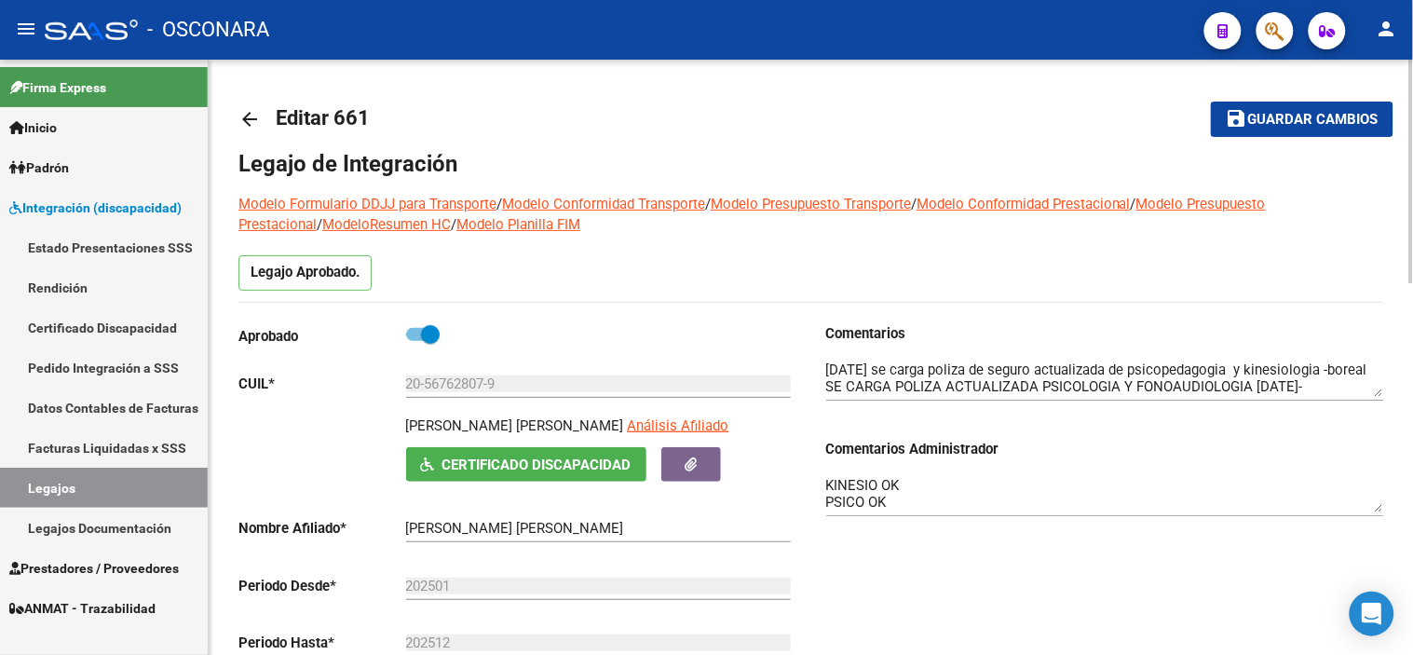
click at [824, 485] on div "Comentarios Comentarios Administrador KINESIO OK PSICO OK FONO OK PSP: ok MAEST…" at bounding box center [1097, 533] width 573 height 421
click at [829, 487] on textarea "KINESIO OK PSICO OK FONO OK PSP: ok MAESTRA OK" at bounding box center [1105, 493] width 558 height 37
click at [1256, 116] on span "Guardar cambios" at bounding box center [1313, 120] width 130 height 17
drag, startPoint x: 1245, startPoint y: 127, endPoint x: 1223, endPoint y: 138, distance: 24.2
click at [1245, 127] on mat-icon "save" at bounding box center [1237, 118] width 22 height 22
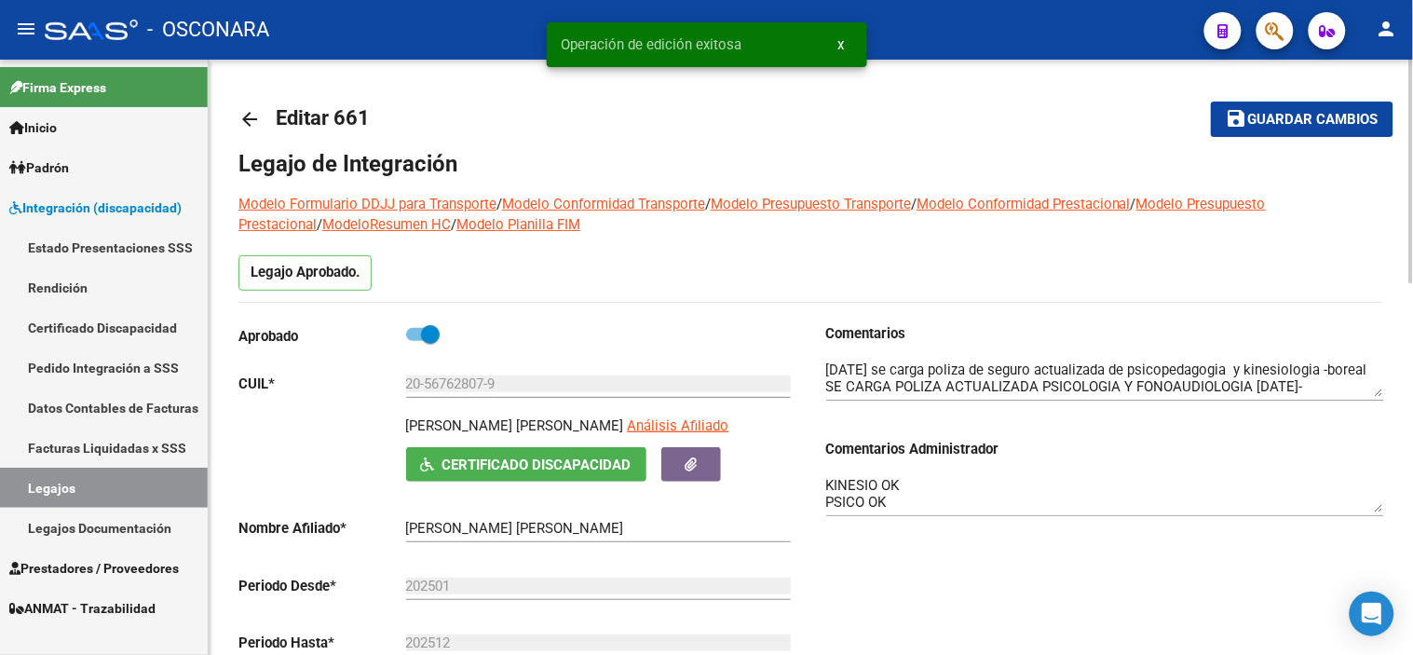
click at [243, 122] on mat-icon "arrow_back" at bounding box center [249, 119] width 22 height 22
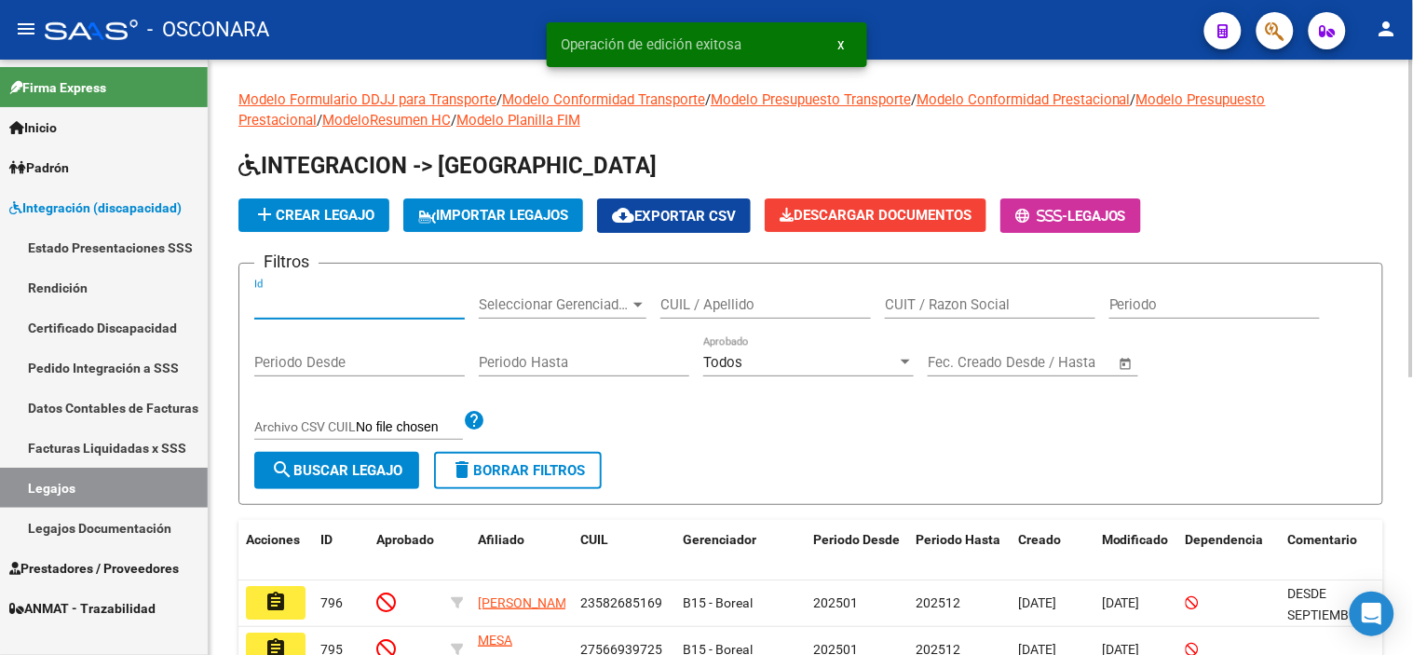
click at [321, 307] on input "Id" at bounding box center [359, 304] width 211 height 17
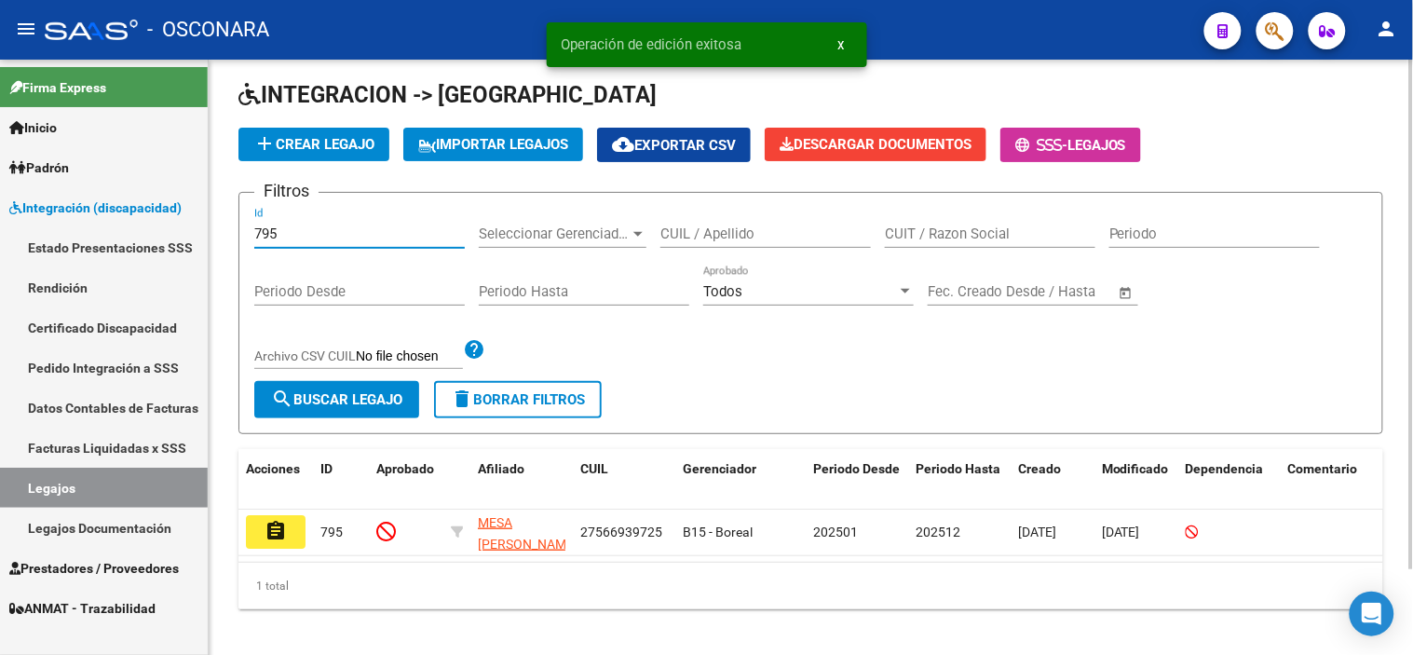
scroll to position [100, 0]
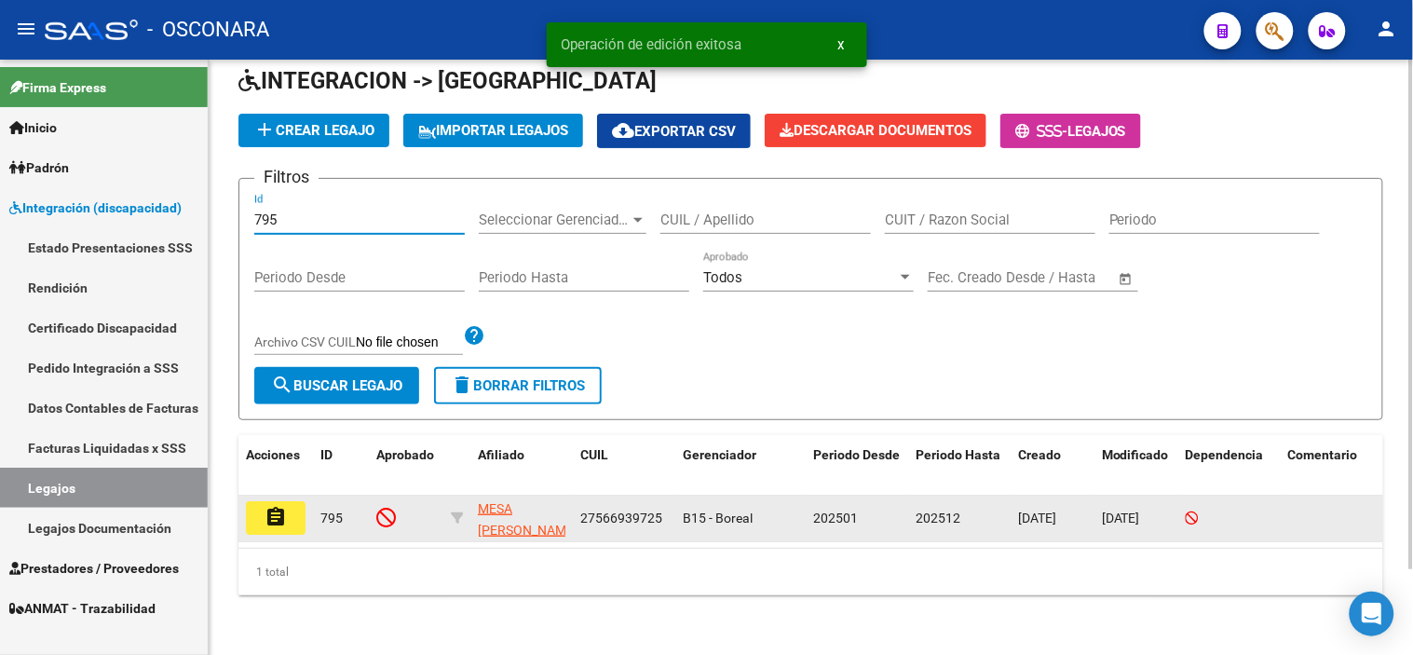
type input "795"
click at [284, 506] on mat-icon "assignment" at bounding box center [276, 517] width 22 height 22
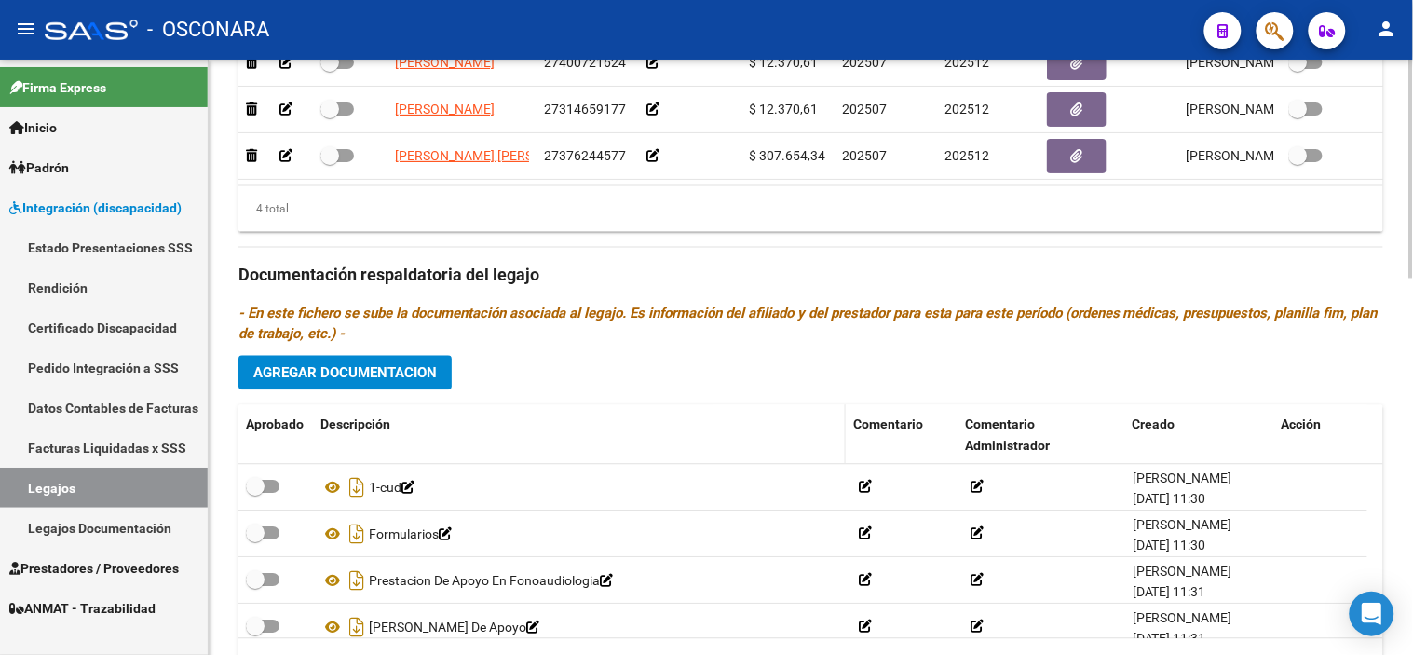
scroll to position [1023, 0]
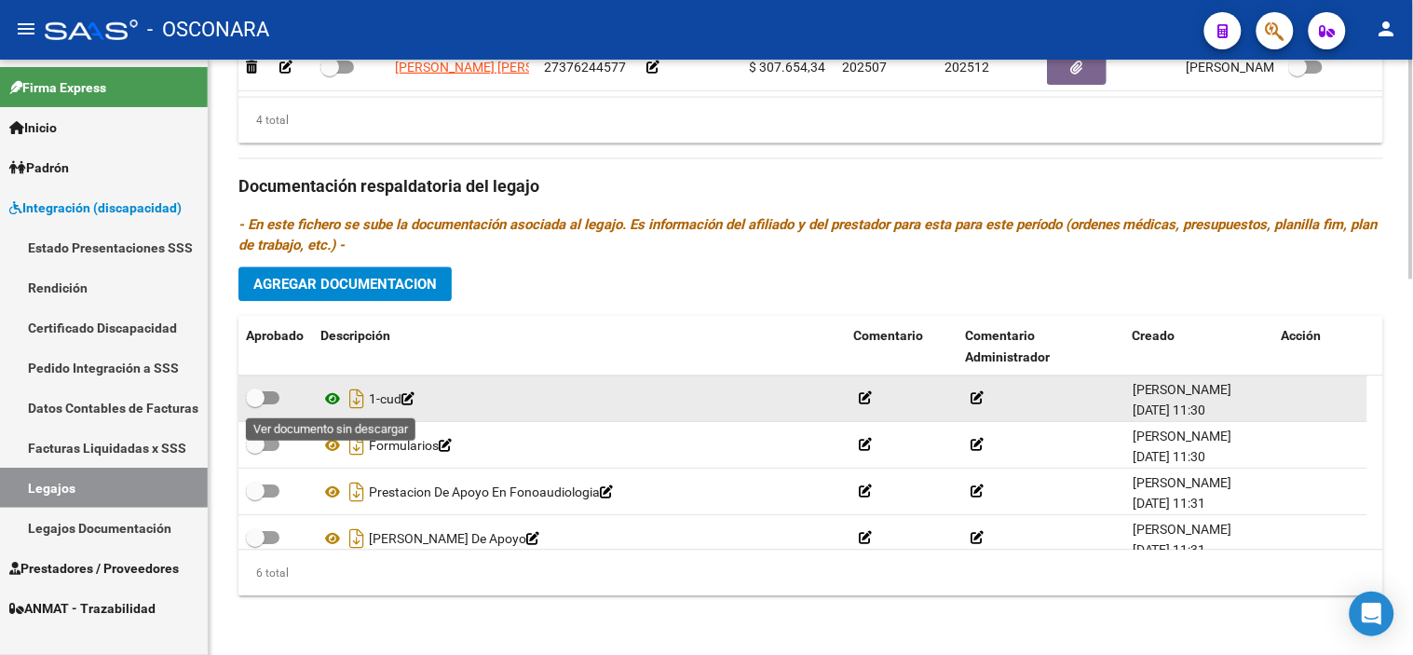
click at [333, 396] on icon at bounding box center [332, 399] width 24 height 22
click at [253, 396] on span at bounding box center [255, 397] width 19 height 19
click at [254, 404] on input "checkbox" at bounding box center [254, 404] width 1 height 1
checkbox input "true"
click at [358, 398] on icon "Descargar documento" at bounding box center [357, 399] width 24 height 30
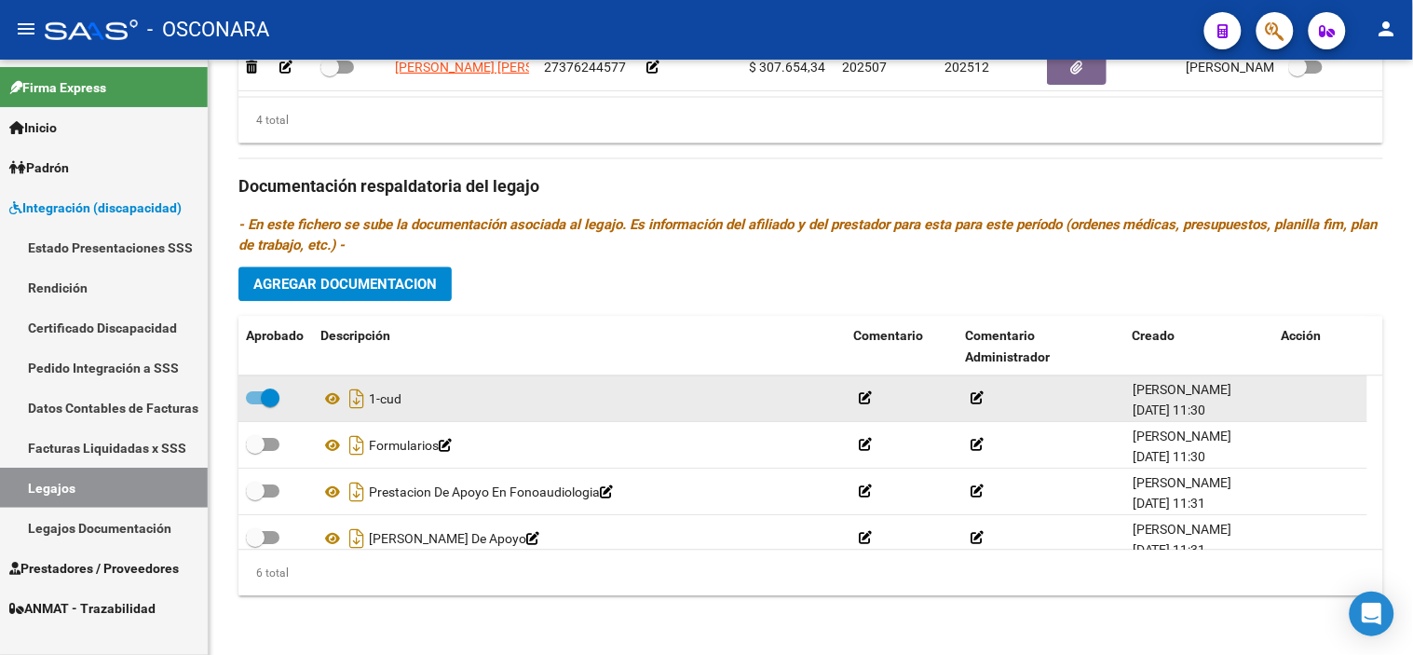
drag, startPoint x: 82, startPoint y: 329, endPoint x: 129, endPoint y: 321, distance: 47.2
click at [82, 329] on link "Certificado Discapacidad" at bounding box center [104, 327] width 208 height 40
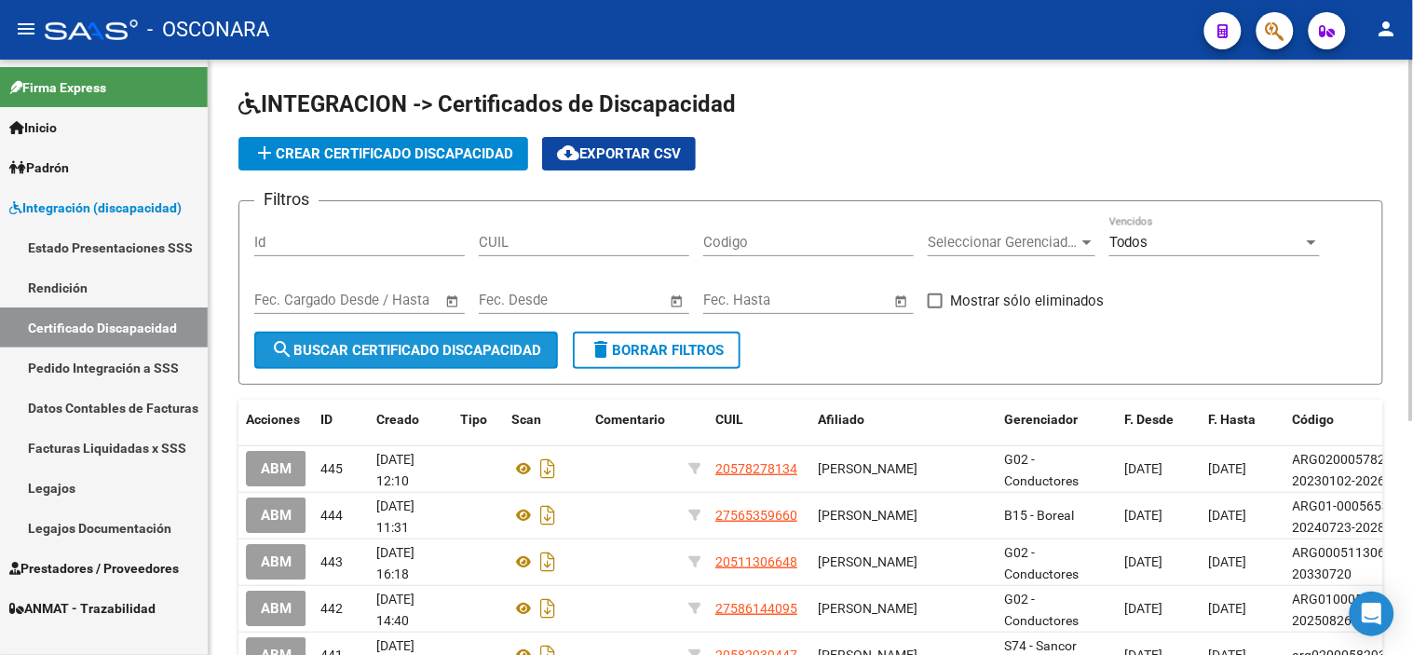
click at [371, 357] on span "search Buscar Certificado Discapacidad" at bounding box center [406, 350] width 270 height 17
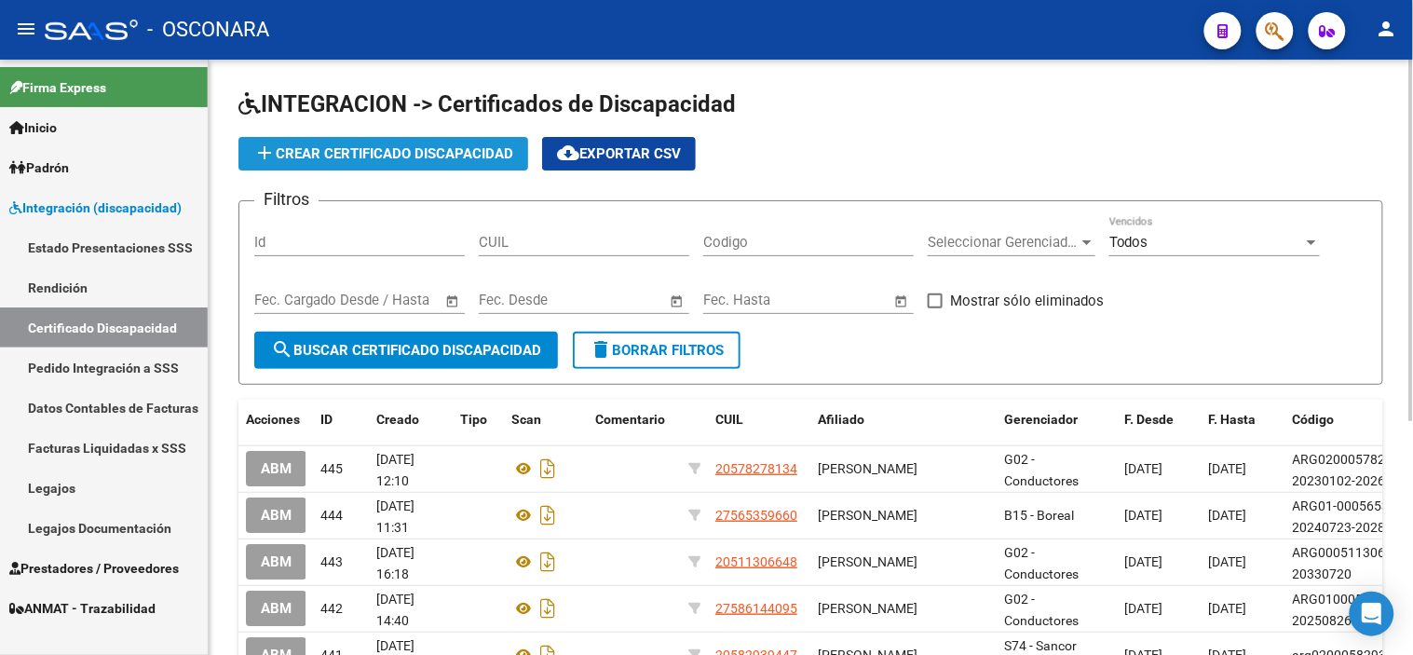
click at [376, 155] on span "add Crear Certificado Discapacidad" at bounding box center [383, 153] width 260 height 17
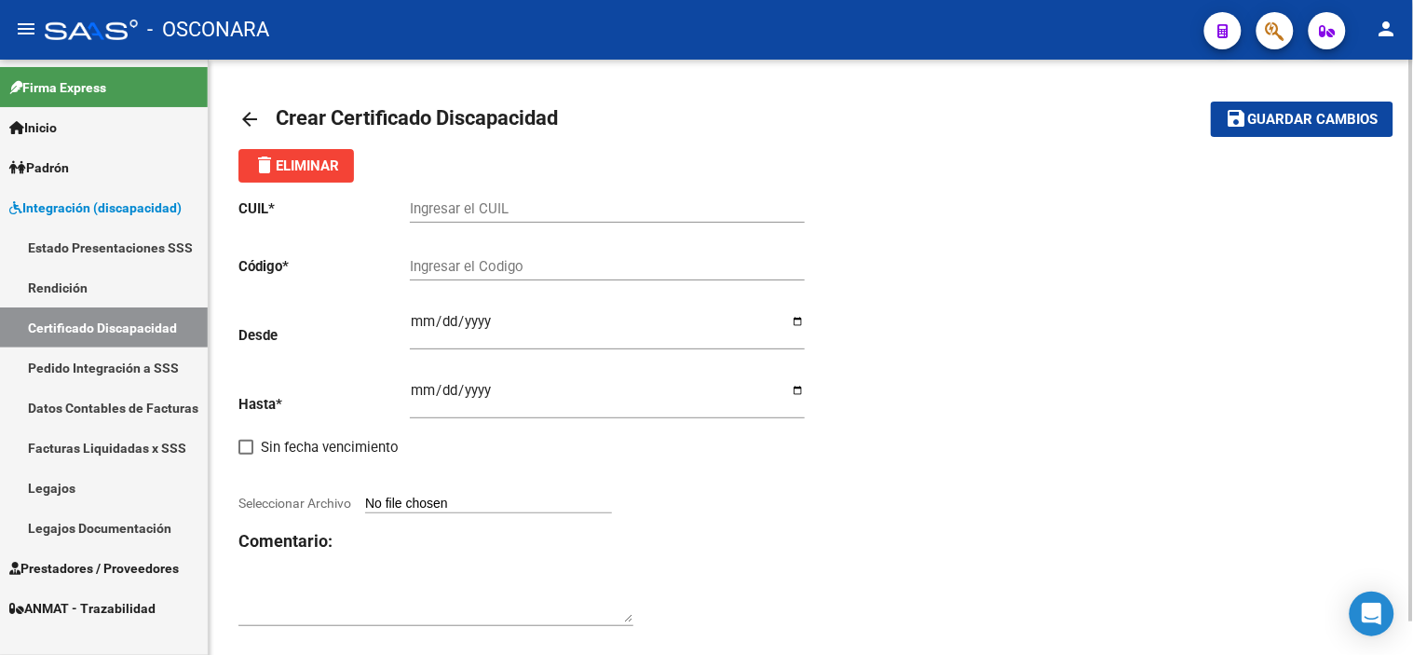
click at [501, 198] on div "Ingresar el CUIL" at bounding box center [607, 203] width 395 height 40
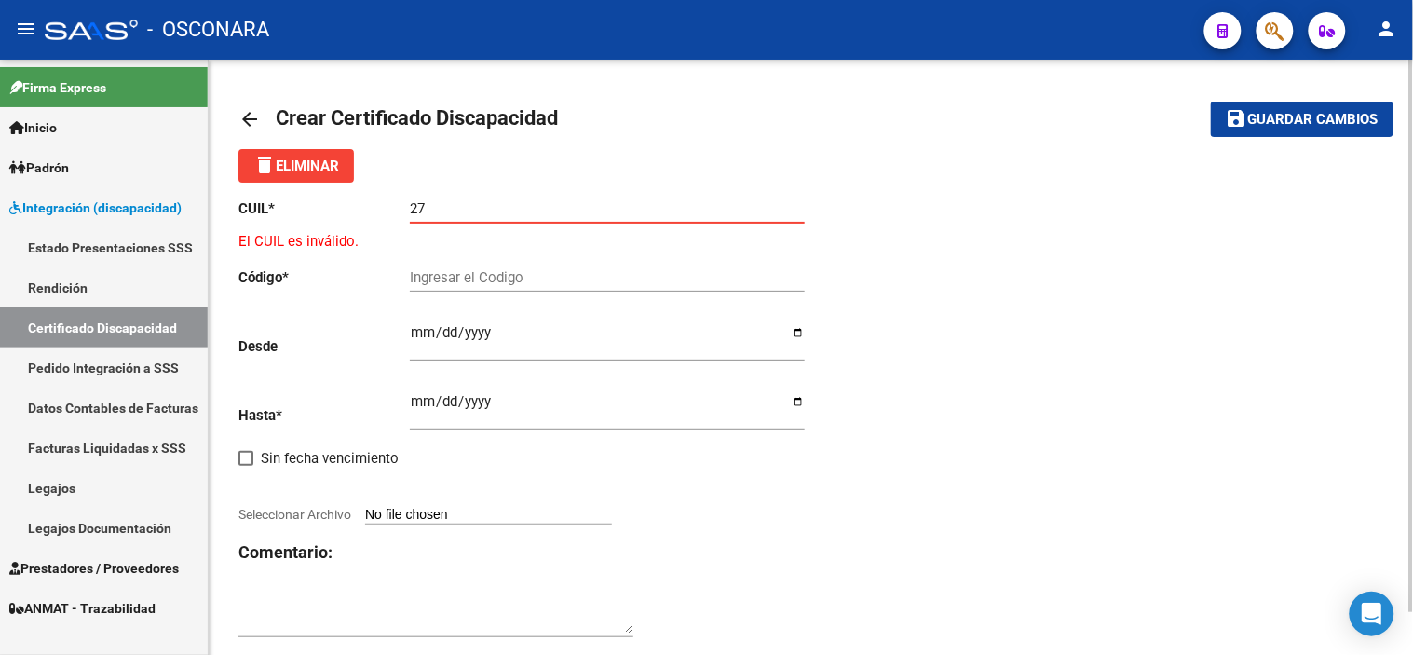
paste input "-56693972"
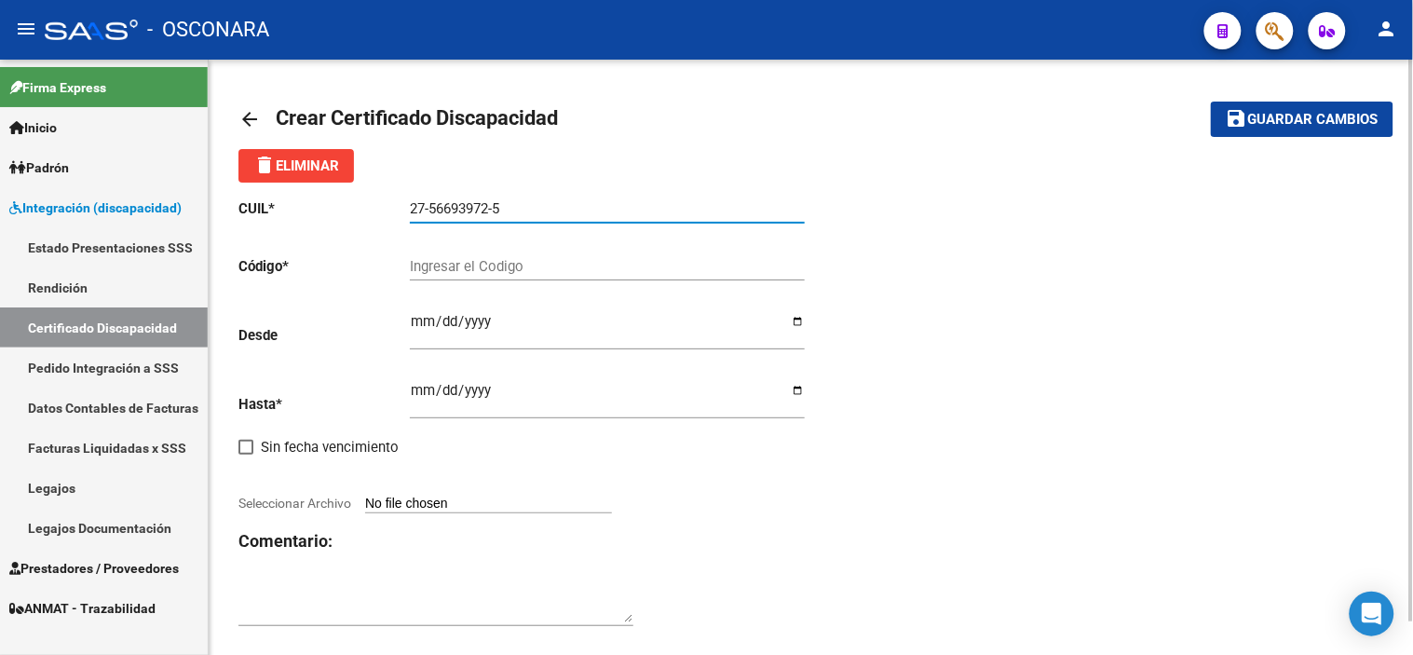
type input "27-56693972-5"
click at [607, 270] on input "Ingresar el Codigo" at bounding box center [607, 266] width 395 height 17
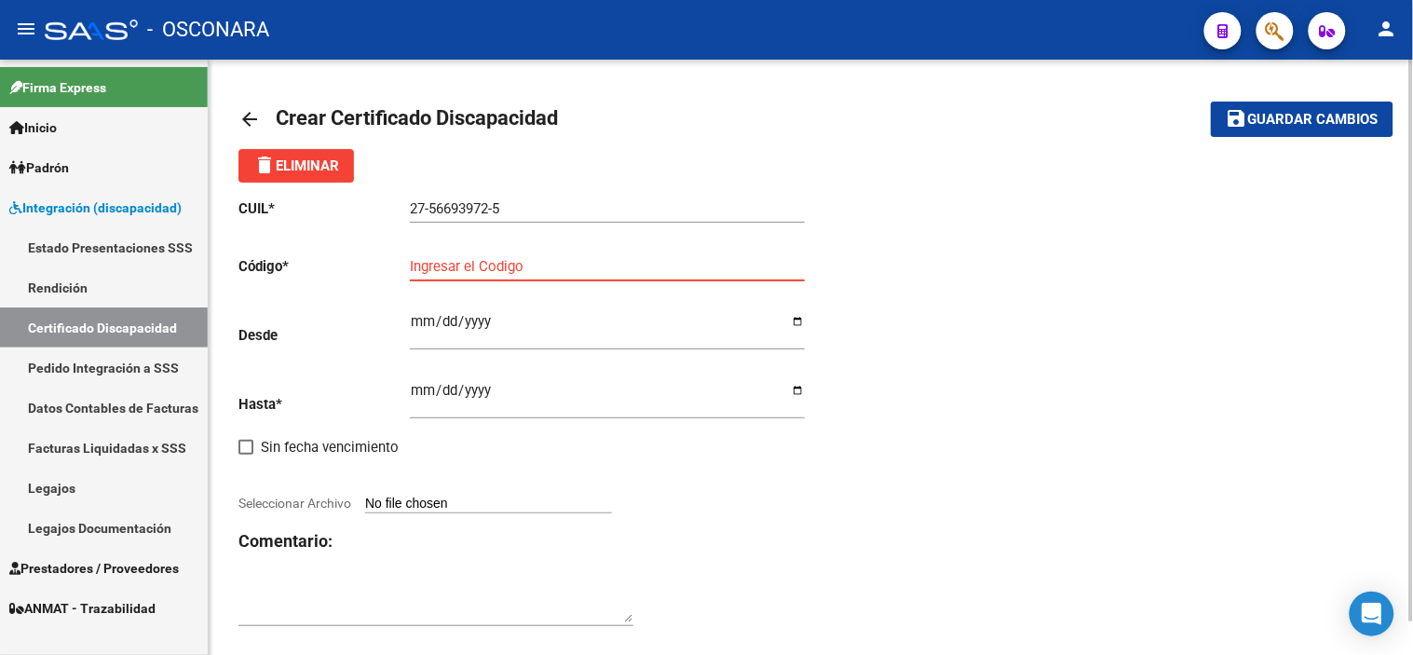
paste input "ARG-01-00056693972-20250313-20330313"
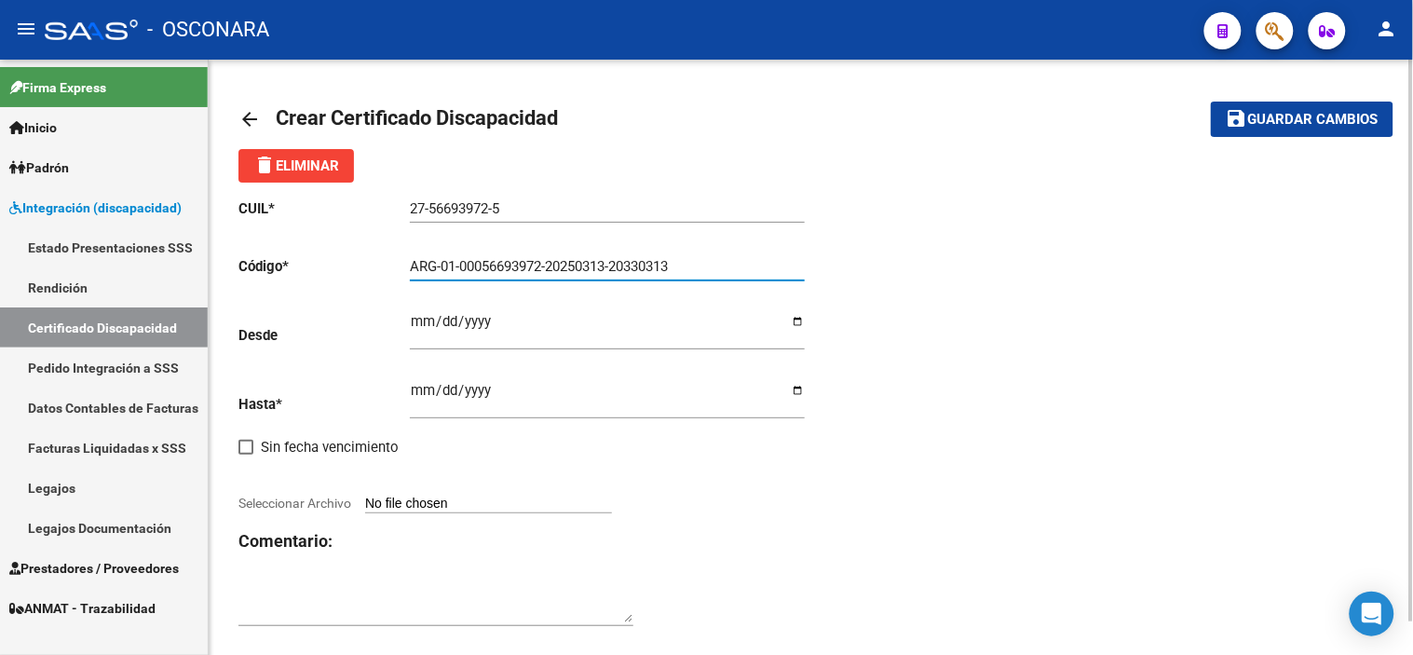
type input "ARG-01-00056693972-20250313-20330313"
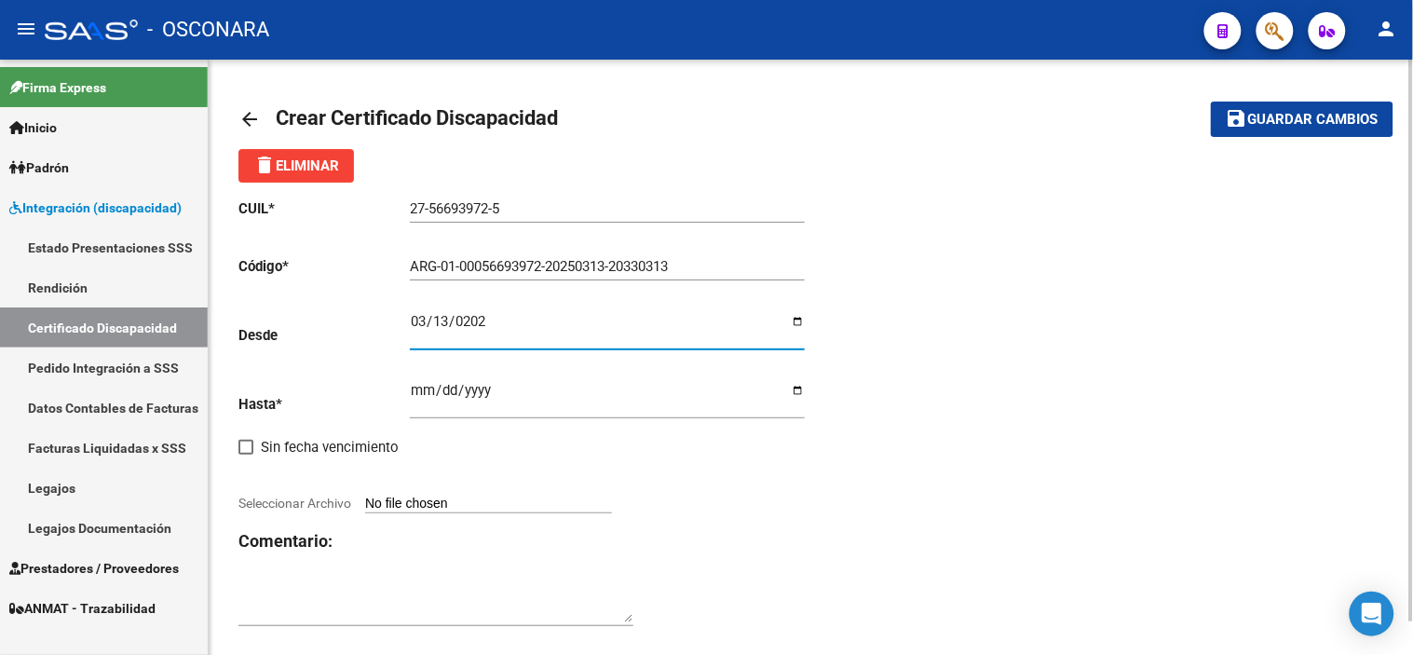
type input "[DATE]"
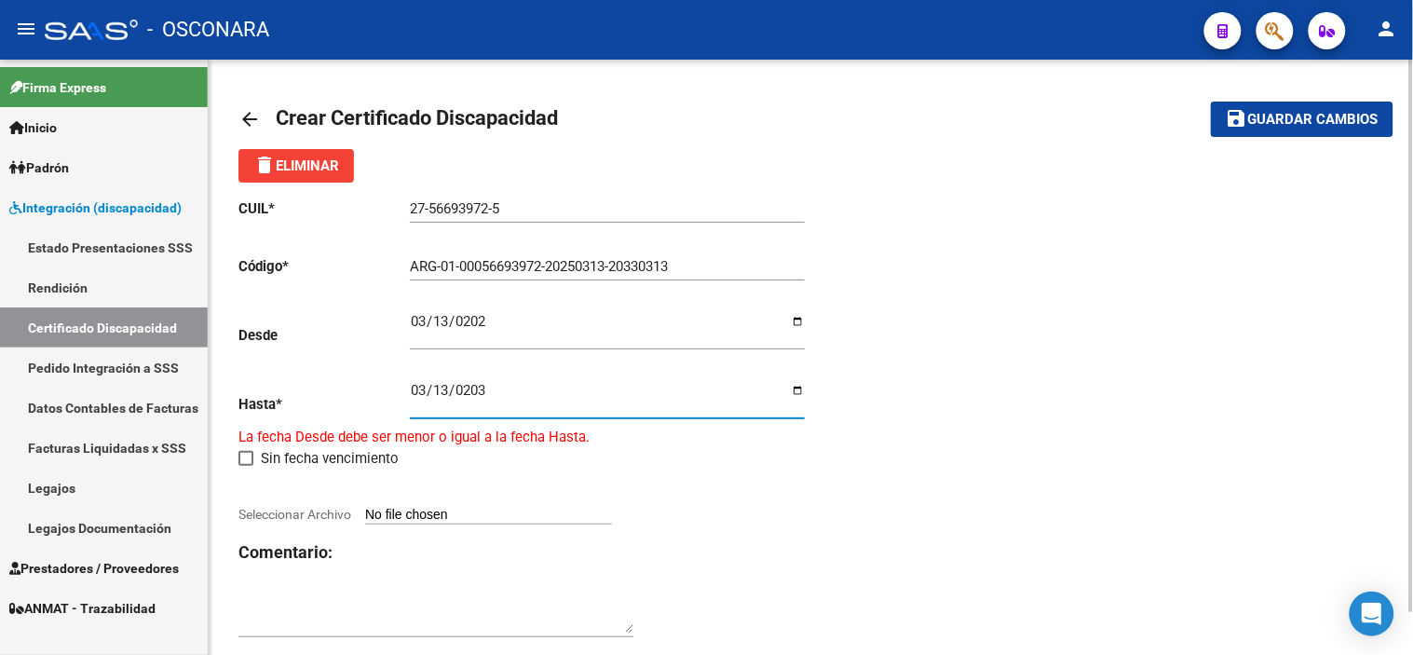
type input "[DATE]"
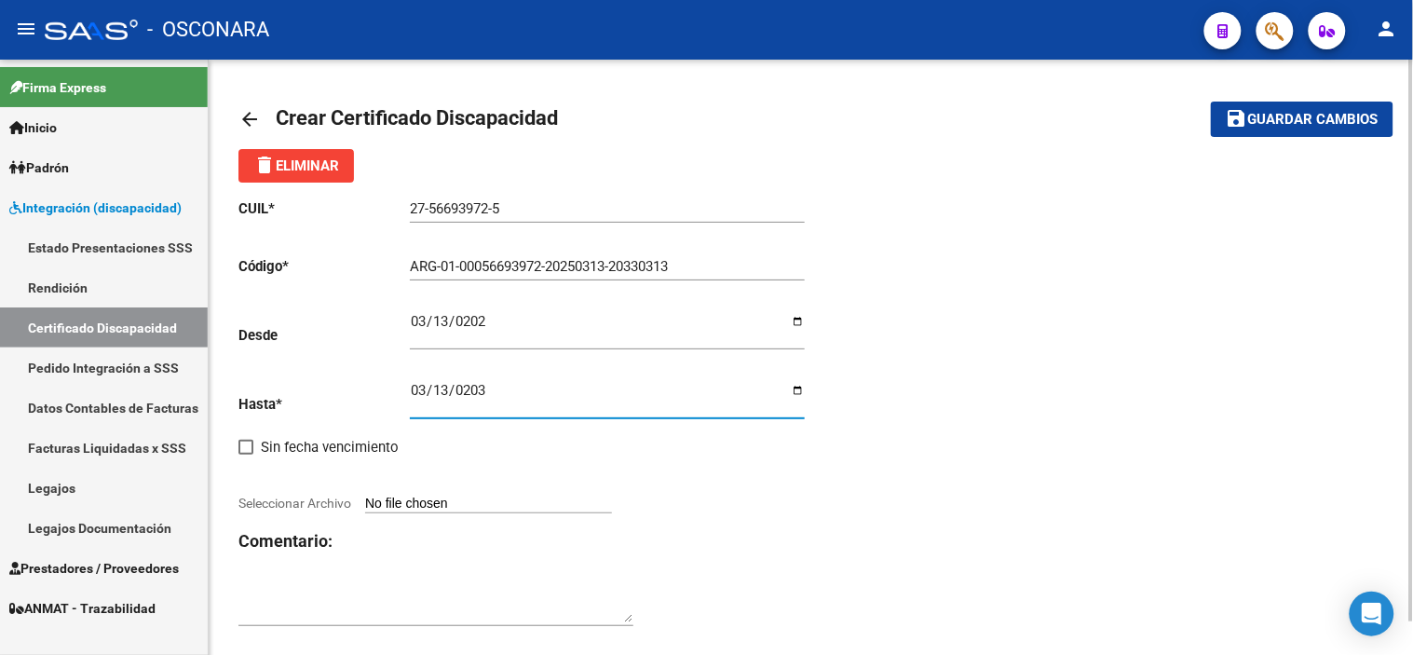
click at [513, 500] on input "Seleccionar Archivo" at bounding box center [488, 505] width 247 height 18
type input "C:\fakepath\INTEGRACION-CUIL_27566939725-MESA_MORALES_GIOVANNA_PAZ-DESDE_202501…"
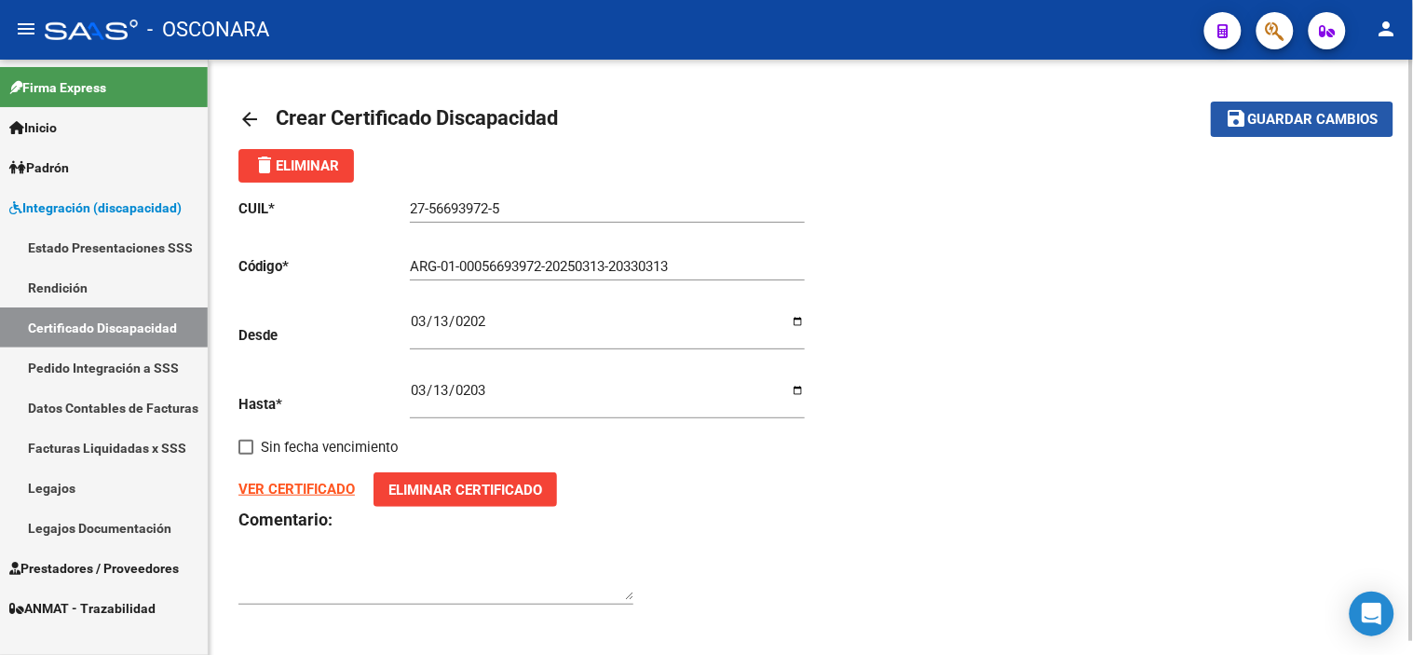
click at [1262, 122] on span "Guardar cambios" at bounding box center [1313, 120] width 130 height 17
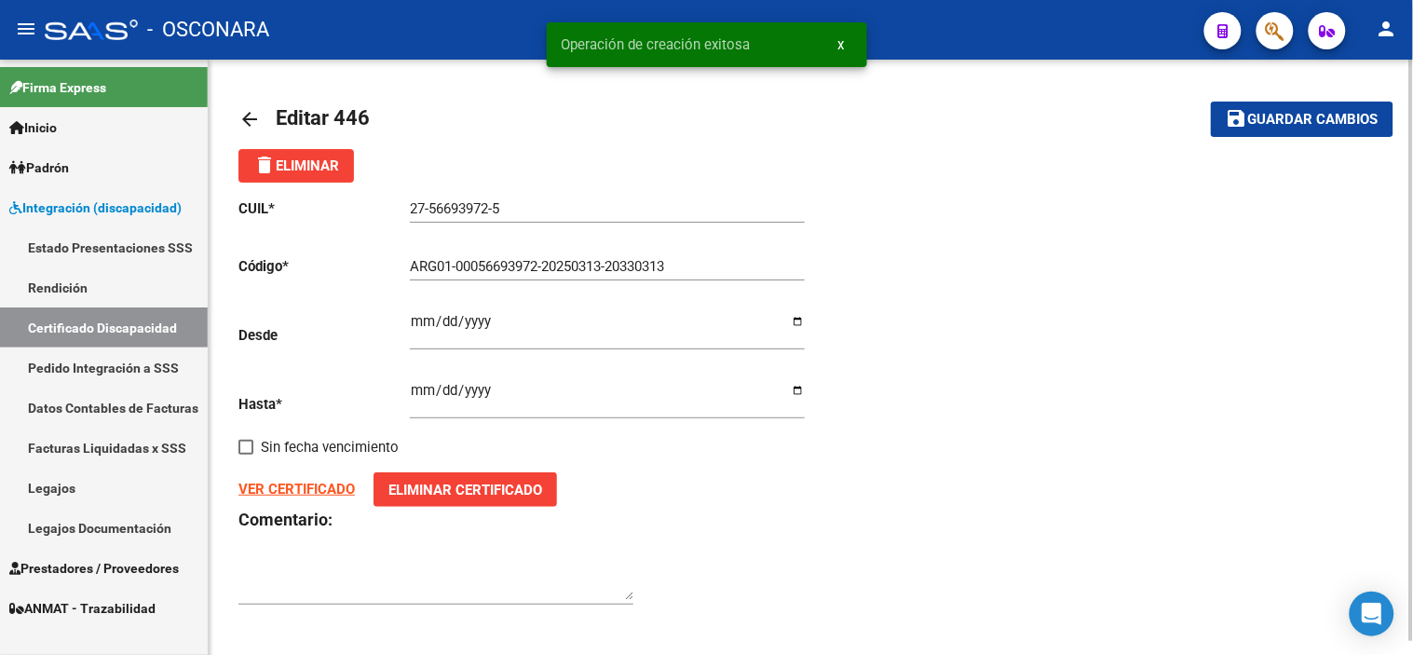
click at [252, 113] on mat-icon "arrow_back" at bounding box center [249, 119] width 22 height 22
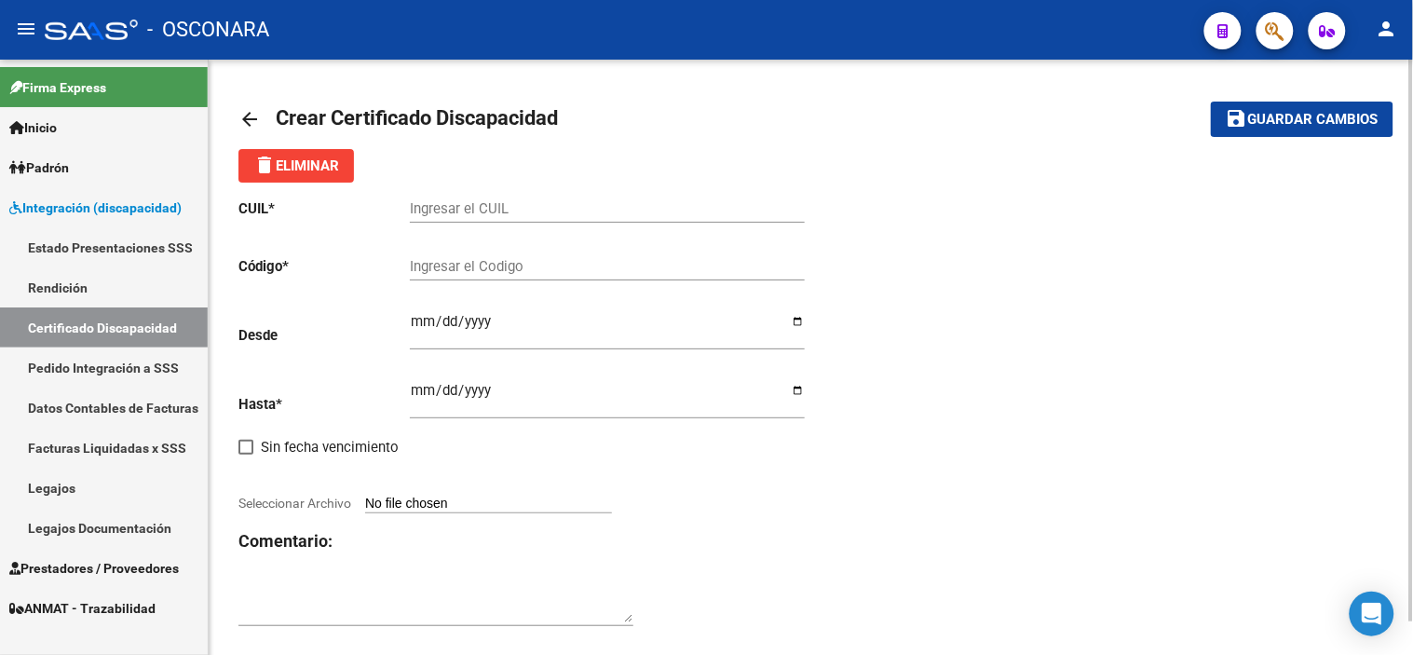
click at [240, 113] on mat-icon "arrow_back" at bounding box center [249, 119] width 22 height 22
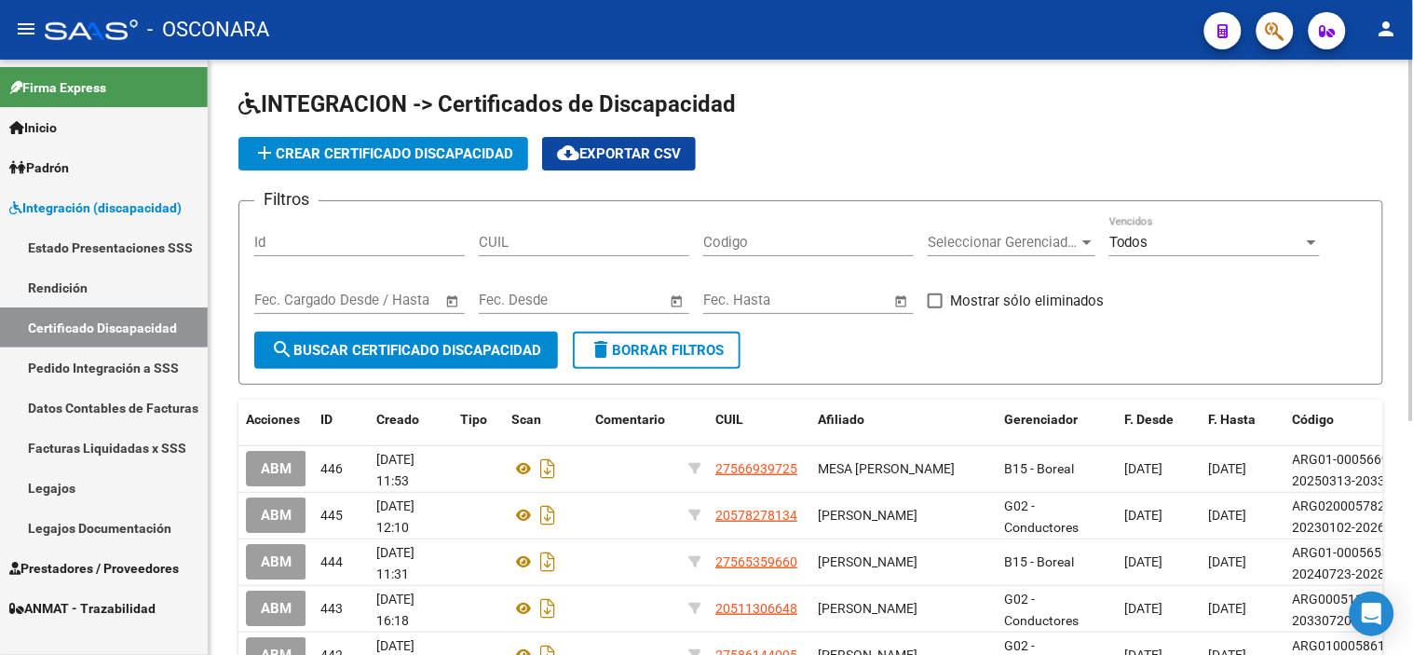
click at [132, 494] on link "Legajos" at bounding box center [104, 488] width 208 height 40
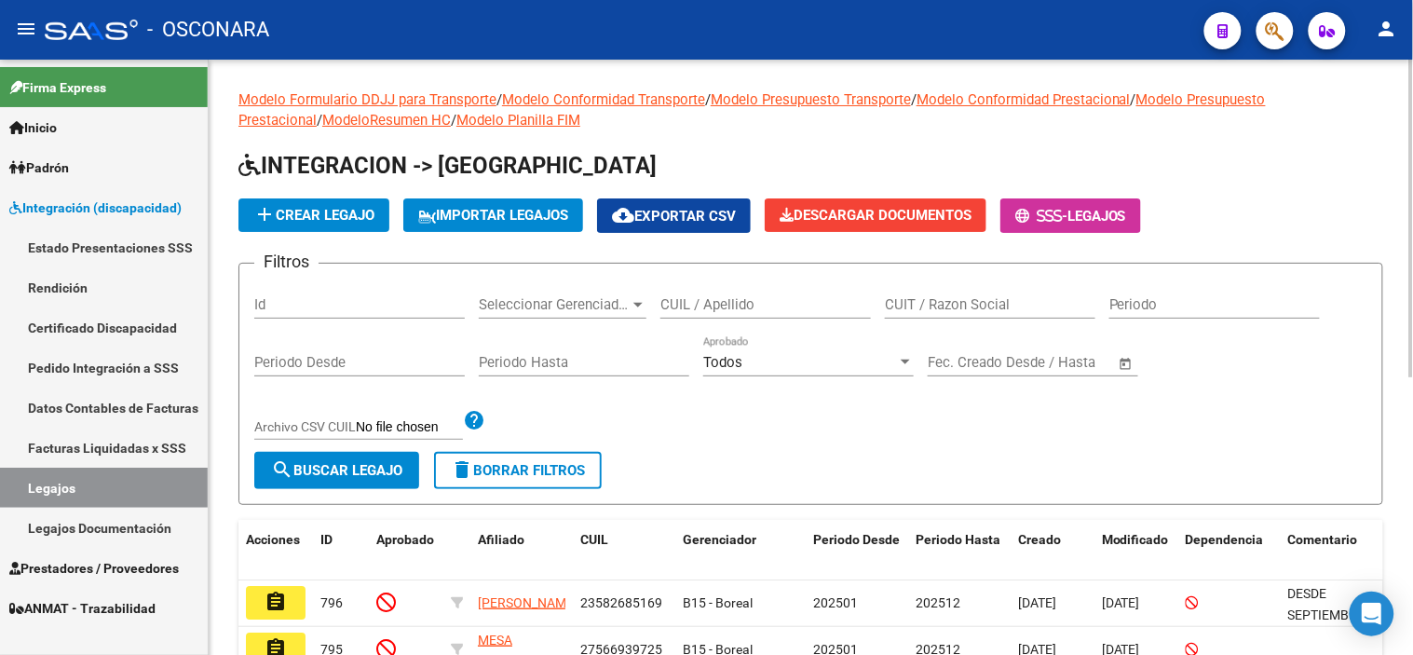
click at [364, 296] on div "Id" at bounding box center [359, 299] width 211 height 40
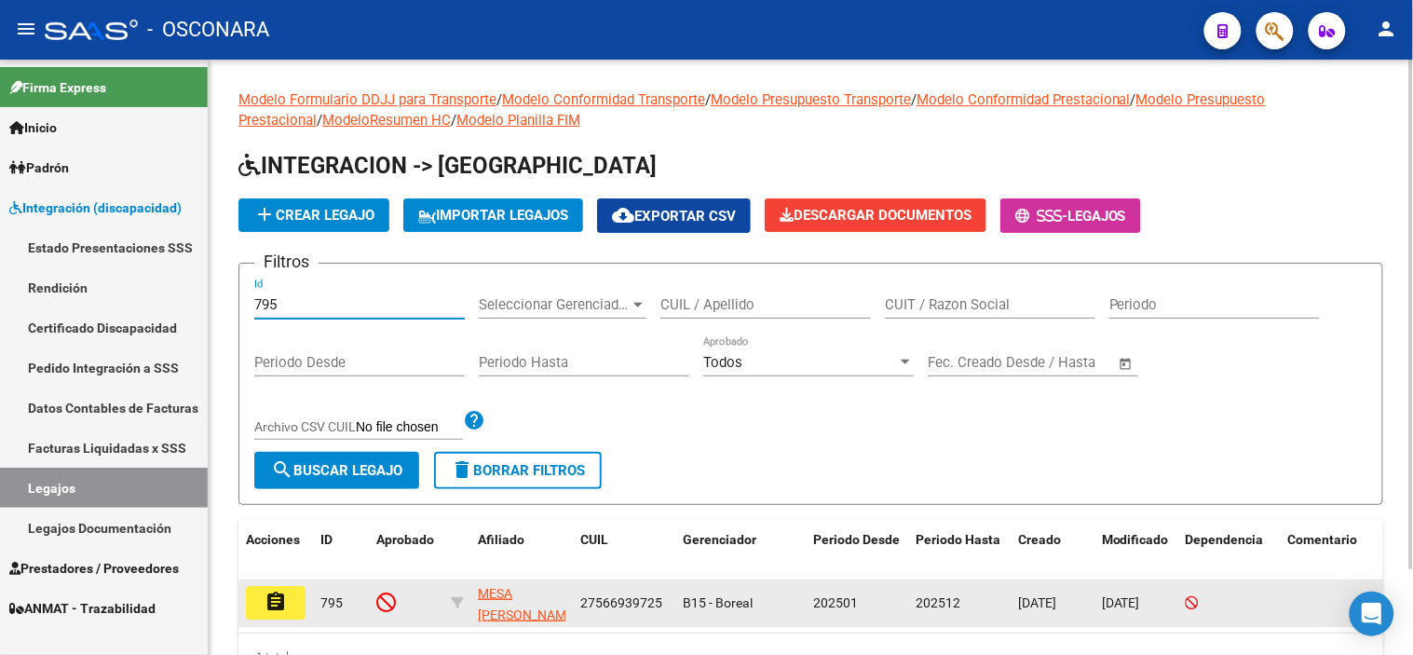
type input "795"
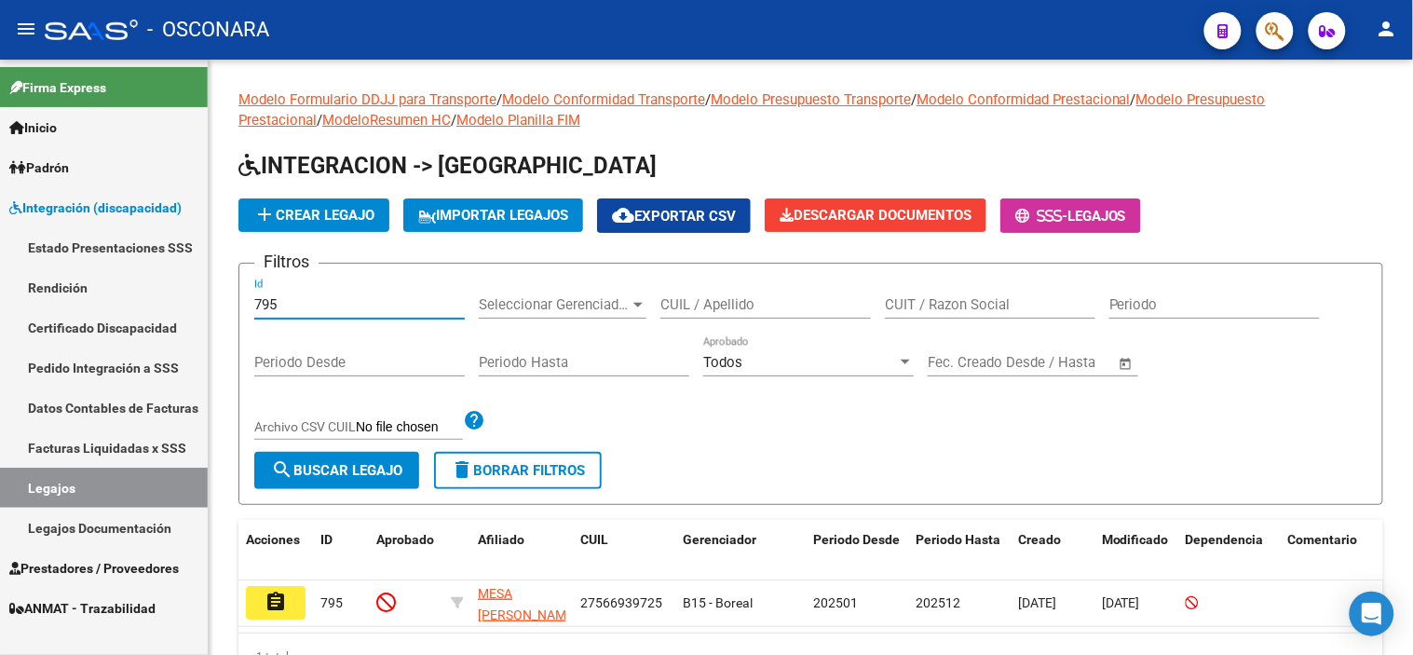
drag, startPoint x: 283, startPoint y: 597, endPoint x: 290, endPoint y: 588, distance: 11.4
click at [283, 597] on mat-icon "assignment" at bounding box center [276, 602] width 22 height 22
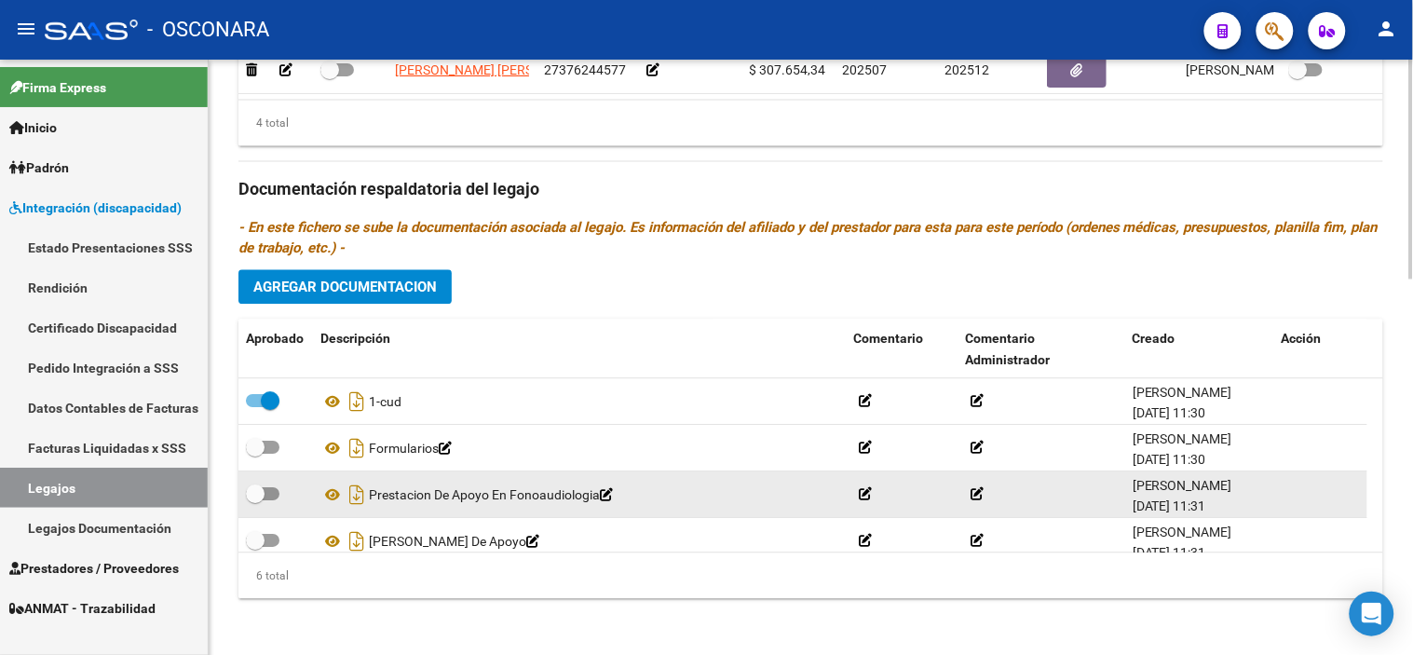
scroll to position [1023, 0]
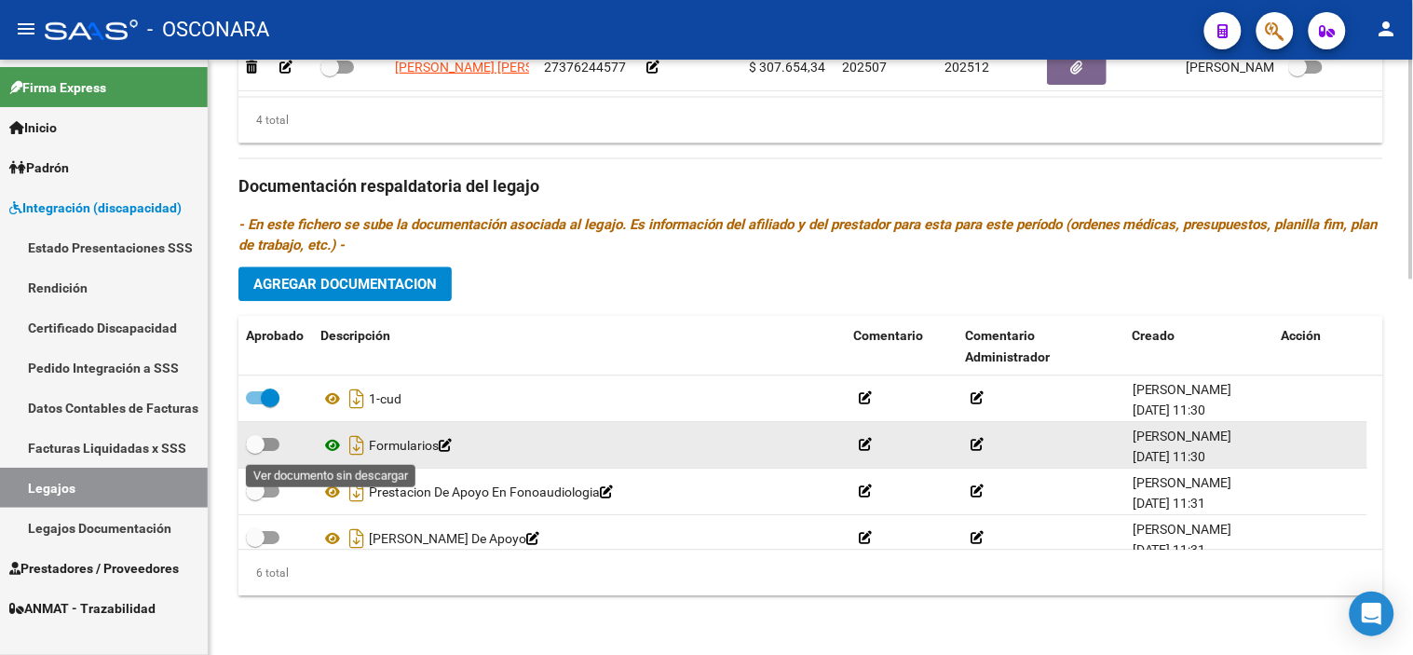
click at [335, 453] on icon at bounding box center [332, 445] width 24 height 22
click at [252, 450] on span at bounding box center [255, 444] width 19 height 19
click at [254, 451] on input "checkbox" at bounding box center [254, 451] width 1 height 1
checkbox input "true"
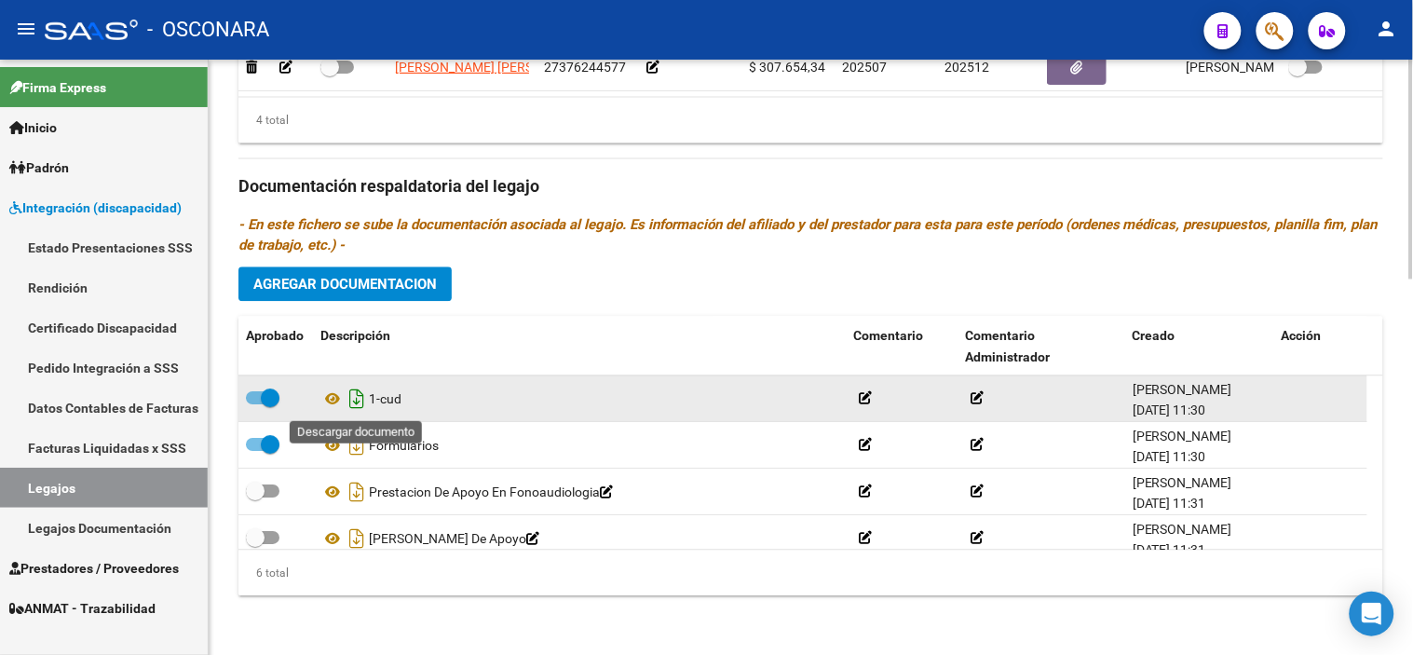
click at [360, 402] on icon "Descargar documento" at bounding box center [357, 399] width 24 height 30
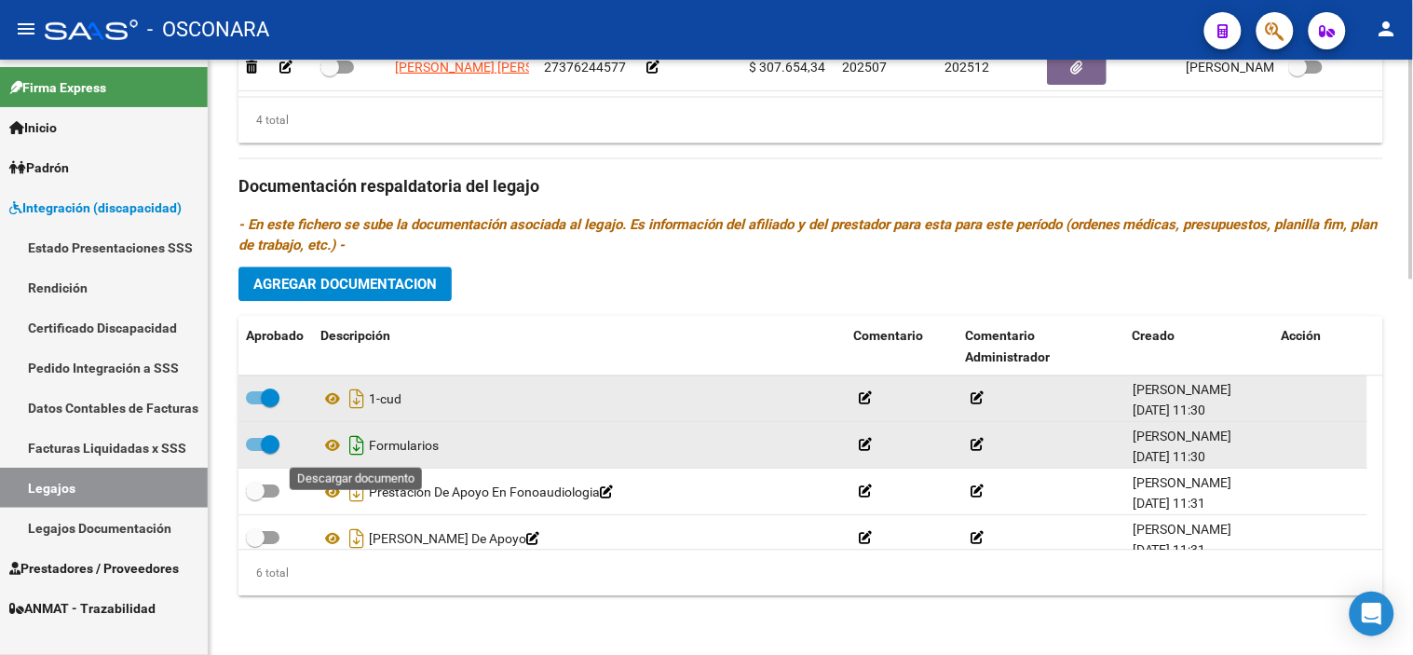
click at [355, 441] on icon "Descargar documento" at bounding box center [357, 445] width 24 height 30
click at [408, 606] on div "Prestadores asociados al legajo Agregar Prestador Aprobado Prestador CUIT Comen…" at bounding box center [810, 184] width 1145 height 852
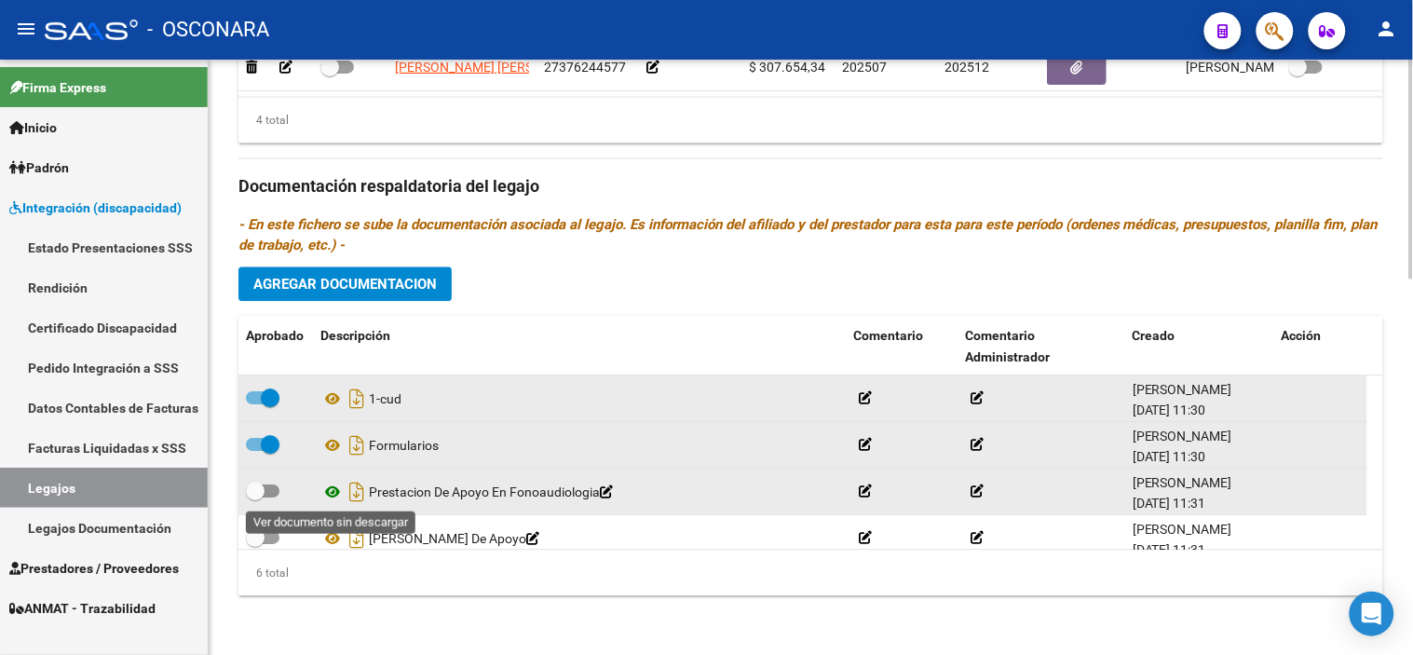
click at [331, 487] on icon at bounding box center [332, 492] width 24 height 22
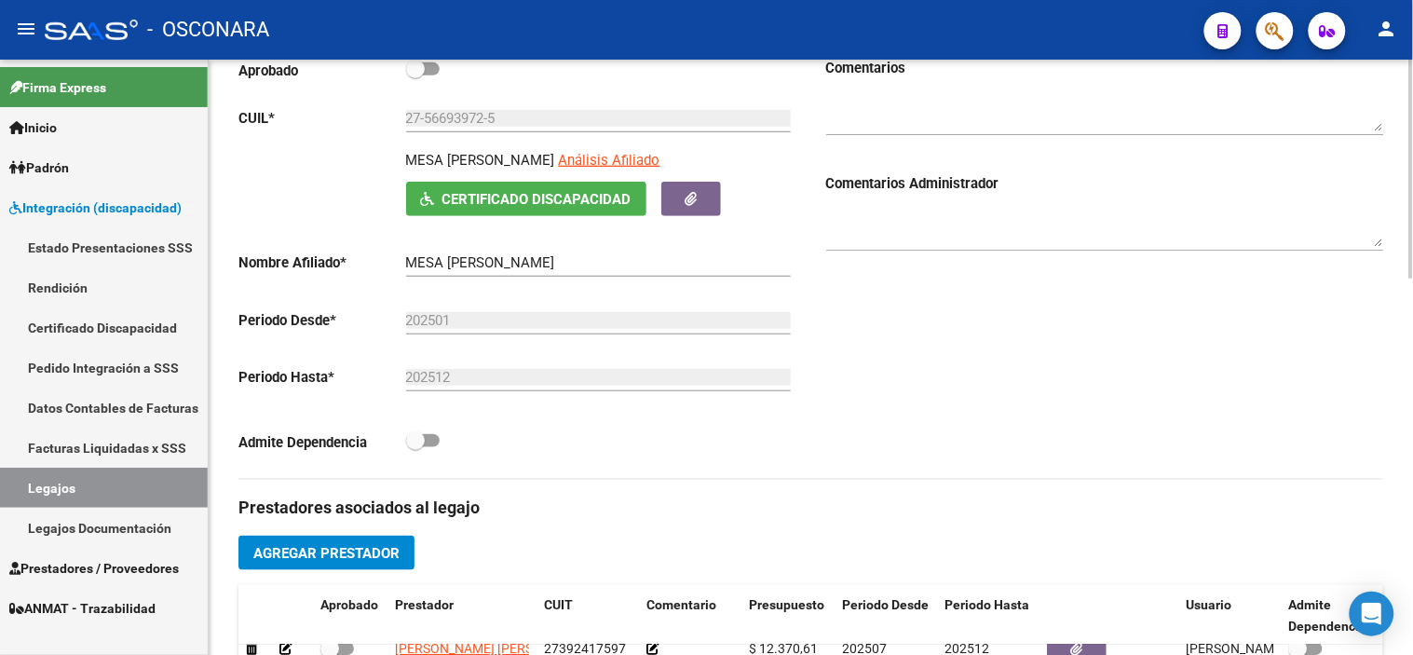
scroll to position [0, 0]
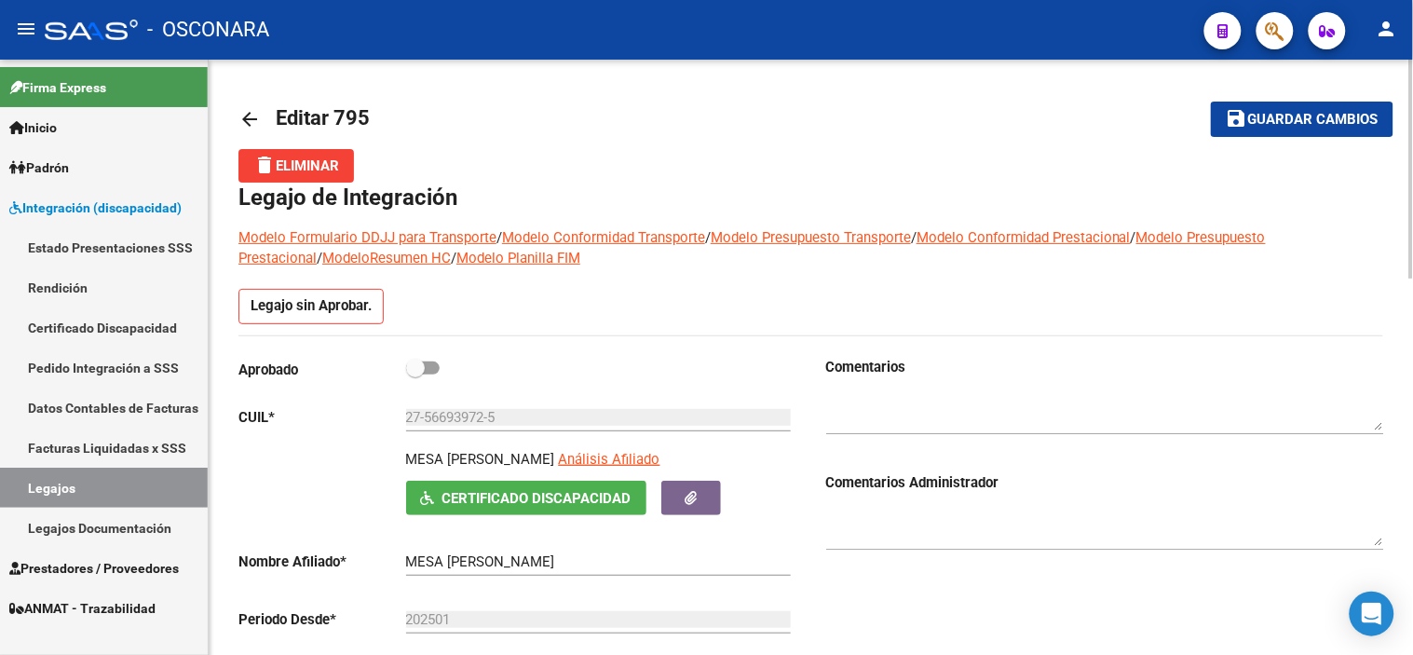
click at [1310, 116] on span "Guardar cambios" at bounding box center [1313, 120] width 130 height 17
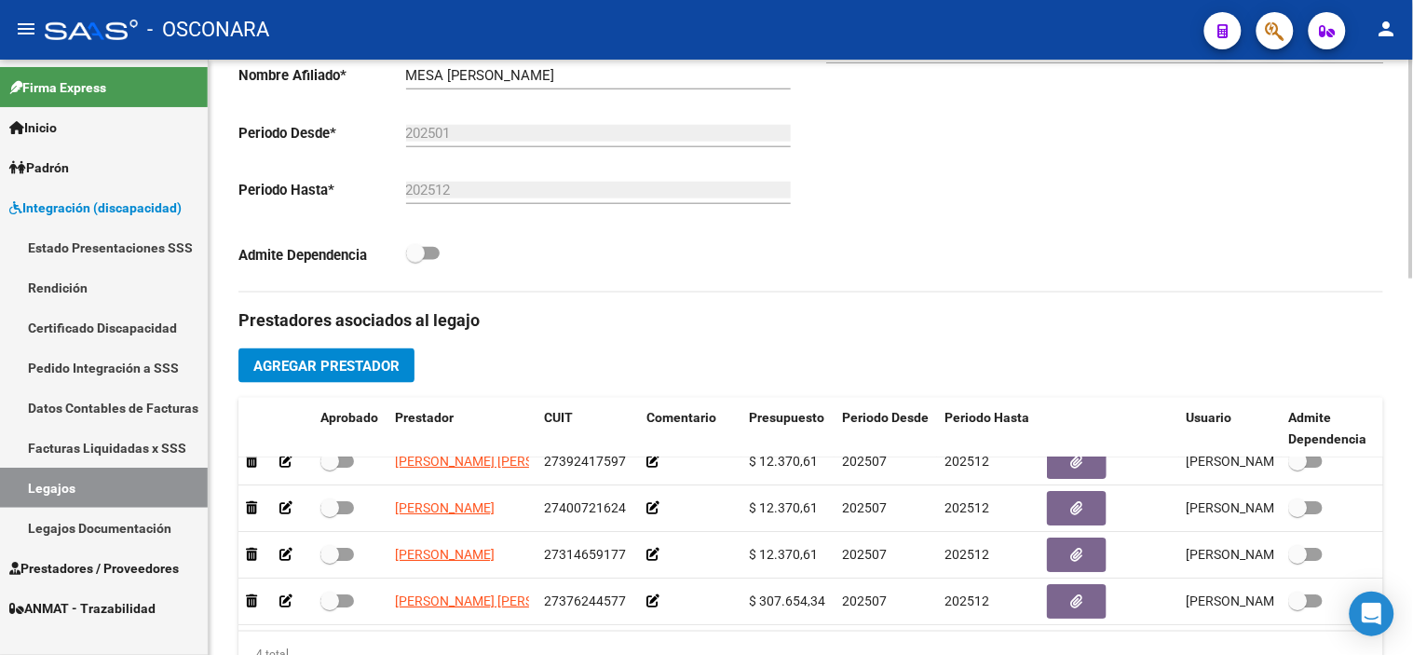
scroll to position [620, 0]
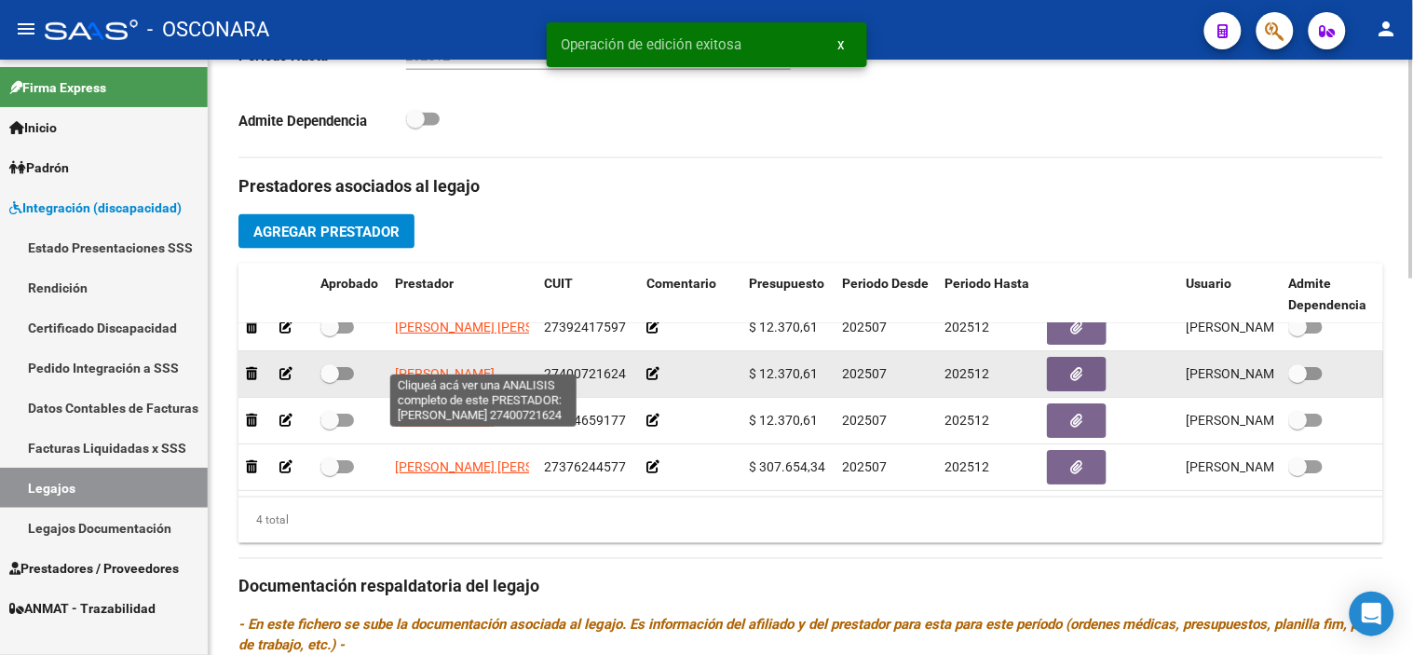
click at [411, 366] on span "[PERSON_NAME]" at bounding box center [445, 373] width 100 height 15
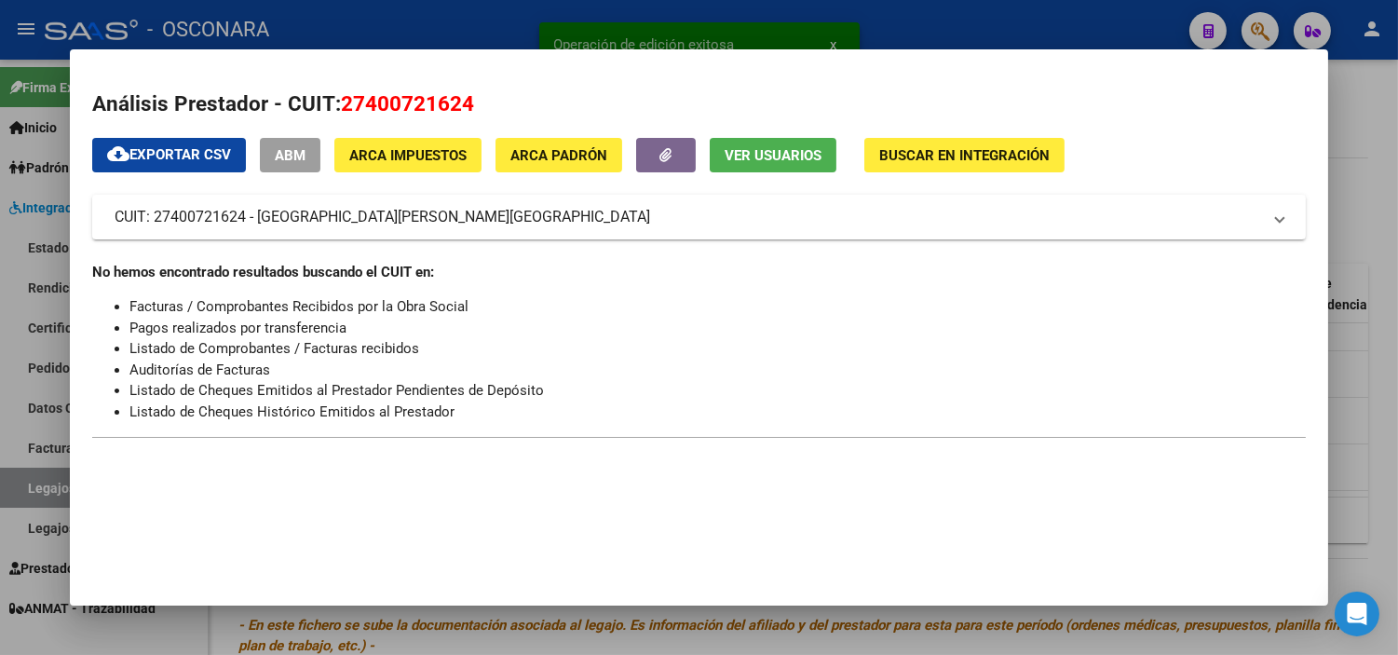
click at [286, 155] on span "ABM" at bounding box center [290, 155] width 31 height 17
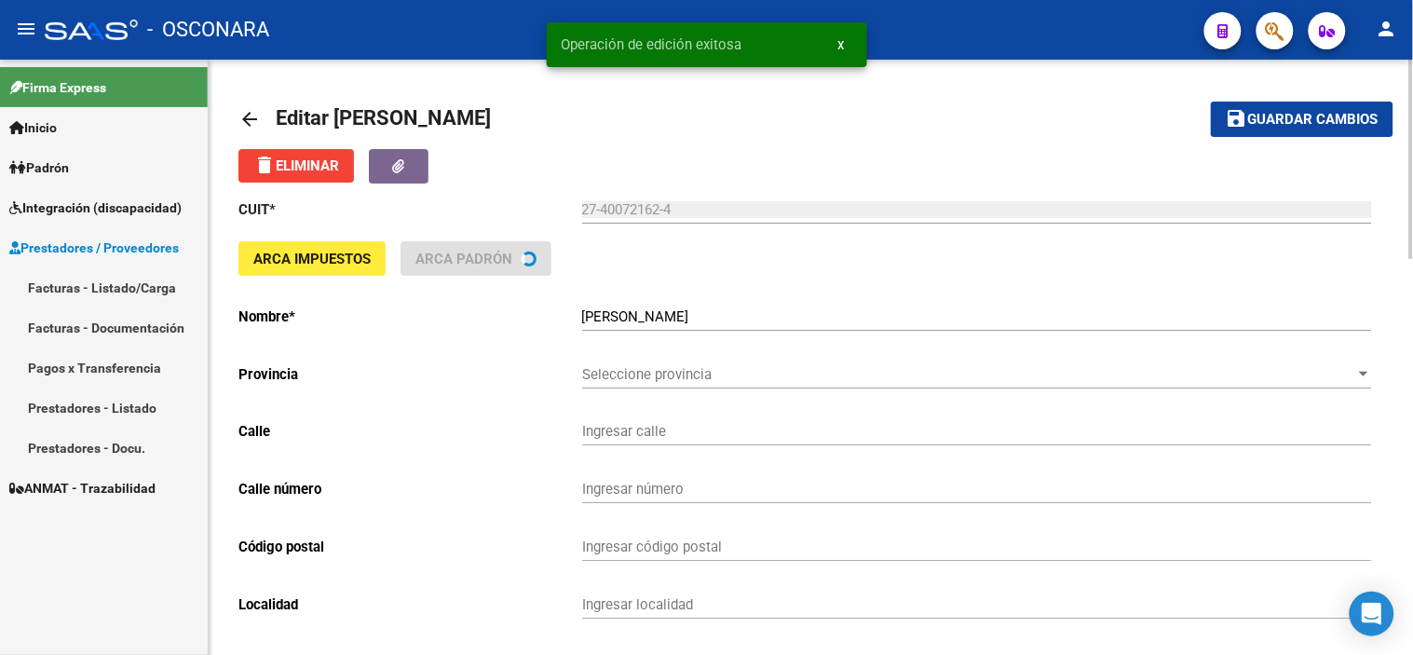
type input "ROMANCE"
type input "35"
type input "5600"
type input "SAN RAFAEL"
type input "869090"
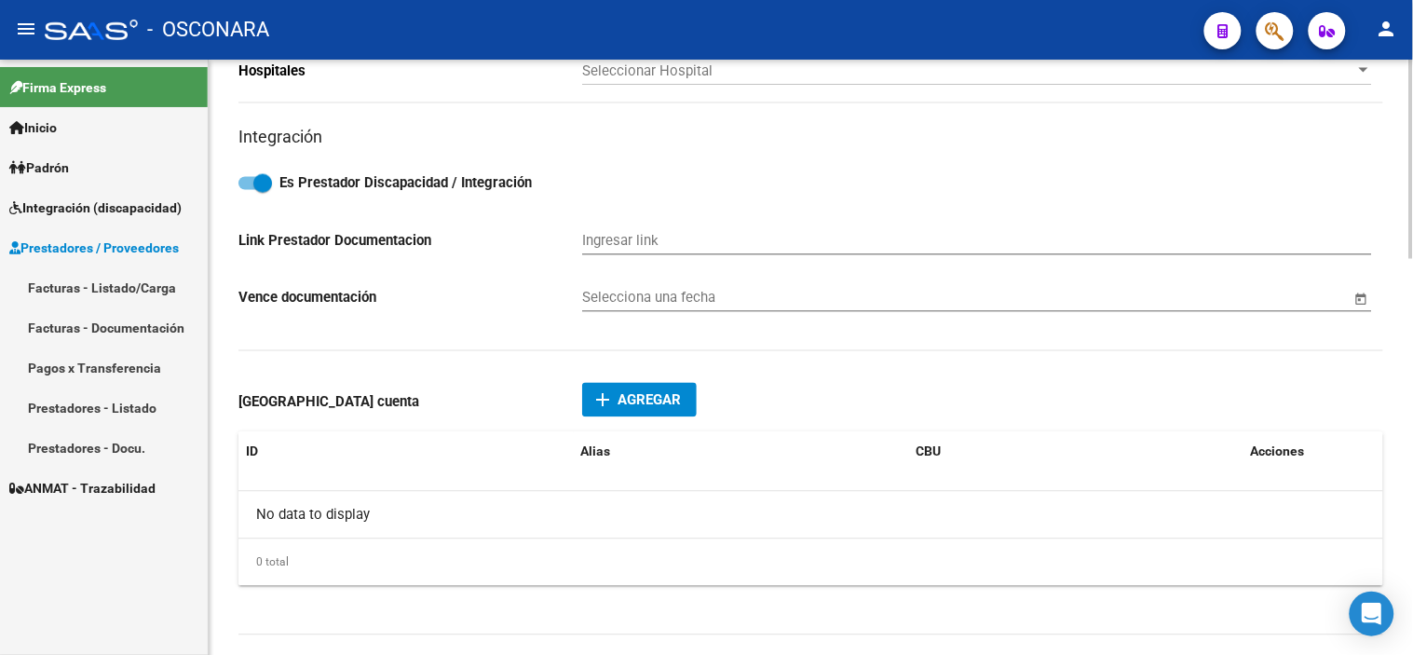
scroll to position [1035, 0]
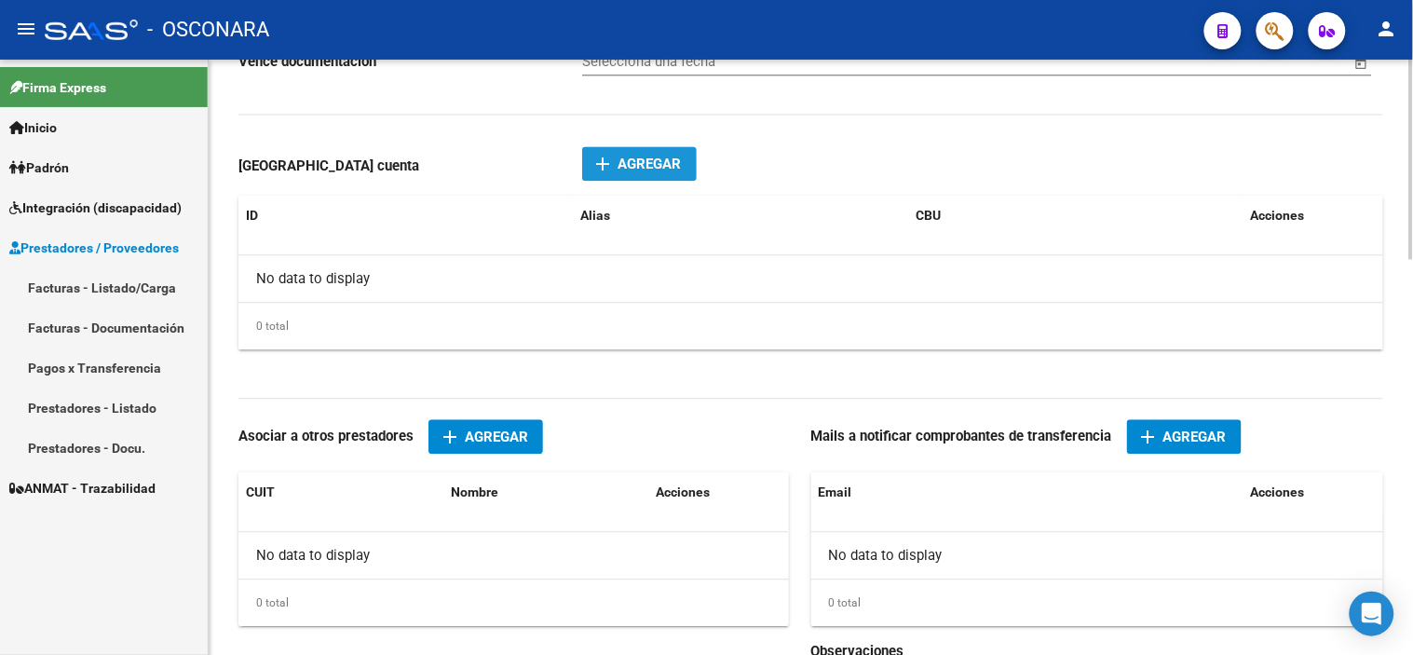
click at [667, 163] on span "Agregar" at bounding box center [650, 164] width 63 height 17
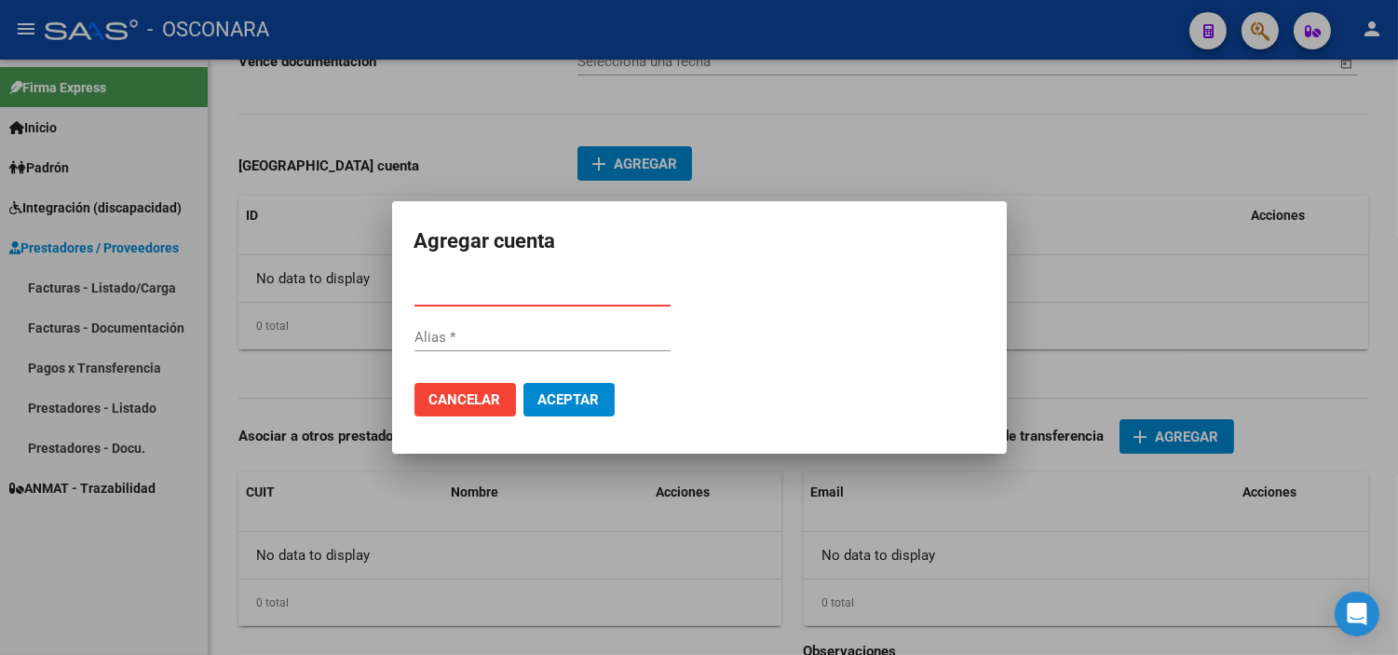
paste input "0170279040000033591292"
type input "0170279040000033591292"
click at [578, 380] on mat-dialog-actions "Cancelar Aceptar" at bounding box center [700, 399] width 570 height 63
click at [581, 388] on button "Aceptar" at bounding box center [569, 400] width 91 height 34
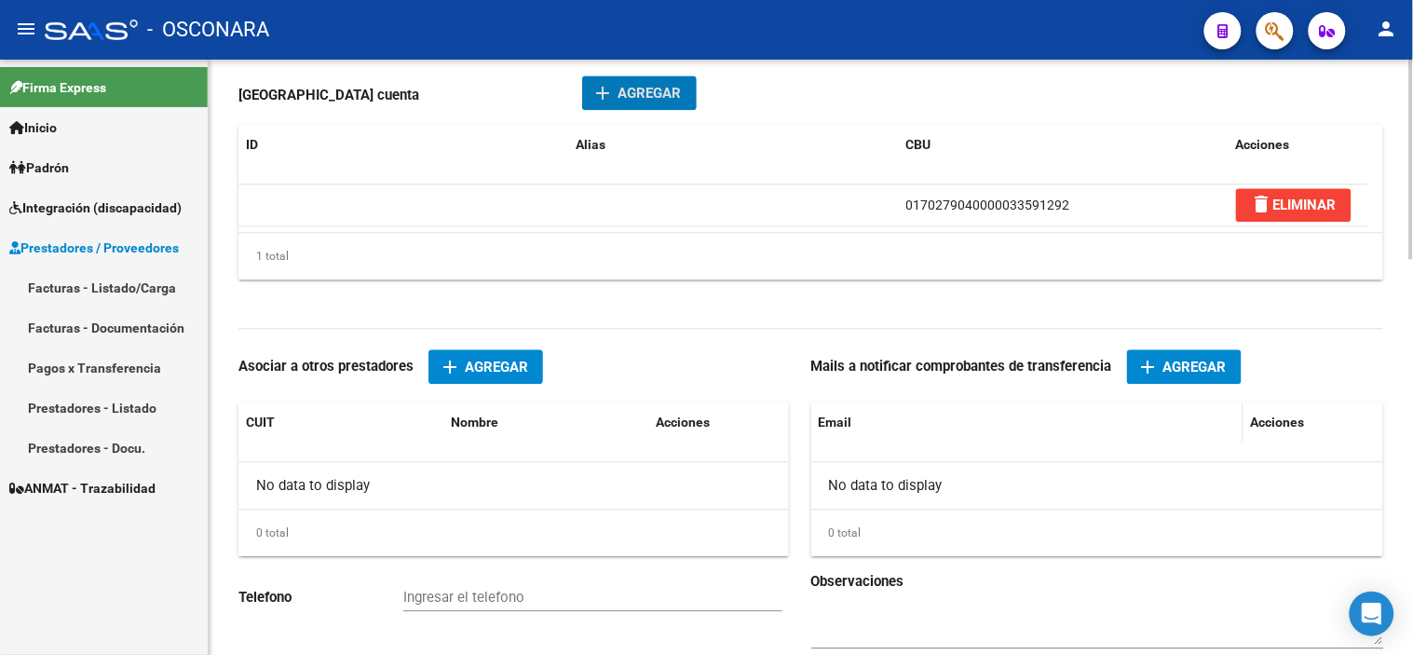
scroll to position [1138, 0]
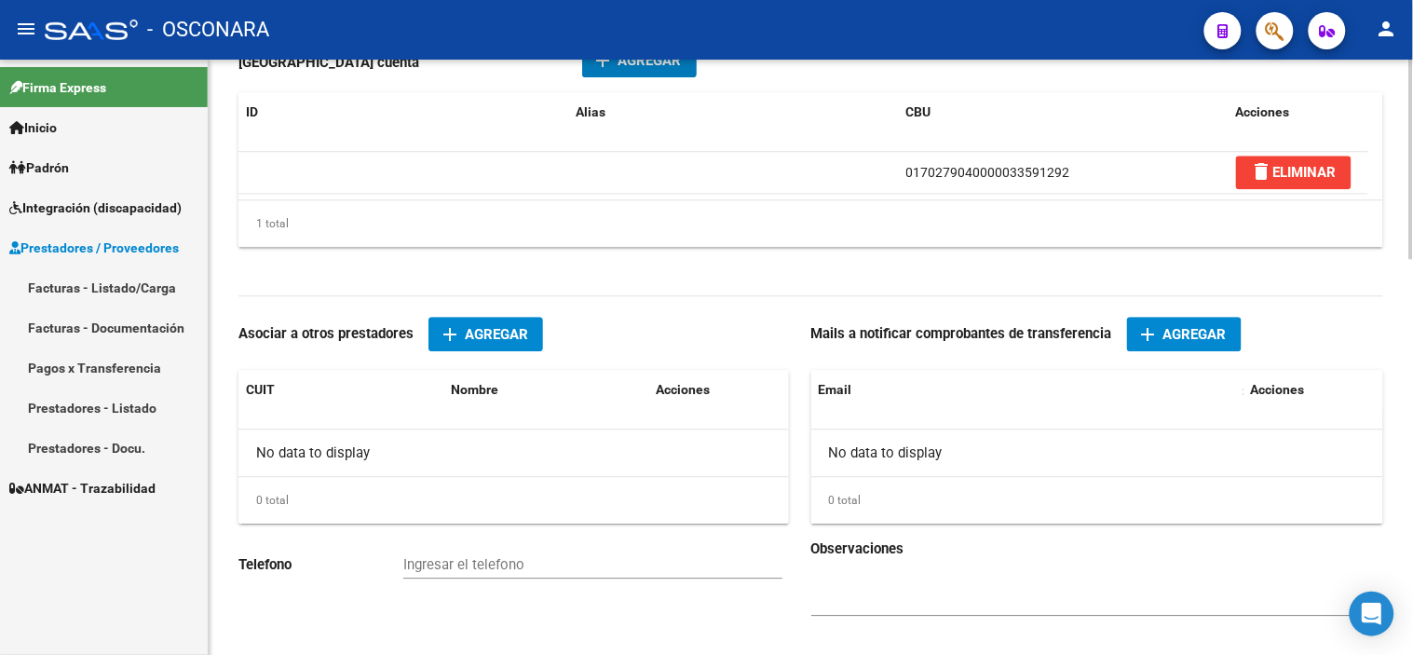
click at [1176, 341] on span "Agregar" at bounding box center [1195, 334] width 63 height 17
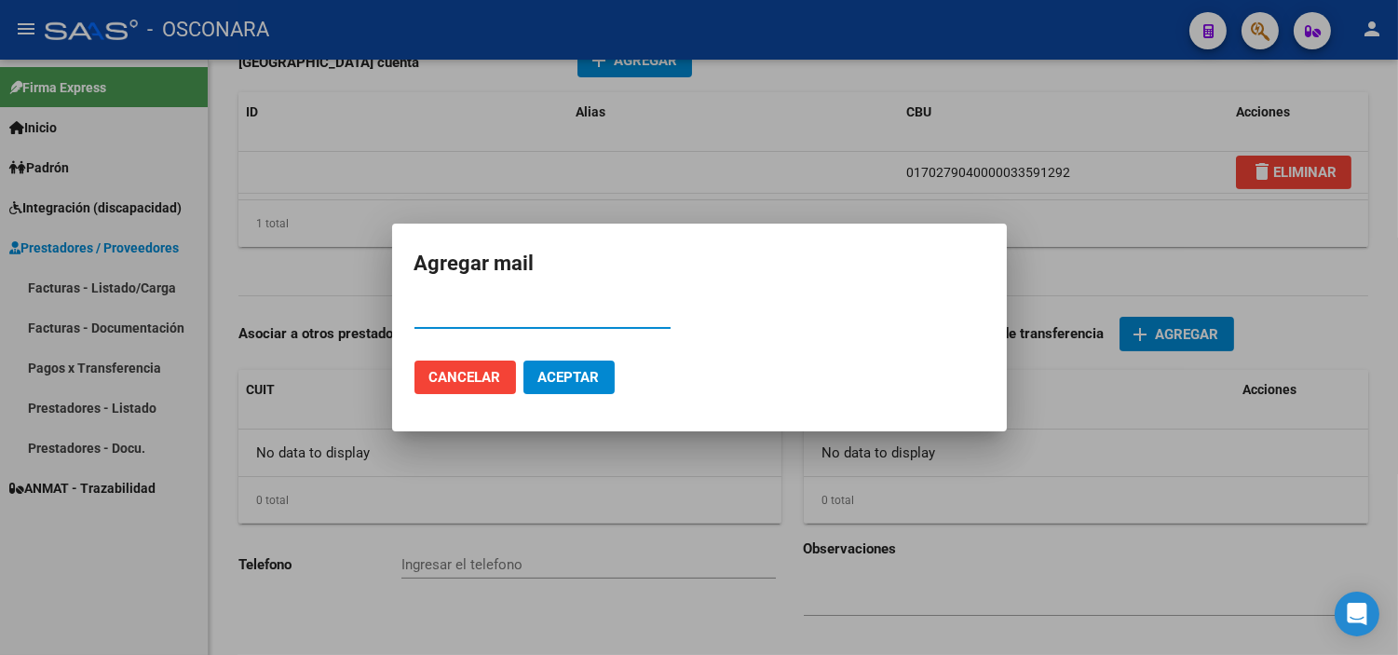
paste input "ble): [EMAIL_ADDRESS][DOMAIN_NAME]"
click at [443, 309] on input "ble): [EMAIL_ADDRESS][DOMAIN_NAME]" at bounding box center [543, 314] width 256 height 17
type input "[EMAIL_ADDRESS][DOMAIN_NAME]"
click at [578, 374] on span "Aceptar" at bounding box center [568, 377] width 61 height 17
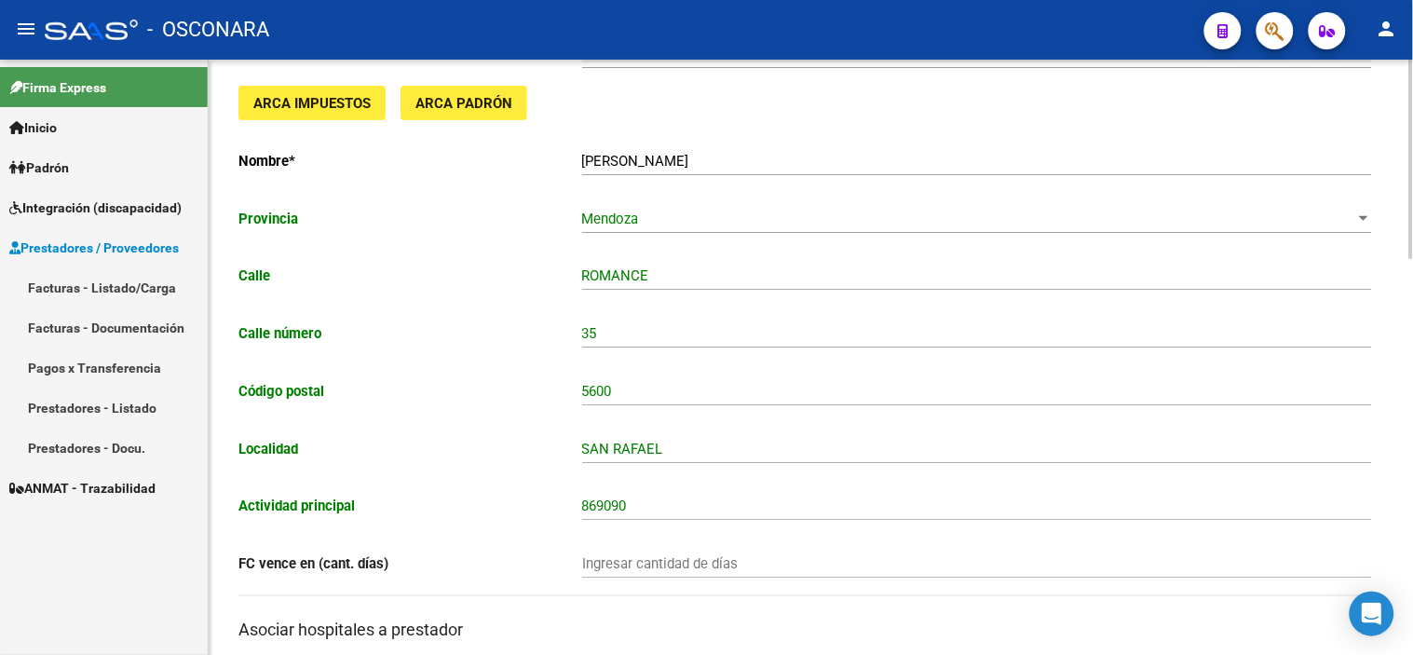
scroll to position [0, 0]
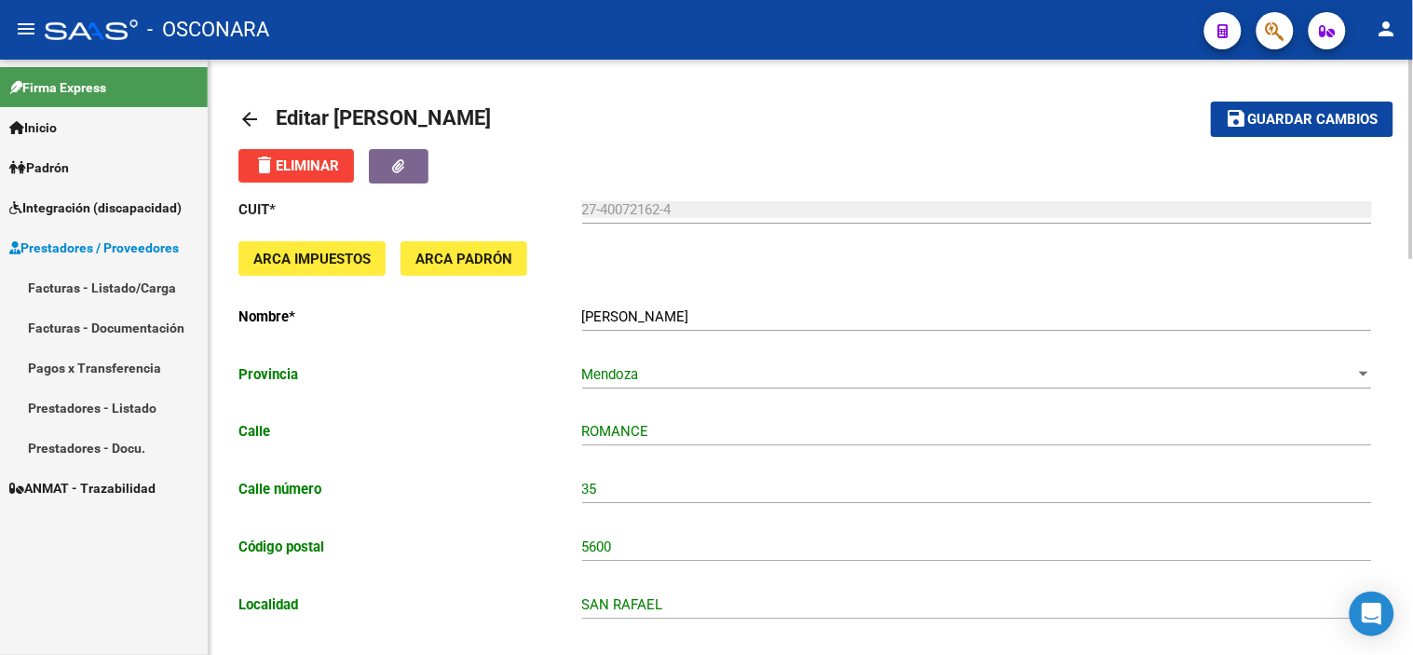
click at [1245, 124] on mat-icon "save" at bounding box center [1237, 118] width 22 height 22
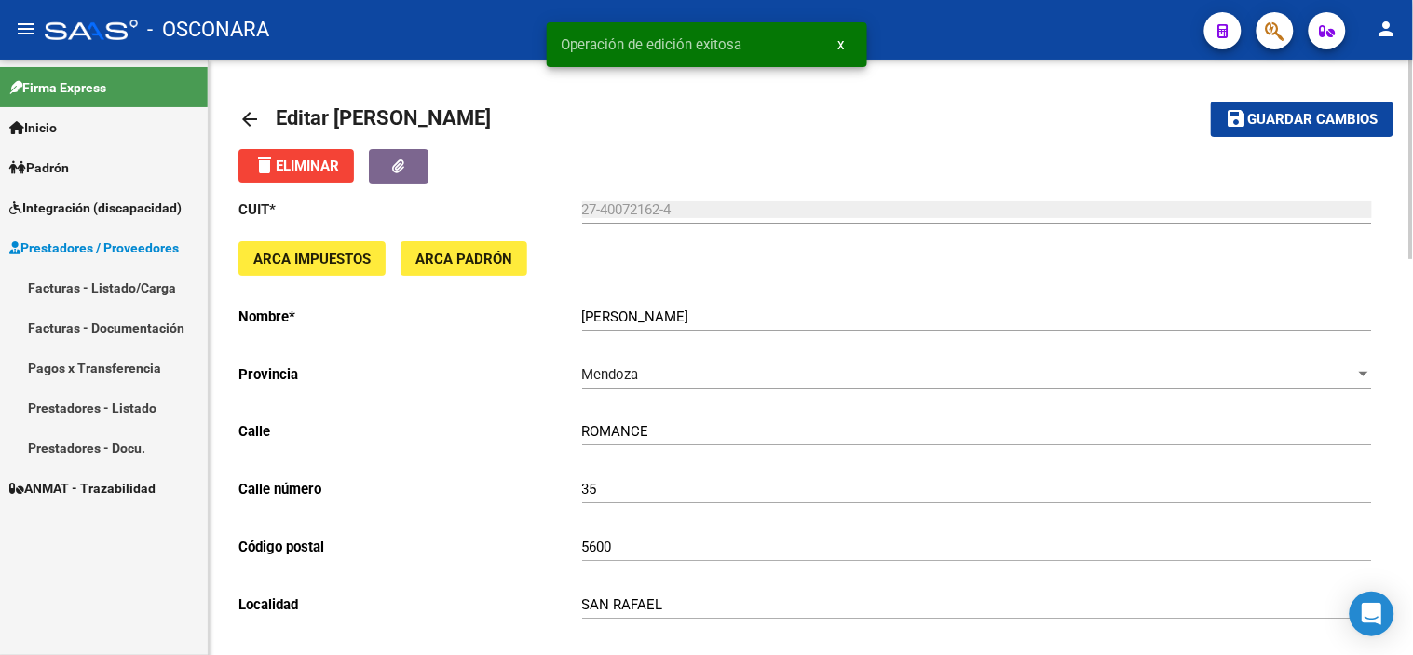
click at [246, 119] on mat-icon "arrow_back" at bounding box center [249, 119] width 22 height 22
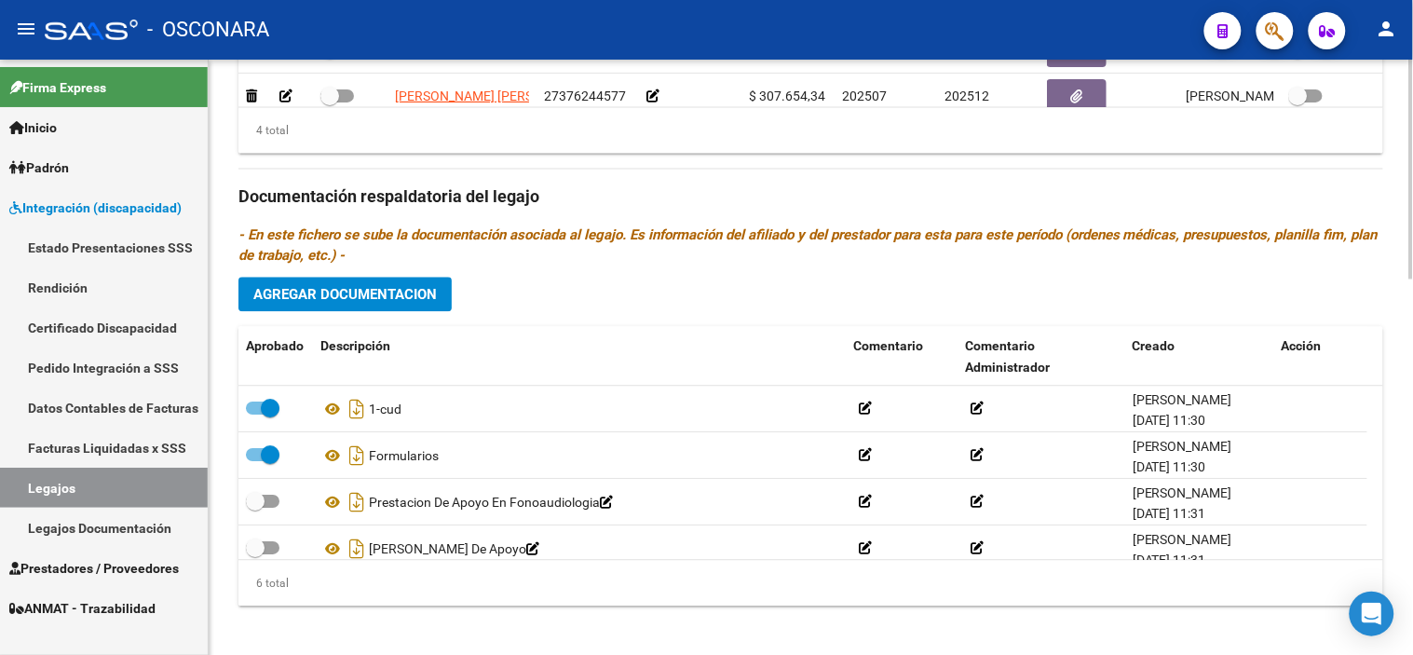
scroll to position [1023, 0]
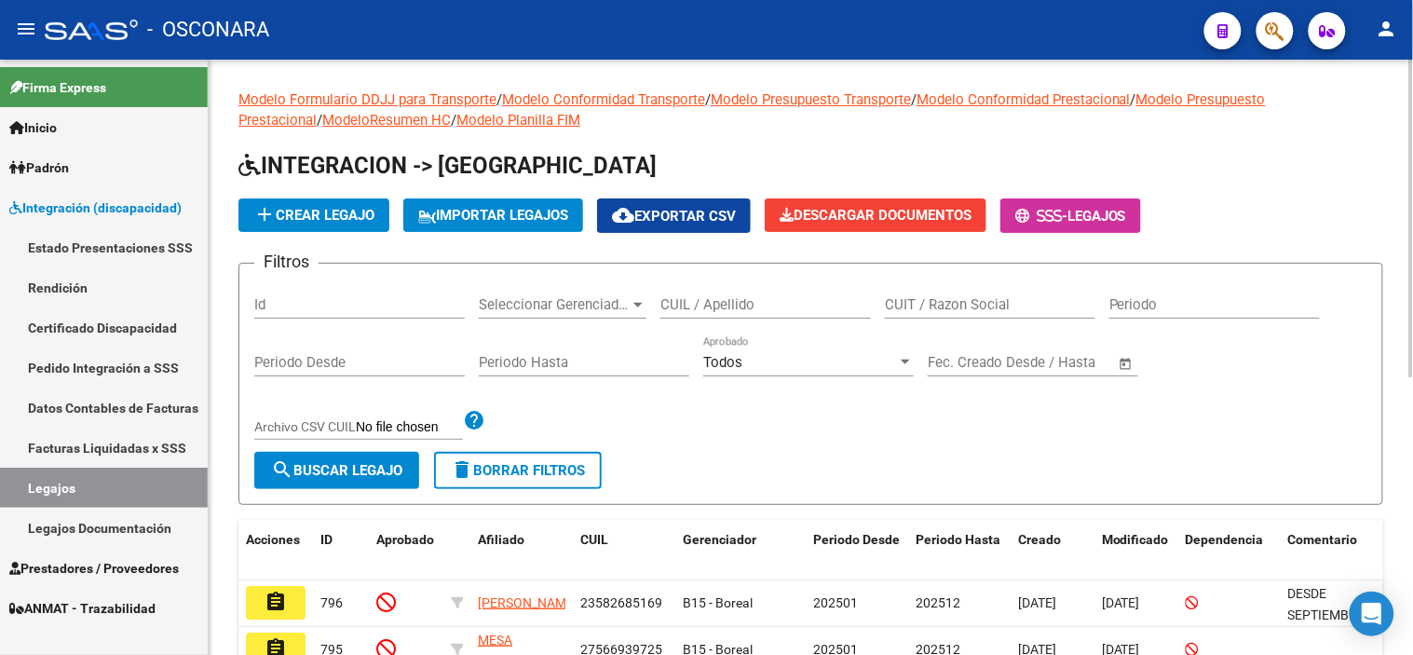
click at [327, 314] on div "Id" at bounding box center [359, 299] width 211 height 40
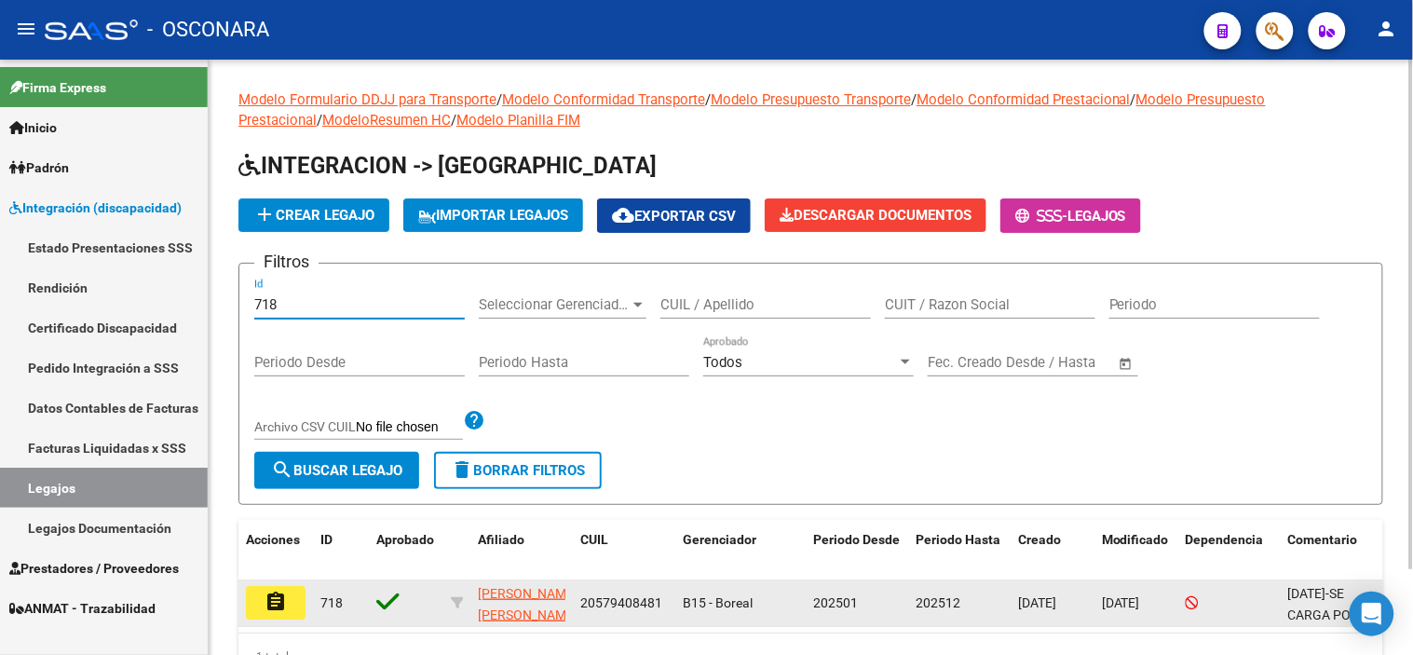
type input "718"
click at [265, 599] on mat-icon "assignment" at bounding box center [276, 602] width 22 height 22
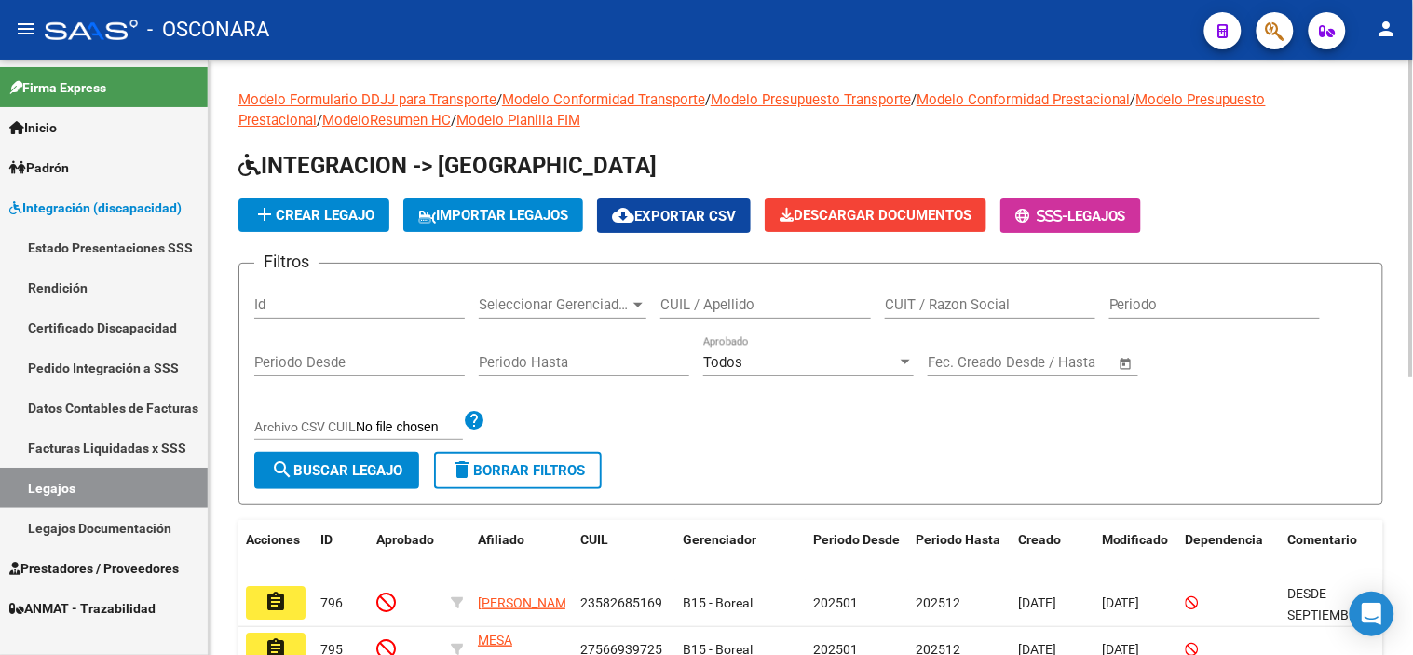
click at [722, 307] on input "CUIL / Apellido" at bounding box center [765, 304] width 211 height 17
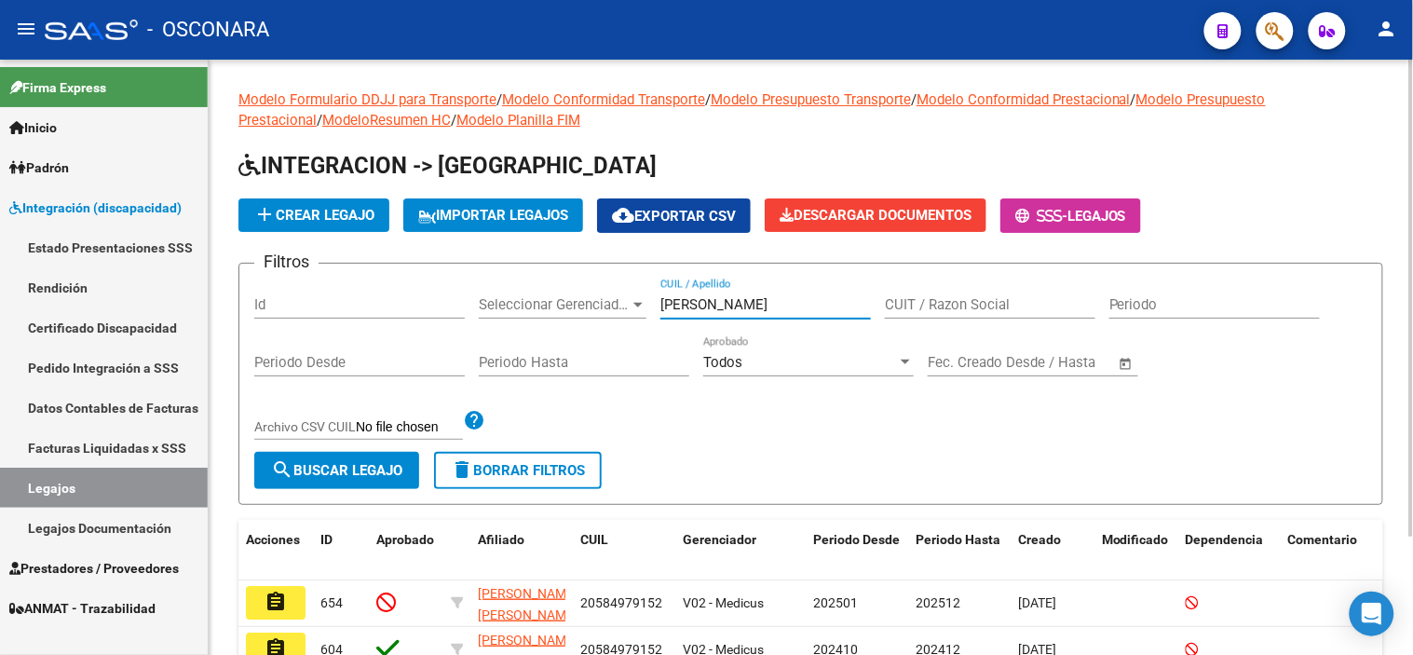
scroll to position [103, 0]
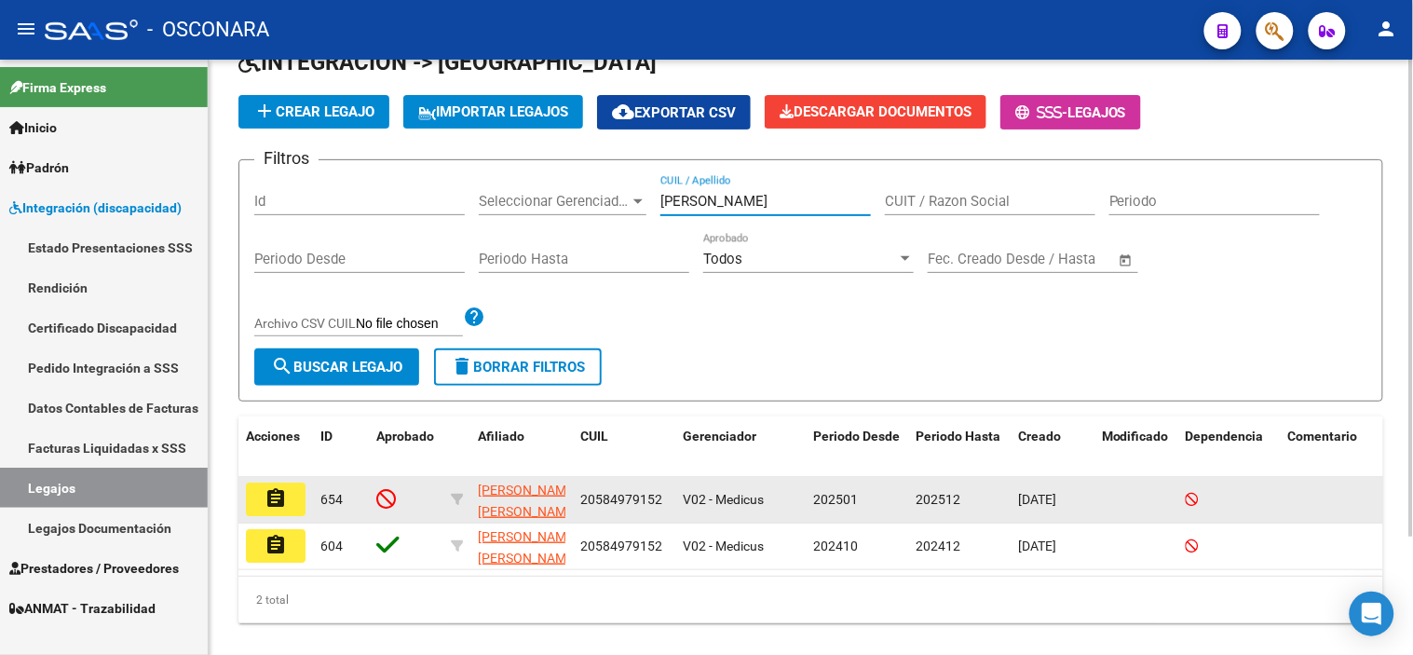
type input "ortega"
click at [276, 498] on mat-icon "assignment" at bounding box center [276, 498] width 22 height 22
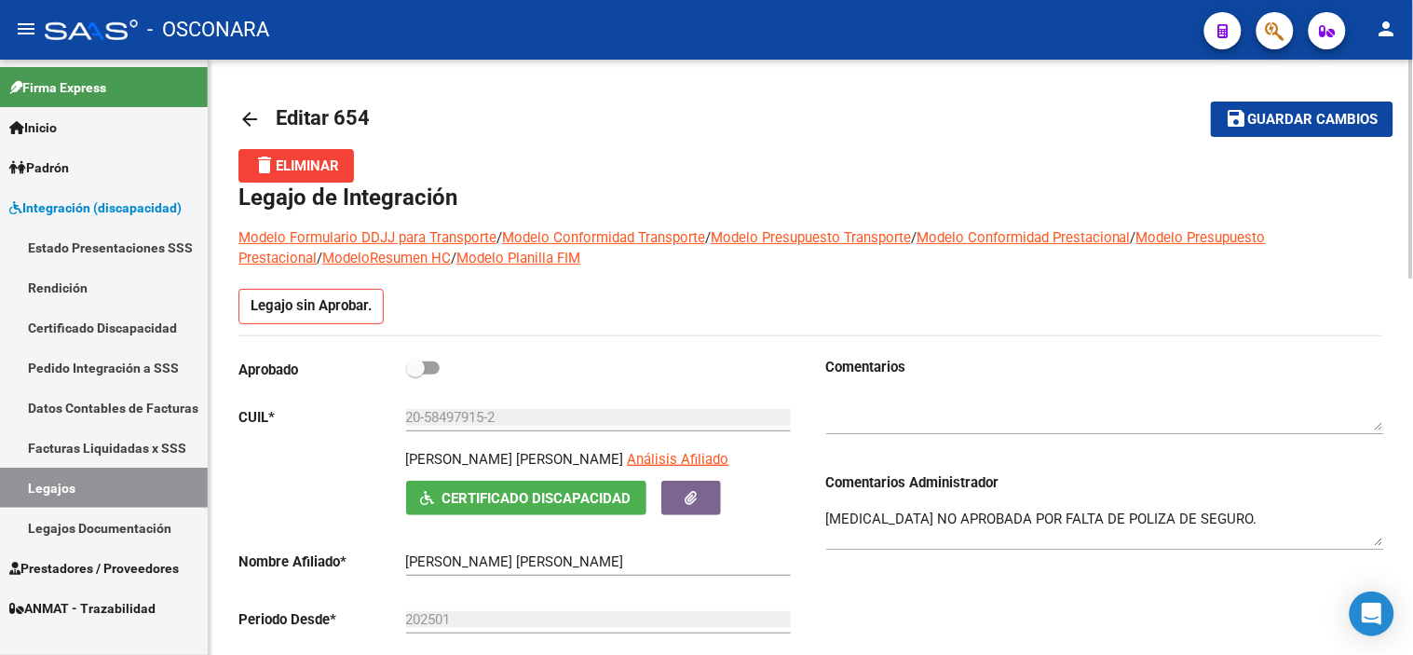
click at [248, 116] on mat-icon "arrow_back" at bounding box center [249, 119] width 22 height 22
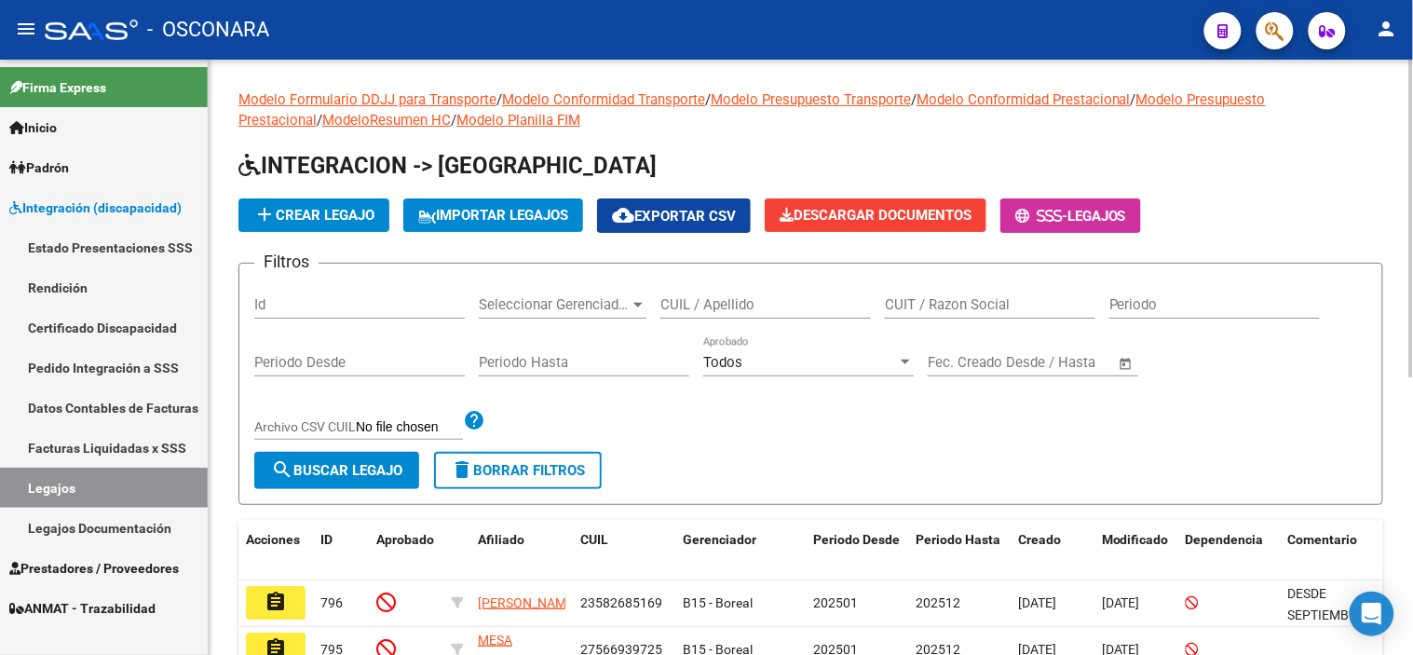
click at [799, 301] on input "CUIL / Apellido" at bounding box center [765, 304] width 211 height 17
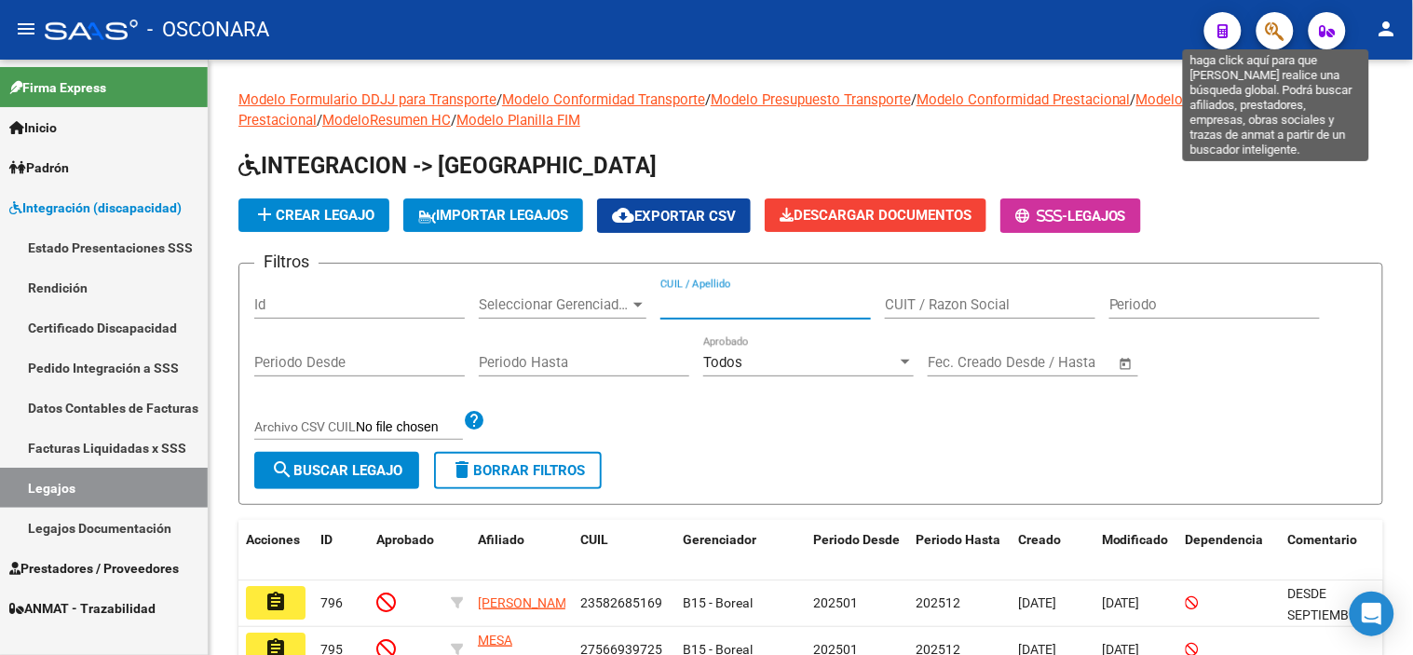
click at [1282, 24] on icon "button" at bounding box center [1275, 30] width 19 height 21
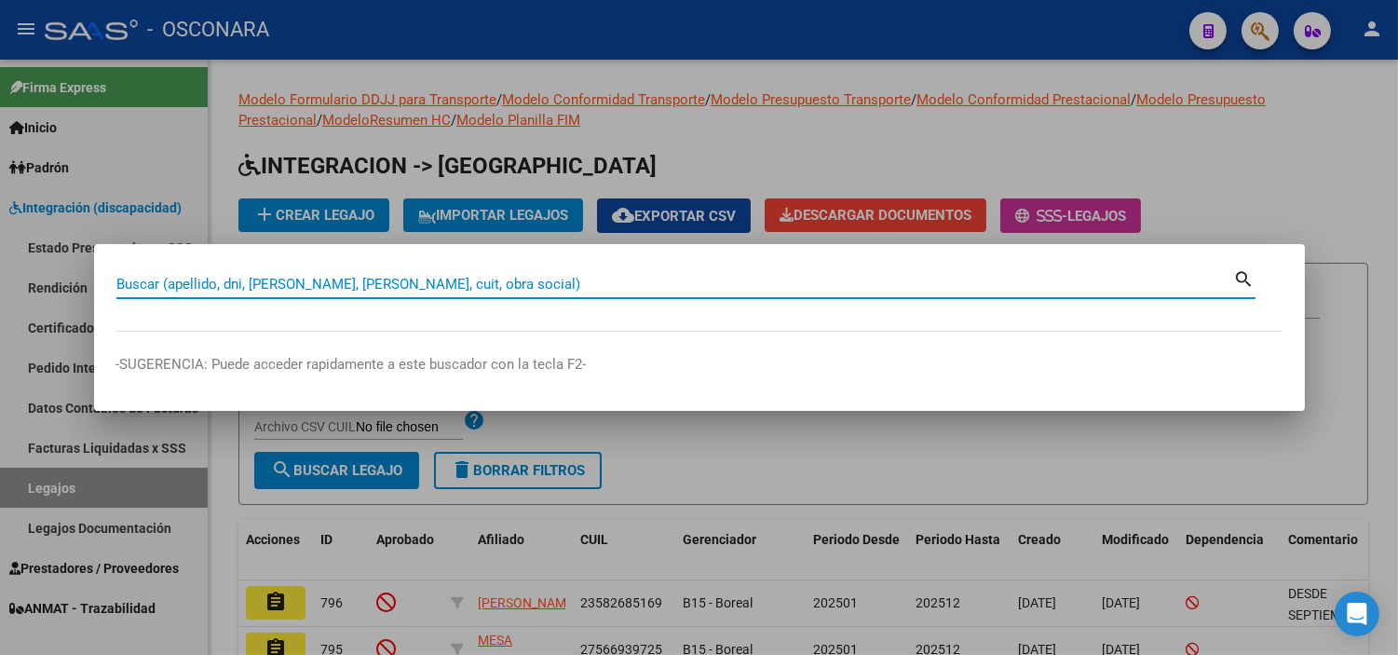
click at [391, 286] on input "Buscar (apellido, dni, cuil, nro traspaso, cuit, obra social)" at bounding box center [675, 284] width 1118 height 17
type input "20372424932"
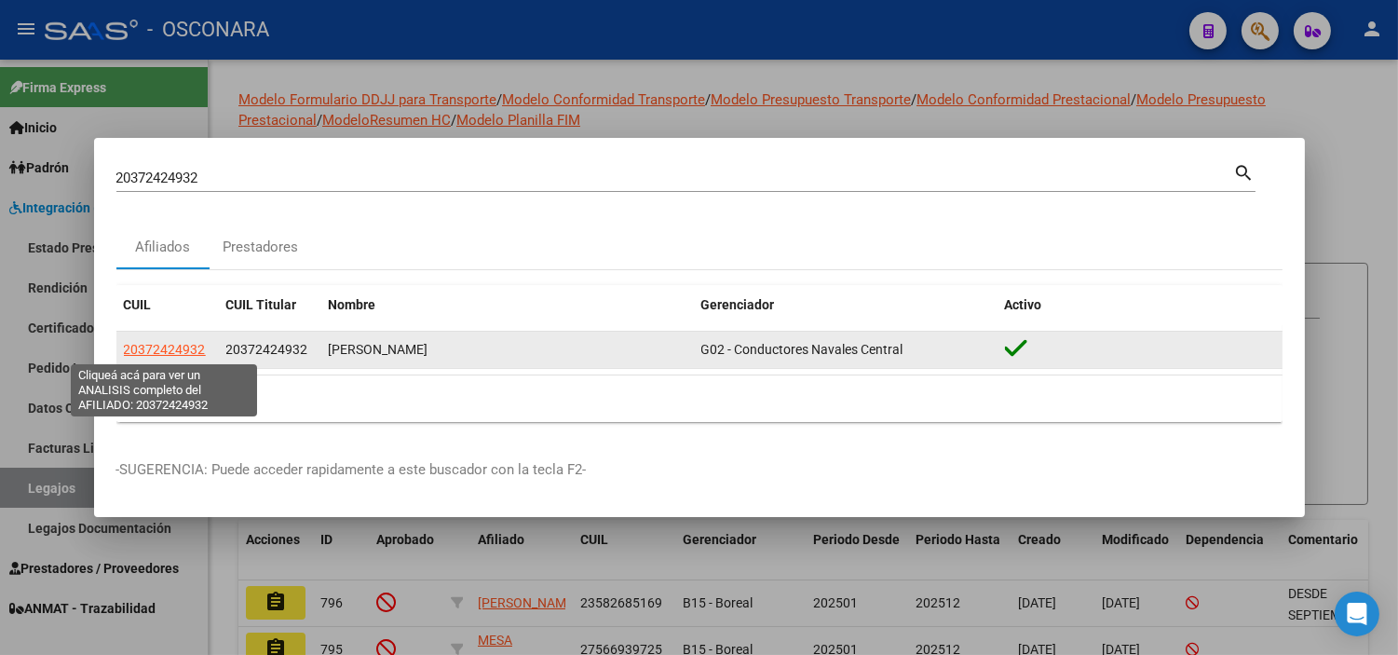
click at [197, 351] on span "20372424932" at bounding box center [165, 349] width 82 height 15
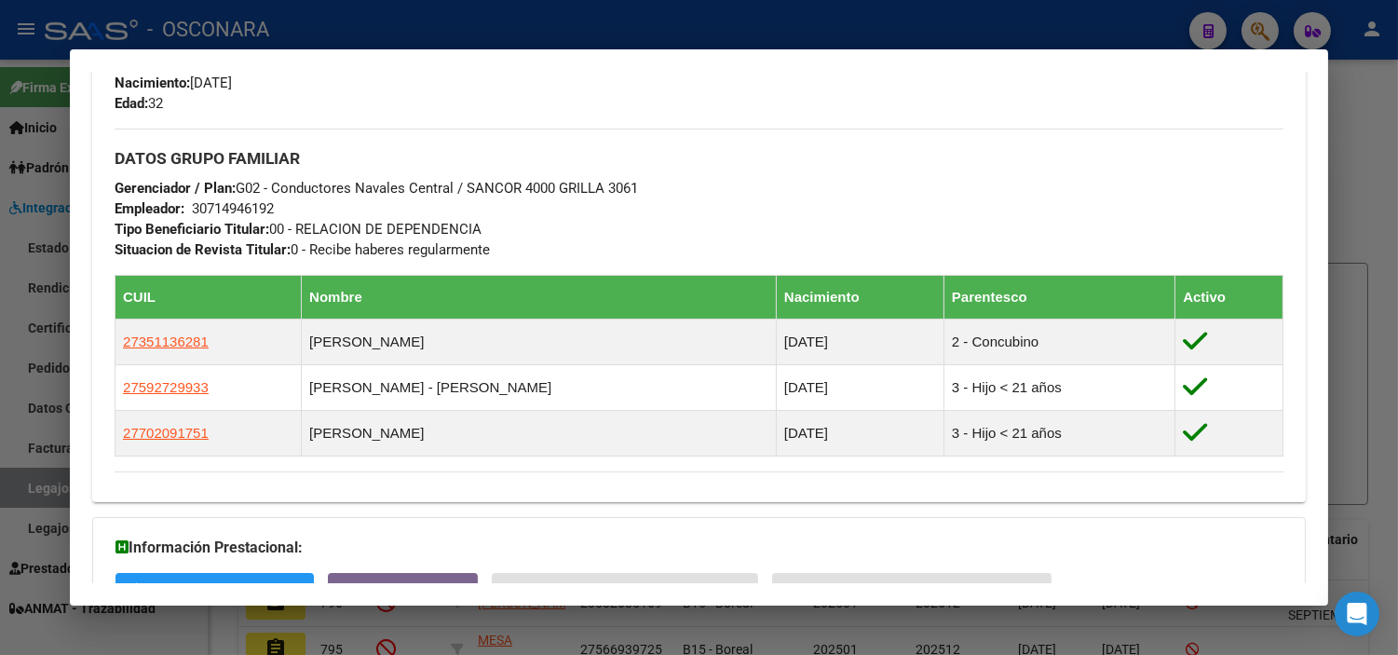
scroll to position [827, 0]
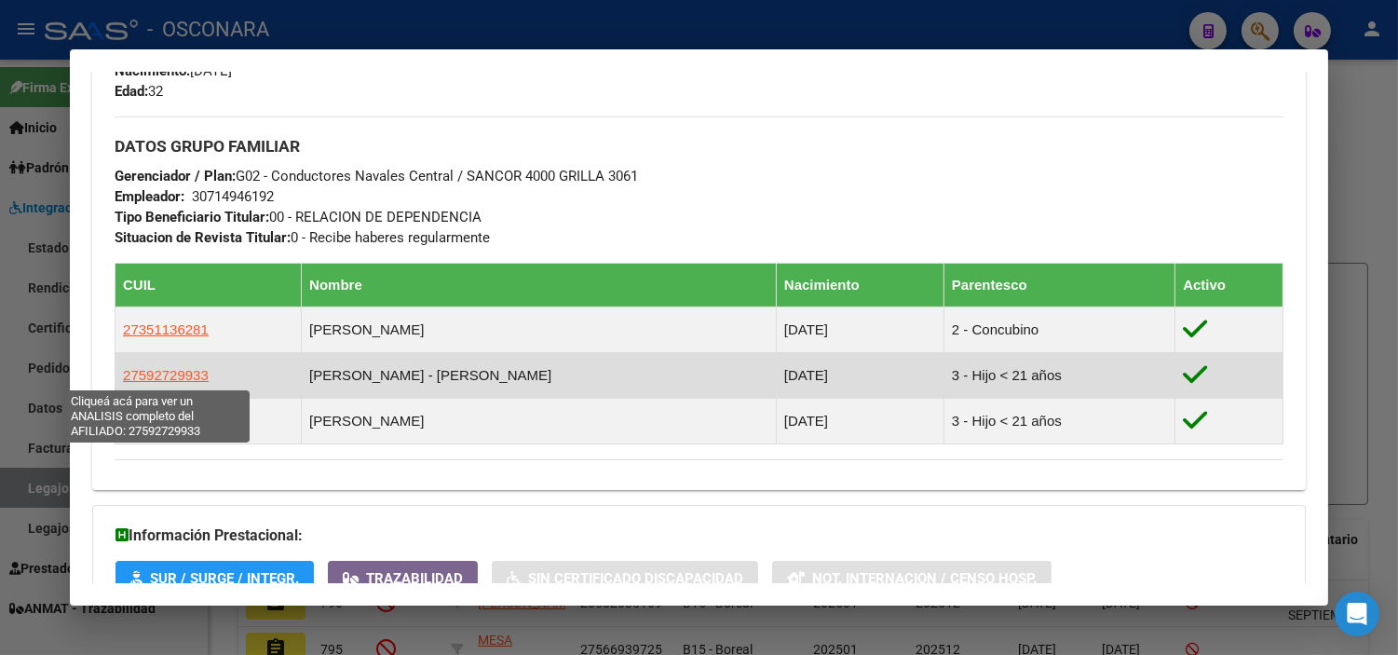
click at [170, 378] on span "27592729933" at bounding box center [166, 375] width 86 height 16
type textarea "27592729933"
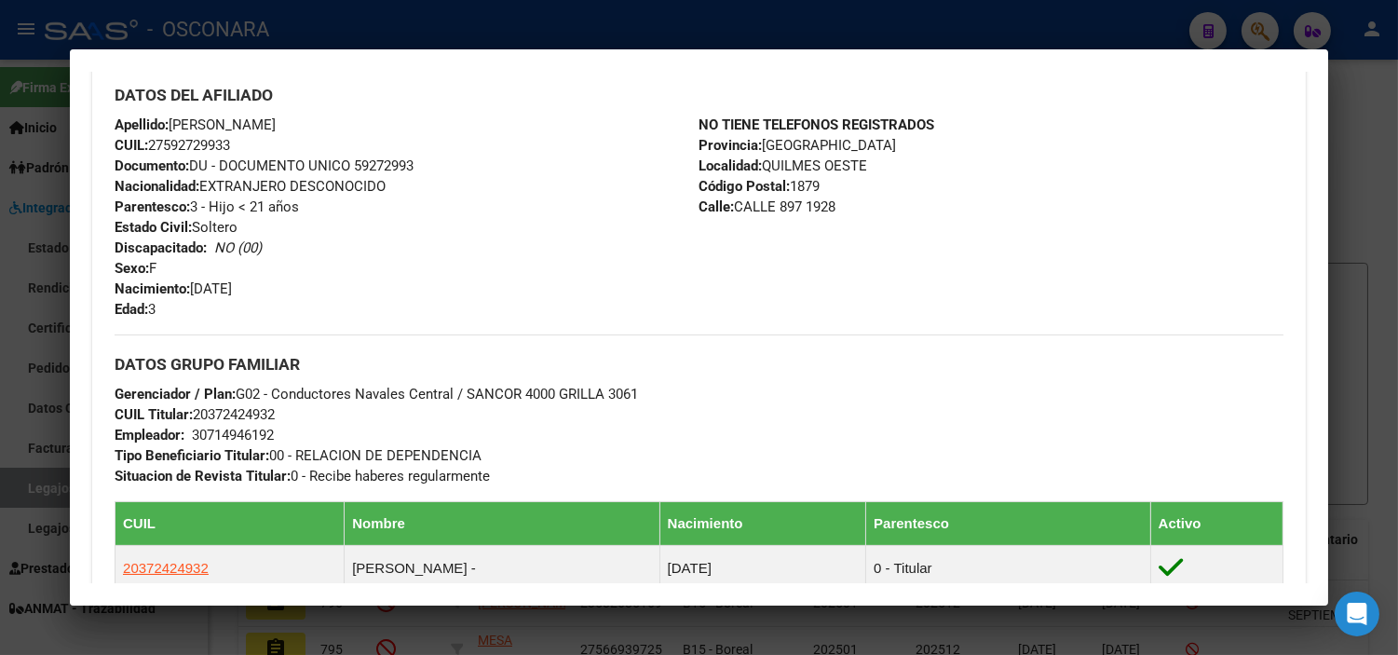
scroll to position [517, 0]
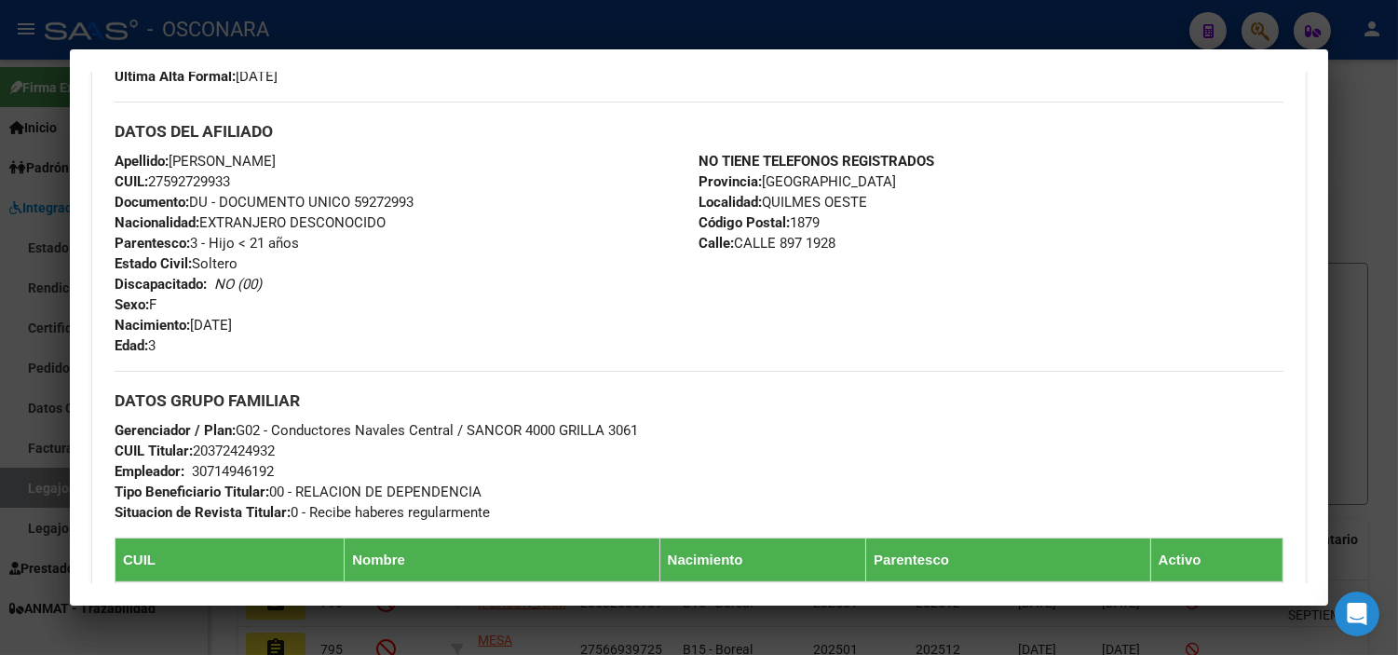
click at [615, 34] on div at bounding box center [699, 327] width 1398 height 655
